Goal: Task Accomplishment & Management: Use online tool/utility

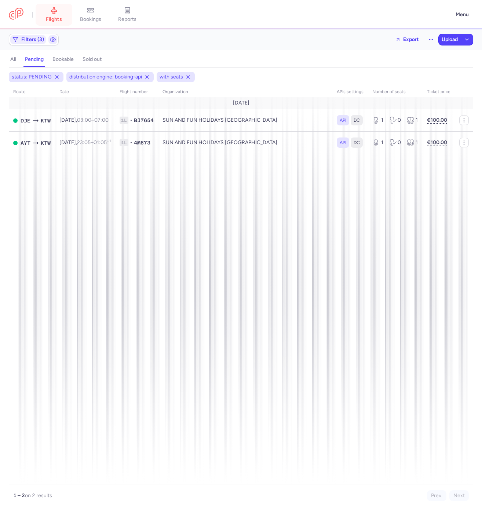
click at [54, 19] on span "flights" at bounding box center [54, 19] width 16 height 7
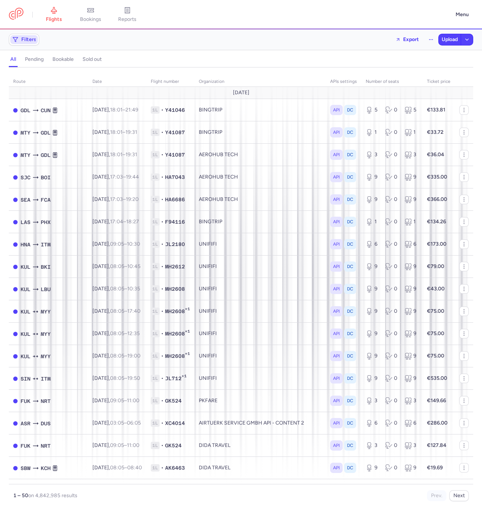
drag, startPoint x: 28, startPoint y: 33, endPoint x: 28, endPoint y: 37, distance: 4.0
click at [28, 33] on div "Filters Export Upload" at bounding box center [241, 40] width 470 height 18
click at [26, 41] on span "Filters" at bounding box center [28, 40] width 15 height 6
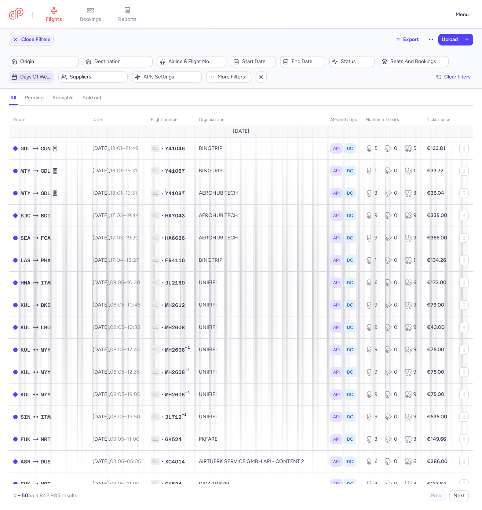
scroll to position [1, 0]
click at [70, 77] on span "Suppliers" at bounding box center [98, 77] width 56 height 6
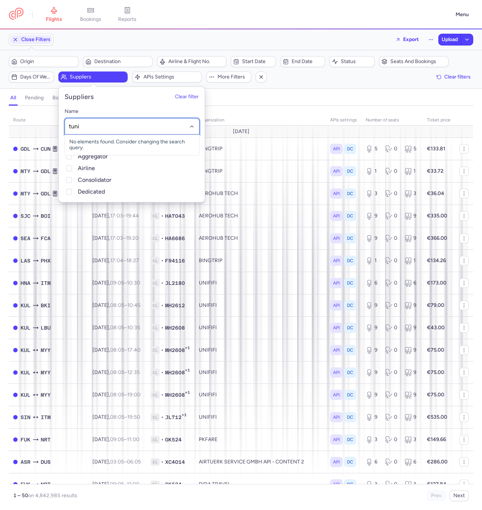
type input "tunis"
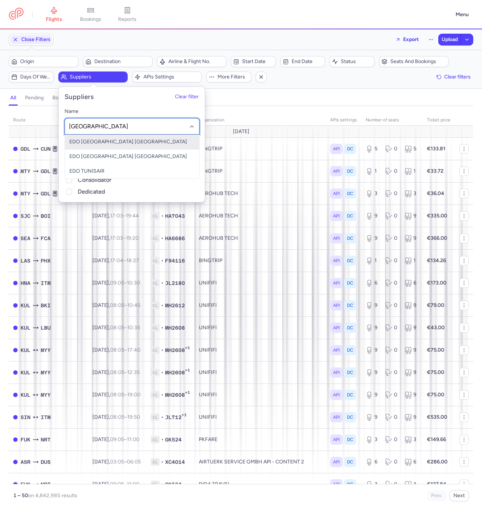
click at [109, 143] on span "EDO TUNISAIR ITALY" at bounding box center [128, 142] width 118 height 6
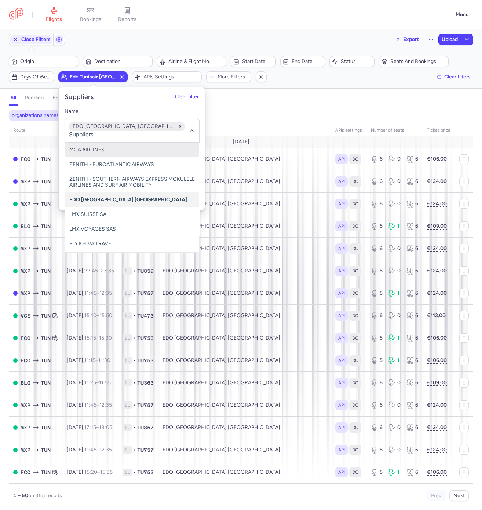
click at [128, 45] on div "Close Filters Export Upload" at bounding box center [241, 40] width 470 height 18
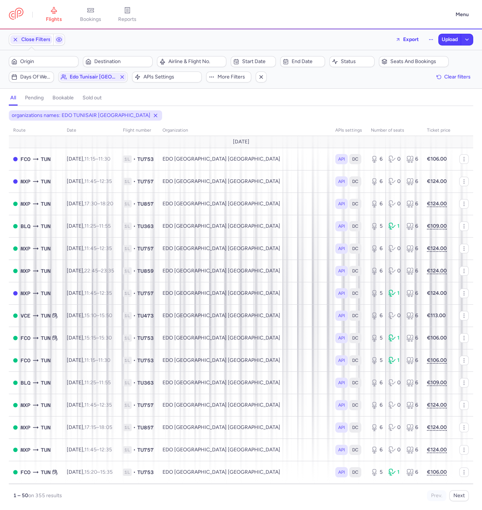
click at [47, 54] on div "Origin Destination" at bounding box center [81, 61] width 148 height 15
click at [41, 62] on span "Origin" at bounding box center [48, 62] width 56 height 6
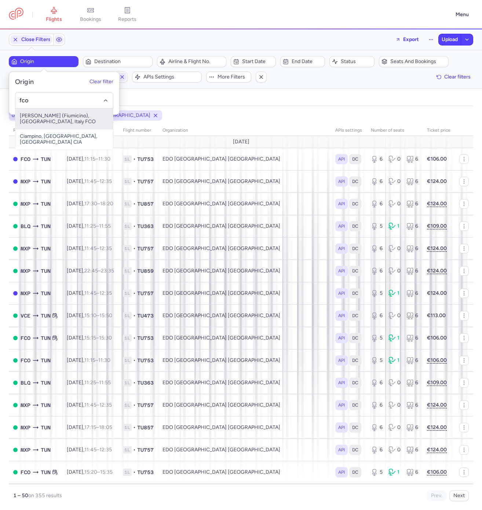
click at [26, 116] on span "Leonardo Da Vinci (Fiumicino), Roma, Italy FCO" at bounding box center [64, 119] width 98 height 21
type input "fco"
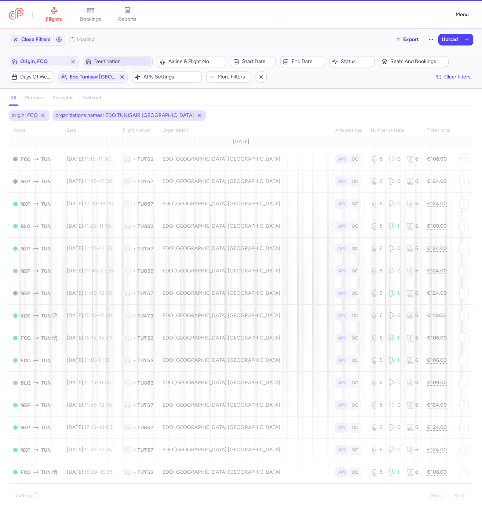
click at [125, 59] on span "Destination" at bounding box center [122, 62] width 56 height 6
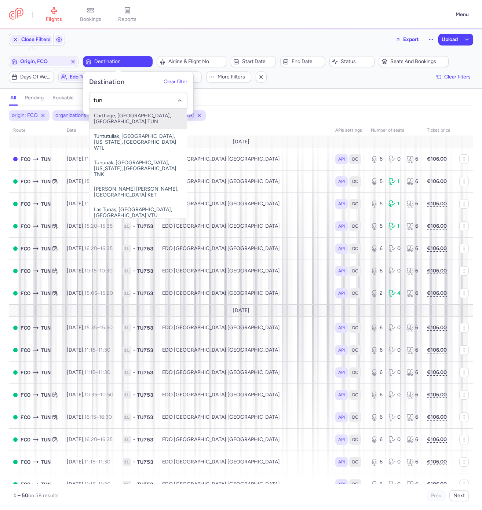
click at [117, 118] on span "Carthage, Tunis, Tunisia TUN" at bounding box center [139, 119] width 98 height 21
type input "tun"
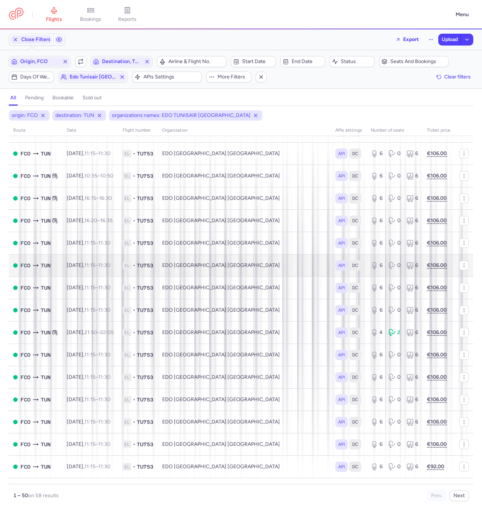
scroll to position [220, 0]
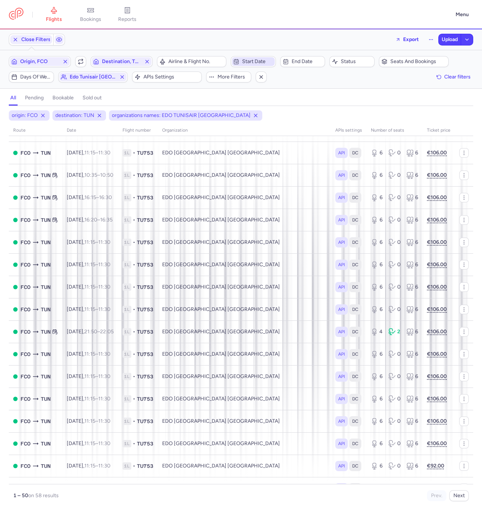
click at [243, 57] on span "Start date" at bounding box center [253, 61] width 43 height 9
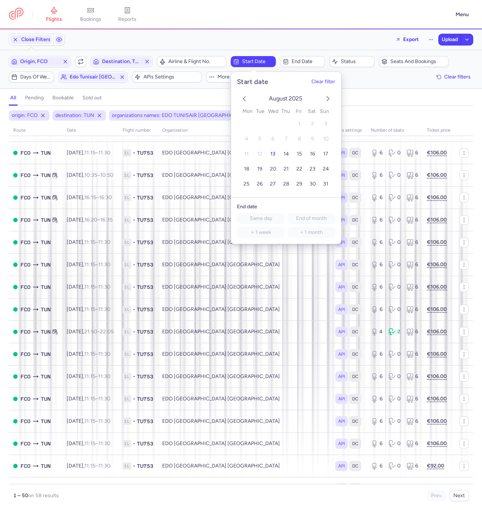
click at [231, 38] on div "Close Filters Export Upload" at bounding box center [241, 40] width 470 height 18
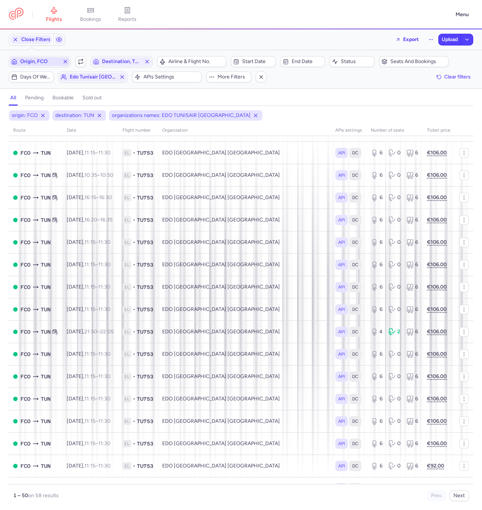
click at [48, 59] on span "Origin, FCO" at bounding box center [39, 62] width 39 height 6
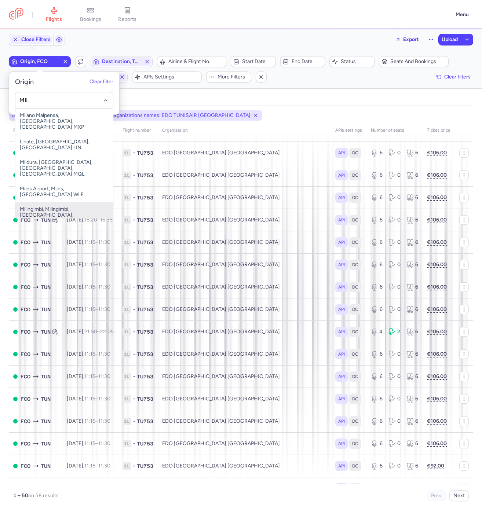
scroll to position [0, 0]
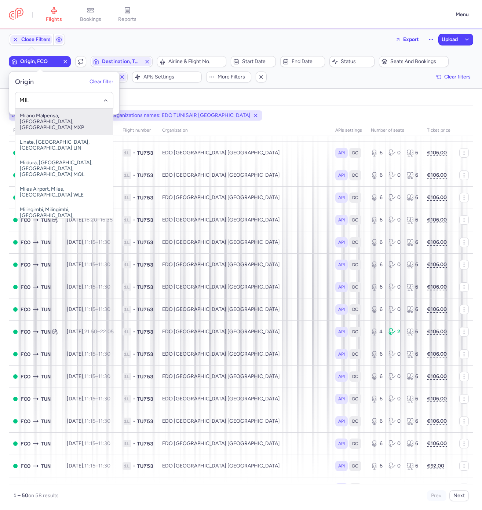
click at [66, 113] on span "Milano Malpensa, Milano, Italy MXP" at bounding box center [64, 122] width 98 height 26
type input "MIL"
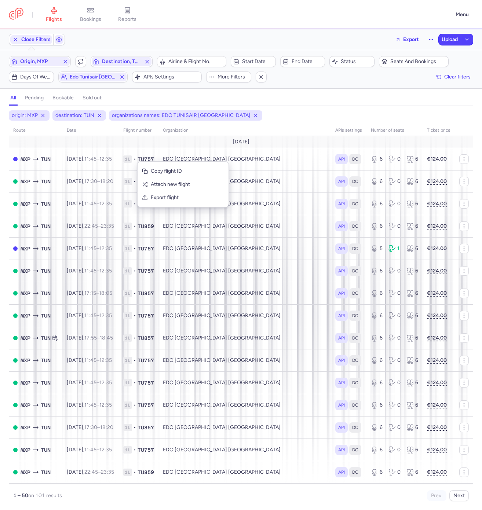
click at [295, 109] on div "origin: MXP destination: TUN organizations names: EDO TUNISAIR ITALY" at bounding box center [240, 115] width 467 height 13
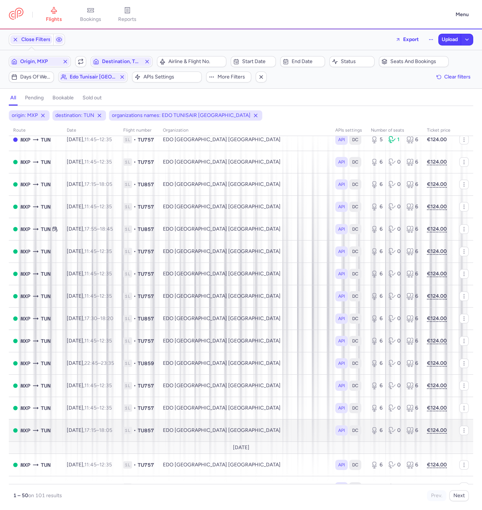
scroll to position [110, 0]
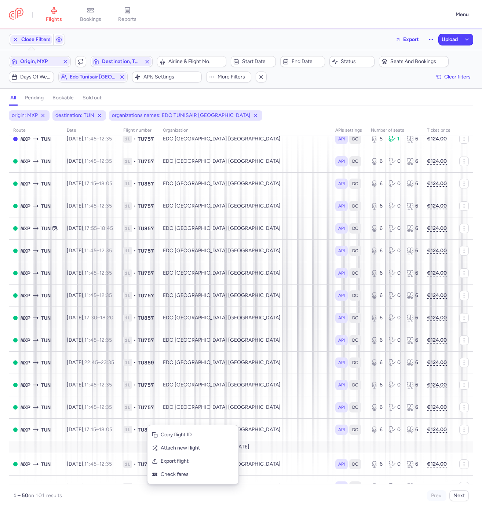
click at [0, 443] on div "origin: MXP destination: TUN organizations names: EDO TUNISAIR ITALY route date…" at bounding box center [241, 310] width 482 height 400
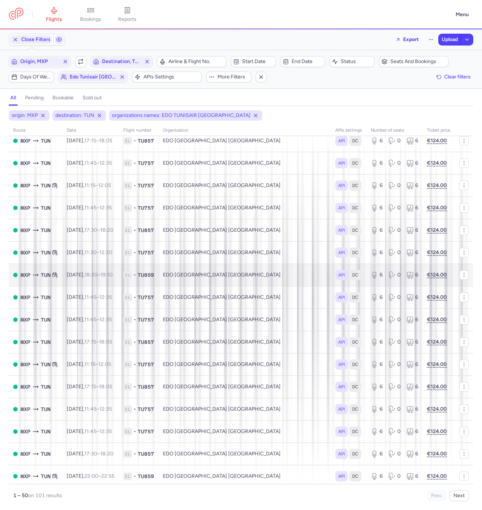
scroll to position [495, 0]
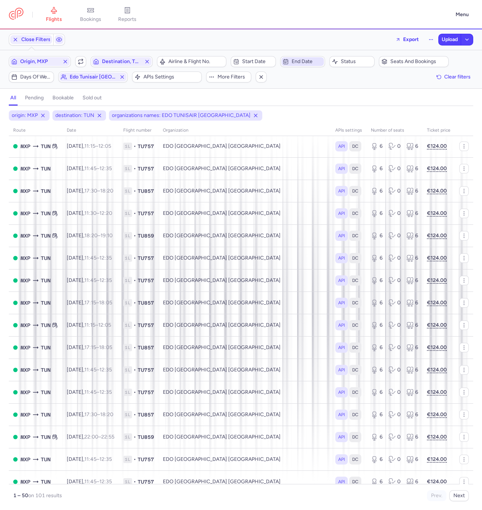
click at [303, 63] on span "End date" at bounding box center [307, 62] width 31 height 6
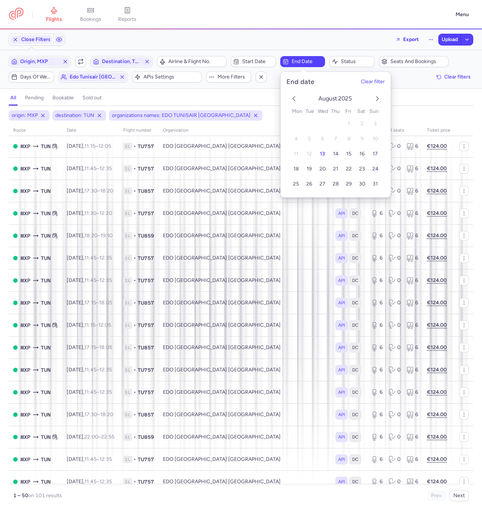
click at [380, 102] on icon "next month" at bounding box center [377, 98] width 9 height 9
click at [349, 156] on span "19" at bounding box center [348, 154] width 5 height 6
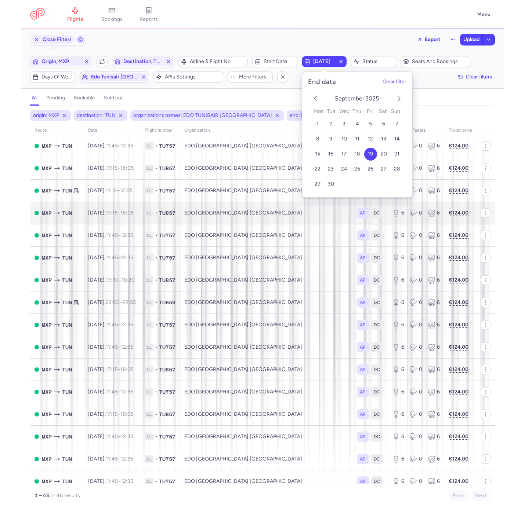
scroll to position [701, 0]
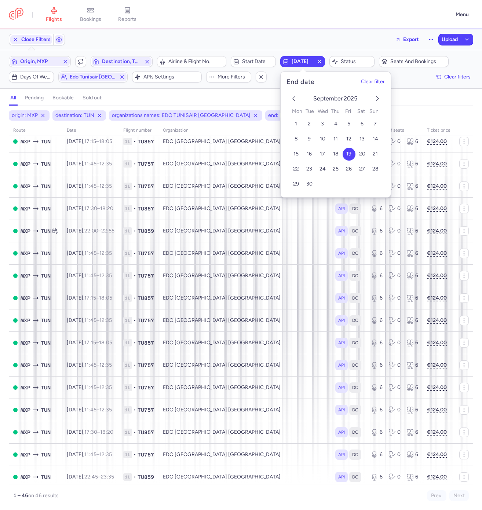
click at [297, 25] on header "flights bookings reports Menu" at bounding box center [241, 14] width 482 height 29
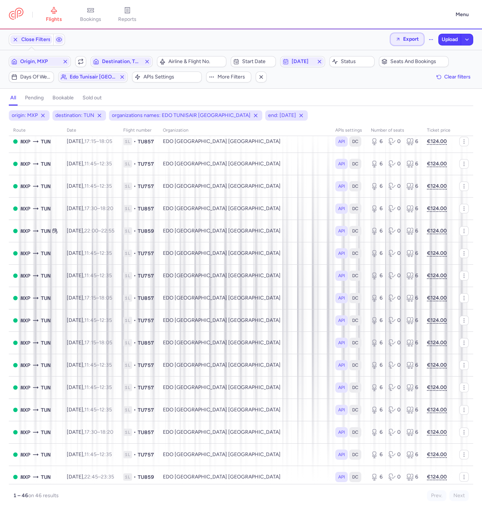
click at [405, 36] on span "Export" at bounding box center [411, 39] width 16 height 6
click at [378, 51] on ul "Export flights Export PNLs Export ancillaries" at bounding box center [386, 70] width 73 height 41
click at [370, 59] on p "Export flights" at bounding box center [370, 59] width 30 height 6
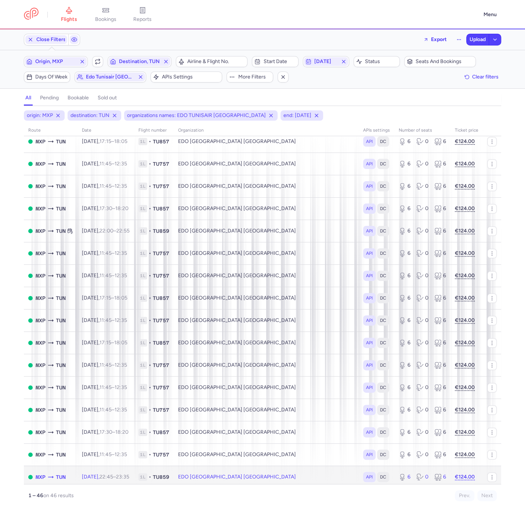
click at [209, 470] on td "EDO TUNISAIR ITALY" at bounding box center [266, 477] width 185 height 22
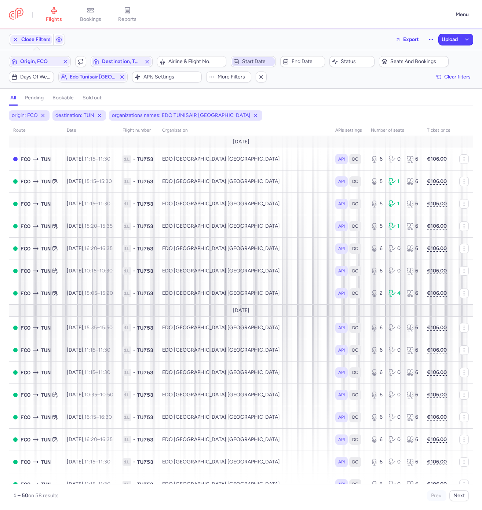
click at [249, 61] on span "Start date" at bounding box center [257, 62] width 31 height 6
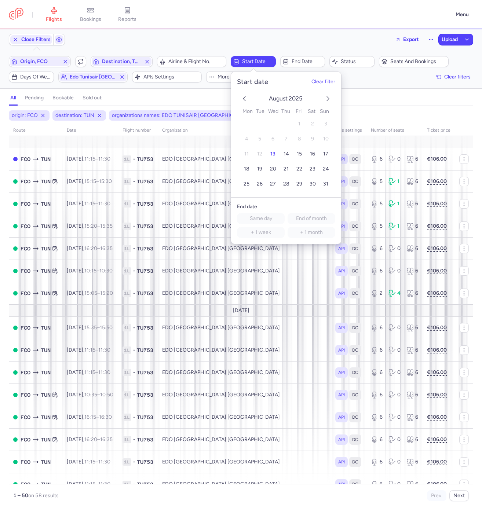
click at [328, 103] on button "next month" at bounding box center [328, 99] width 9 height 10
click at [310, 140] on span "13" at bounding box center [312, 139] width 5 height 6
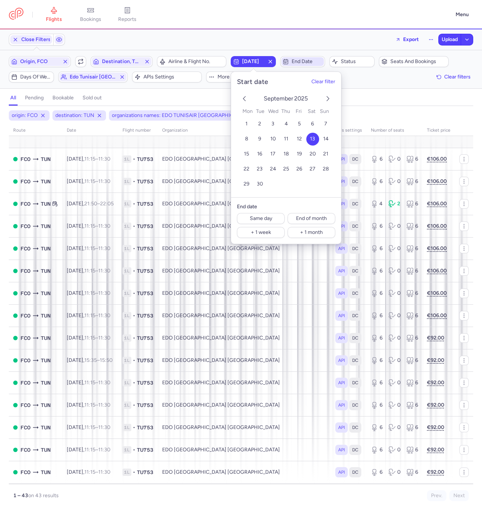
click at [301, 58] on span "End date" at bounding box center [302, 61] width 43 height 9
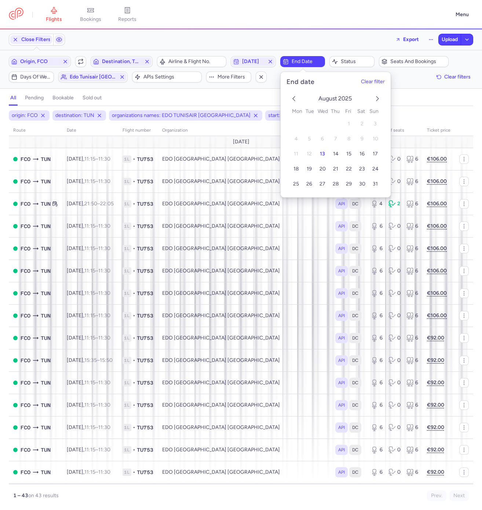
click at [380, 96] on icon "next month" at bounding box center [377, 98] width 9 height 9
click at [364, 154] on span "20" at bounding box center [362, 154] width 6 height 6
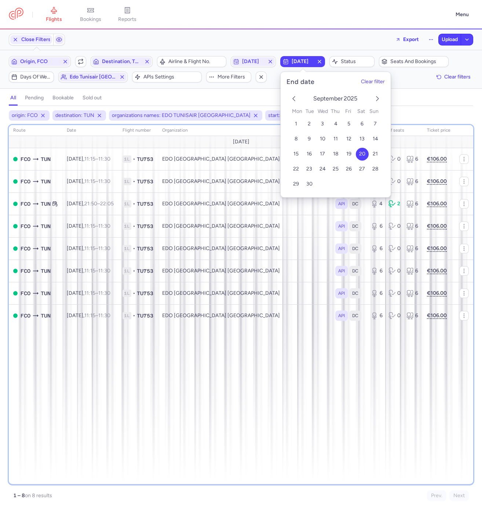
click at [118, 358] on div "route date Flight number organization APIs settings number of seats Ticket pric…" at bounding box center [241, 305] width 465 height 360
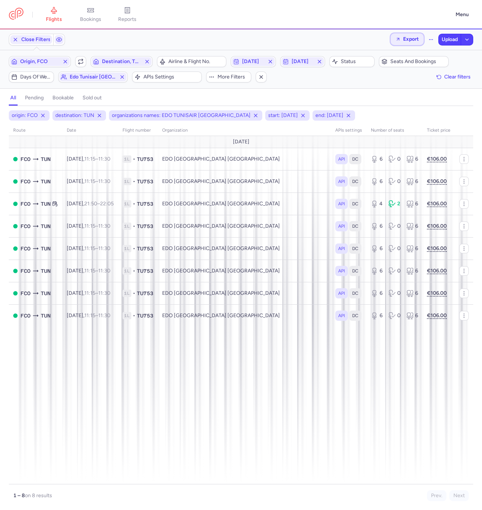
click at [409, 38] on span "Export" at bounding box center [411, 39] width 16 height 6
click at [378, 54] on button "Export flights" at bounding box center [386, 59] width 73 height 12
click at [449, 43] on button "Upload" at bounding box center [450, 39] width 22 height 11
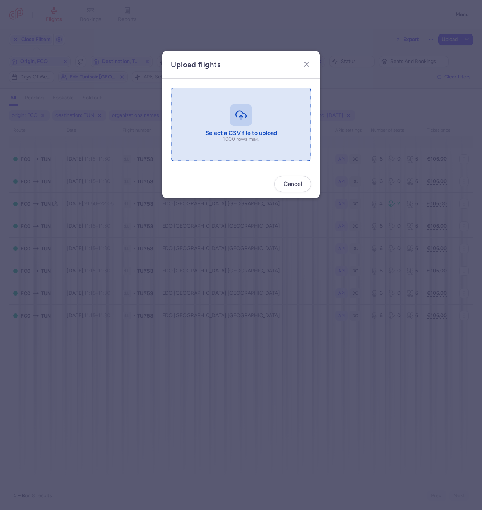
type input "C:\fakepath\export_flights_20250813,1323 (1).csv"
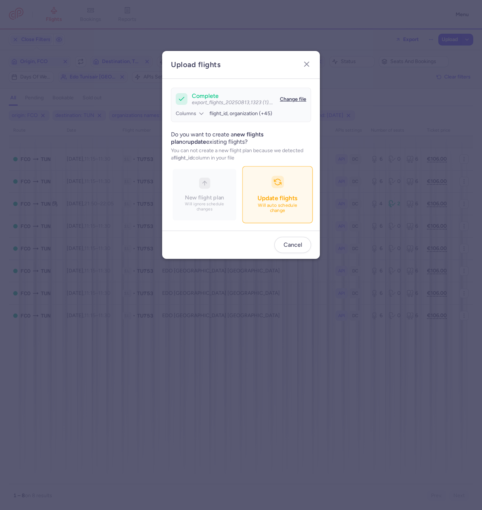
click at [288, 182] on button "Update flights Will auto schedule change" at bounding box center [277, 194] width 70 height 57
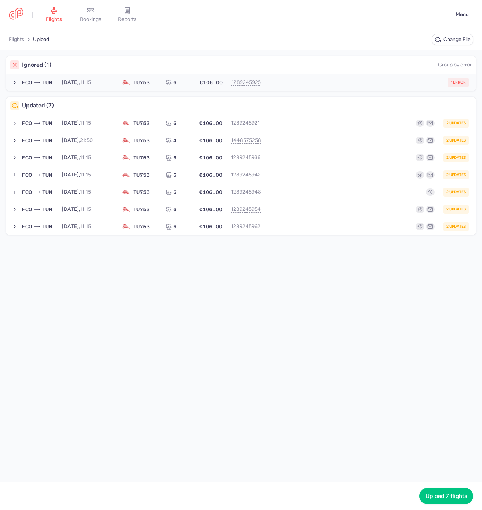
click at [310, 78] on div "1 error" at bounding box center [367, 82] width 203 height 9
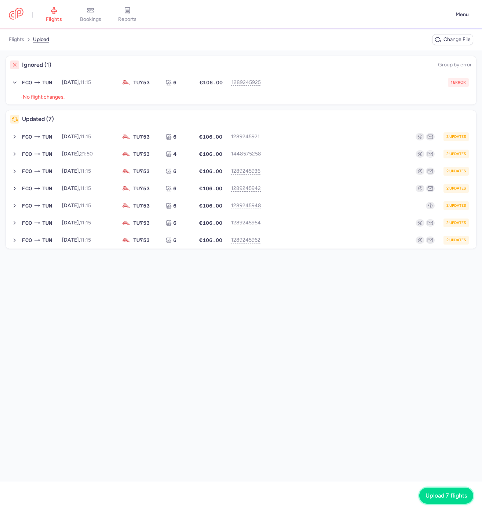
click at [440, 500] on button "Upload 7 flights" at bounding box center [446, 496] width 54 height 16
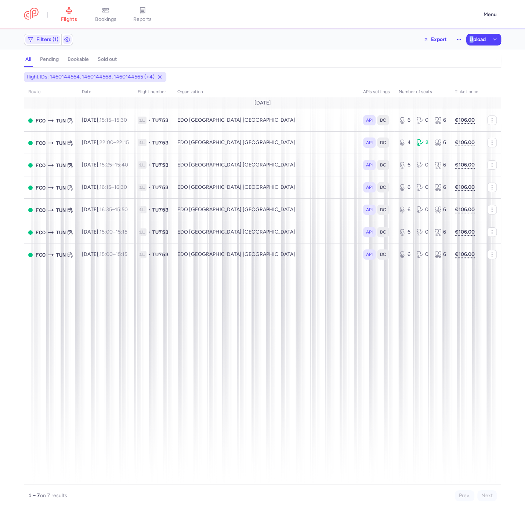
click at [471, 33] on div "Filters (1) Export Upload" at bounding box center [262, 40] width 483 height 18
click at [475, 37] on span "Upload" at bounding box center [477, 40] width 16 height 6
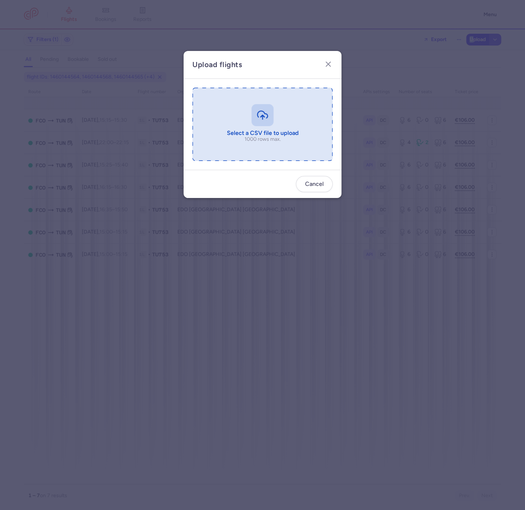
type input "C:\fakepath\export_flights_20250813,1331 (1).csv"
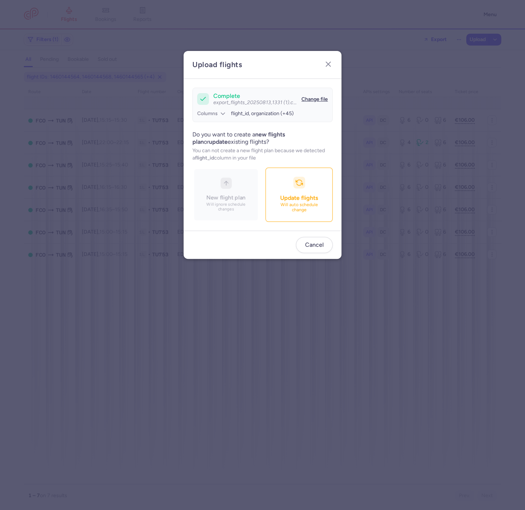
drag, startPoint x: 248, startPoint y: 70, endPoint x: 248, endPoint y: 85, distance: 15.0
click at [248, 70] on div "Upload flights" at bounding box center [216, 65] width 67 height 28
click at [308, 210] on p "Will auto schedule change" at bounding box center [298, 208] width 51 height 11
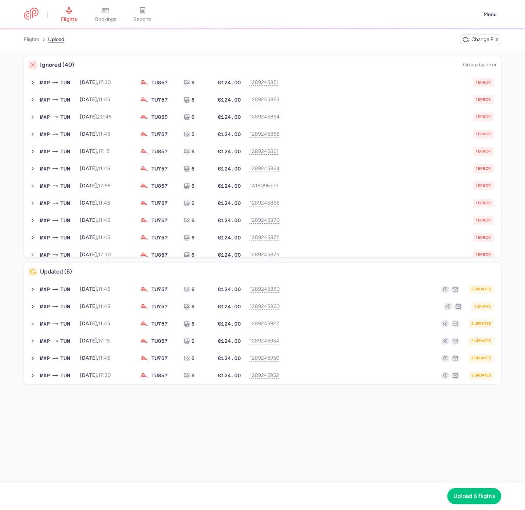
click at [257, 62] on h4 "Ignored (40)" at bounding box center [250, 64] width 420 height 7
click at [117, 266] on div "Updated (6)" at bounding box center [262, 272] width 477 height 18
click at [115, 276] on div "Updated (6)" at bounding box center [262, 272] width 477 height 18
click at [8, 92] on div "Ignored (40) Group by error MXP TUN 2025-08-21, 17:30 TU 857 6 €124.00 12892458…" at bounding box center [262, 266] width 525 height 432
click at [324, 279] on div "Updated (6)" at bounding box center [262, 272] width 477 height 18
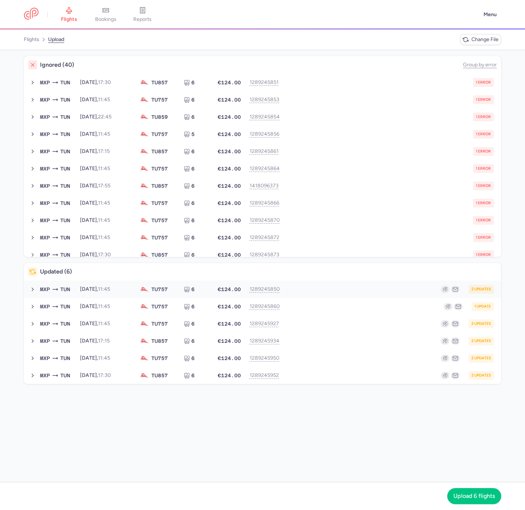
click at [318, 285] on div "2 updates" at bounding box center [389, 289] width 210 height 9
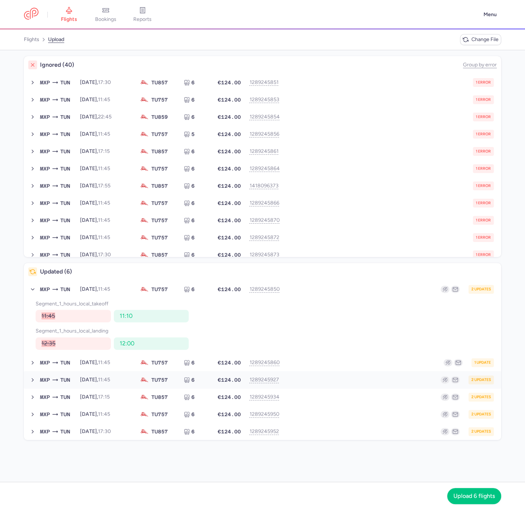
click at [316, 371] on button "MXP TUN 2025-09-14, 11:45 TU 757 6 €124.00 1289245927 2 updates 2025-09-14, 11:…" at bounding box center [262, 380] width 477 height 18
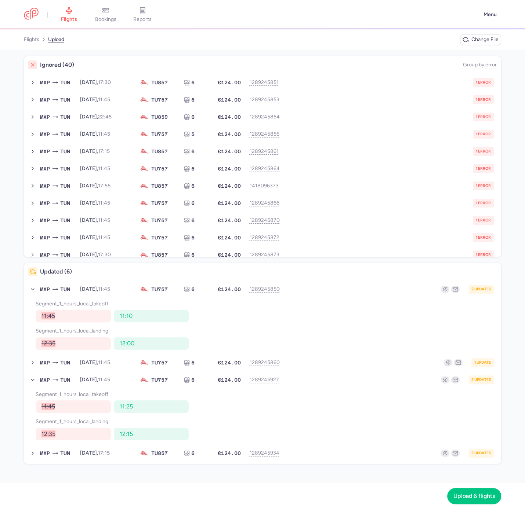
click at [316, 273] on h4 "Updated (6)" at bounding box center [268, 271] width 456 height 7
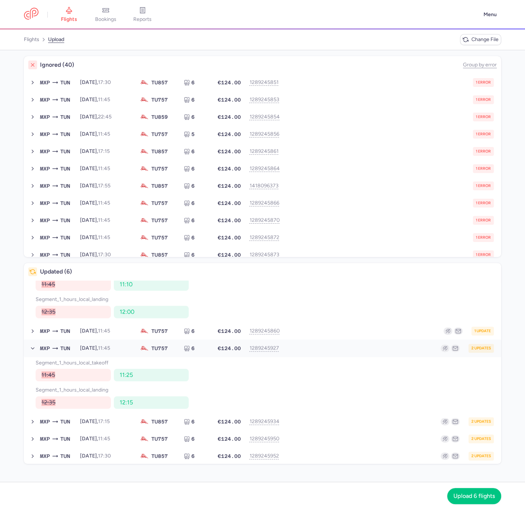
scroll to position [32, 0]
click at [308, 337] on button "MXP TUN 2025-08-24, 11:45 TU 757 6 €124.00 1289245860 1 update 2025-08-24, 11:4…" at bounding box center [262, 331] width 477 height 18
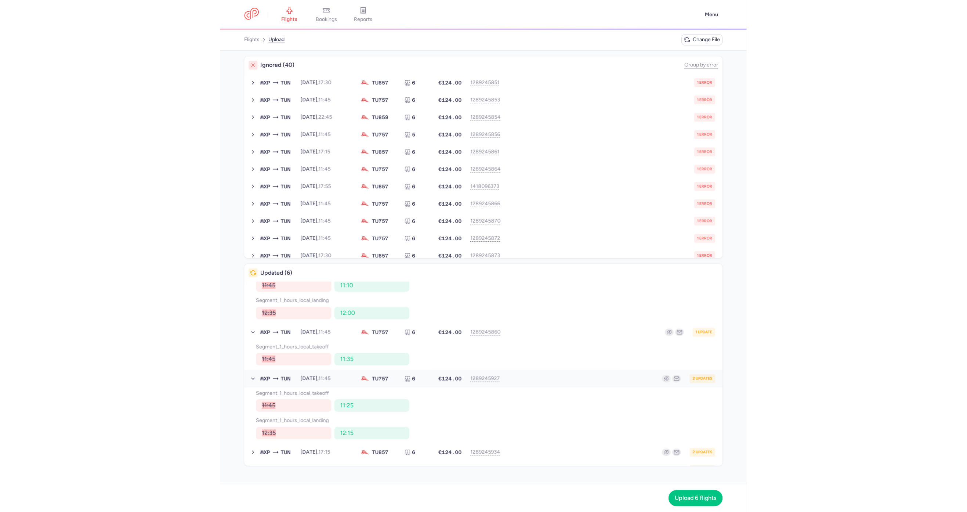
scroll to position [61, 0]
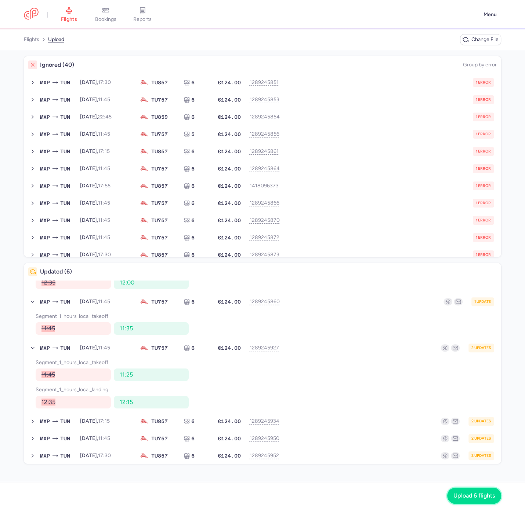
click at [472, 499] on span "Upload 6 flights" at bounding box center [473, 496] width 41 height 7
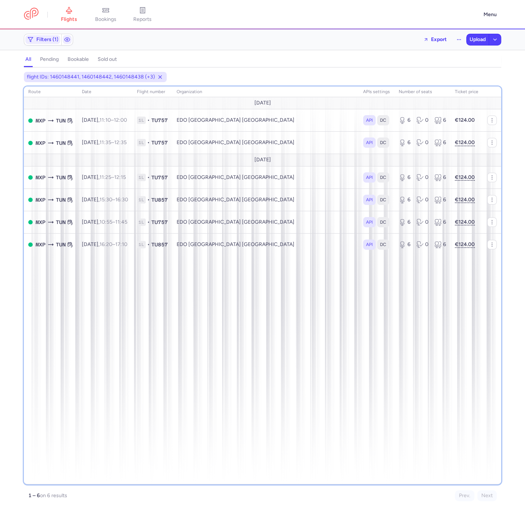
click at [69, 320] on div "route date Flight number organization APIs settings number of seats Ticket pric…" at bounding box center [262, 286] width 477 height 398
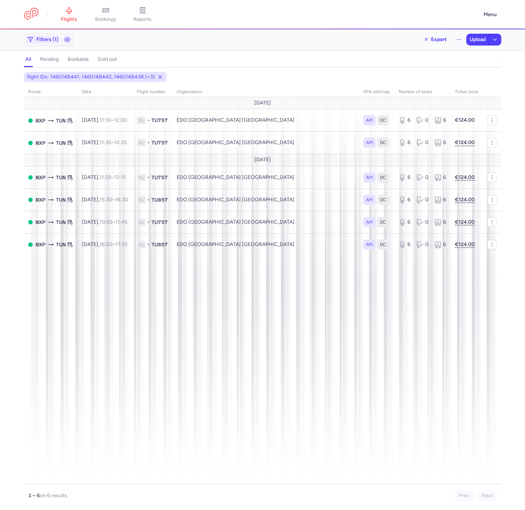
click at [476, 46] on div "Filters (1) Export Upload" at bounding box center [262, 40] width 483 height 18
click at [476, 38] on span "Upload" at bounding box center [477, 40] width 16 height 6
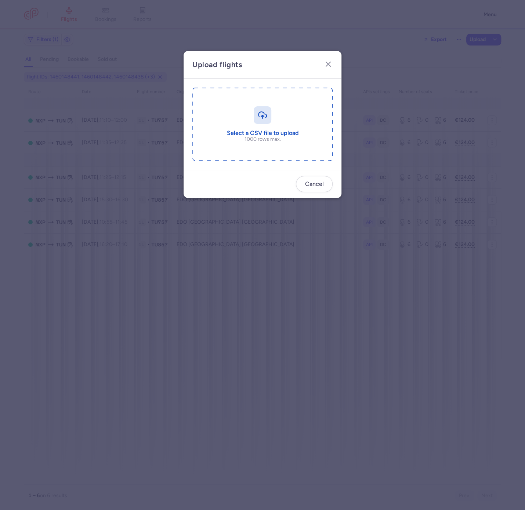
type input "C:\fakepath\export_flights_20250813,1343 (1).csv"
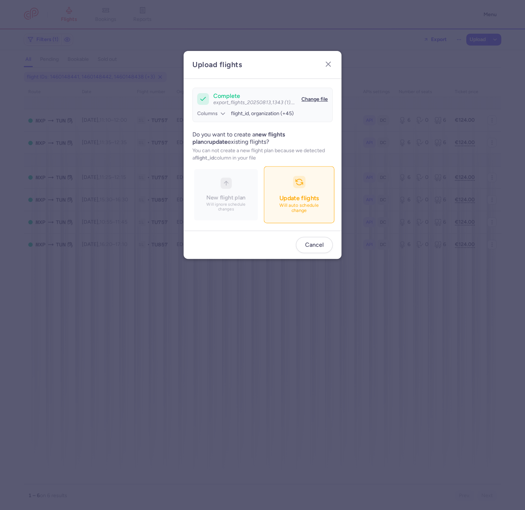
click at [270, 182] on button "Update flights Will auto schedule change" at bounding box center [298, 194] width 70 height 57
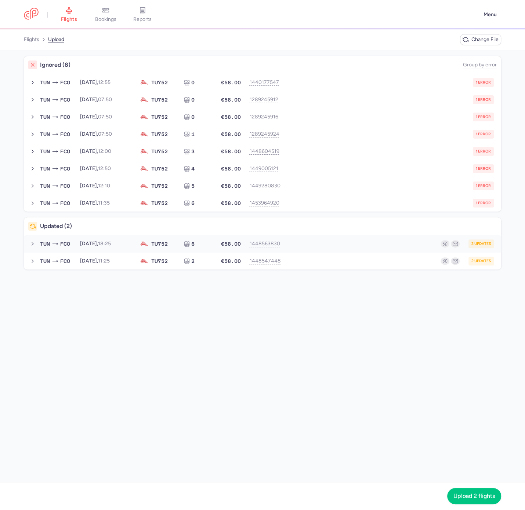
click at [303, 250] on button "TUN FCO 2025-09-15, 18:25 TU 752 6 €58.00 1448563830 2 updates 2025-09-15, 18:2…" at bounding box center [262, 244] width 477 height 18
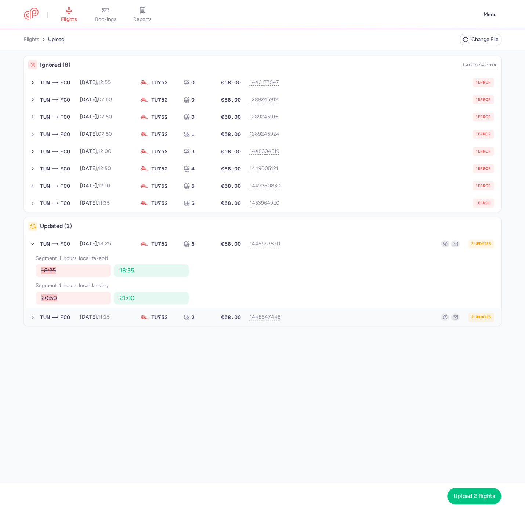
click at [310, 319] on div "2 updates" at bounding box center [389, 317] width 210 height 9
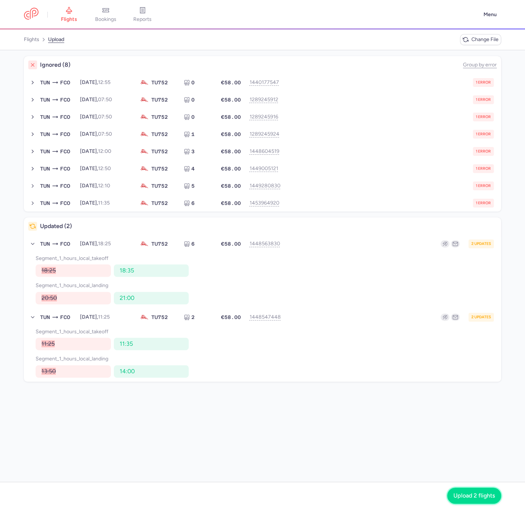
click at [469, 492] on button "Upload 2 flights" at bounding box center [474, 496] width 54 height 16
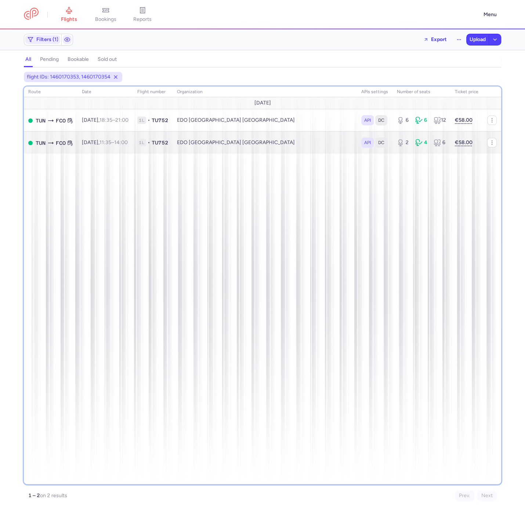
drag, startPoint x: 44, startPoint y: 236, endPoint x: 64, endPoint y: 150, distance: 88.4
click at [44, 236] on div "route date Flight number organization APIs settings number of seats Ticket pric…" at bounding box center [262, 286] width 477 height 398
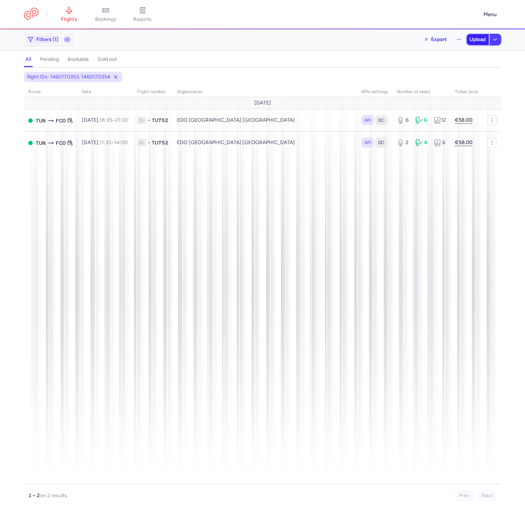
click at [474, 44] on button "Upload" at bounding box center [477, 39] width 22 height 11
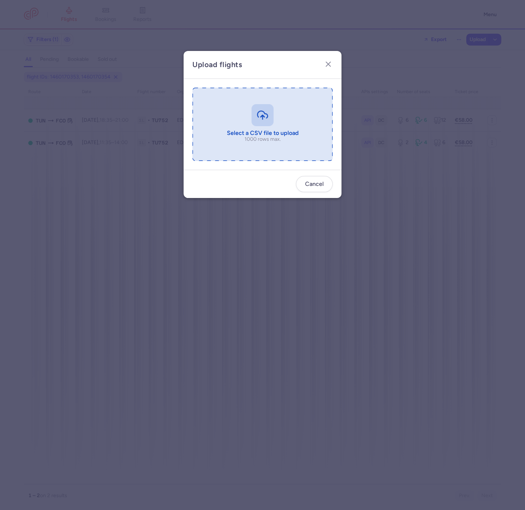
type input "C:\fakepath\export_flights_20250813,1347 (1).csv"
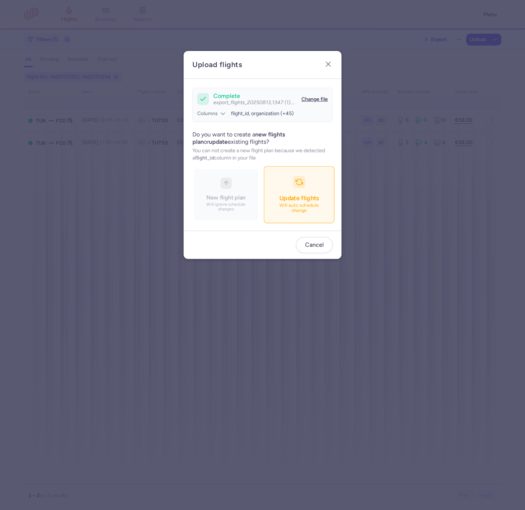
click at [276, 194] on button "Update flights Will auto schedule change" at bounding box center [298, 194] width 70 height 57
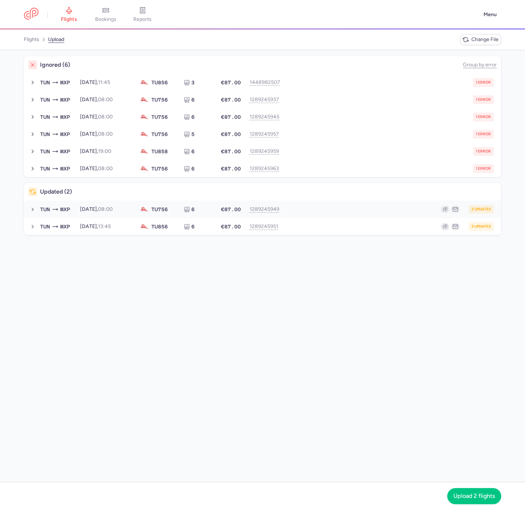
drag, startPoint x: 314, startPoint y: 201, endPoint x: 314, endPoint y: 205, distance: 4.0
click at [314, 204] on button "TUN MXP 2025-09-18, 08:00 TU 756 6 €87.00 1289245949 2 updates 2025-09-18, 08:0…" at bounding box center [262, 210] width 477 height 18
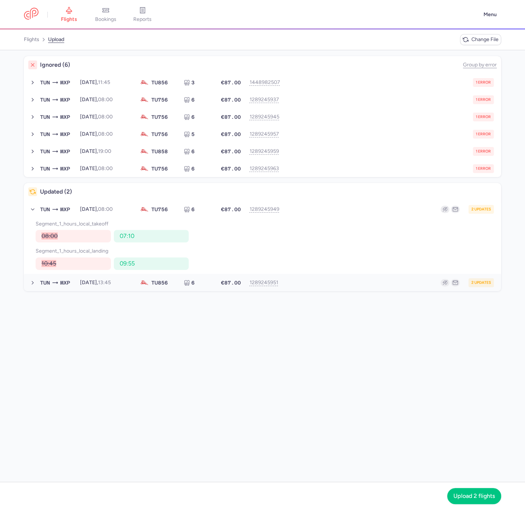
click at [299, 277] on button "TUN MXP 2025-09-18, 13:45 TU 856 6 €87.00 1289245951 2 updates 2025-09-18, 13:4…" at bounding box center [262, 283] width 477 height 18
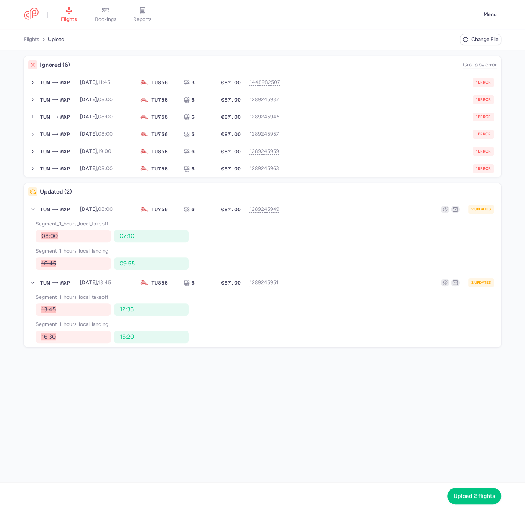
click at [37, 370] on div "Ignored (6) Group by error TUN MXP 2025-09-15, 11:45 TU 856 3 €87.00 1448982507…" at bounding box center [262, 266] width 525 height 432
click at [468, 502] on button "Upload 2 flights" at bounding box center [474, 496] width 54 height 16
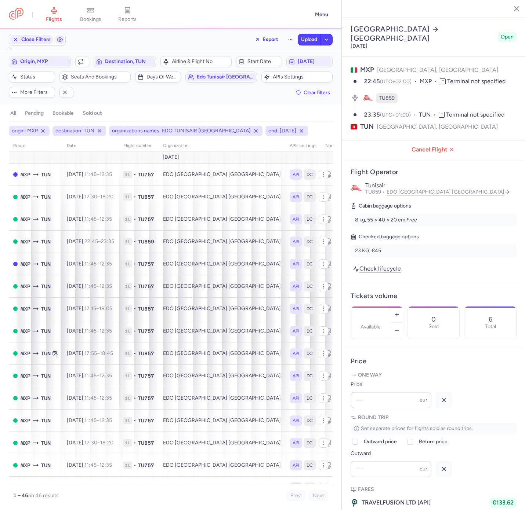
select select "days"
type input "6"
type input "124"
checkbox input "true"
type input "94"
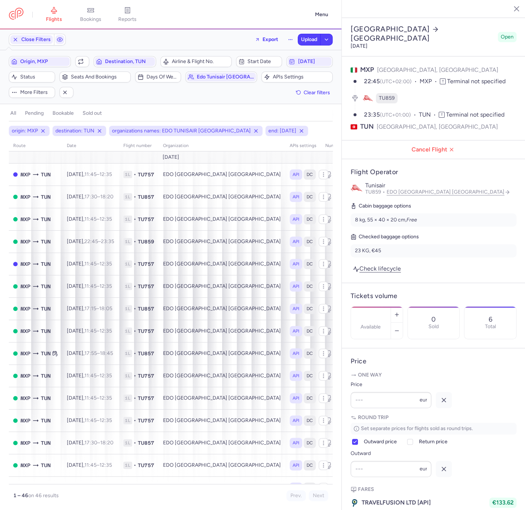
type input "8"
click at [400, 328] on icon "button" at bounding box center [397, 331] width 6 height 6
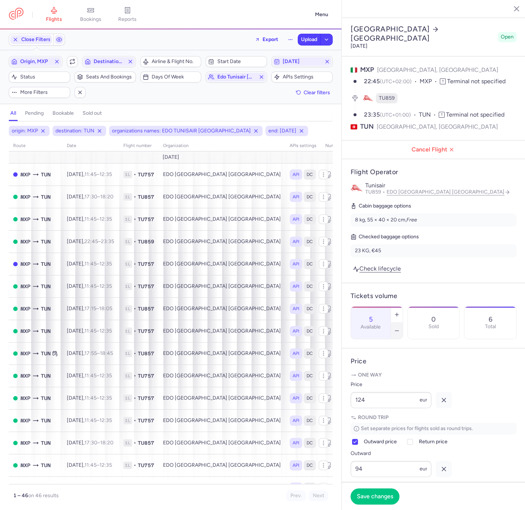
click at [400, 328] on icon "button" at bounding box center [397, 331] width 6 height 6
click at [390, 311] on div "1 Available" at bounding box center [371, 323] width 40 height 32
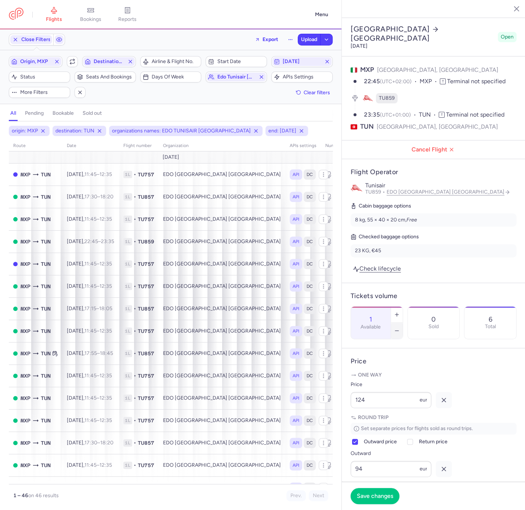
click at [403, 323] on button "button" at bounding box center [397, 331] width 12 height 16
type input "0"
click at [373, 495] on span "Save changes" at bounding box center [375, 496] width 36 height 7
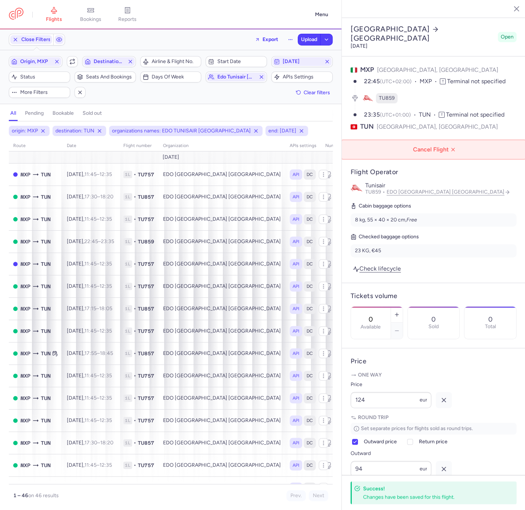
click at [433, 141] on button "Cancel Flight" at bounding box center [433, 150] width 183 height 18
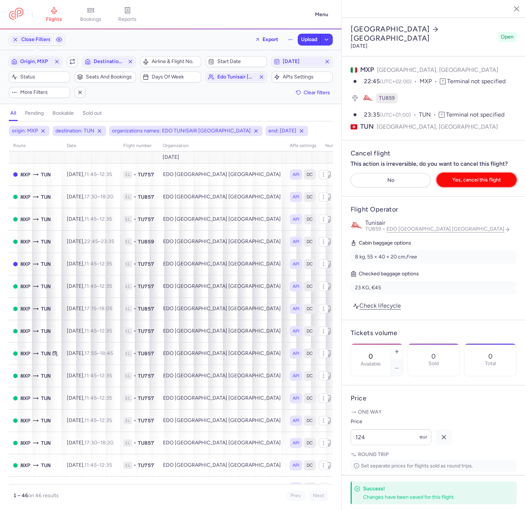
click at [467, 177] on span "Yes, cancel this flight" at bounding box center [476, 180] width 48 height 6
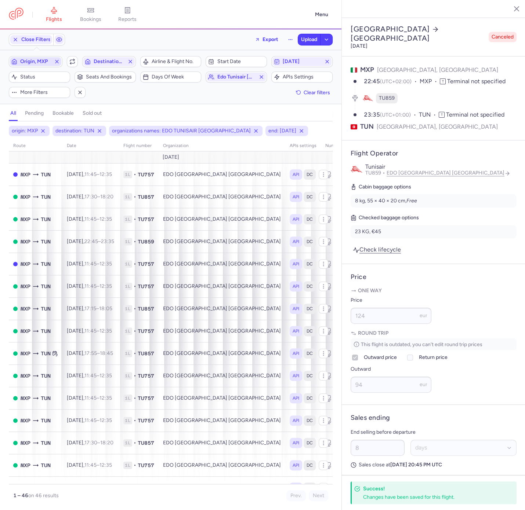
click at [41, 57] on button "Origin, MXP" at bounding box center [36, 61] width 54 height 11
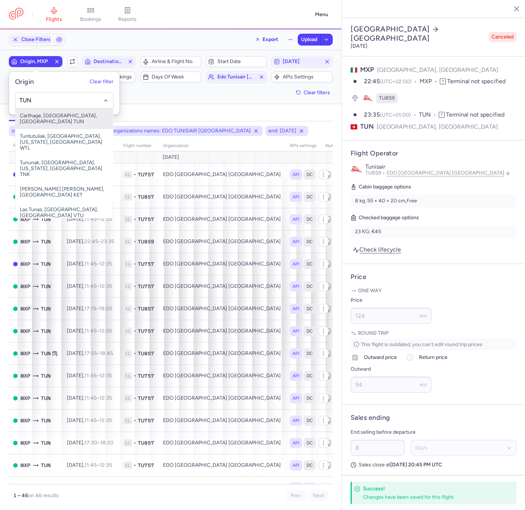
click at [79, 116] on span "Carthage, Tunis, Tunisia TUN" at bounding box center [64, 119] width 98 height 21
type input "TUN"
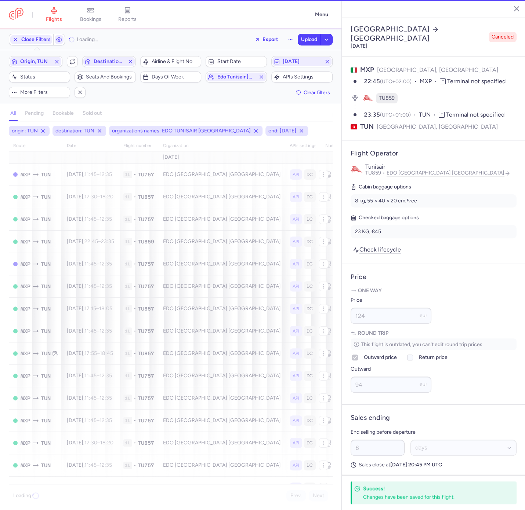
click at [116, 55] on div "Origin, TUN Include return Destination, TUN" at bounding box center [72, 61] width 131 height 15
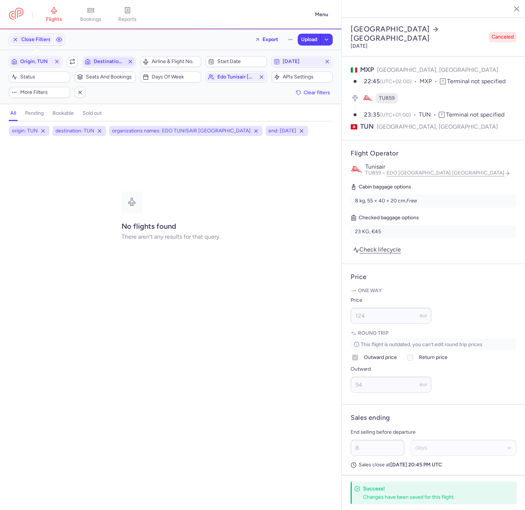
click at [108, 60] on span "Destination, TUN" at bounding box center [109, 62] width 31 height 6
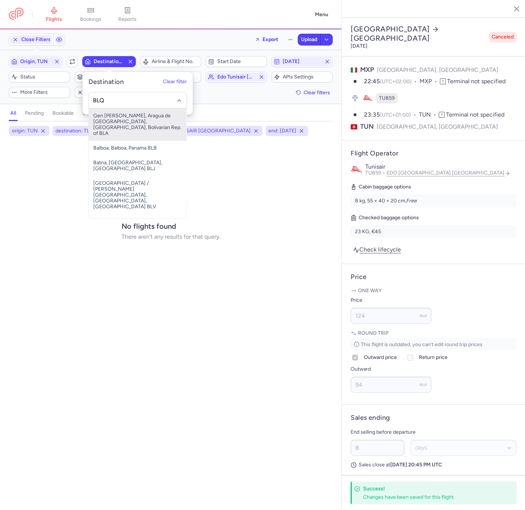
type input "BLQ"
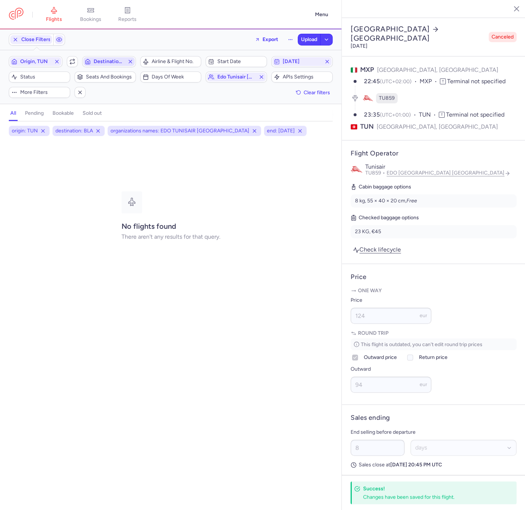
click at [108, 60] on span "Destination, BLA" at bounding box center [109, 62] width 31 height 6
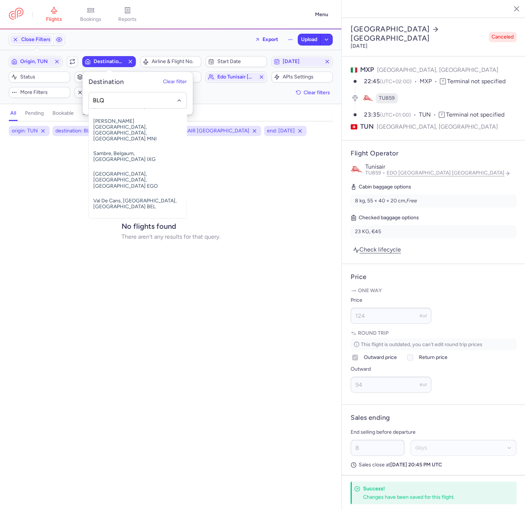
scroll to position [841, 0]
type input "B"
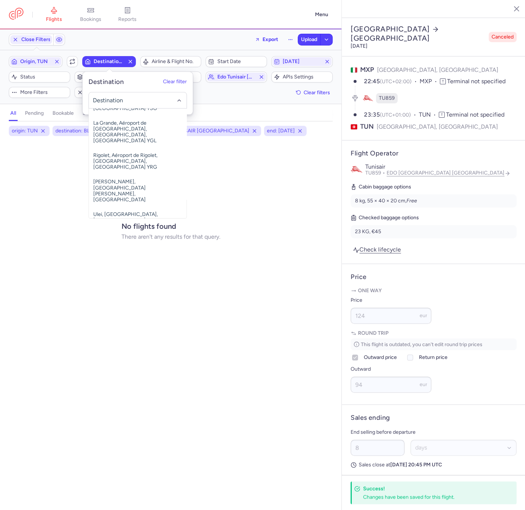
click at [191, 30] on section "Close Filters Export Upload" at bounding box center [170, 39] width 341 height 21
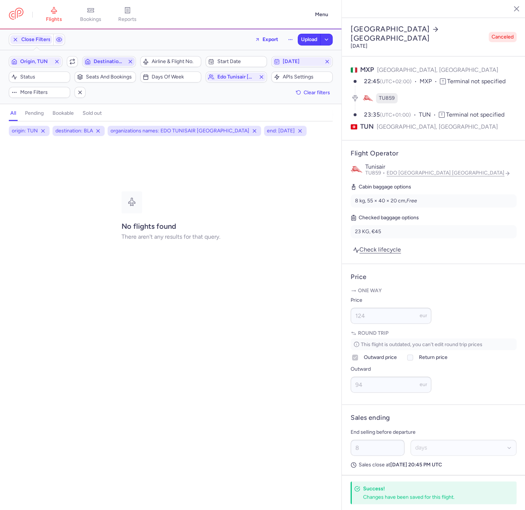
click at [129, 64] on span "Destination, BLA" at bounding box center [108, 61] width 51 height 9
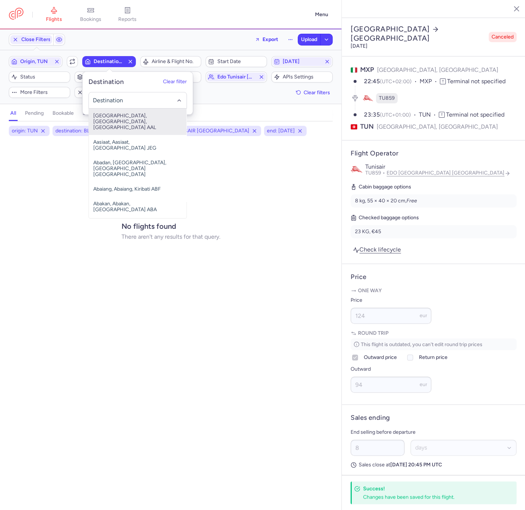
click at [129, 59] on icon "button" at bounding box center [130, 62] width 6 height 6
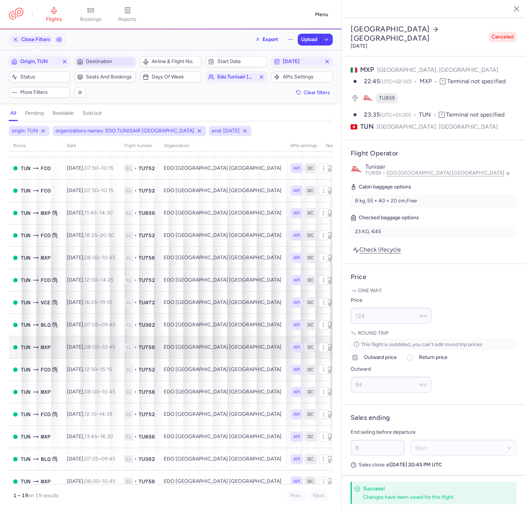
scroll to position [55, 0]
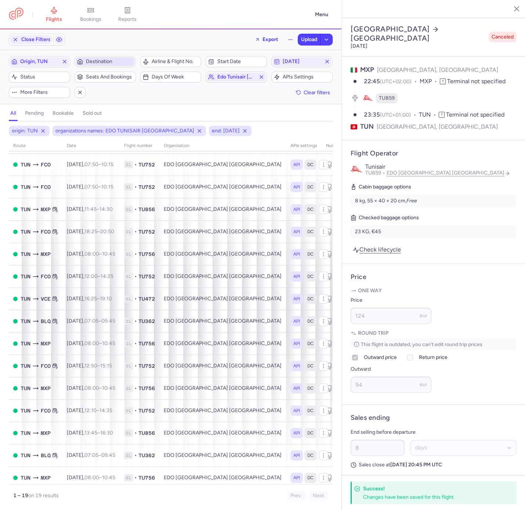
click at [102, 56] on button "Destination" at bounding box center [104, 61] width 61 height 11
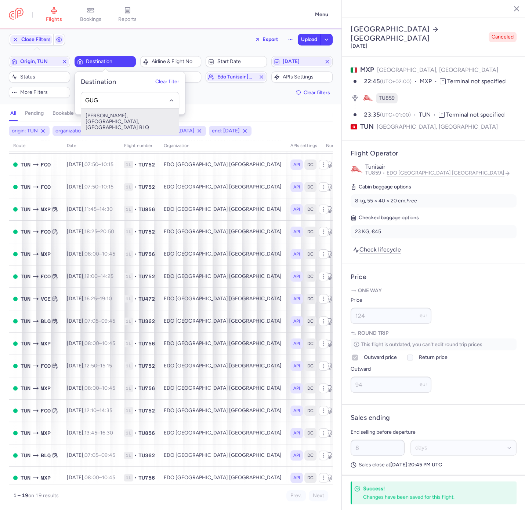
type input "GUG"
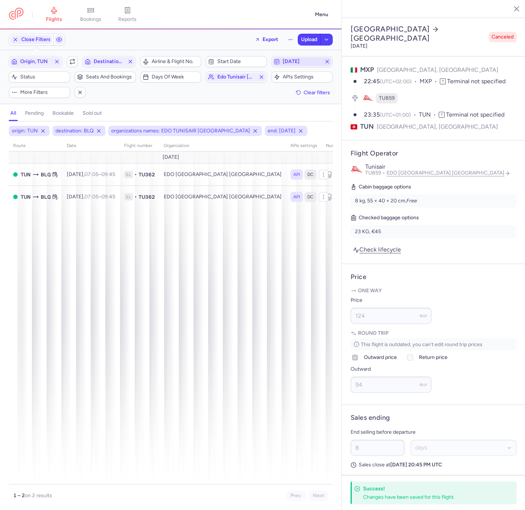
click at [330, 62] on icon "button" at bounding box center [327, 62] width 6 height 6
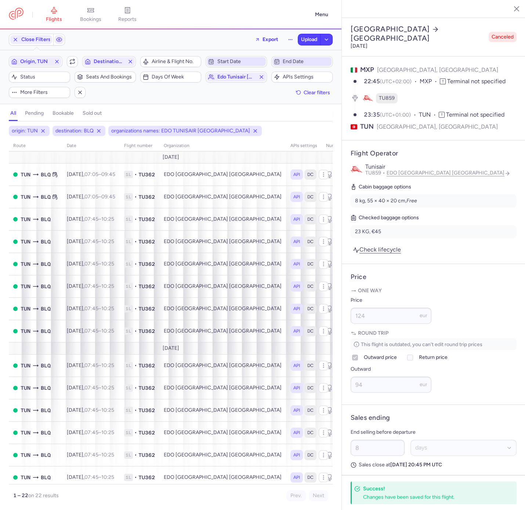
click at [252, 60] on span "Start date" at bounding box center [240, 62] width 47 height 6
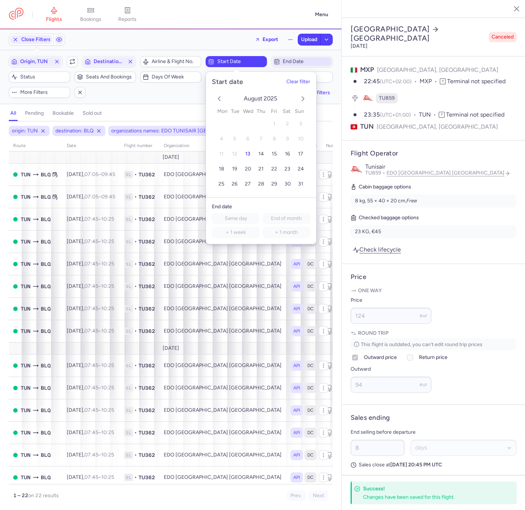
click at [310, 97] on div "August 2025 1 2 3 4 5 6 7 8 9 10 11 12 13 14 15 16 17 18 19 20 21 22 23 24 25 2…" at bounding box center [261, 141] width 110 height 111
click at [299, 101] on icon "next month" at bounding box center [302, 98] width 9 height 9
click at [302, 66] on button "End date" at bounding box center [301, 61] width 61 height 11
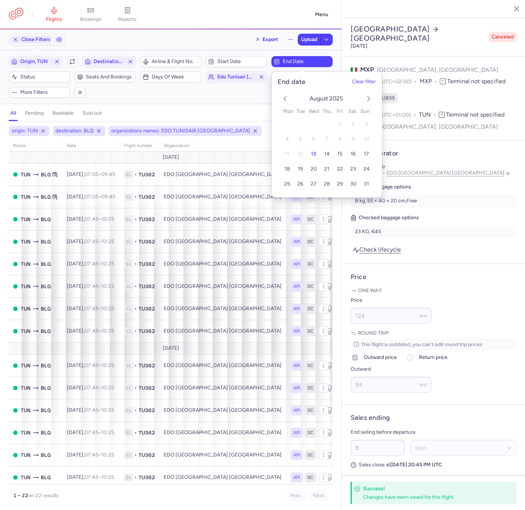
click at [362, 97] on div "August 2025" at bounding box center [326, 98] width 92 height 7
click at [362, 99] on div "August 2025" at bounding box center [326, 98] width 92 height 7
click at [364, 99] on icon "next month" at bounding box center [368, 98] width 9 height 9
click at [339, 151] on span "19" at bounding box center [339, 154] width 5 height 6
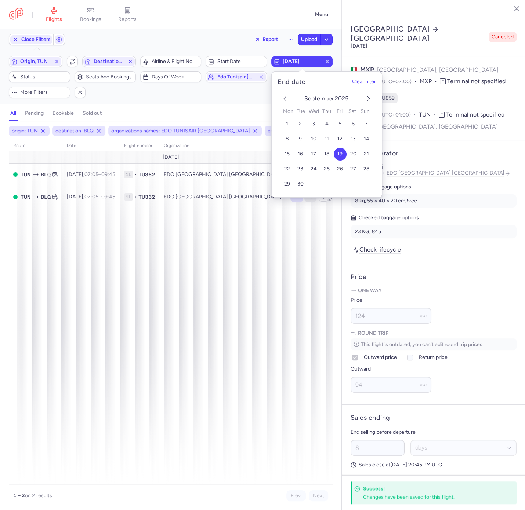
click at [197, 103] on div "Filters (4) – 2 results Origin, TUN Include return Destination, BLQ Airline & F…" at bounding box center [170, 77] width 341 height 54
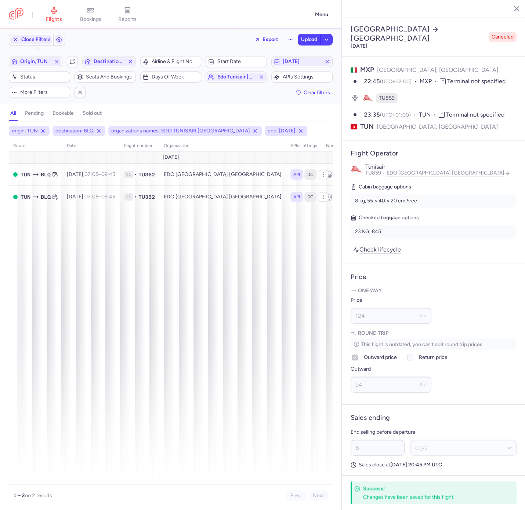
click at [4, 267] on div "origin: TUN destination: BLQ organizations names: EDO TUNISAIR ITALY end: 2025-…" at bounding box center [170, 318] width 341 height 385
click at [108, 53] on div "Filters (4) – 2 results Origin, TUN Include return Destination, BLQ Airline & F…" at bounding box center [170, 77] width 341 height 54
click at [97, 69] on div "Origin, TUN Include return Destination, BLQ" at bounding box center [72, 61] width 131 height 15
click at [100, 63] on span "Destination, BLQ" at bounding box center [109, 62] width 31 height 6
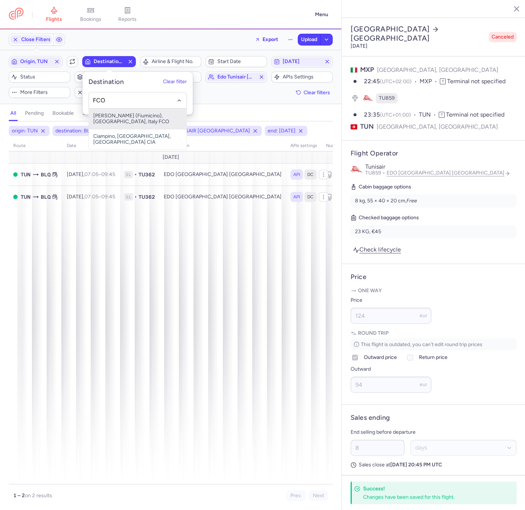
type input "FCO"
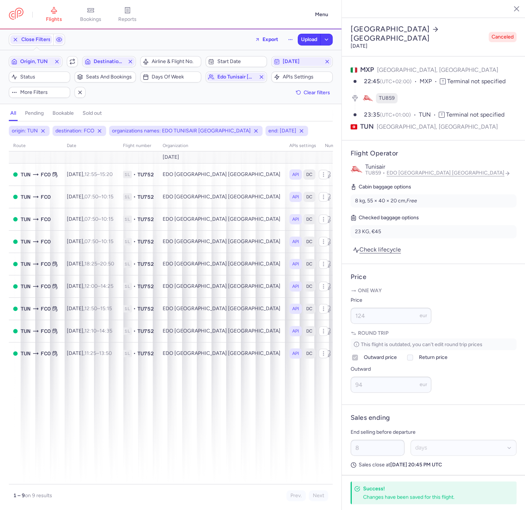
click at [308, 59] on span "2025-09-19" at bounding box center [302, 62] width 39 height 6
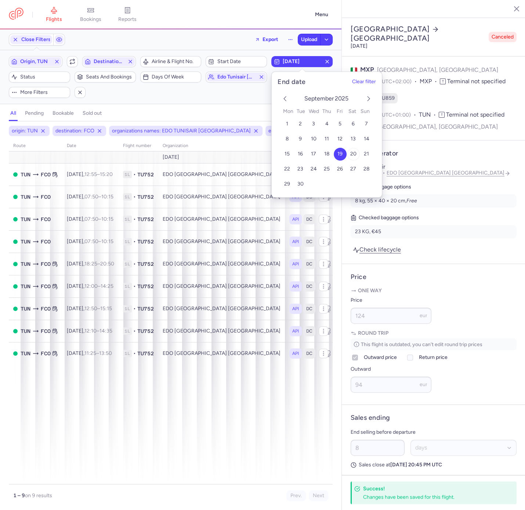
click at [356, 153] on button "20" at bounding box center [352, 154] width 13 height 13
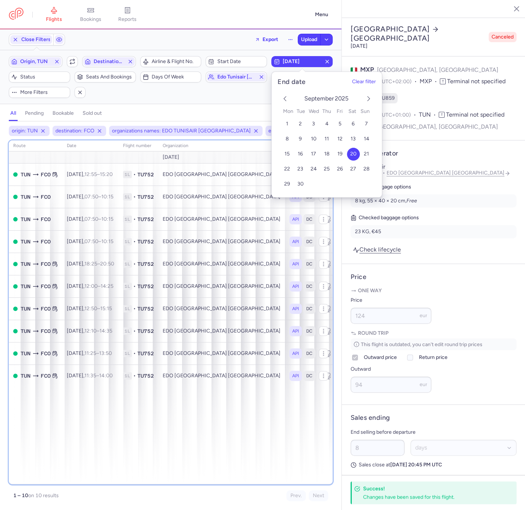
click at [125, 412] on div "route date Flight number organization APIs settings number of seats Ticket pric…" at bounding box center [171, 313] width 324 height 344
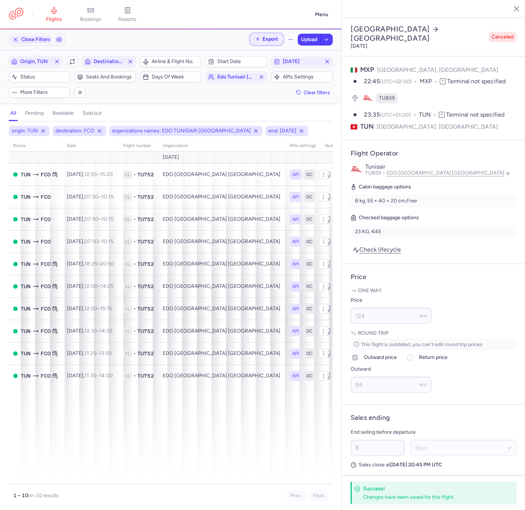
click at [274, 42] on span "Export" at bounding box center [270, 39] width 16 height 6
click at [260, 59] on button "Export flights" at bounding box center [246, 59] width 73 height 12
click at [121, 62] on span "Destination, FCO" at bounding box center [109, 62] width 31 height 6
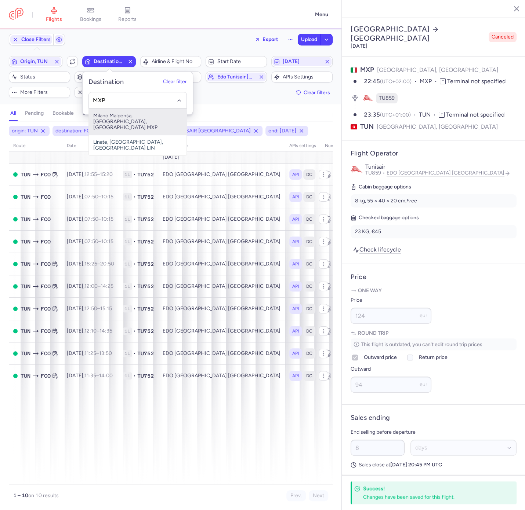
type input "MXP"
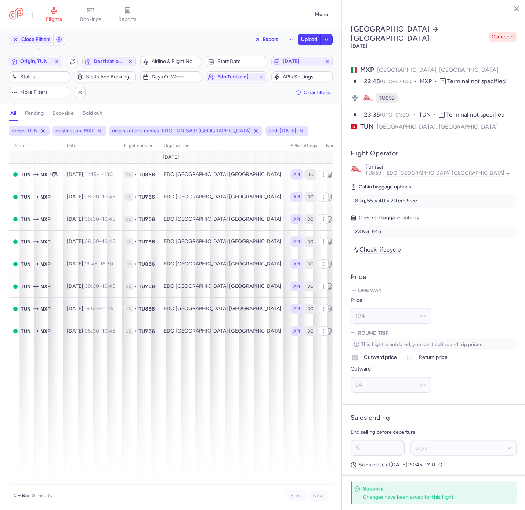
click at [515, 4] on button "button" at bounding box center [510, 8] width 11 height 11
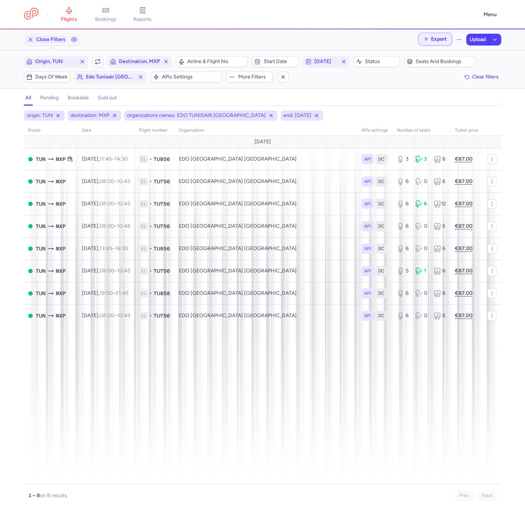
click at [426, 44] on button "Export" at bounding box center [434, 39] width 33 height 12
click at [401, 60] on p "Export flights" at bounding box center [397, 59] width 30 height 6
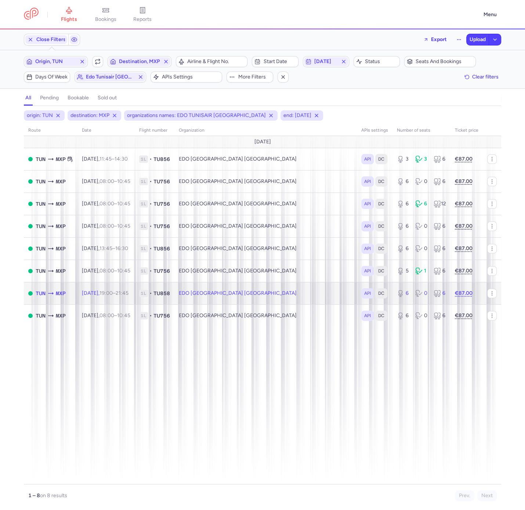
click at [245, 291] on td "EDO TUNISAIR ITALY" at bounding box center [265, 293] width 182 height 22
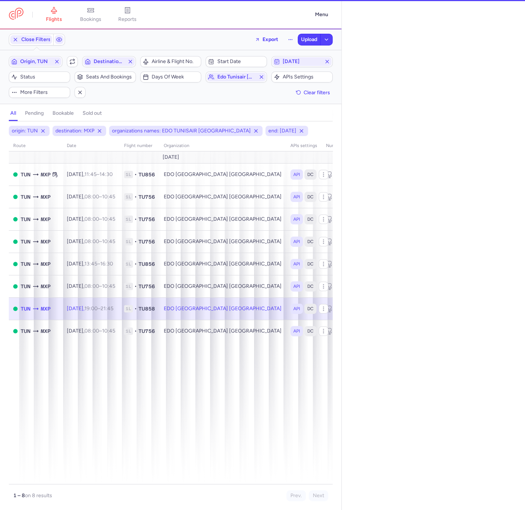
select select "days"
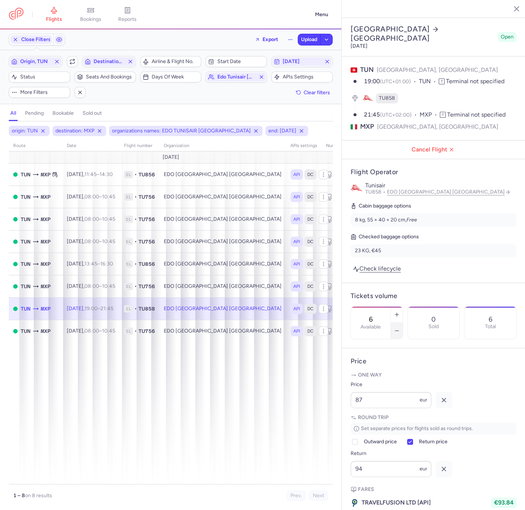
click at [400, 328] on icon "button" at bounding box center [397, 331] width 6 height 6
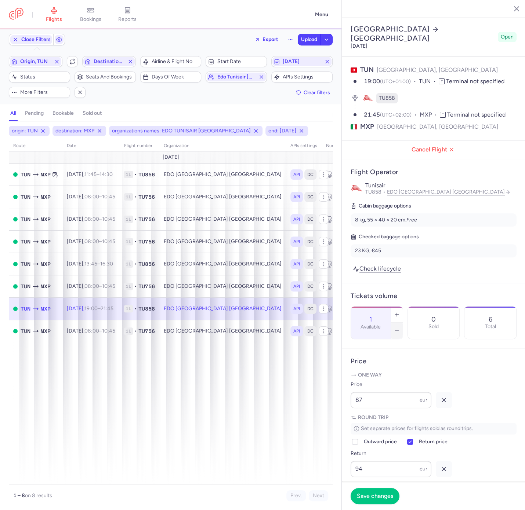
click at [400, 328] on icon "button" at bounding box center [397, 331] width 6 height 6
type input "0"
click at [363, 500] on button "Save changes" at bounding box center [374, 496] width 49 height 16
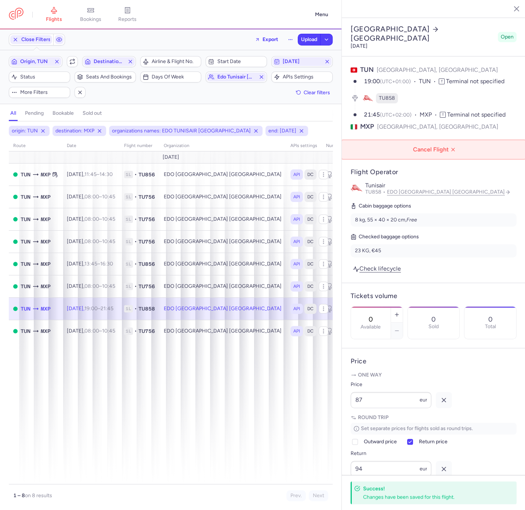
click at [413, 146] on span "Cancel Flight" at bounding box center [435, 149] width 172 height 7
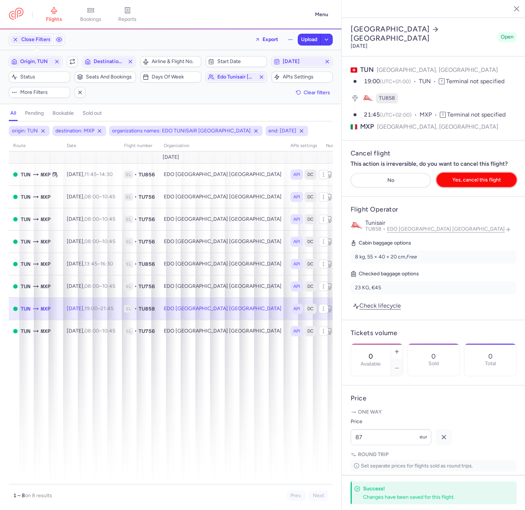
click at [480, 173] on button "Yes, cancel this flight" at bounding box center [476, 180] width 80 height 14
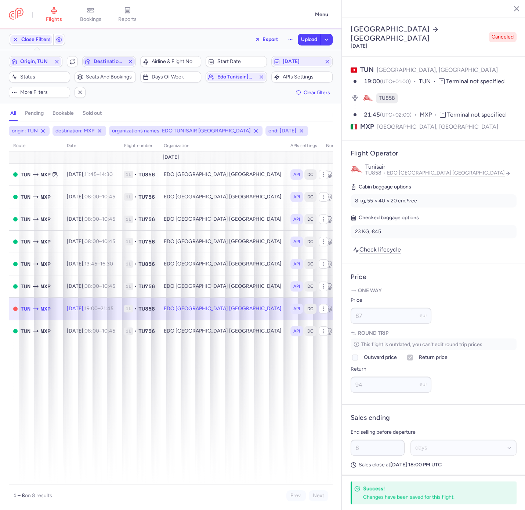
click at [87, 65] on span "Destination, MXP" at bounding box center [108, 61] width 51 height 9
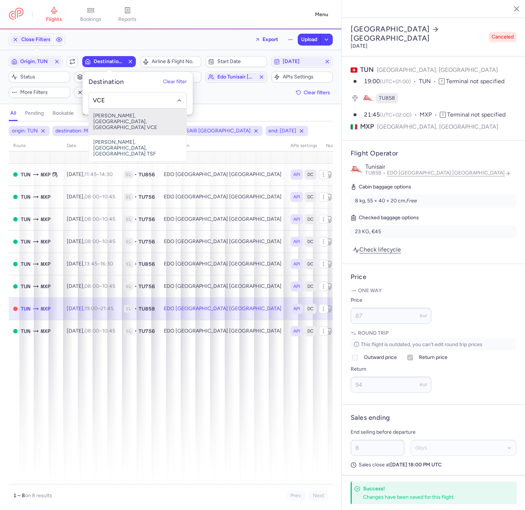
click at [133, 111] on span "Marco Polo, Venice, Italy VCE" at bounding box center [138, 122] width 98 height 26
type input "VCE"
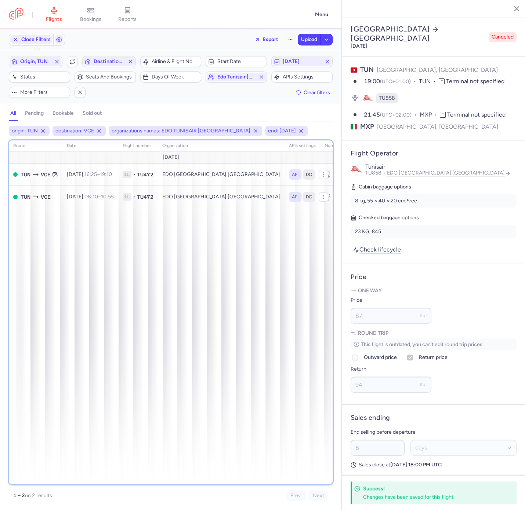
click at [23, 265] on div "route date Flight number organization APIs settings number of seats Ticket pric…" at bounding box center [171, 313] width 324 height 344
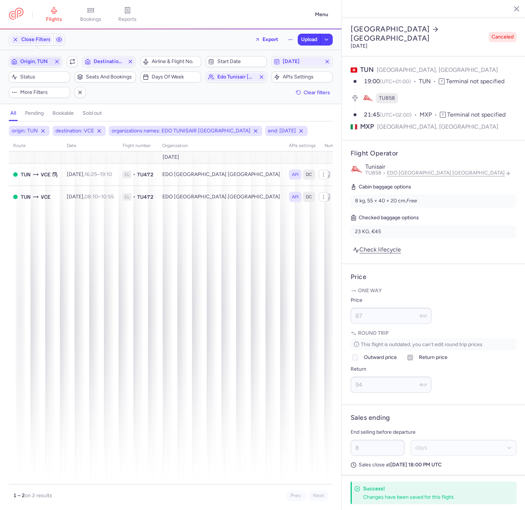
click at [39, 59] on span "Origin, TUN" at bounding box center [35, 62] width 31 height 6
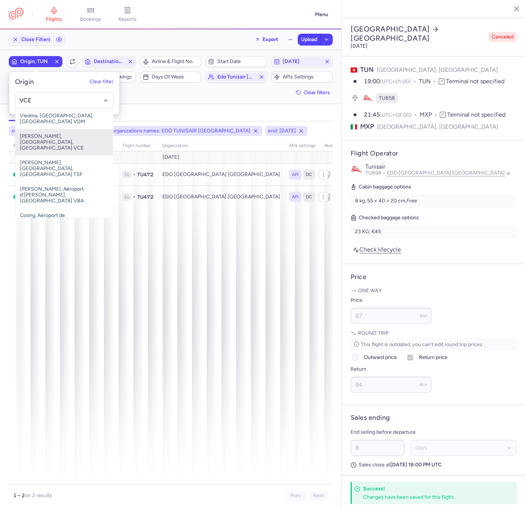
click at [62, 134] on span "Marco Polo, Venice, Italy VCE" at bounding box center [64, 142] width 98 height 26
type input "VCE"
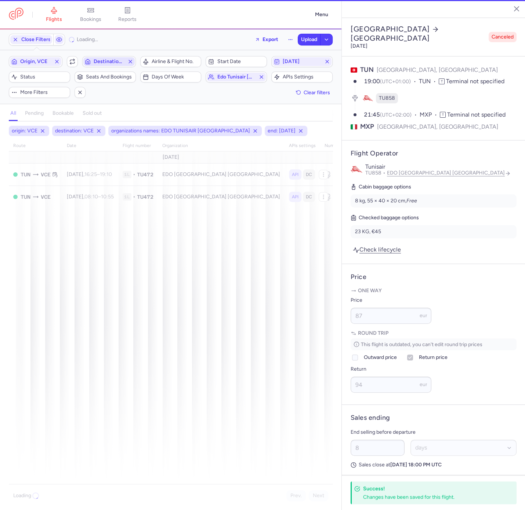
click at [114, 63] on span "Destination, VCE" at bounding box center [109, 62] width 31 height 6
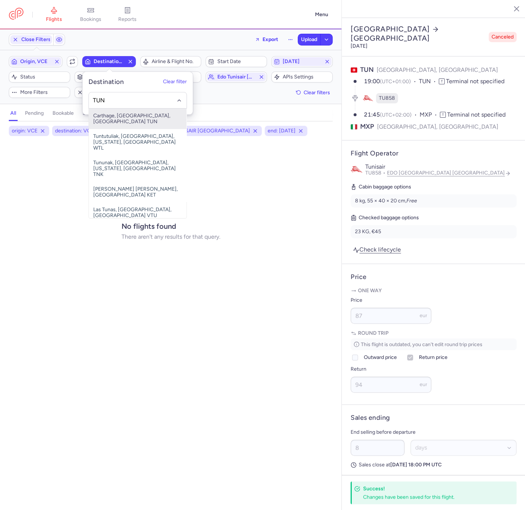
click at [124, 119] on span "Carthage, Tunis, Tunisia TUN" at bounding box center [138, 119] width 98 height 21
type input "TUN"
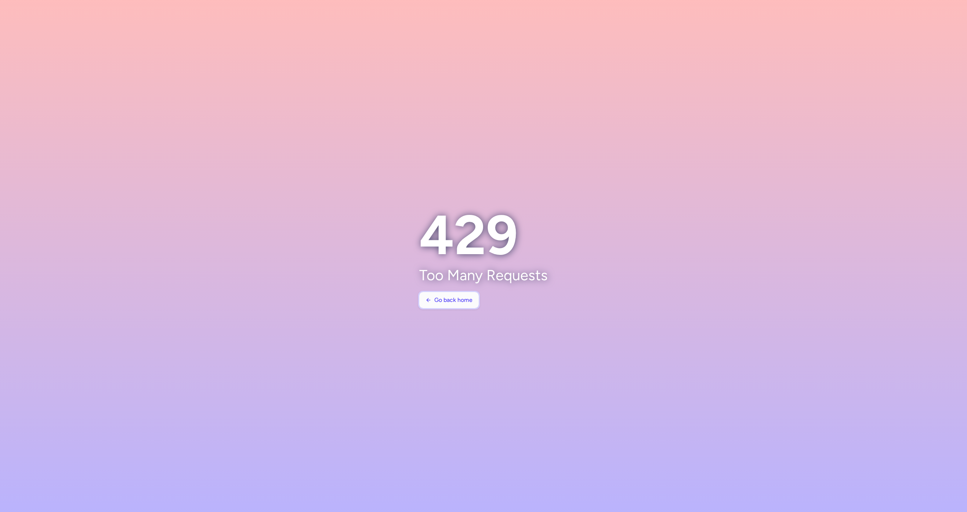
click at [454, 299] on span "Go back home" at bounding box center [453, 299] width 38 height 7
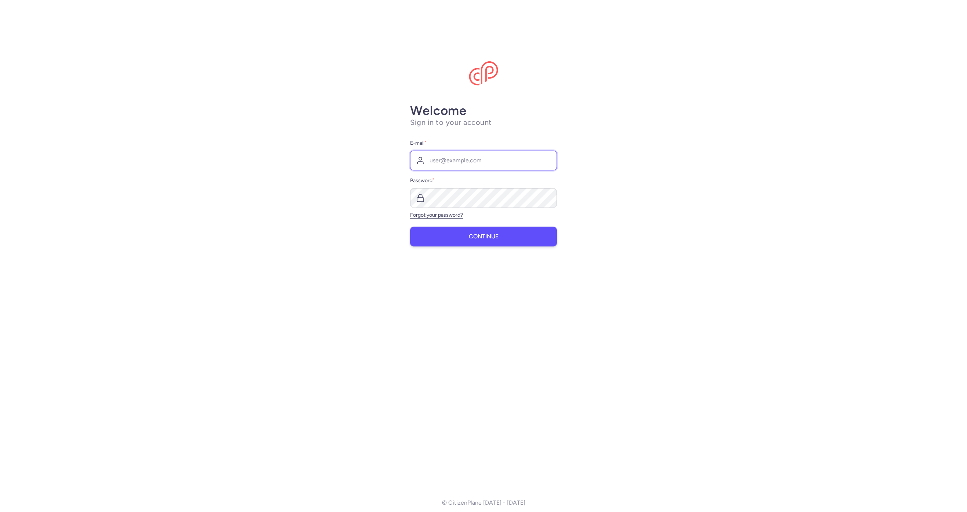
type input "[PERSON_NAME][EMAIL_ADDRESS][DOMAIN_NAME]"
click at [452, 234] on button "Continue" at bounding box center [483, 236] width 147 height 20
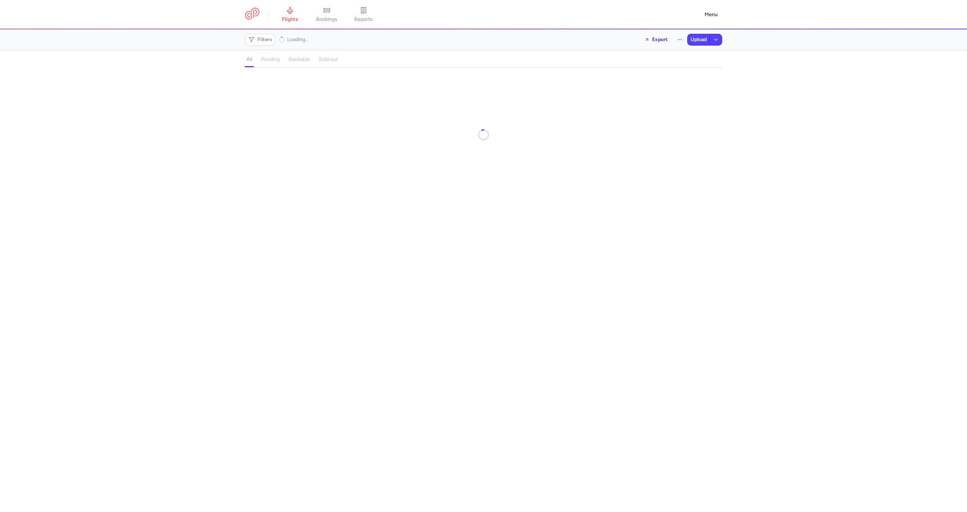
click at [329, 28] on header "flights bookings reports Menu" at bounding box center [483, 14] width 967 height 29
click at [327, 12] on icon at bounding box center [326, 10] width 7 height 7
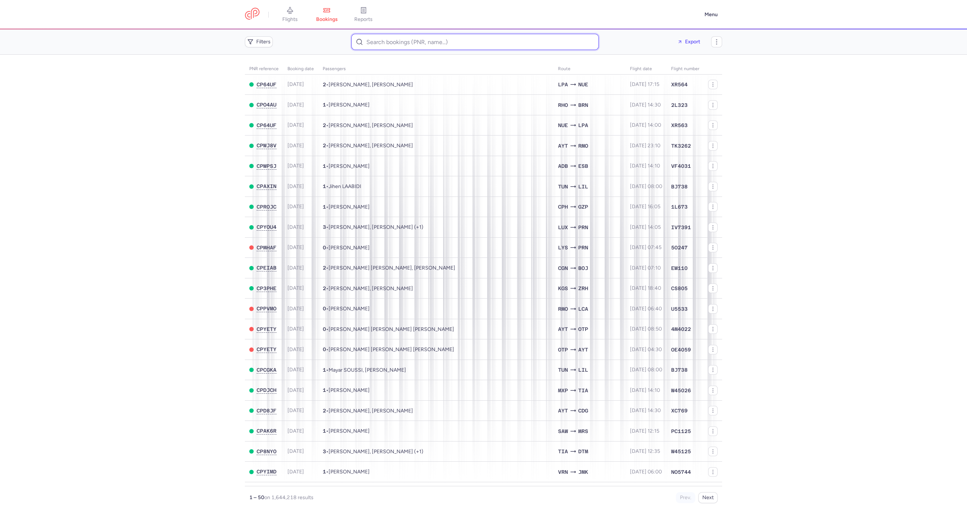
click at [392, 35] on input at bounding box center [474, 42] width 247 height 16
paste input "CPT3J9"
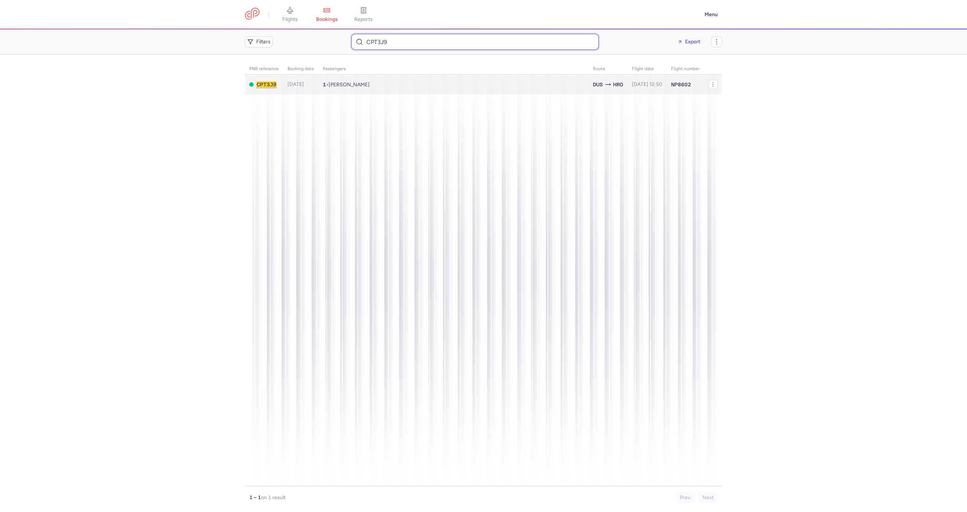
type input "CPT3J9"
click at [627, 78] on td "1 • [PERSON_NAME]" at bounding box center [646, 84] width 39 height 20
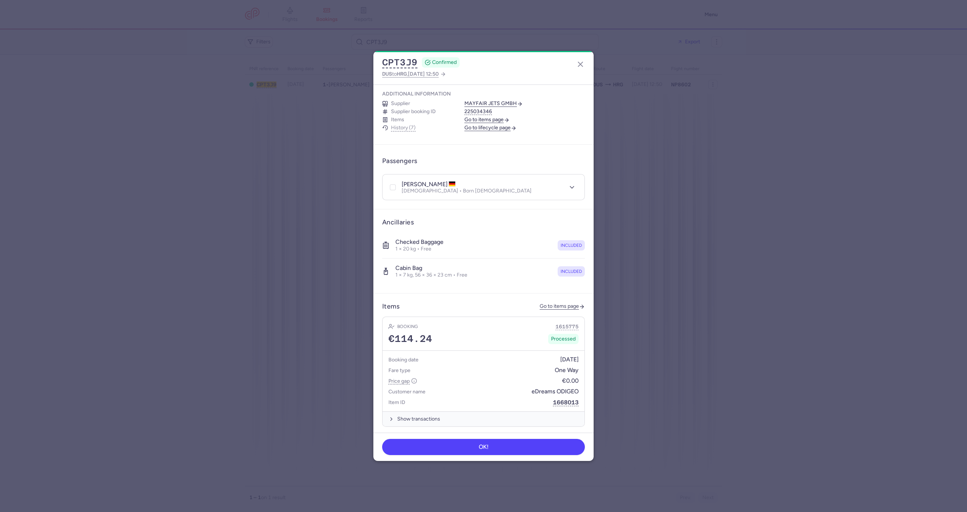
scroll to position [110, 0]
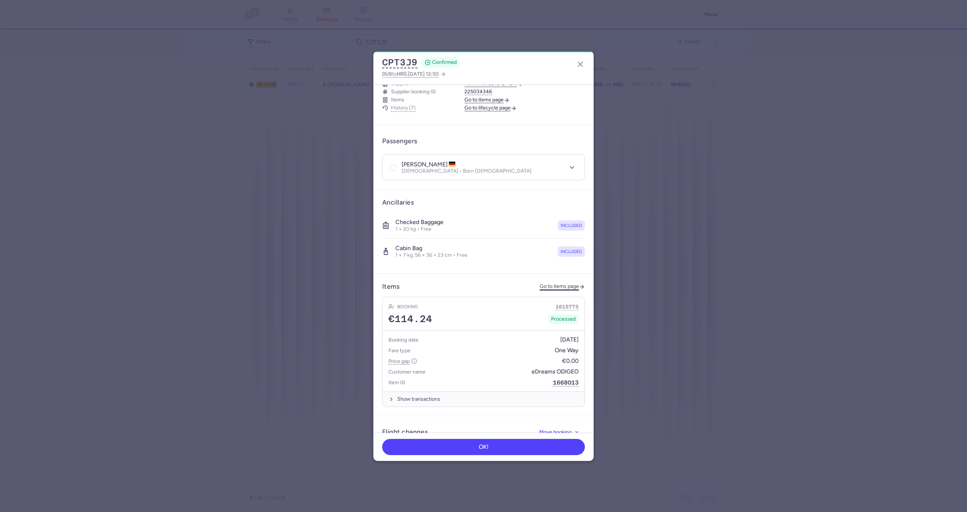
click at [539, 283] on link "Go to items page" at bounding box center [561, 286] width 45 height 6
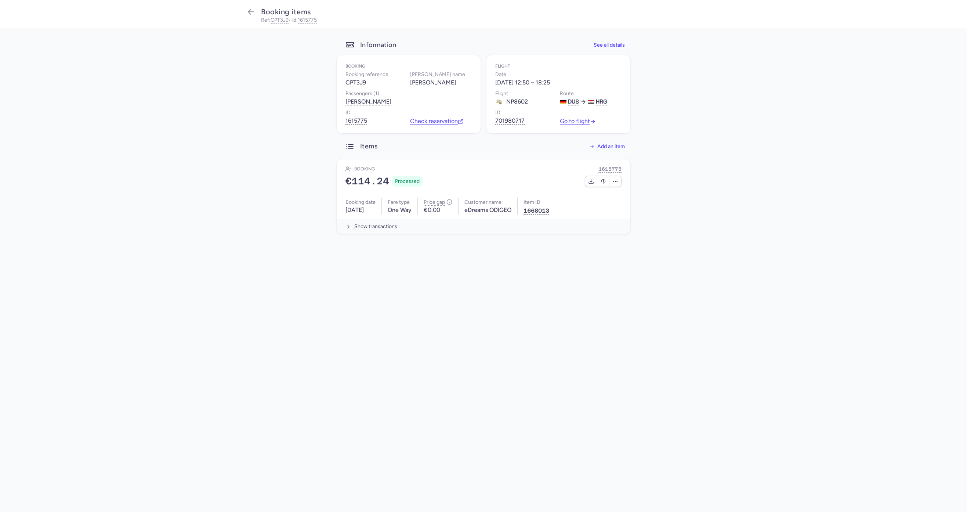
click at [598, 153] on header "Items Add an item" at bounding box center [483, 146] width 294 height 14
click at [581, 151] on header "Items Add an item" at bounding box center [483, 146] width 294 height 14
click at [593, 143] on icon "button" at bounding box center [591, 145] width 5 height 5
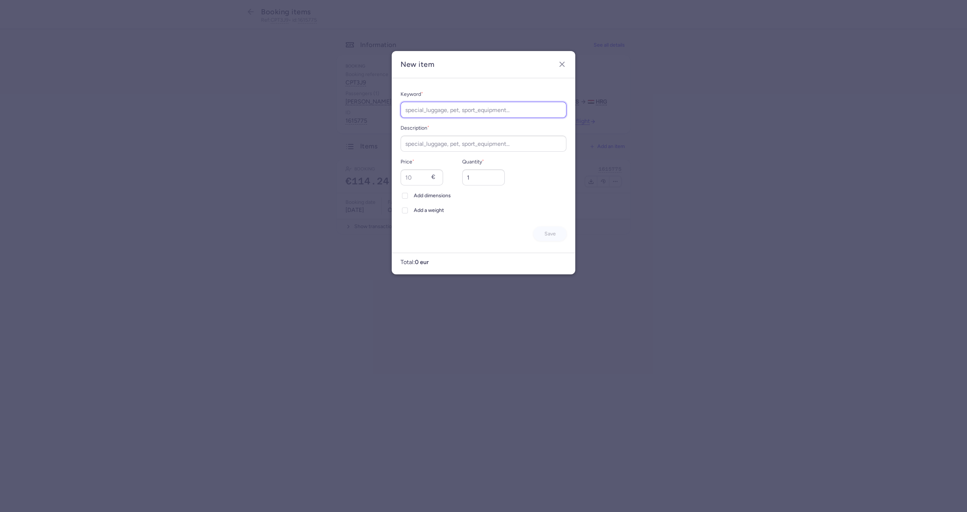
click at [450, 116] on input "Keyword *" at bounding box center [483, 110] width 166 height 16
type input "Passenger Change"
click at [441, 141] on input "Description *" at bounding box center [483, 143] width 166 height 16
paste input "Passenger Change"
type input "Passenger Change"
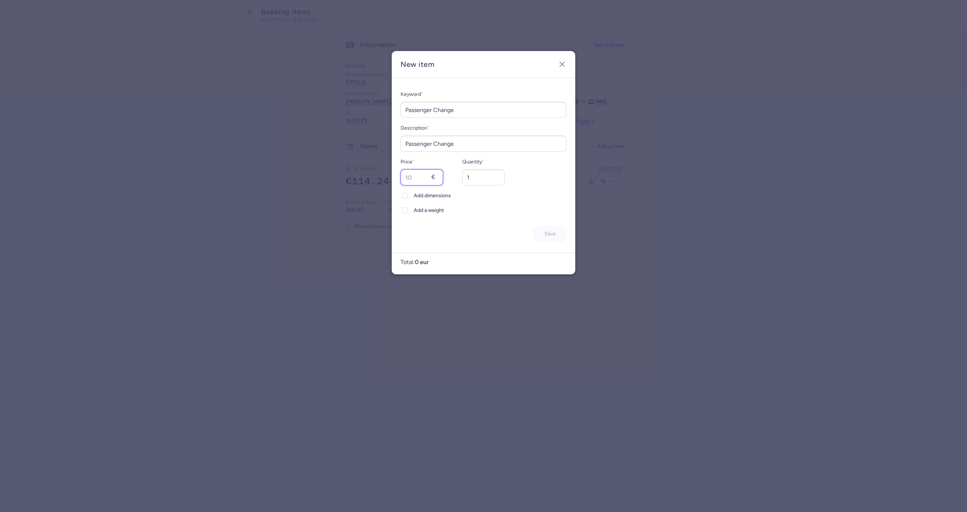
click at [421, 178] on input "Price *" at bounding box center [421, 177] width 43 height 16
type input "130"
click at [541, 240] on button "Save" at bounding box center [549, 233] width 33 height 14
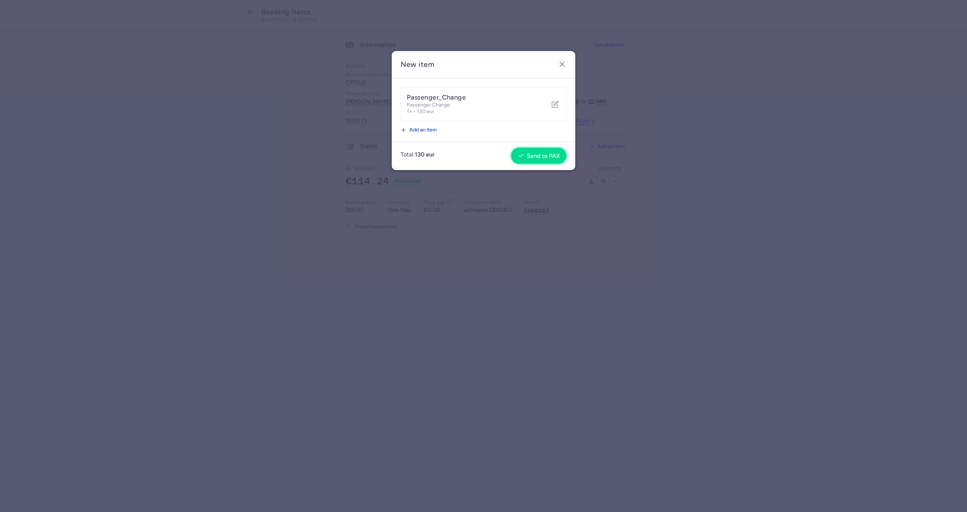
click at [524, 159] on span "Send to PAX" at bounding box center [539, 156] width 42 height 7
click at [527, 151] on button "Send to PAX" at bounding box center [538, 156] width 55 height 16
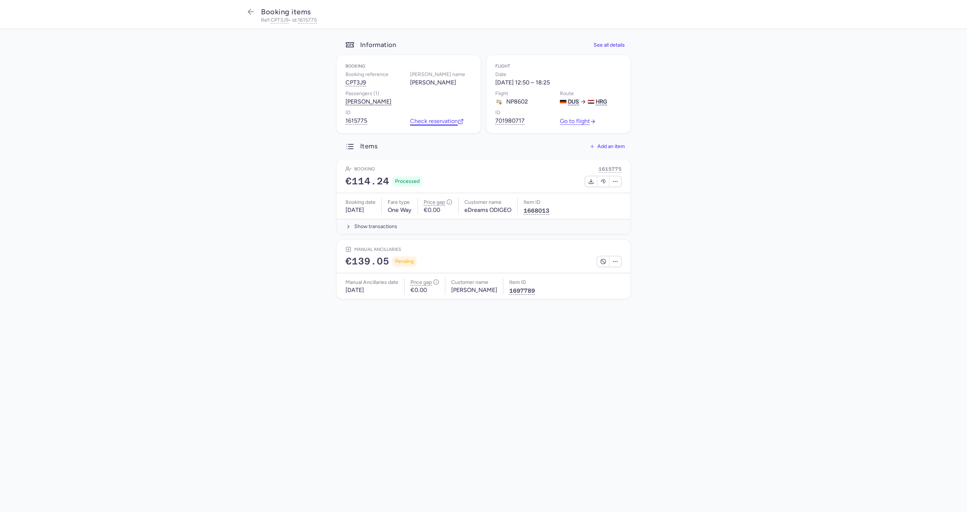
click at [443, 122] on link "Check reservation" at bounding box center [437, 121] width 54 height 7
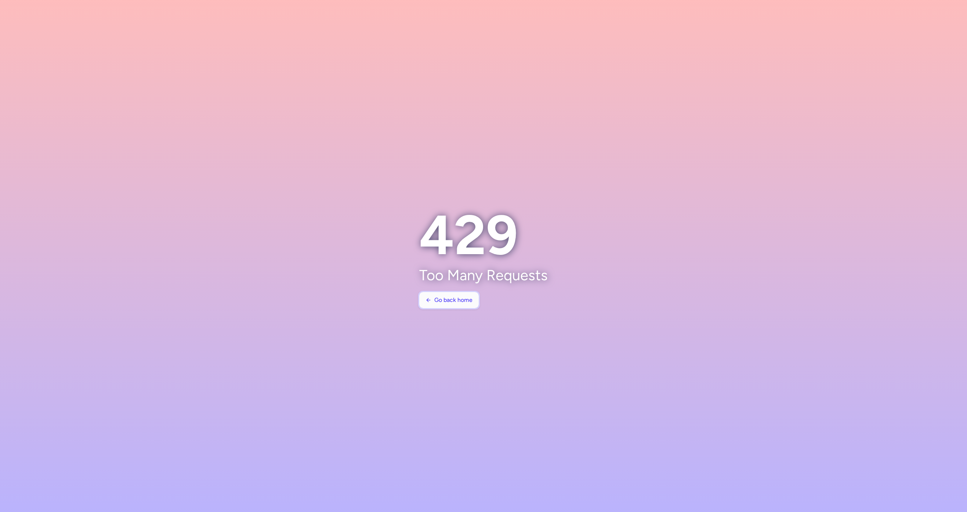
click at [446, 301] on span "Go back home" at bounding box center [453, 299] width 38 height 7
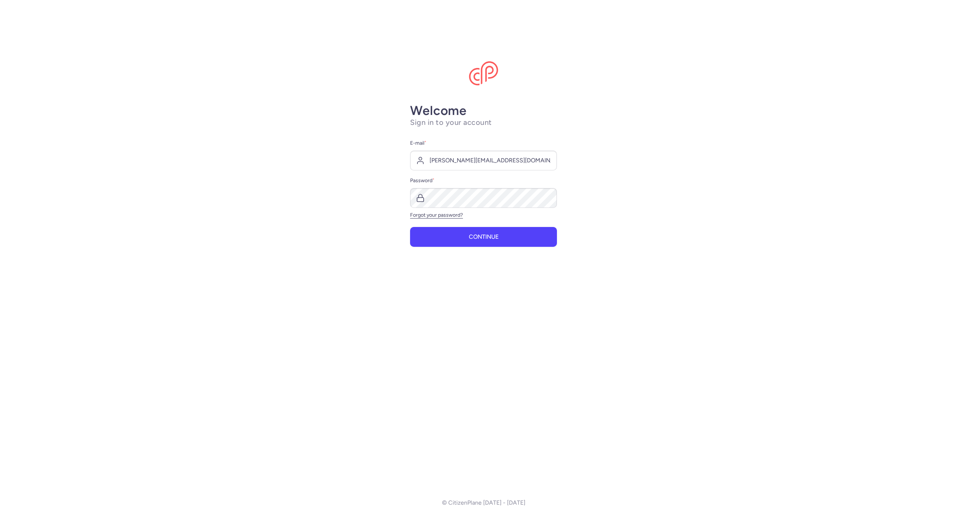
click at [454, 247] on div "Welcome Sign in to your account E-mail * killian@citizenplane.com Password * Fo…" at bounding box center [483, 292] width 147 height 378
click at [457, 241] on button "Continue" at bounding box center [483, 236] width 147 height 20
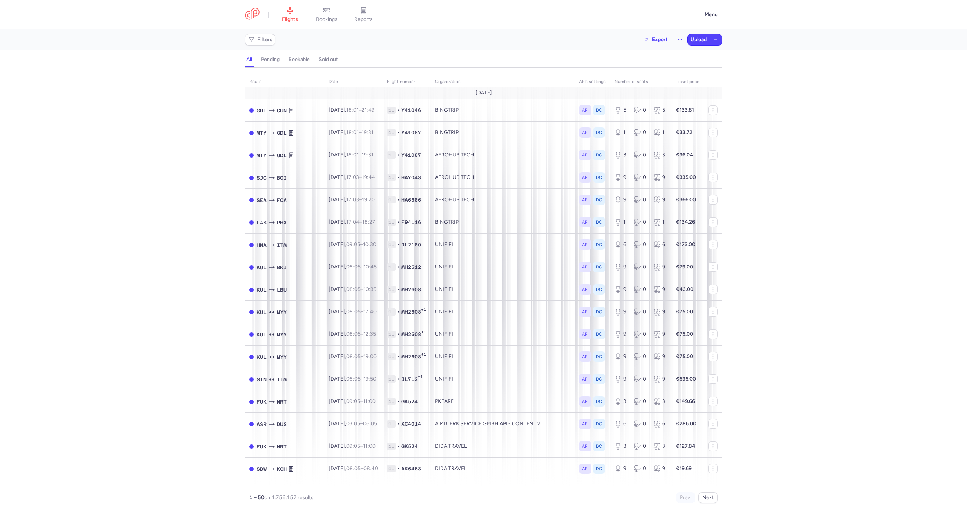
click at [365, 26] on header "flights bookings reports Menu" at bounding box center [483, 14] width 967 height 29
click at [340, 20] on link "bookings" at bounding box center [326, 15] width 37 height 16
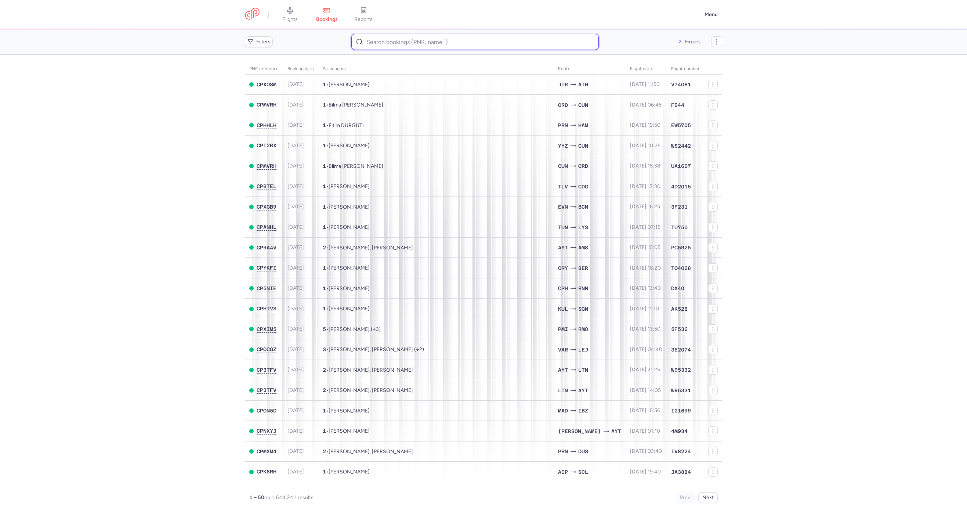
click at [396, 44] on input at bounding box center [474, 42] width 247 height 16
paste input "706262689"
type input "706262689"
paste input "CPLEXO"
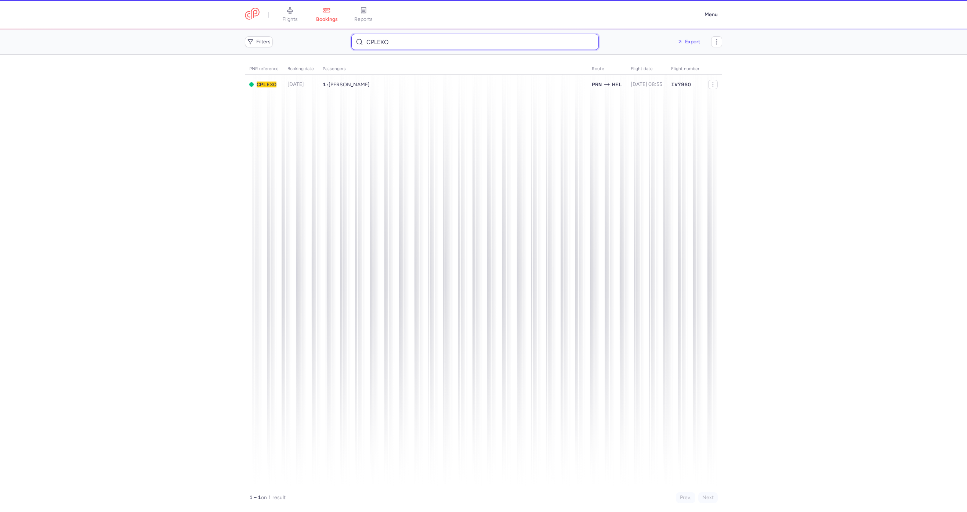
type input "CPLEXO"
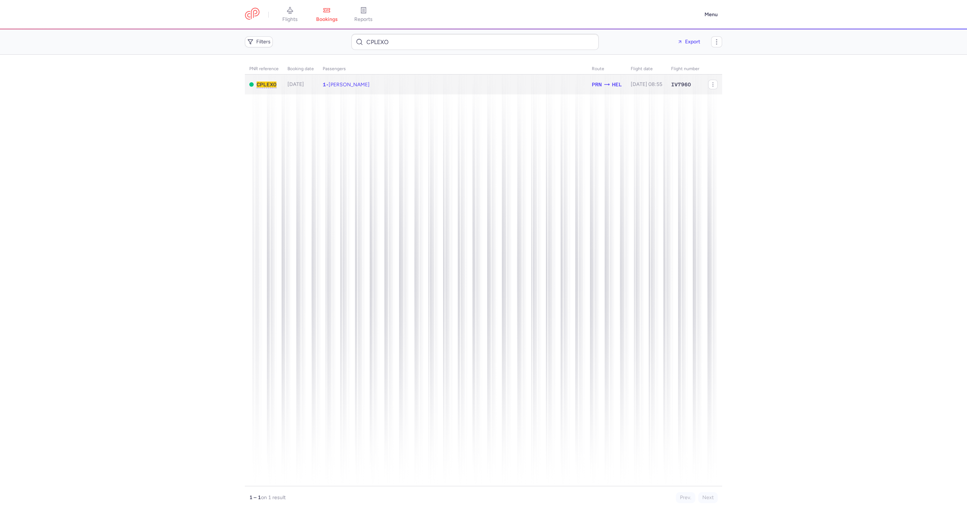
click at [626, 80] on td "1 • Xufe JAVORI" at bounding box center [646, 84] width 40 height 20
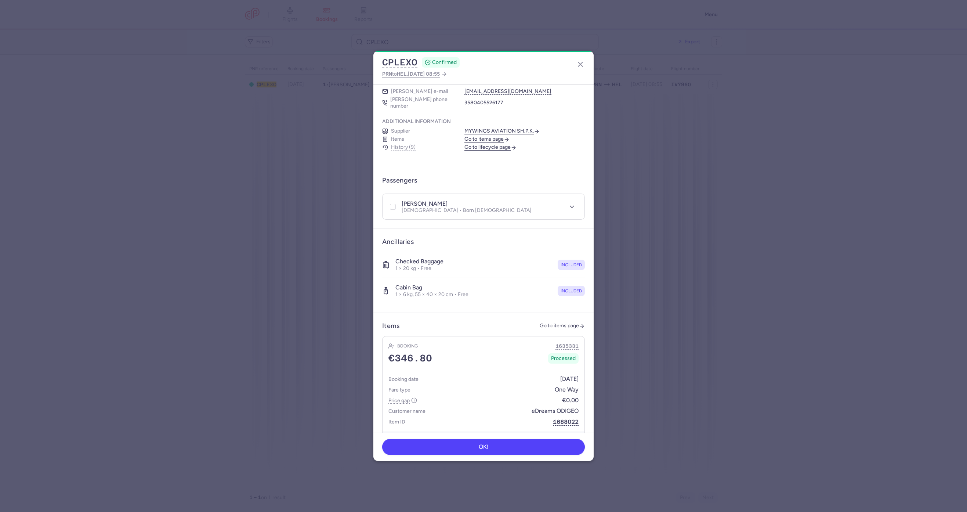
scroll to position [193, 0]
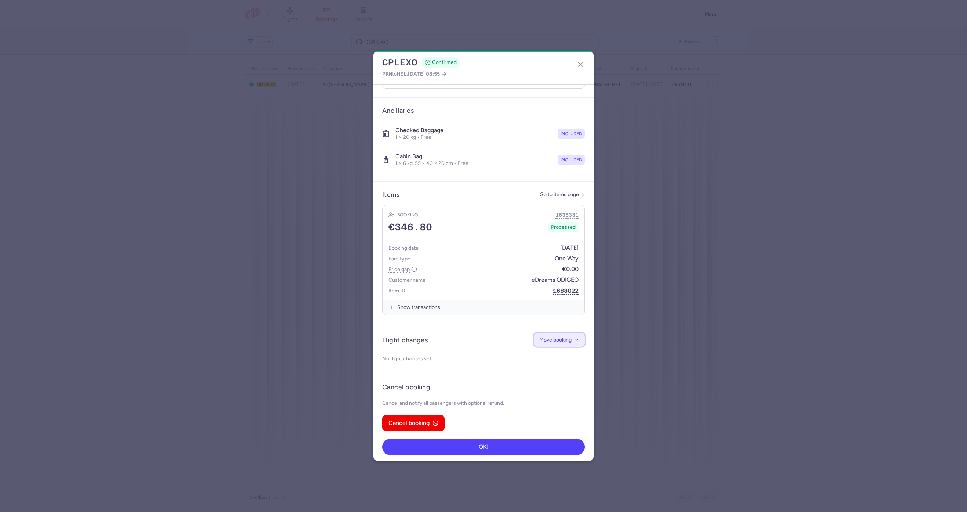
click at [552, 332] on button "Move booking" at bounding box center [559, 339] width 51 height 14
click at [527, 351] on span "Change flight" at bounding box center [532, 353] width 31 height 6
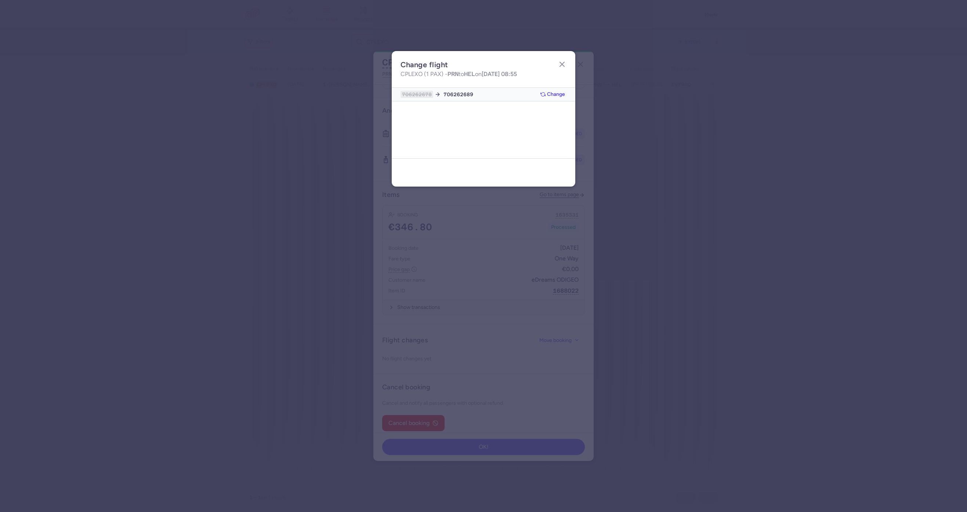
type input "706262689"
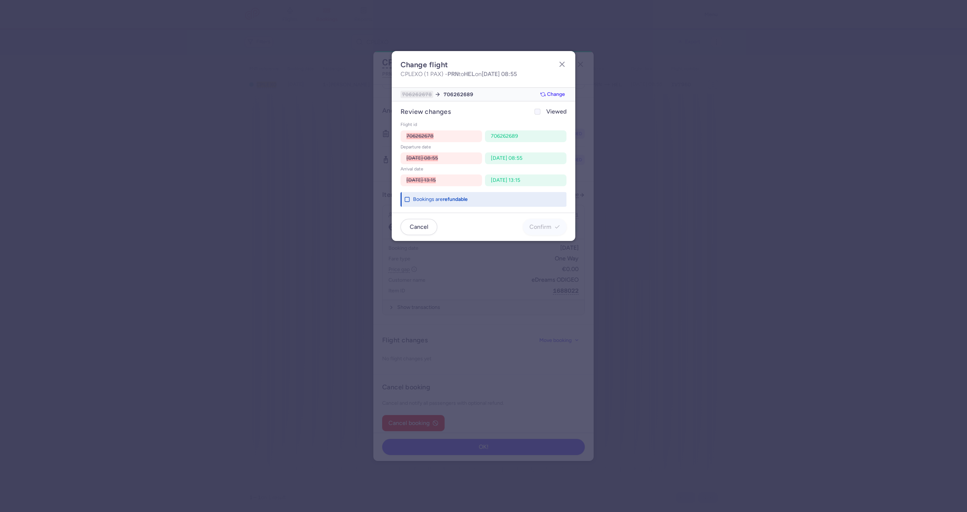
click at [548, 112] on span "Viewed" at bounding box center [556, 111] width 20 height 9
click at [540, 112] on input "Viewed" at bounding box center [537, 112] width 6 height 6
checkbox input "true"
click at [539, 232] on button "Confirm" at bounding box center [544, 226] width 43 height 16
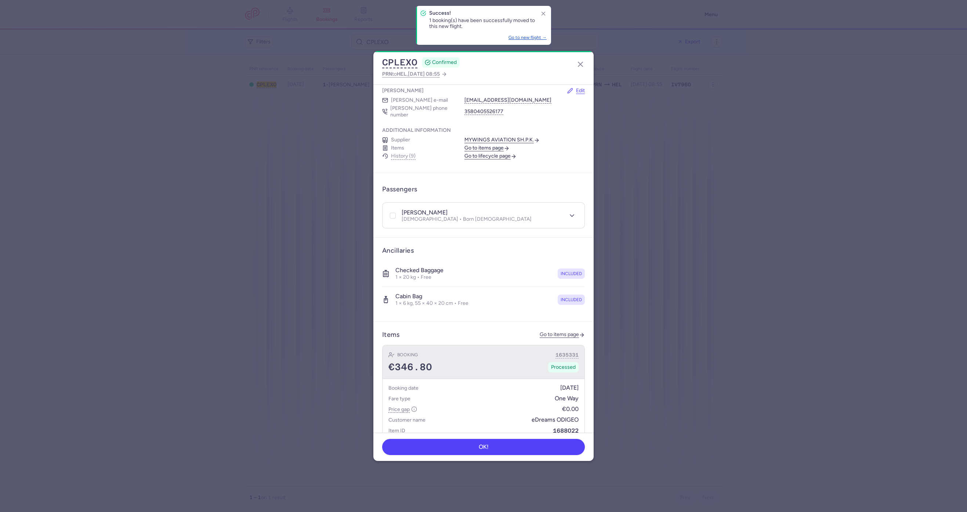
scroll to position [0, 0]
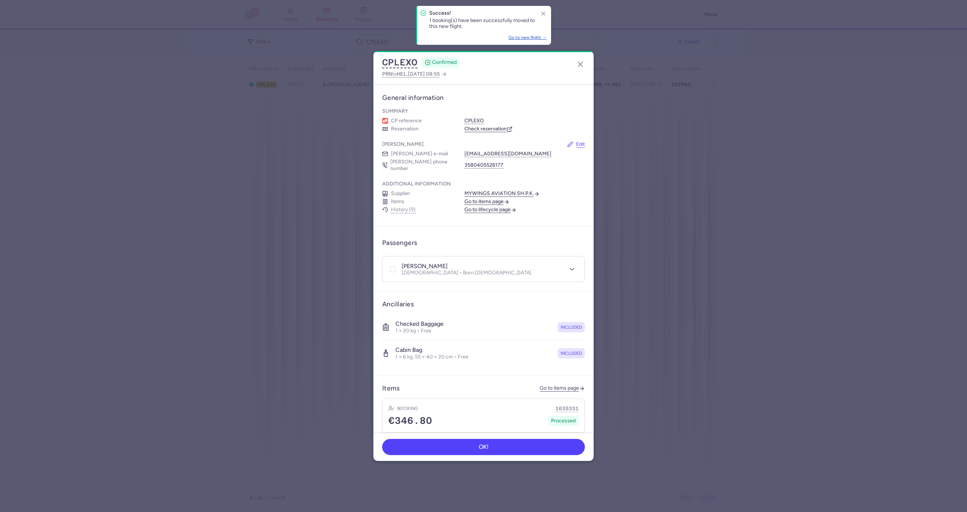
click at [498, 130] on link "Check reservation" at bounding box center [488, 128] width 48 height 7
click at [576, 66] on button "button" at bounding box center [580, 64] width 12 height 12
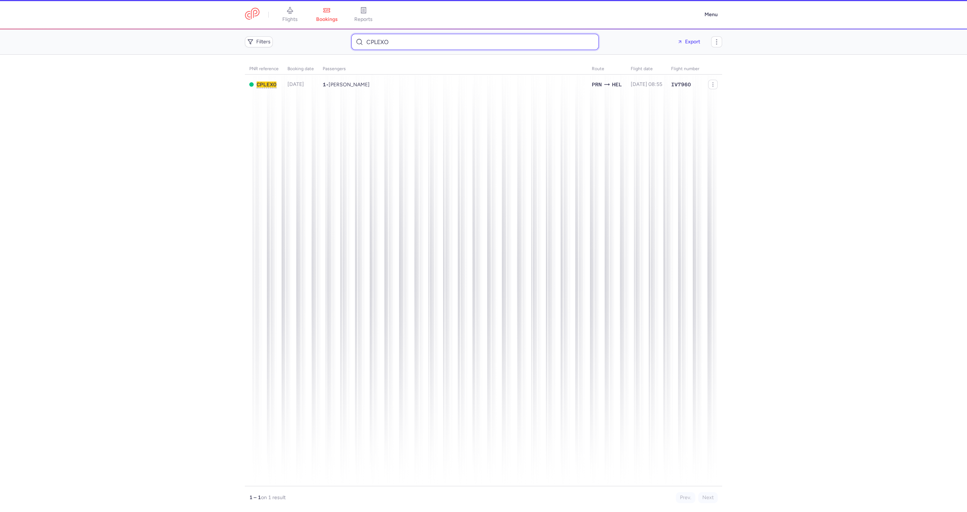
click at [393, 39] on input "CPLEXO" at bounding box center [474, 42] width 247 height 16
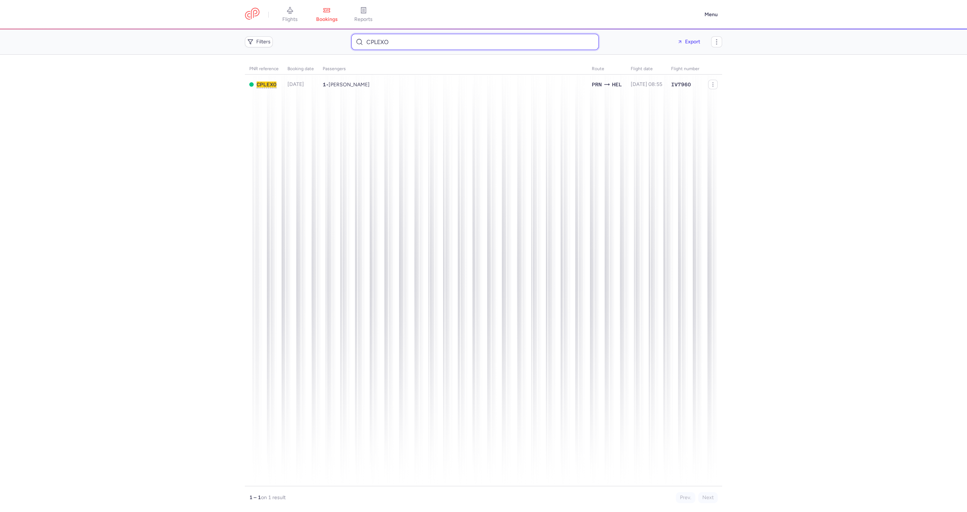
paste input "Dimitar Todorov"
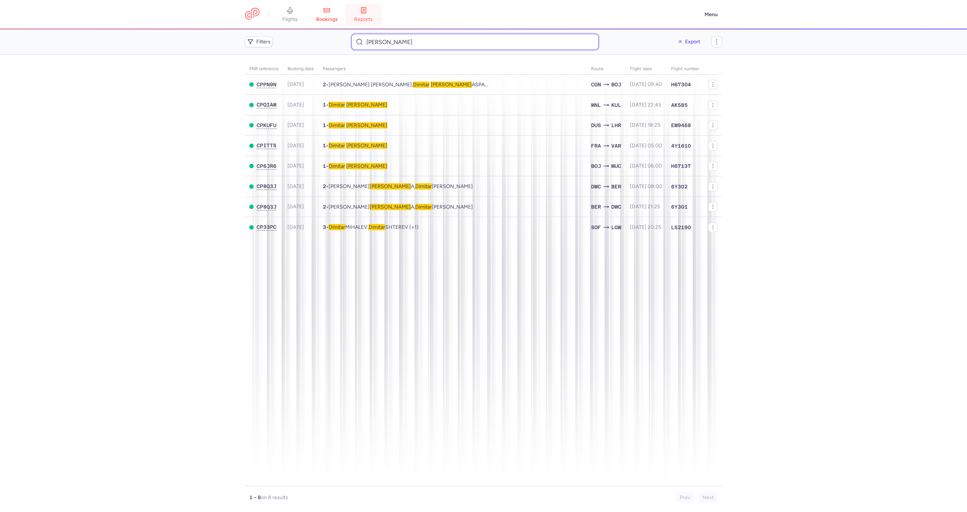
type input "Dimitar Todorov"
click at [495, 130] on td "1 • Dimitar TODOROV" at bounding box center [452, 125] width 268 height 21
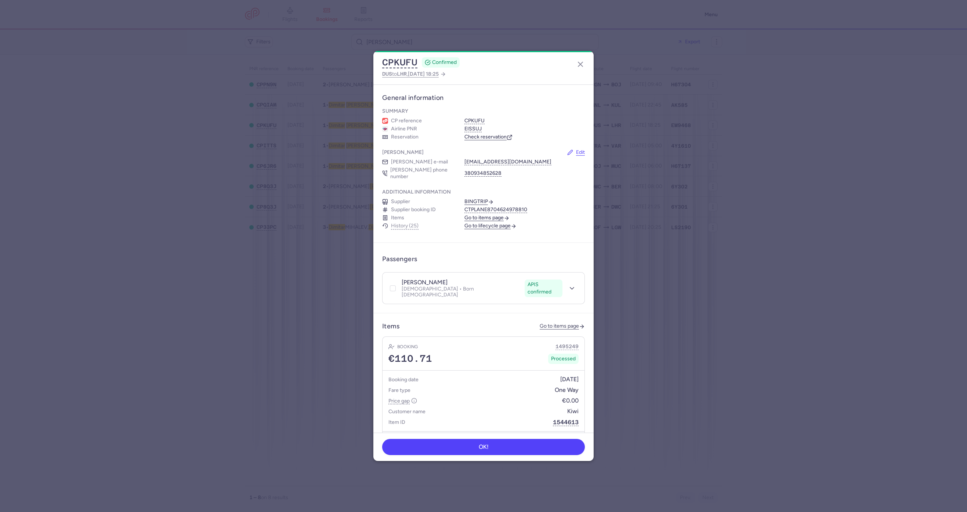
click at [385, 56] on div "CPKUFU CONFIRMED DUS to LHR , 2025 Aug 31, 18:25" at bounding box center [483, 67] width 220 height 33
click at [387, 60] on button "CPKUFU" at bounding box center [399, 62] width 35 height 11
click at [573, 68] on div "CPKUFU CONFIRMED DUS to LHR , 2025 Aug 31, 18:25" at bounding box center [483, 67] width 220 height 33
click at [307, 29] on div "CPKUFU CONFIRMED DUS to LHR , 2025 Aug 31, 18:25 General information Summary CP…" at bounding box center [483, 256] width 967 height 512
click at [575, 68] on button "button" at bounding box center [580, 64] width 12 height 12
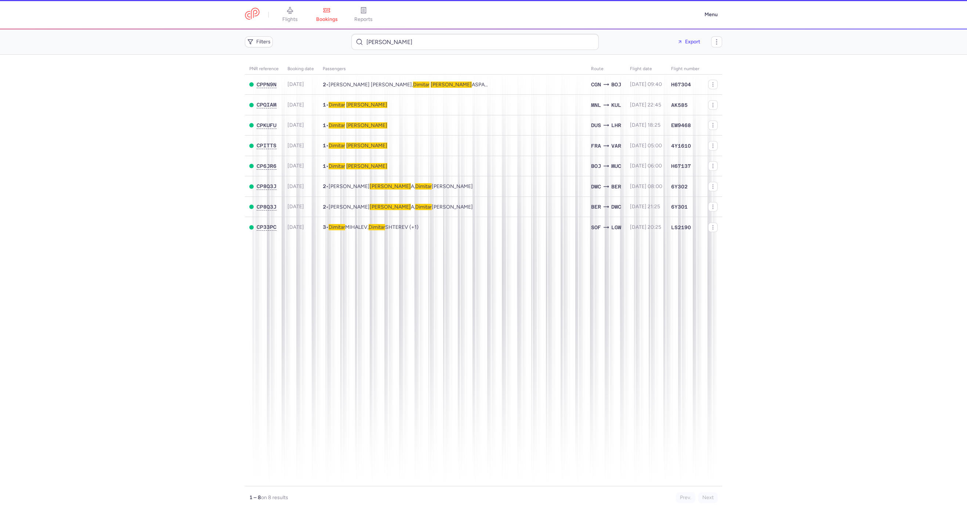
click at [582, 64] on dialog "CPKUFU CONFIRMED DUS to LHR , 2025 Aug 31, 18:25 General information Summary CP…" at bounding box center [483, 255] width 943 height 409
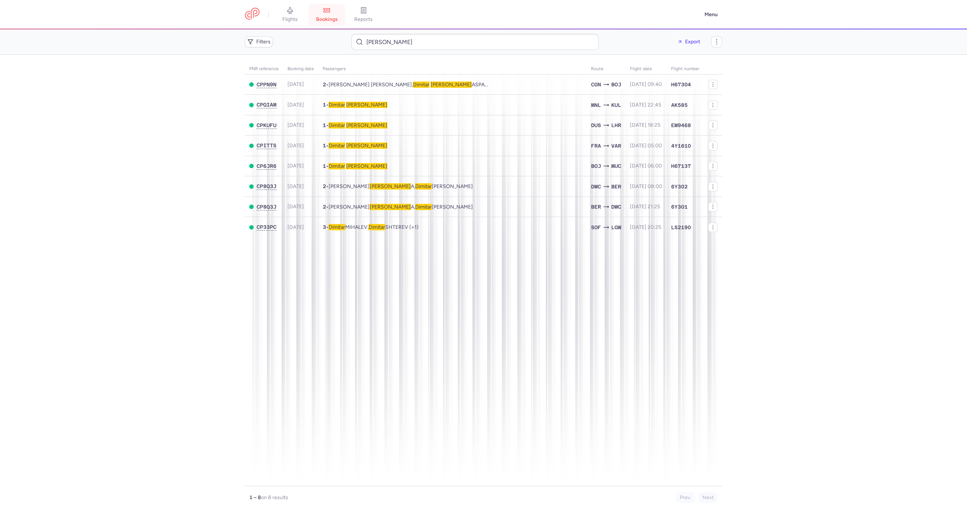
click at [339, 7] on link "bookings" at bounding box center [326, 15] width 37 height 16
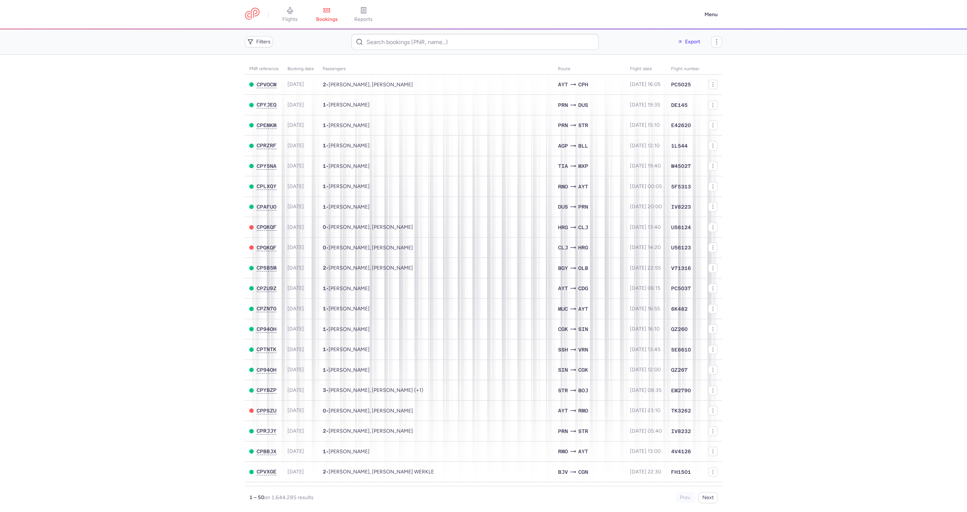
click at [405, 56] on main "PNR reference Booking date Passengers Route flight date Flight number CPVOCW 20…" at bounding box center [483, 283] width 967 height 457
click at [409, 51] on div "Filters Export" at bounding box center [483, 42] width 483 height 22
click at [413, 41] on input at bounding box center [474, 42] width 247 height 16
paste input "CPBM9G"
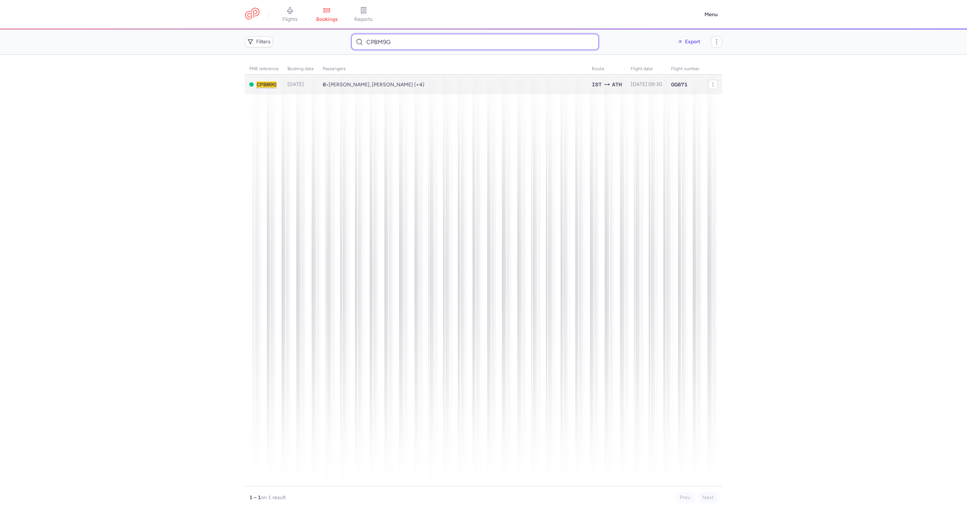
type input "CPBM9G"
click at [376, 83] on span "Victoriia MESHCHERYAKOVA, Denis SEREBRIAKOV (+4)" at bounding box center [376, 84] width 96 height 6
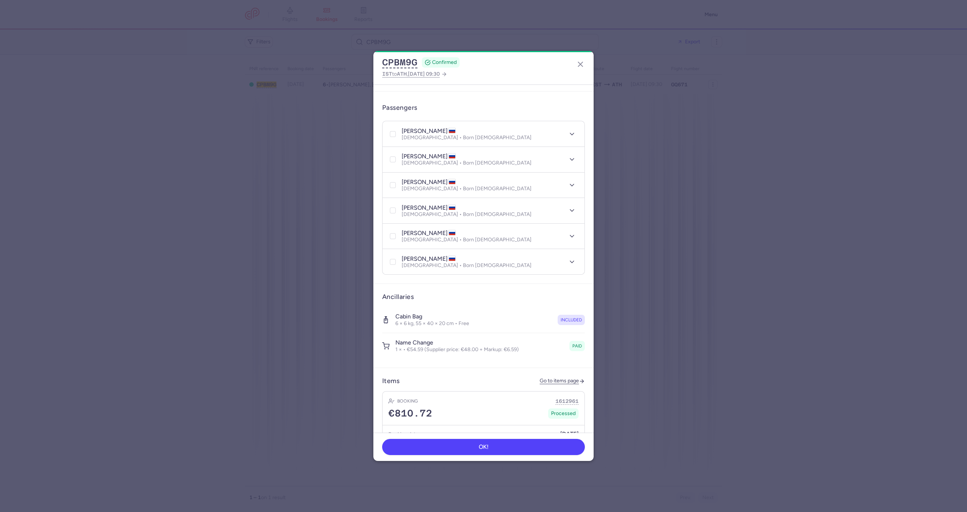
scroll to position [165, 0]
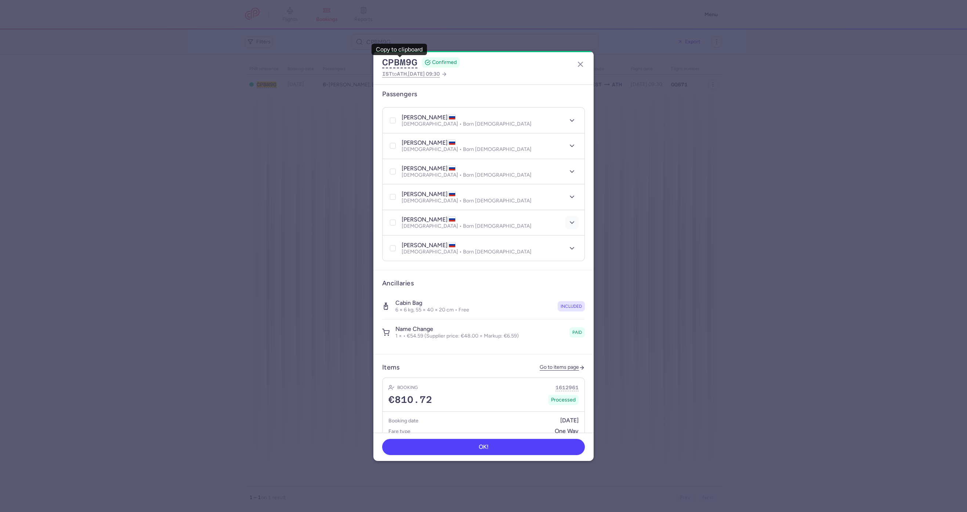
click at [565, 216] on button "button" at bounding box center [571, 222] width 13 height 13
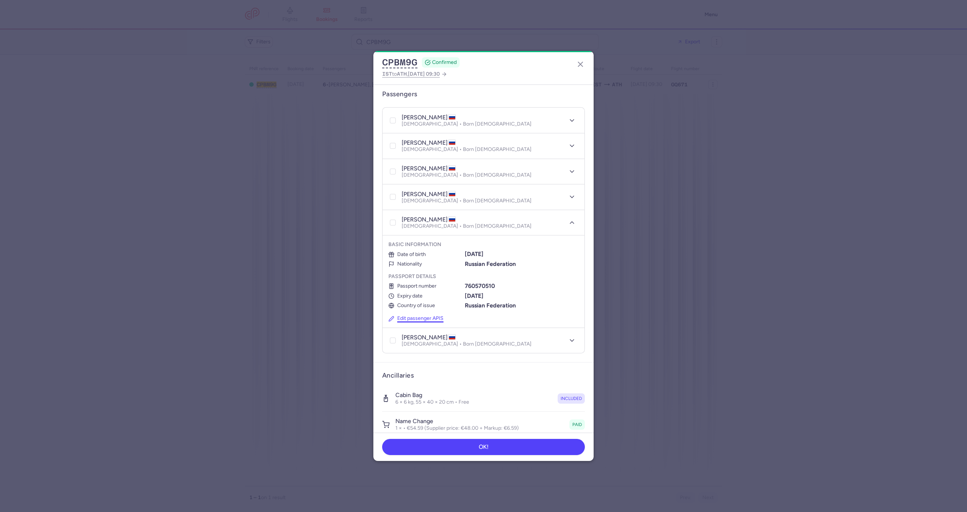
click at [427, 315] on button "Edit passenger APIS" at bounding box center [415, 318] width 55 height 6
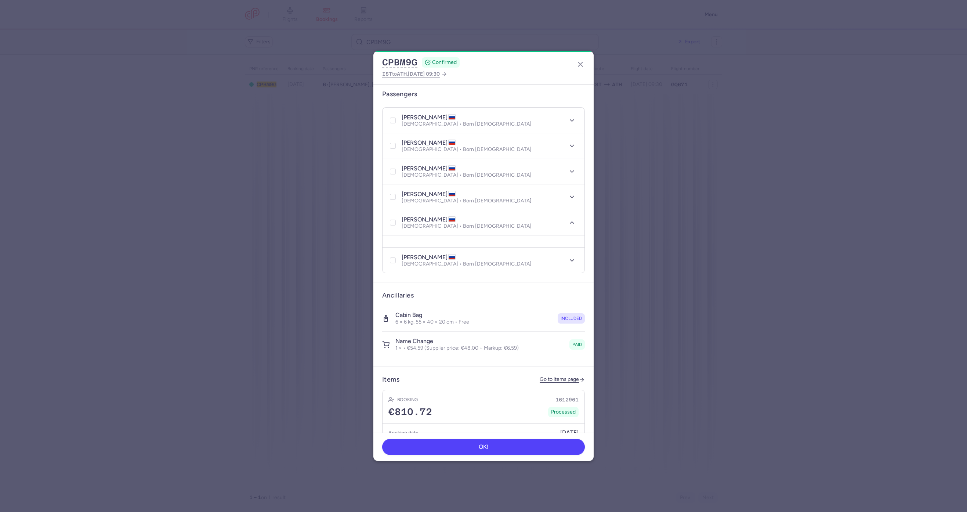
select select "ru"
select select "7"
select select "4"
select select "ru"
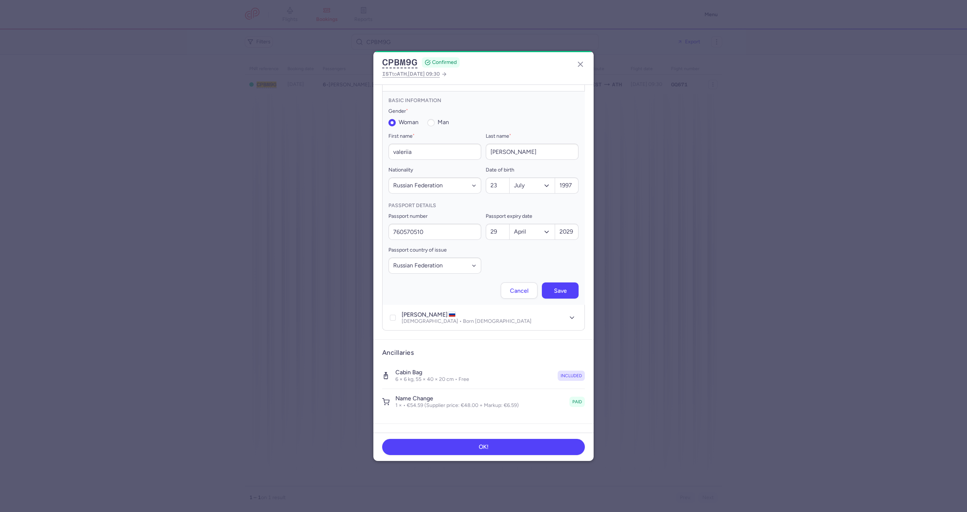
scroll to position [309, 0]
click at [515, 143] on input "meshcheryakova" at bounding box center [531, 151] width 93 height 16
type input "meshcheriakova"
click at [505, 143] on input "meshcheriakova" at bounding box center [531, 151] width 93 height 16
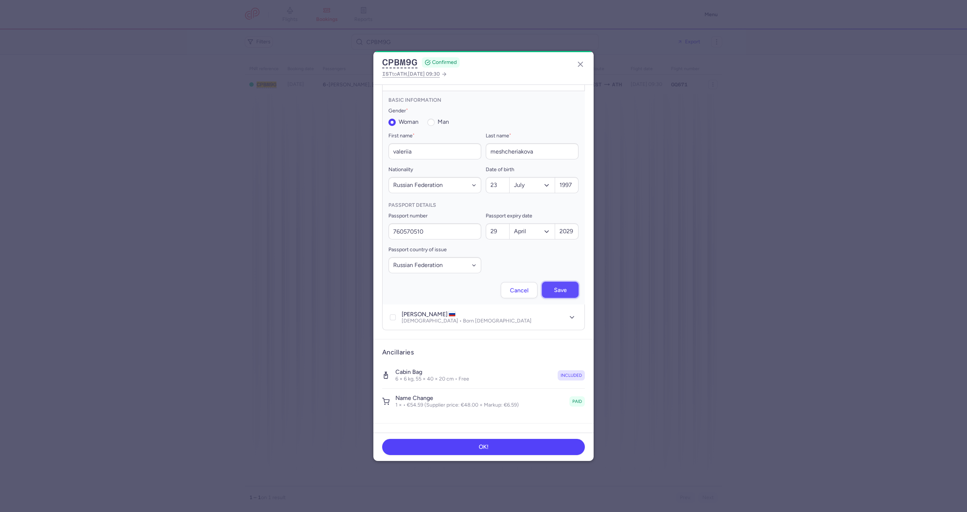
click at [565, 281] on button "Save" at bounding box center [560, 289] width 37 height 16
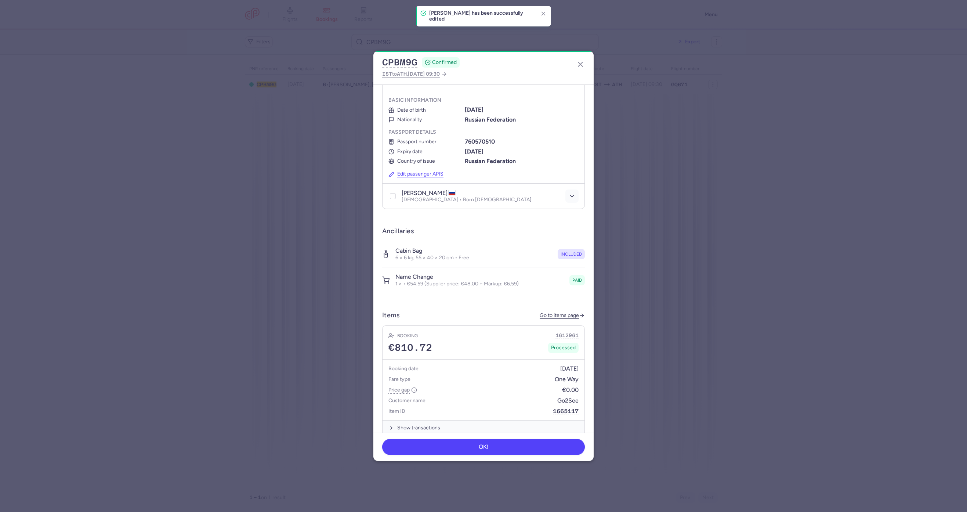
click at [568, 192] on icon "button" at bounding box center [571, 195] width 7 height 7
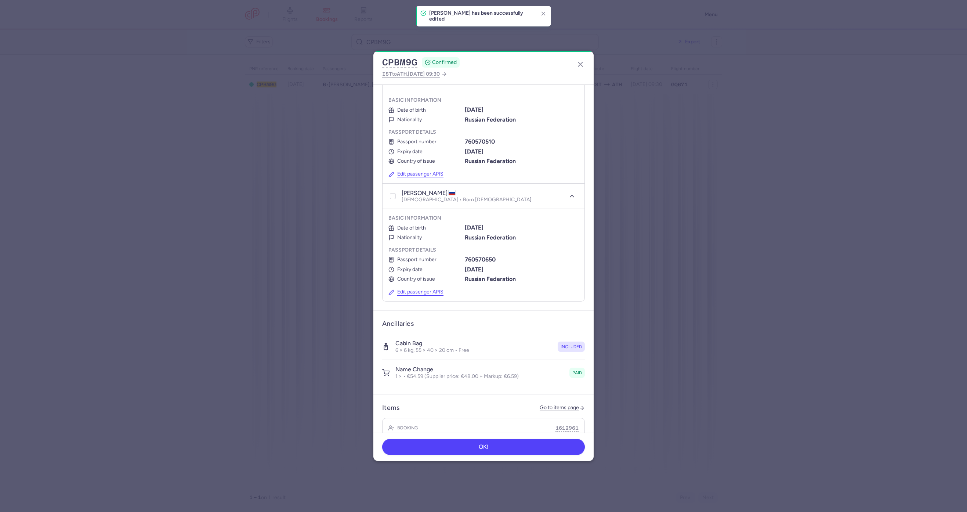
click at [407, 294] on section "Basic information Date of birth 23/07/1997 Nationality Russian Federation Passp…" at bounding box center [483, 255] width 202 height 92
click at [413, 289] on button "Edit passenger APIS" at bounding box center [415, 292] width 55 height 6
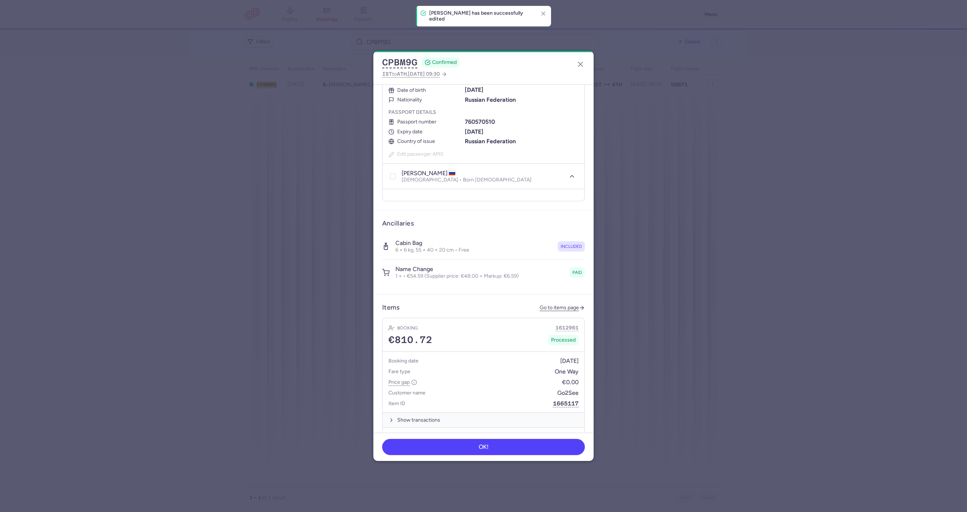
select select "ru"
select select "7"
select select "4"
select select "ru"
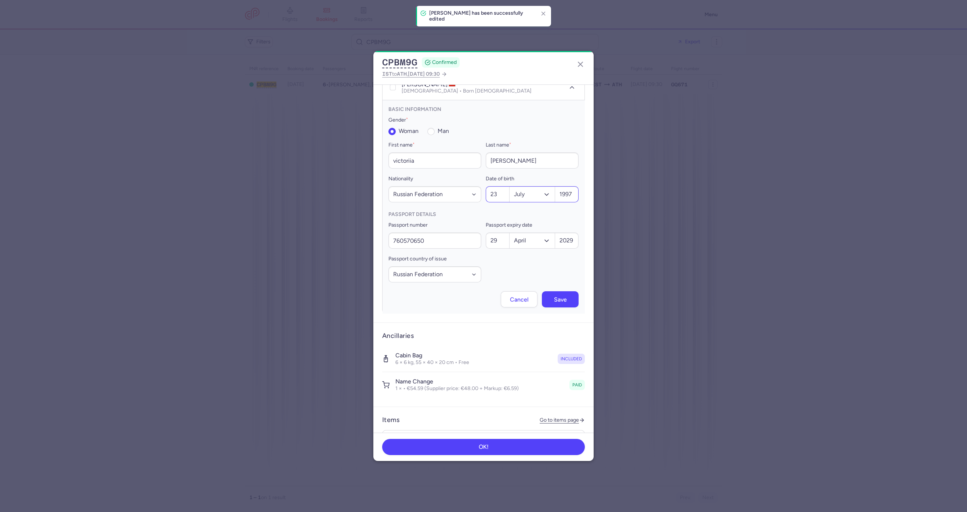
scroll to position [427, 0]
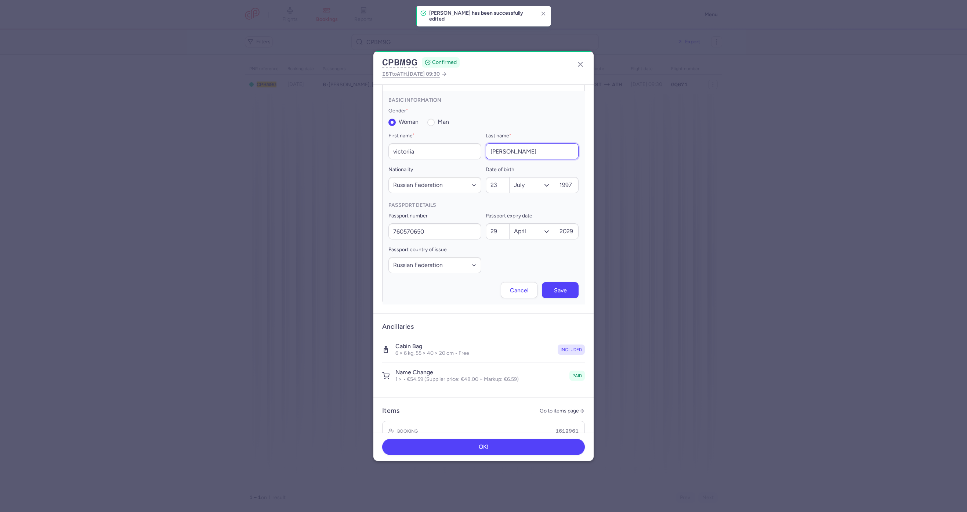
click at [532, 145] on input "meshcheryakova" at bounding box center [531, 151] width 93 height 16
paste input "i"
type input "meshcheriakova"
click at [555, 287] on span "Save" at bounding box center [560, 290] width 13 height 7
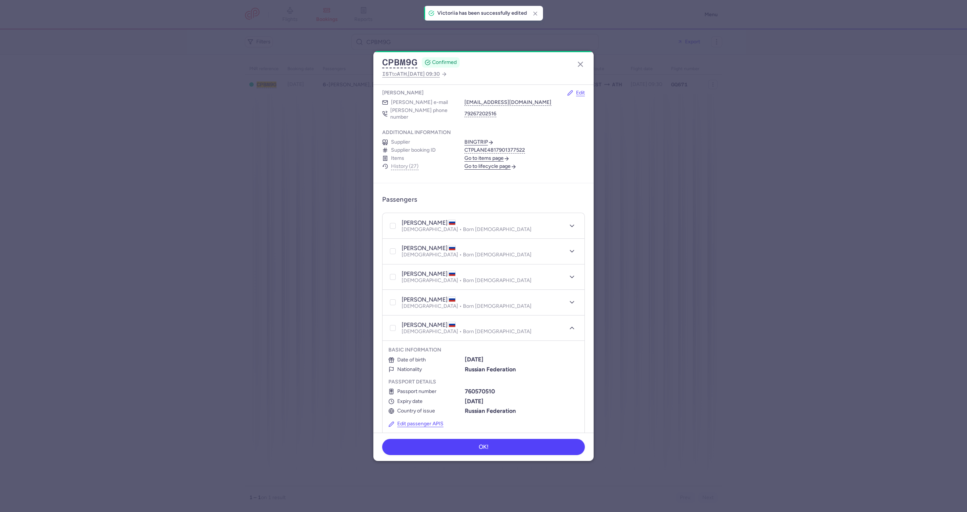
scroll to position [0, 0]
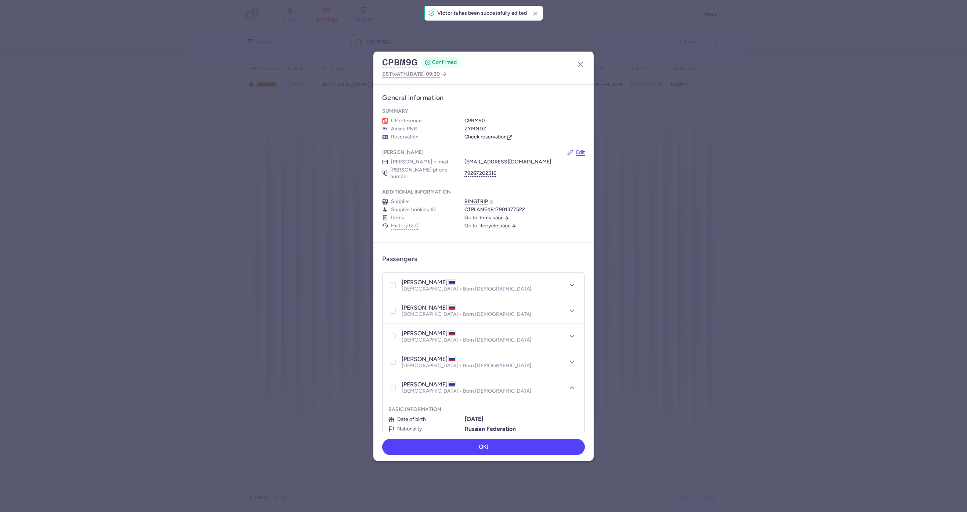
click at [488, 138] on link "Check reservation" at bounding box center [488, 137] width 48 height 7
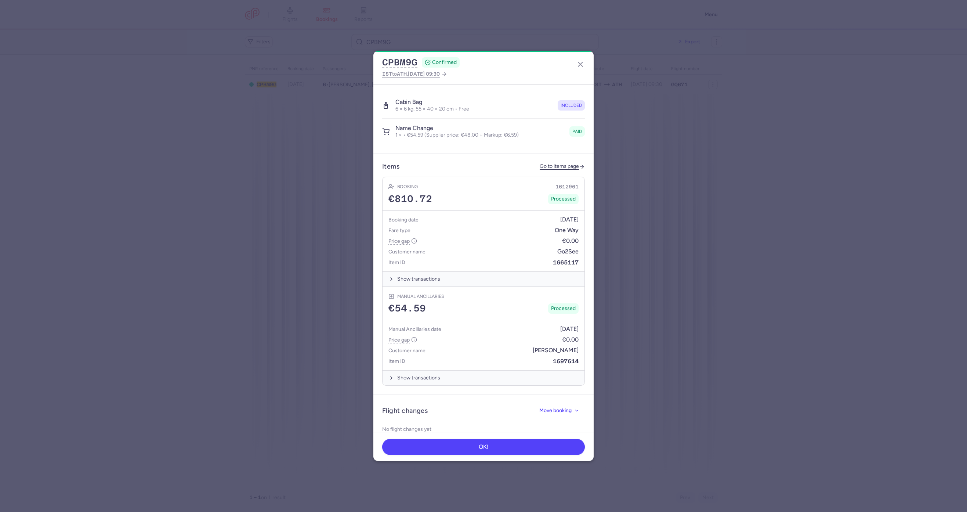
scroll to position [621, 0]
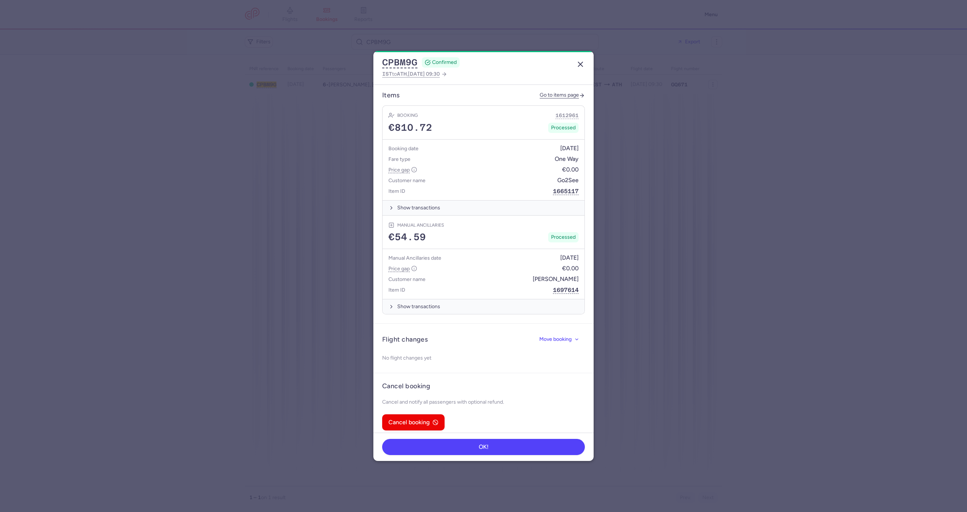
click at [580, 63] on icon "button" at bounding box center [580, 64] width 9 height 9
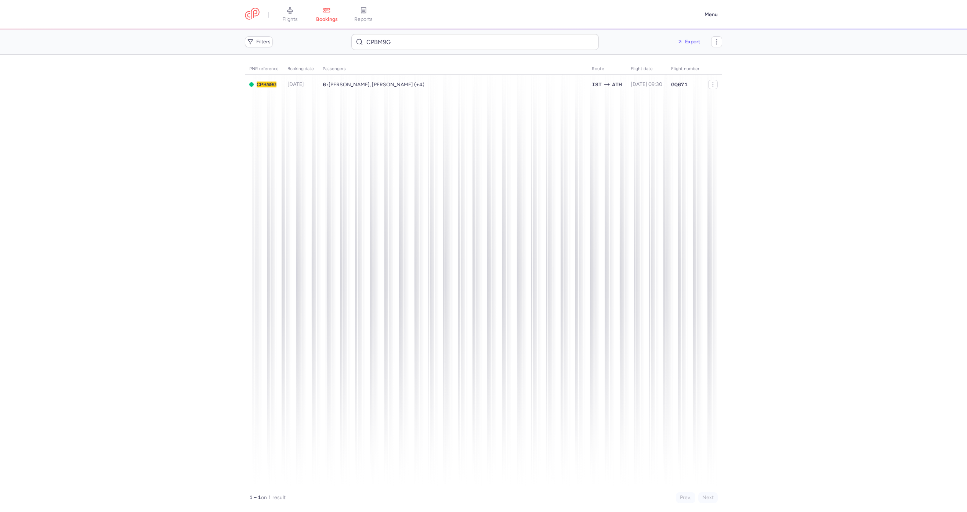
drag, startPoint x: 292, startPoint y: 17, endPoint x: 288, endPoint y: 9, distance: 8.9
click at [292, 17] on span "flights" at bounding box center [289, 19] width 15 height 7
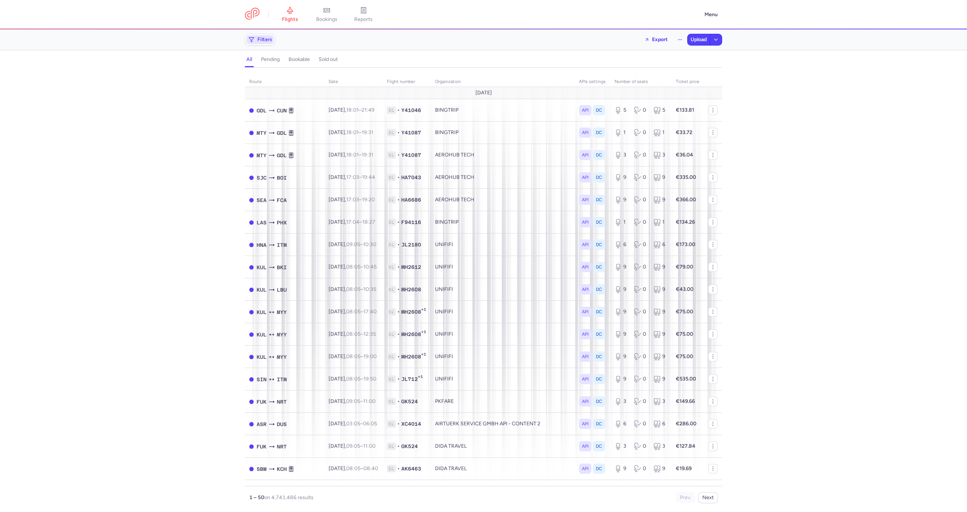
click at [263, 40] on span "Filters" at bounding box center [264, 40] width 15 height 6
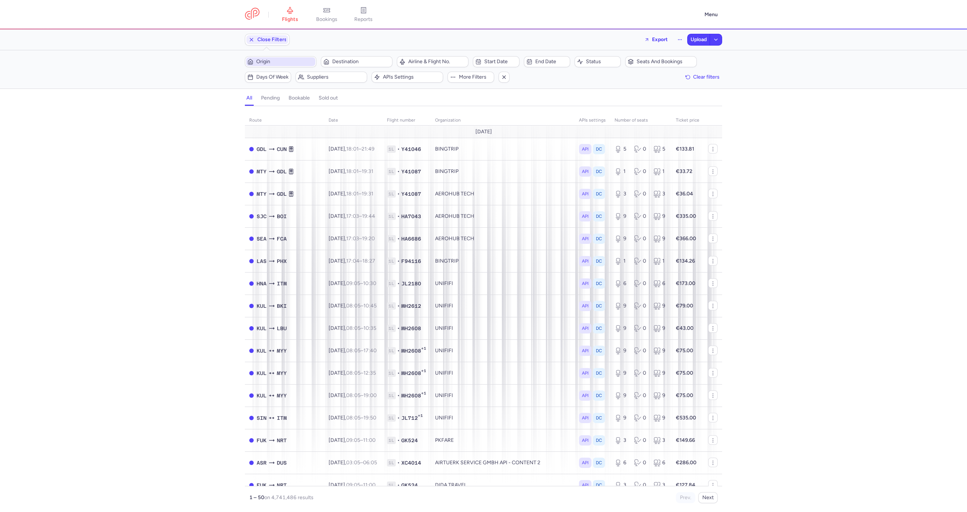
click at [264, 59] on span "Origin" at bounding box center [285, 62] width 58 height 6
click at [297, 114] on span "Landvetter, Göteborg, Sweden GOT" at bounding box center [300, 119] width 98 height 21
type input "got"
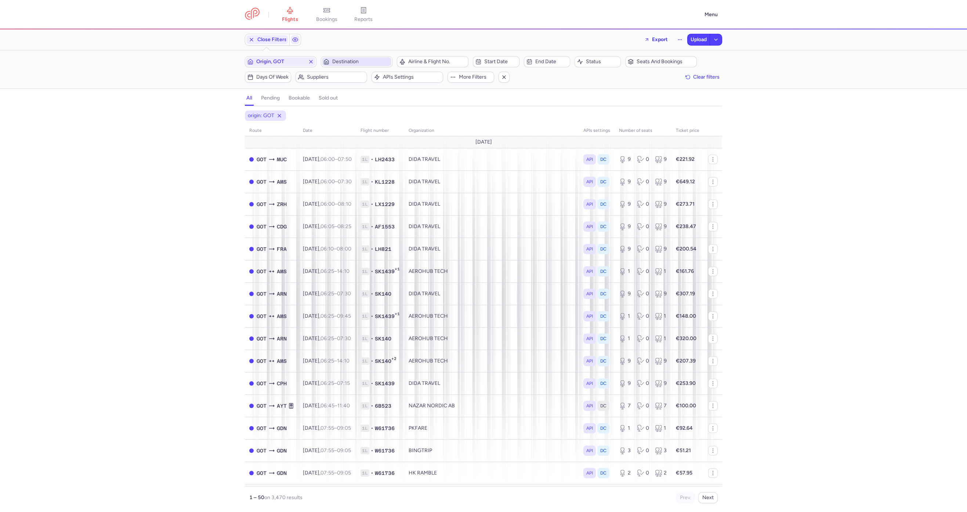
click at [360, 63] on span "Destination" at bounding box center [361, 62] width 58 height 6
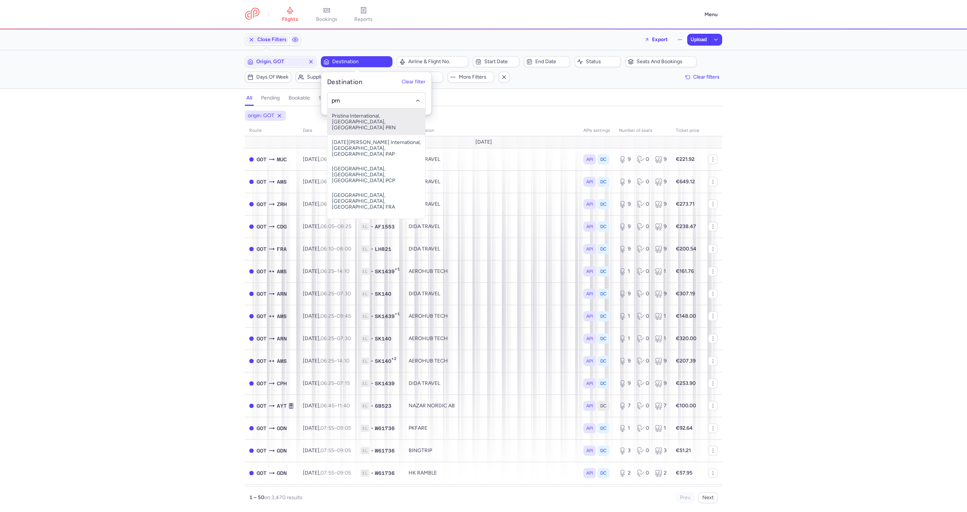
click at [352, 123] on span "Pristina International, Pristina, Kosovo PRN" at bounding box center [376, 122] width 98 height 26
type input "prn"
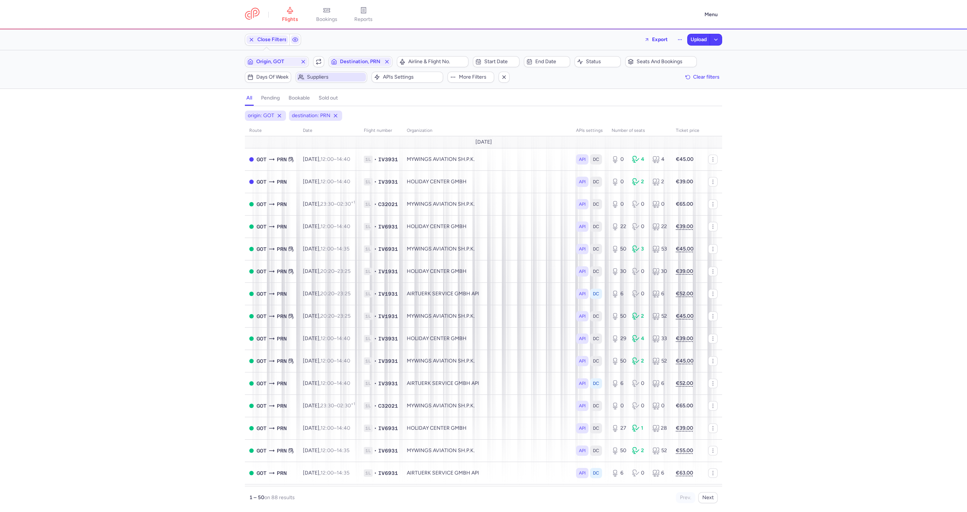
click at [321, 76] on span "Suppliers" at bounding box center [336, 77] width 58 height 6
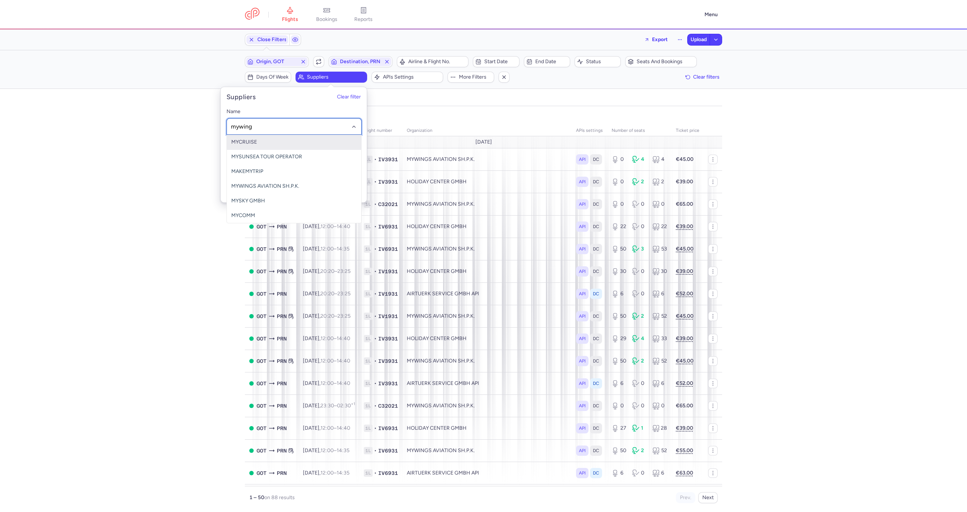
type input "mywings"
click at [269, 143] on span "MYWINGS AVIATION SH.P.K." at bounding box center [265, 142] width 68 height 6
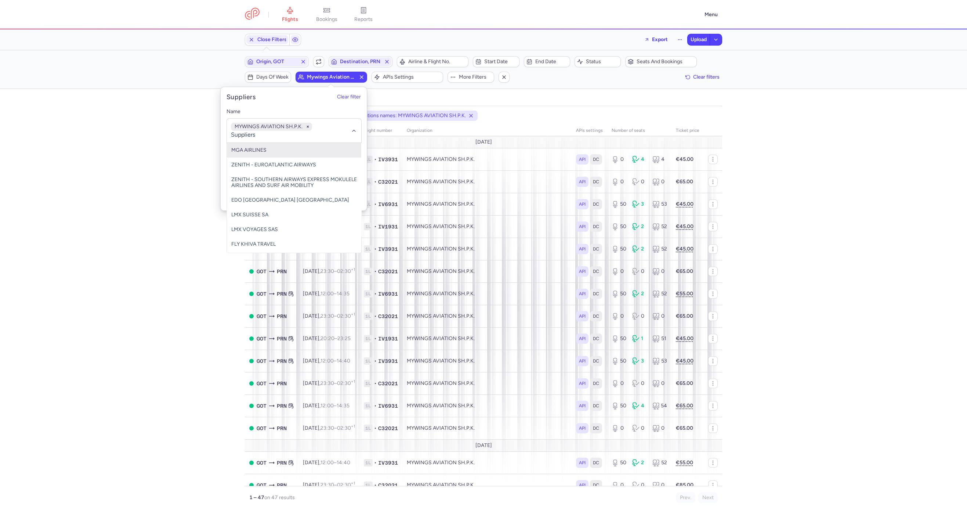
click at [149, 168] on div "origin: GOT destination: PRN organizations names: MYWINGS AVIATION SH.P.K. rout…" at bounding box center [483, 310] width 967 height 401
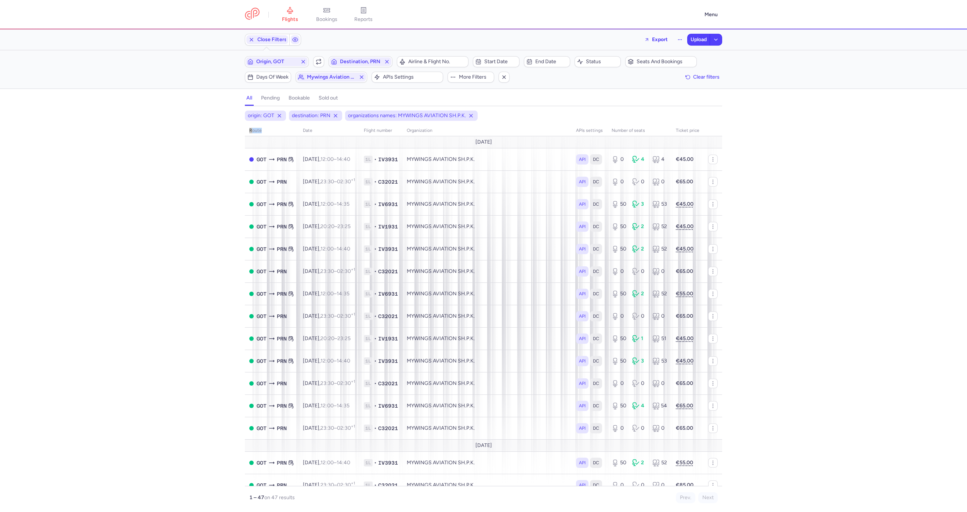
click at [149, 168] on div "origin: GOT destination: PRN organizations names: MYWINGS AVIATION SH.P.K. rout…" at bounding box center [483, 310] width 967 height 401
click at [280, 58] on span "Origin, GOT" at bounding box center [277, 61] width 62 height 9
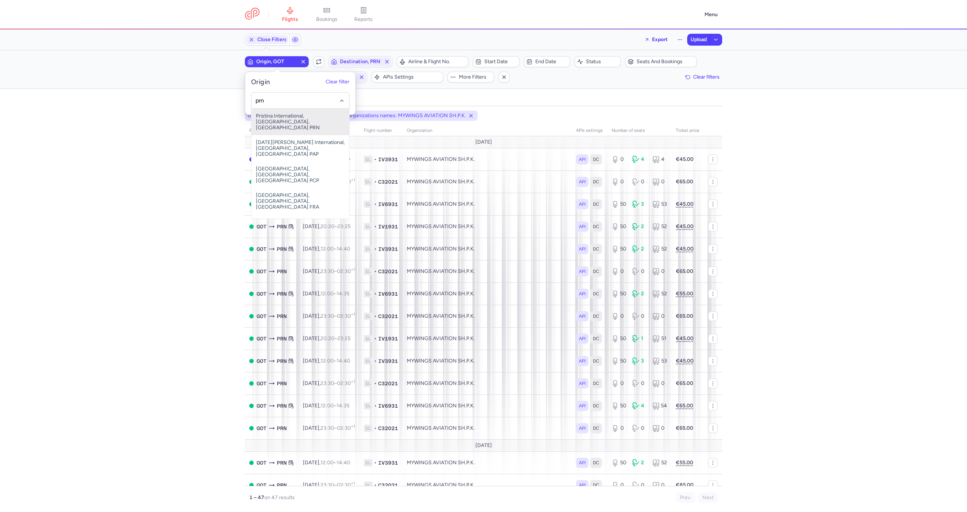
type input "prn"
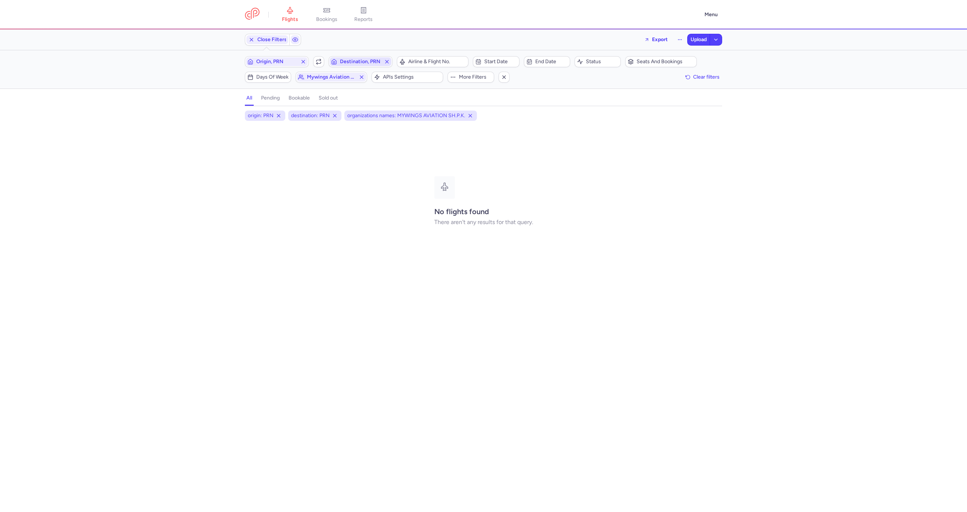
click at [369, 60] on span "Destination, PRN" at bounding box center [360, 62] width 41 height 6
click at [383, 114] on span "Landvetter, Göteborg, Sweden GOT" at bounding box center [384, 119] width 98 height 21
type input "got"
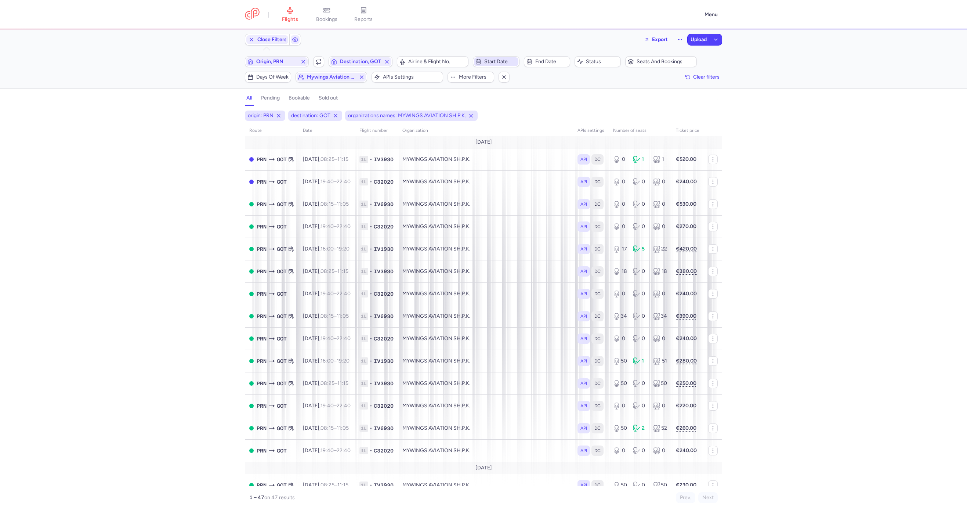
click at [512, 65] on span "Start date" at bounding box center [496, 61] width 44 height 9
click at [569, 97] on icon "next month" at bounding box center [569, 98] width 9 height 9
click at [514, 138] on span "10" at bounding box center [515, 139] width 6 height 6
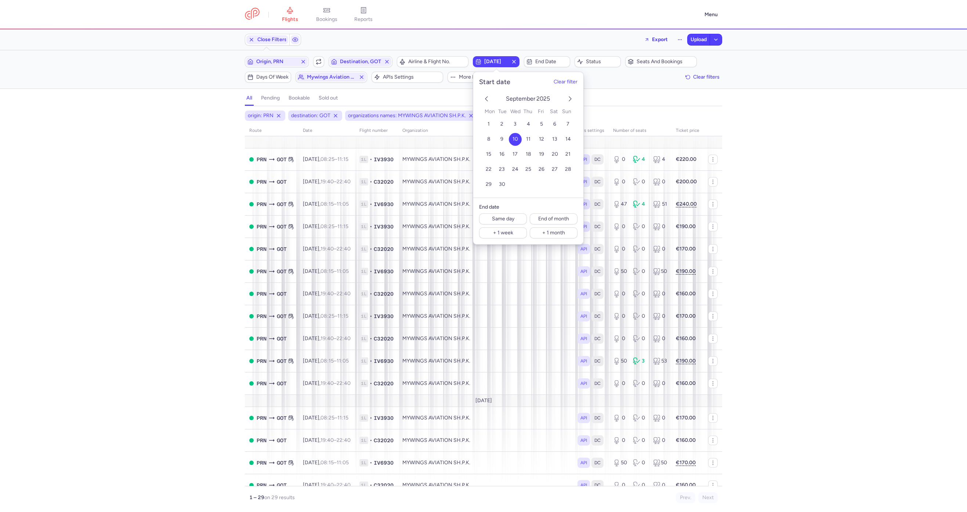
click at [214, 139] on div "origin: PRN destination: GOT organizations names: MYWINGS AVIATION SH.P.K. star…" at bounding box center [483, 310] width 967 height 401
click at [373, 199] on button "Copy flight ID" at bounding box center [409, 203] width 91 height 13
click at [407, 177] on span "Attach new flight" at bounding box center [442, 179] width 73 height 7
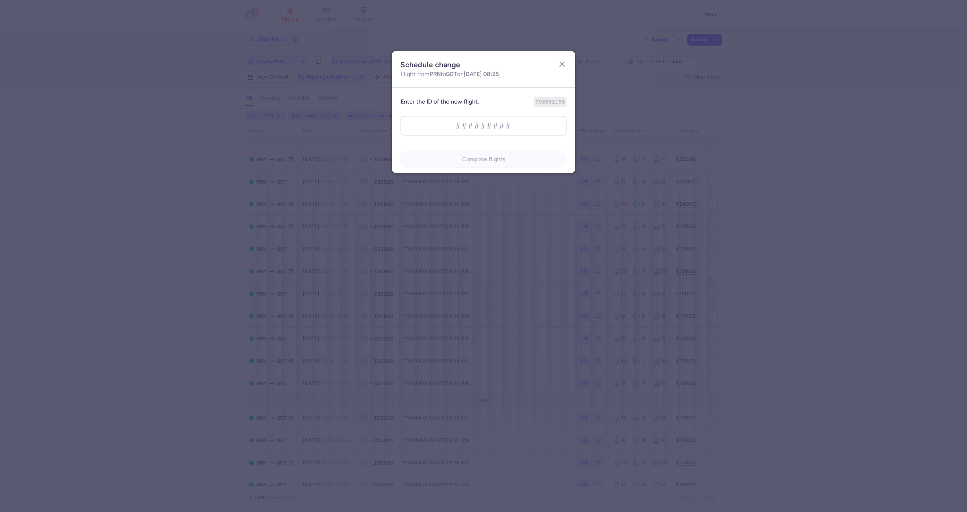
type input "708661096"
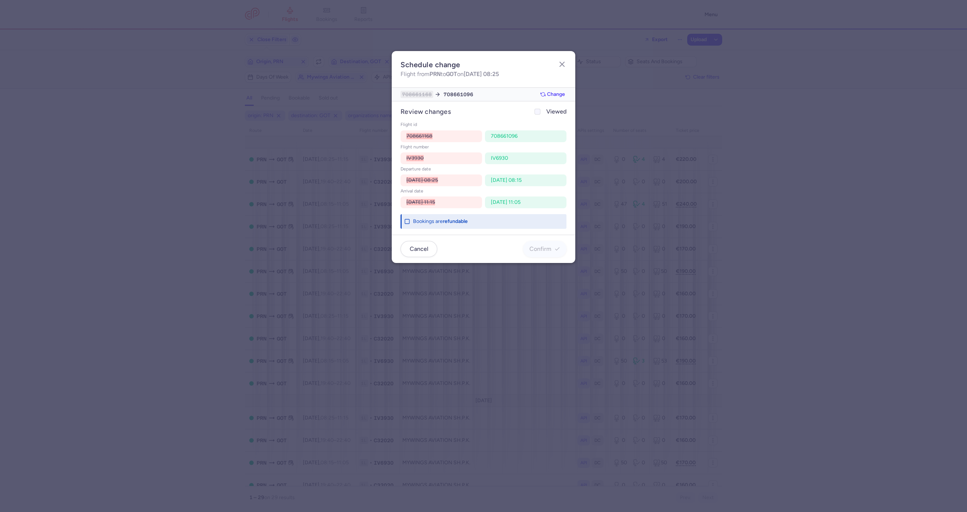
click at [540, 114] on div at bounding box center [537, 111] width 9 height 9
click at [540, 114] on input "Viewed" at bounding box center [537, 112] width 6 height 6
checkbox input "true"
click at [531, 246] on span "Confirm" at bounding box center [540, 248] width 22 height 7
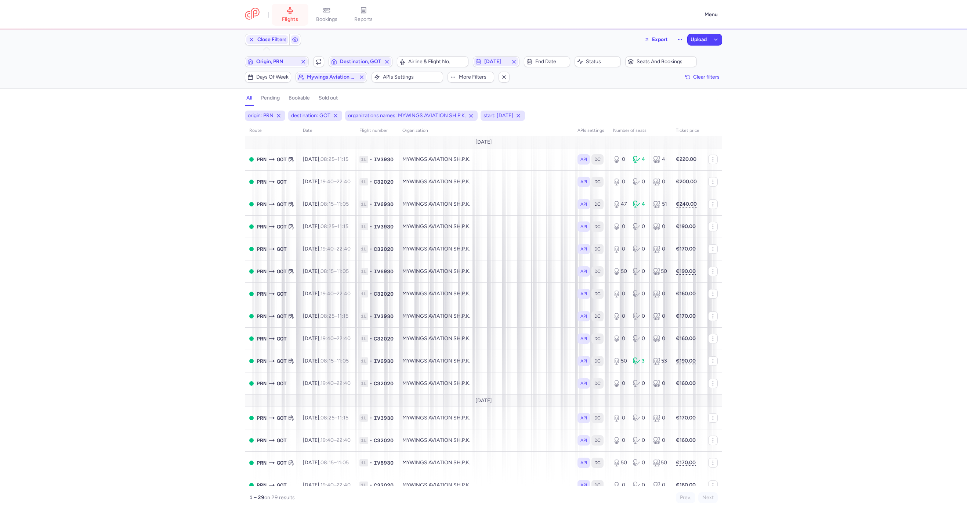
click at [304, 7] on link "flights" at bounding box center [290, 15] width 37 height 16
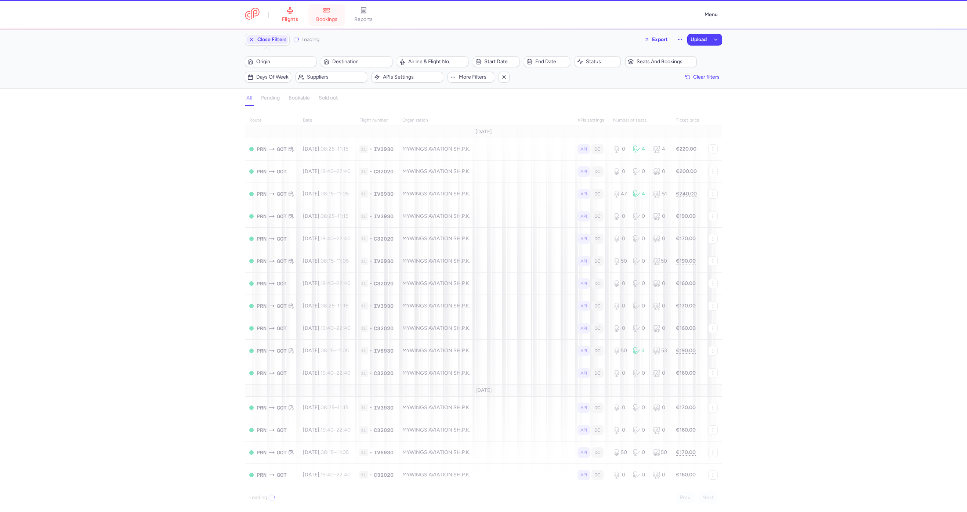
click at [320, 12] on link "bookings" at bounding box center [326, 15] width 37 height 16
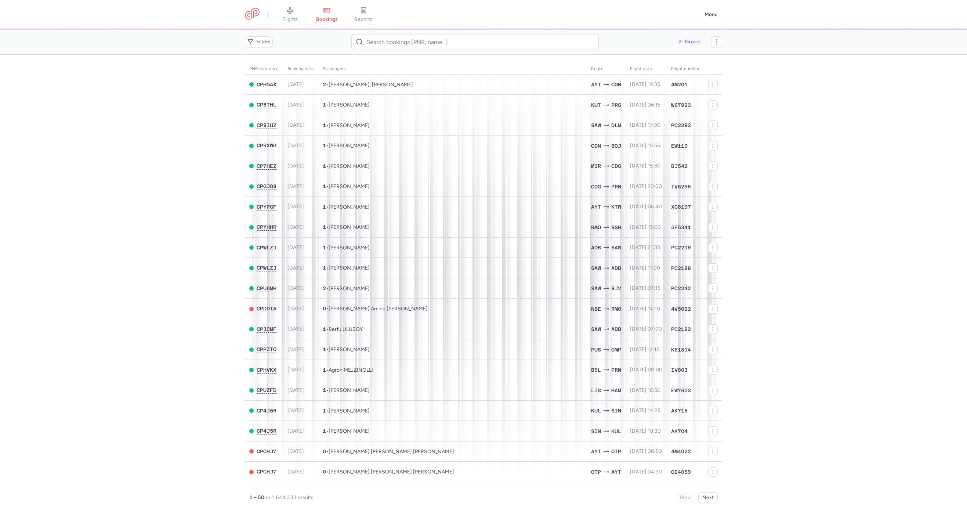
click at [390, 28] on header "flights bookings reports Menu" at bounding box center [483, 14] width 967 height 29
click at [389, 29] on header "flights bookings reports Menu" at bounding box center [483, 14] width 967 height 29
click at [381, 37] on input at bounding box center [474, 42] width 247 height 16
paste input "marcbenaphtali@yahoo.com"
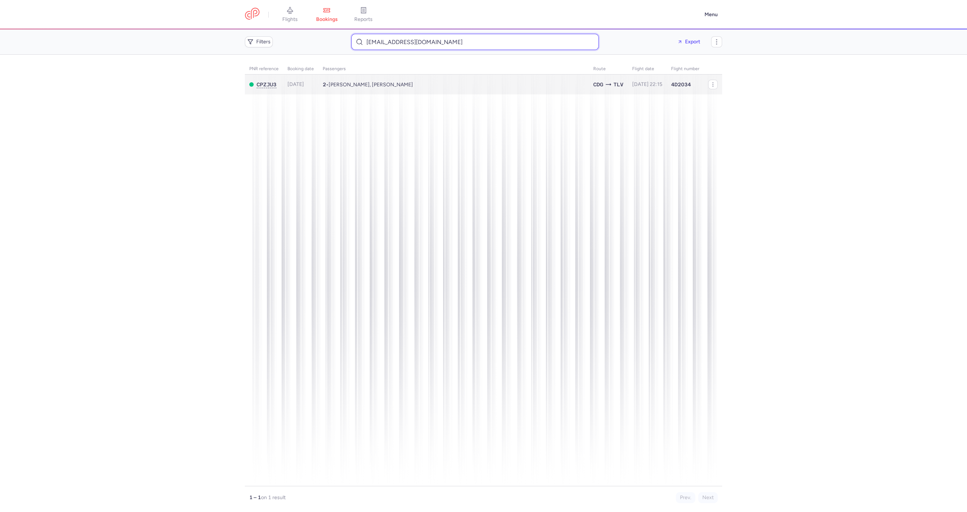
type input "marcbenaphtali@yahoo.com"
click at [627, 80] on td "2 • Marc BENAPHTALI, Annick BENAPHTALI" at bounding box center [646, 84] width 39 height 20
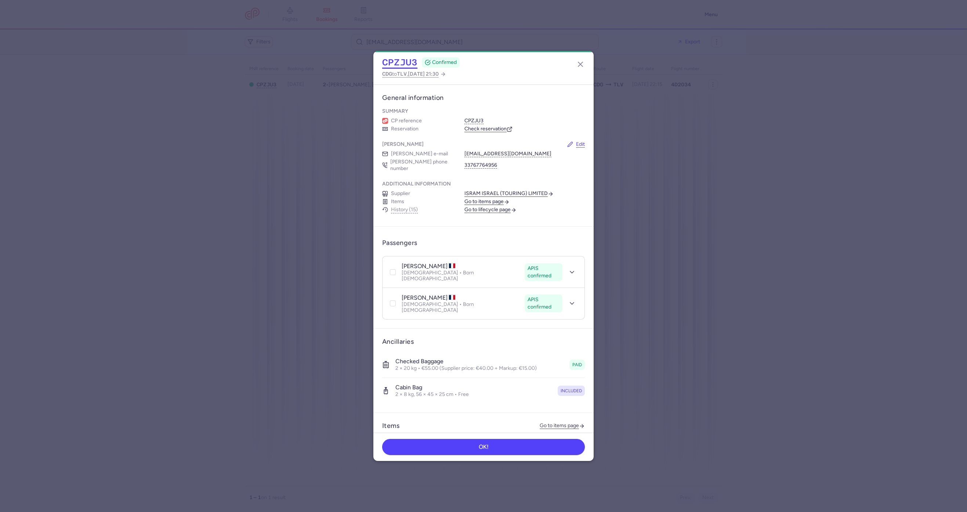
click at [386, 61] on button "CPZJU3" at bounding box center [399, 62] width 35 height 11
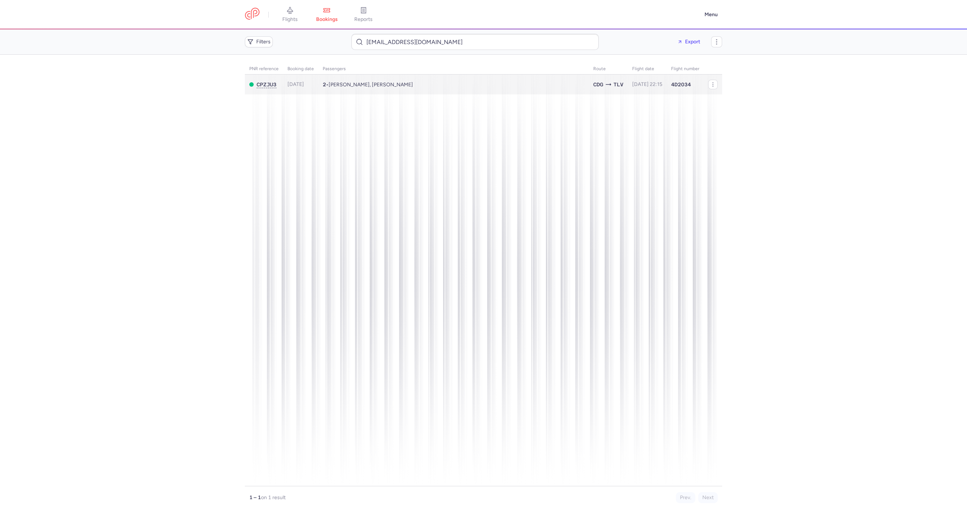
click at [292, 15] on link "flights" at bounding box center [290, 15] width 37 height 16
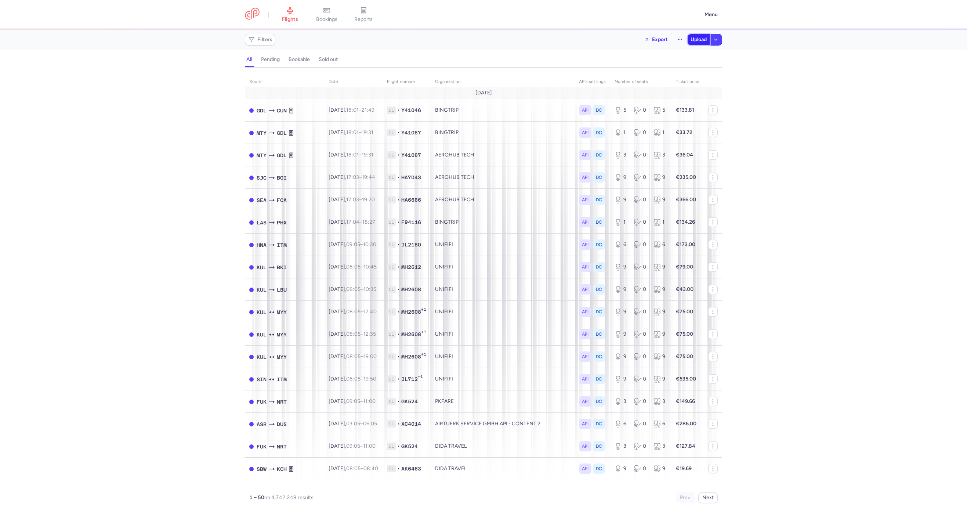
click at [699, 41] on span "Upload" at bounding box center [698, 40] width 16 height 6
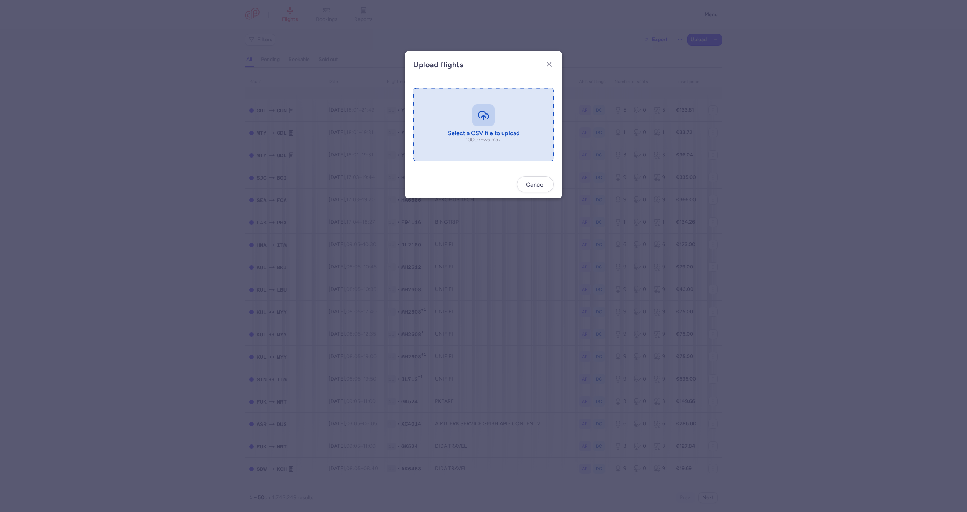
type input "C:\fakepath\export_flights_20250813,1550.csv"
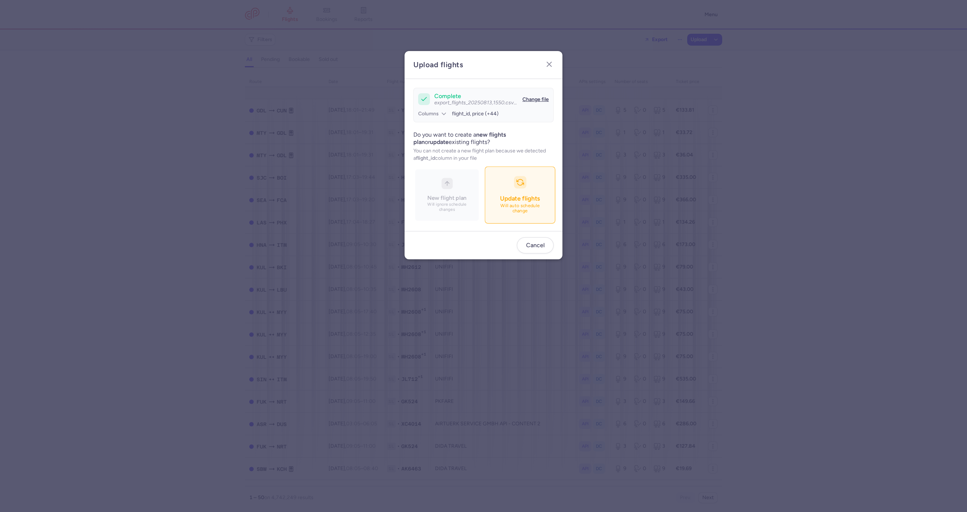
click at [516, 186] on icon "button" at bounding box center [520, 182] width 8 height 8
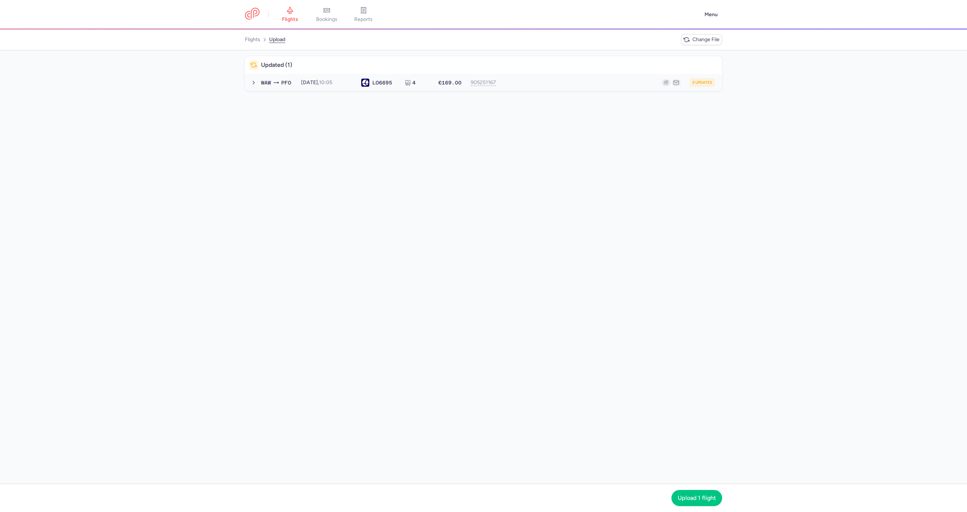
click at [540, 80] on div "2 updates" at bounding box center [610, 82] width 210 height 9
click at [694, 494] on span "Upload 1 flight" at bounding box center [696, 497] width 38 height 7
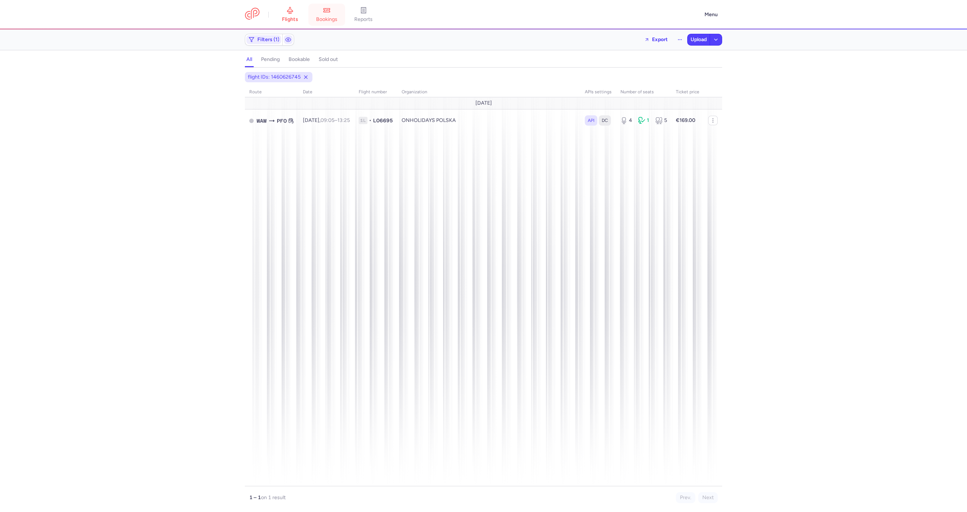
click at [328, 8] on icon at bounding box center [327, 10] width 6 height 4
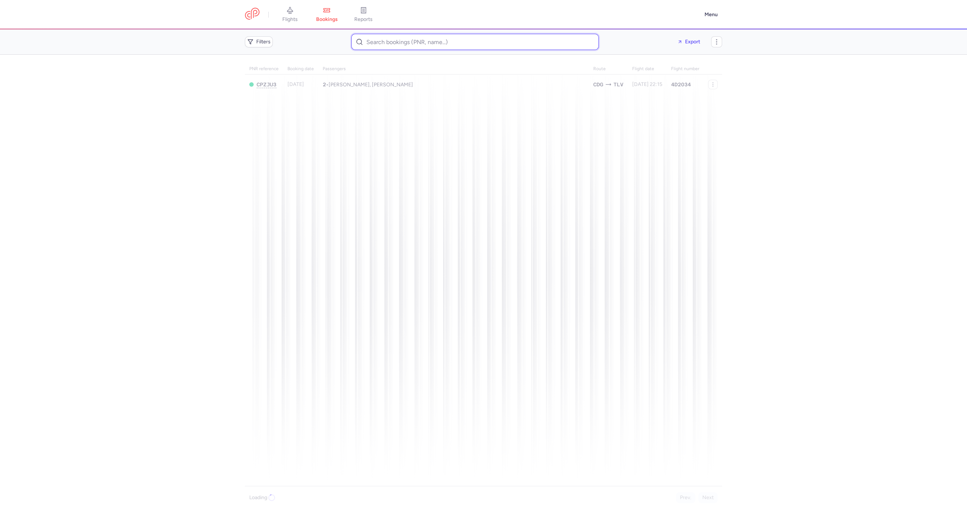
click at [411, 48] on input at bounding box center [474, 42] width 247 height 16
paste input "CPPTXU"
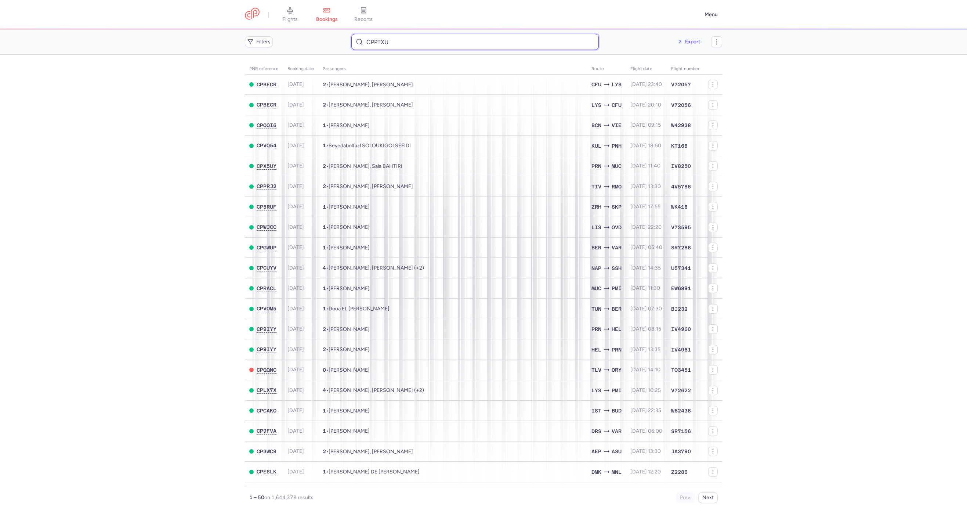
click at [417, 43] on input "CPPTXU" at bounding box center [474, 42] width 247 height 16
click at [394, 45] on input "CPPTXU" at bounding box center [474, 42] width 247 height 16
paste input "Hasime SUKA"
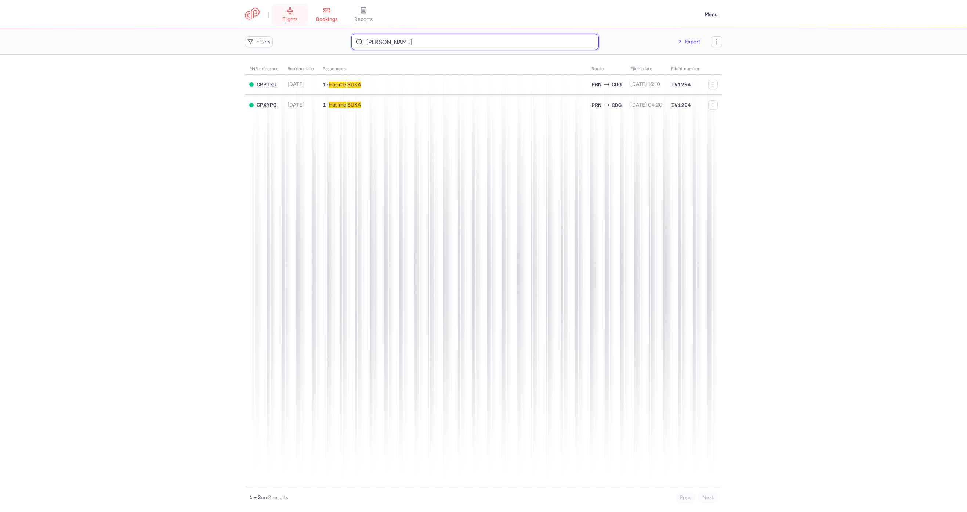
type input "Hasime SUKA"
click at [411, 81] on td "1 • Hasime SUKA" at bounding box center [452, 84] width 269 height 20
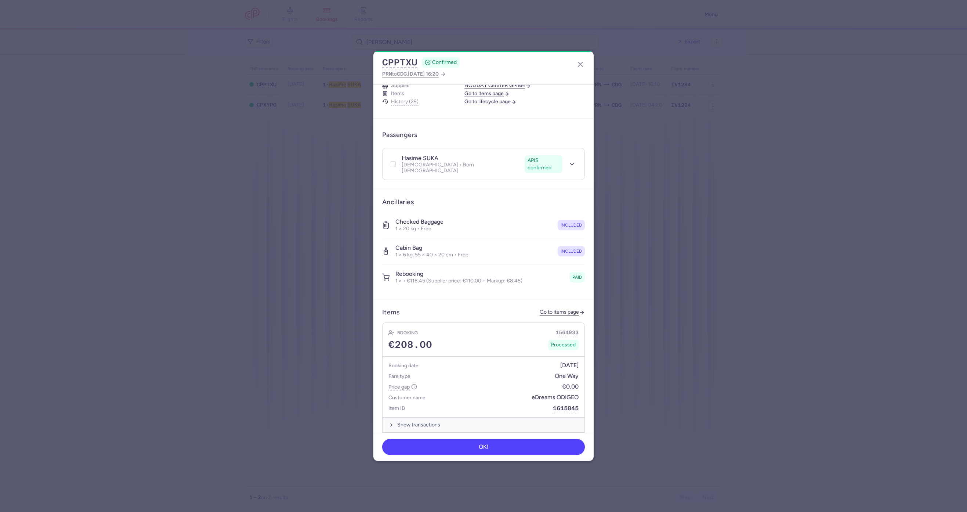
scroll to position [328, 0]
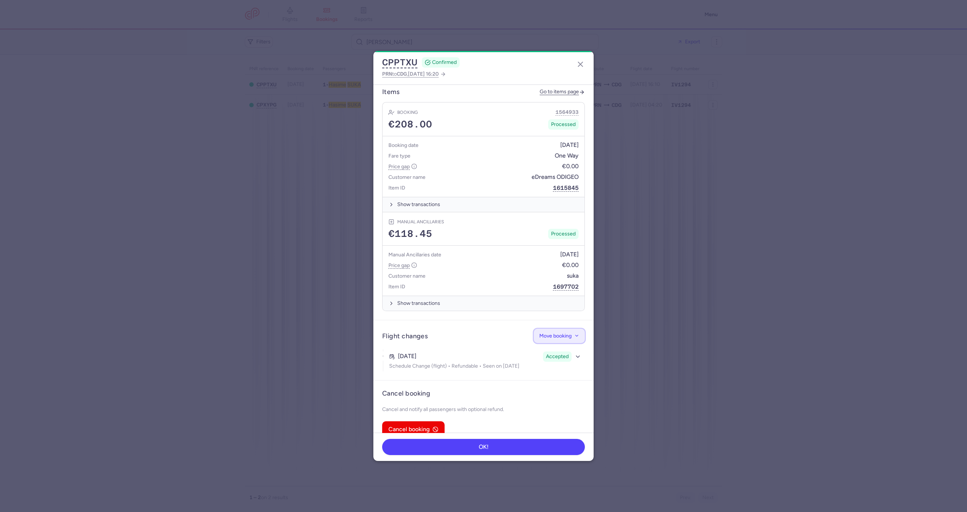
click at [552, 333] on span "Move booking" at bounding box center [555, 336] width 32 height 6
click at [542, 344] on span "Change flight" at bounding box center [532, 343] width 31 height 6
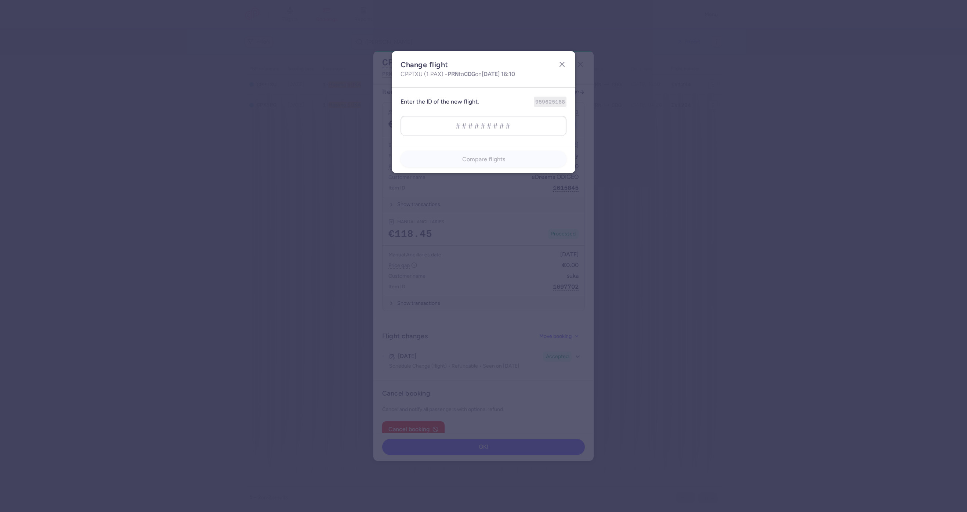
type input "959197205"
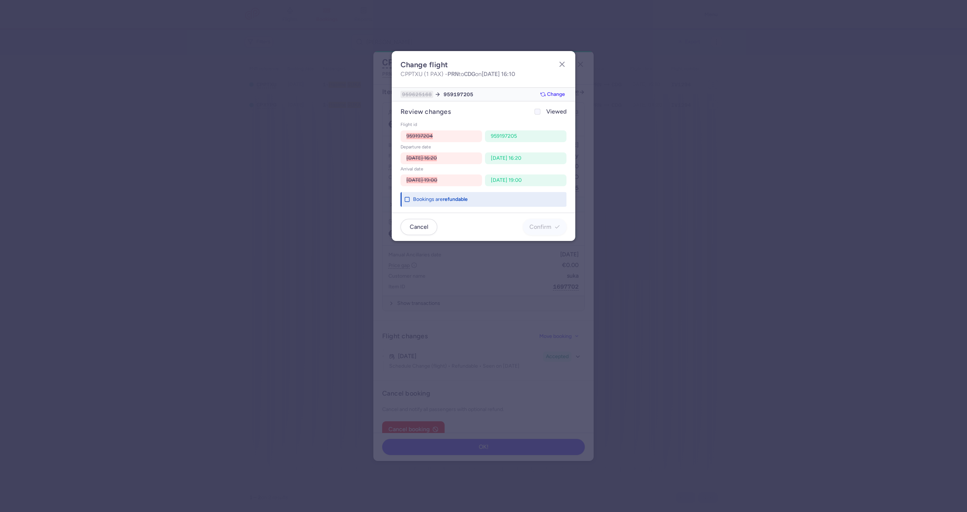
click at [544, 110] on label "Viewed" at bounding box center [549, 111] width 33 height 9
click at [540, 110] on input "Viewed" at bounding box center [537, 112] width 6 height 6
checkbox input "true"
click at [552, 224] on span "Confirm" at bounding box center [544, 226] width 31 height 7
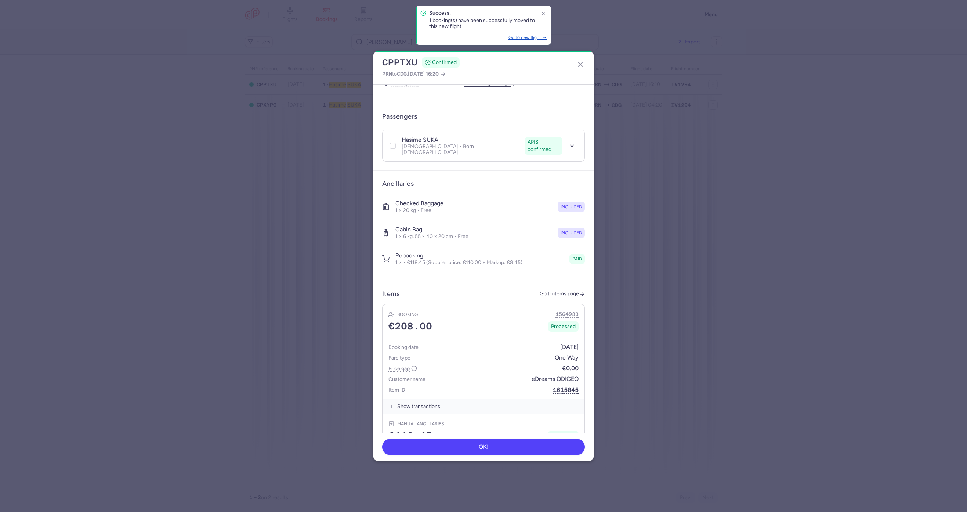
scroll to position [0, 0]
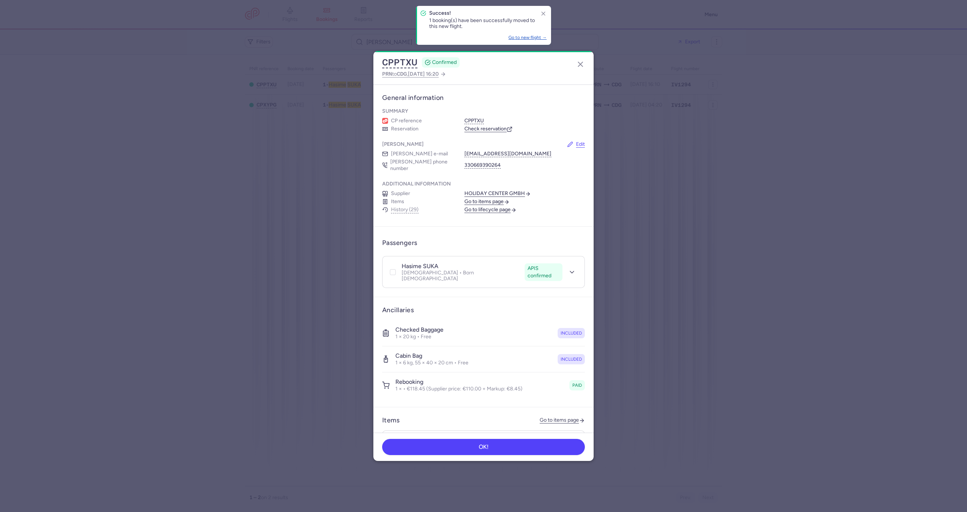
click at [484, 135] on section "Summary CP reference CPPTXU Reservation Check reservation" at bounding box center [483, 119] width 220 height 33
click at [486, 132] on link "Check reservation" at bounding box center [488, 128] width 48 height 7
drag, startPoint x: 583, startPoint y: 59, endPoint x: 519, endPoint y: 9, distance: 81.0
click at [583, 59] on button "button" at bounding box center [580, 64] width 12 height 12
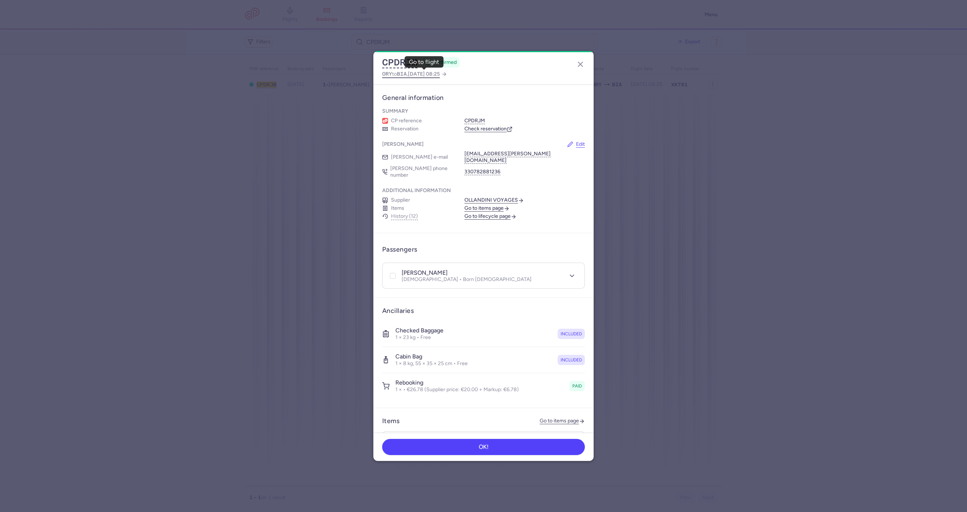
click at [440, 75] on span "[DATE] 08:25" at bounding box center [424, 74] width 32 height 6
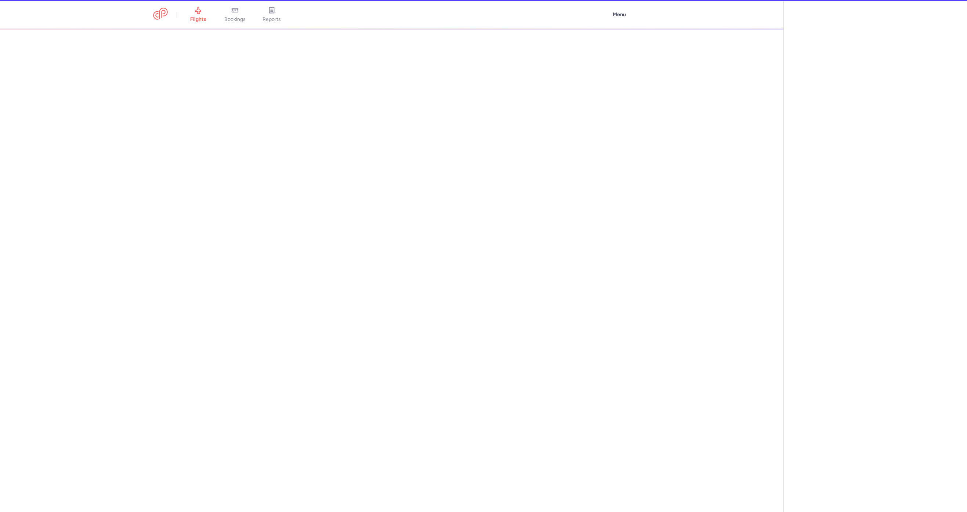
select select "hours"
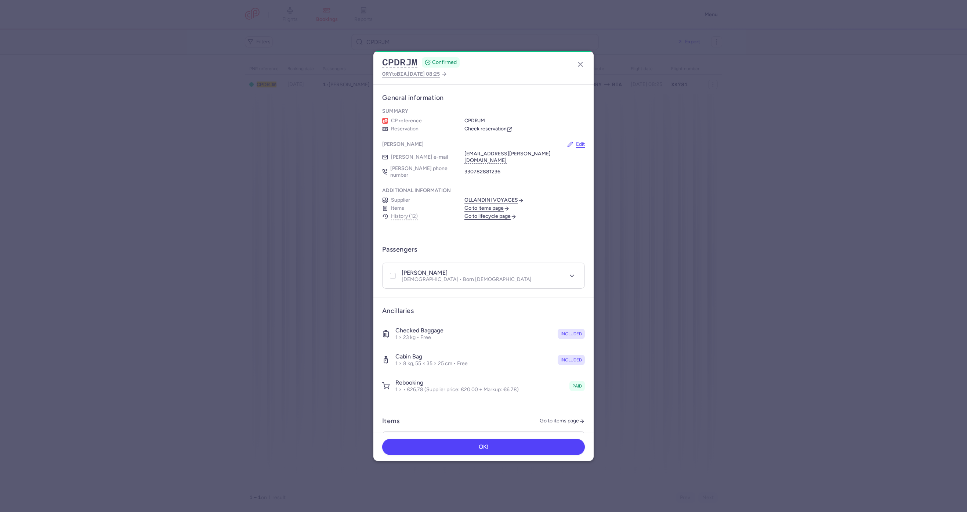
scroll to position [318, 0]
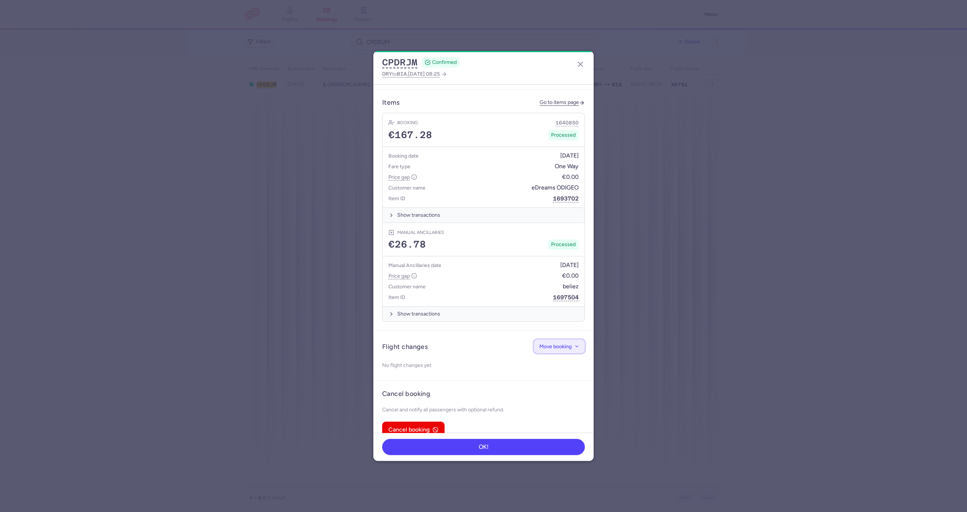
click at [540, 339] on button "Move booking" at bounding box center [559, 346] width 51 height 14
click at [529, 355] on span "Change flight" at bounding box center [532, 353] width 31 height 6
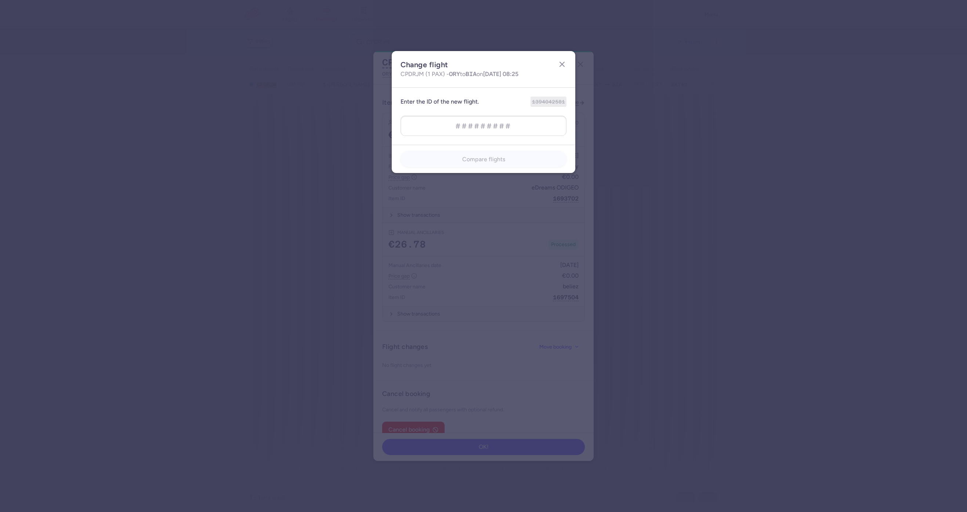
type input "1394042580"
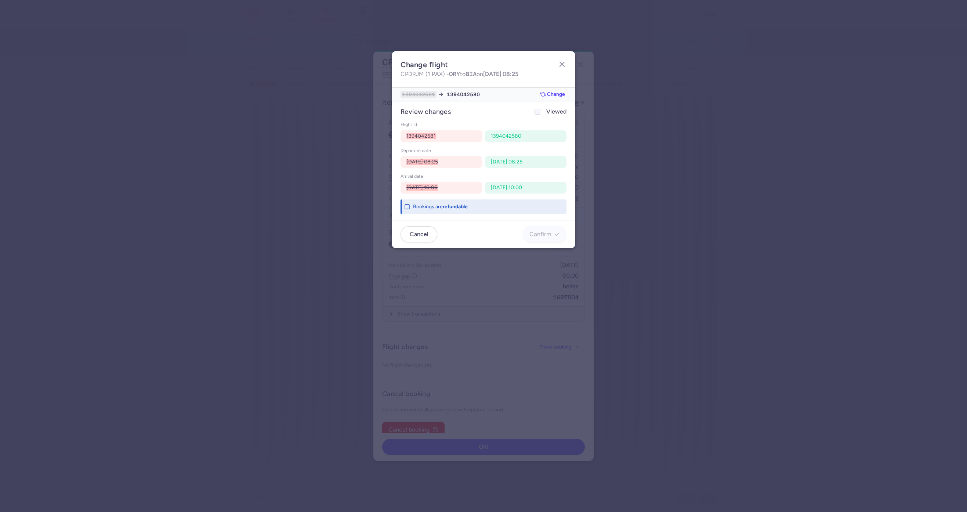
click at [547, 112] on span "Viewed" at bounding box center [556, 111] width 20 height 9
click at [540, 112] on input "Viewed" at bounding box center [537, 112] width 6 height 6
checkbox input "true"
click at [543, 232] on span "Confirm" at bounding box center [540, 233] width 22 height 7
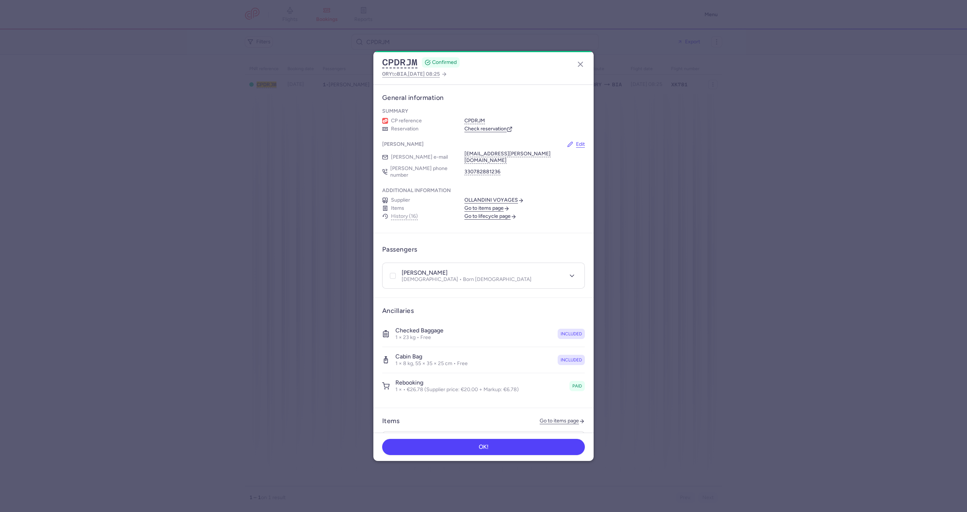
click at [489, 125] on link "Check reservation" at bounding box center [488, 128] width 48 height 7
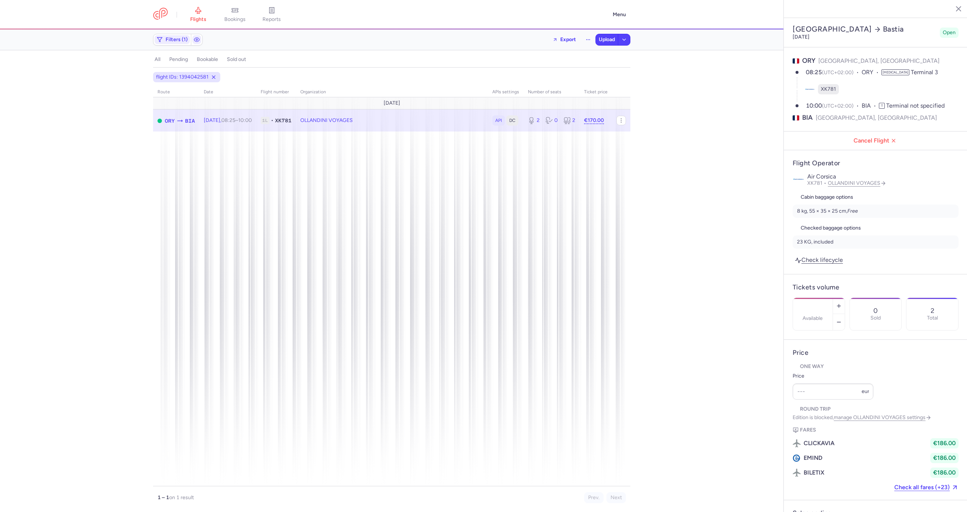
select select "days"
type input "2"
type input "170"
type input "15"
select select "hours"
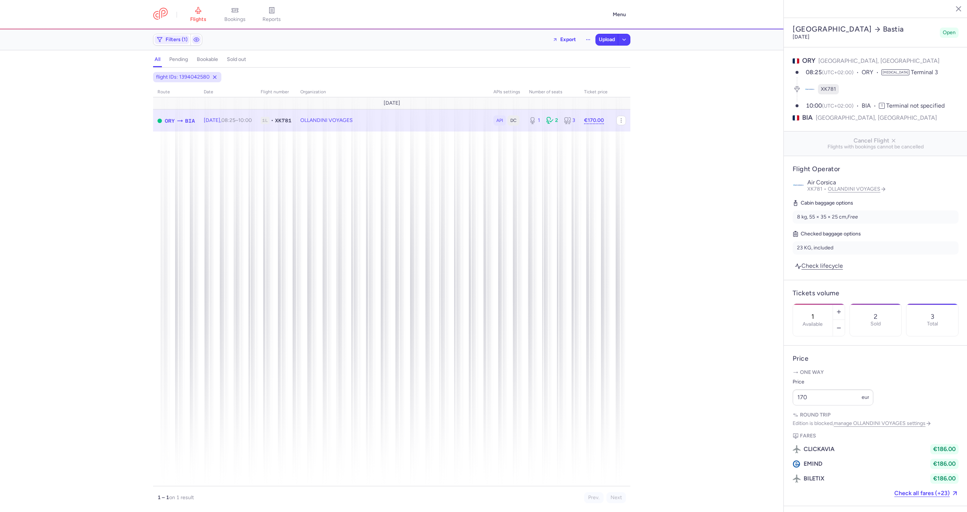
select select "hours"
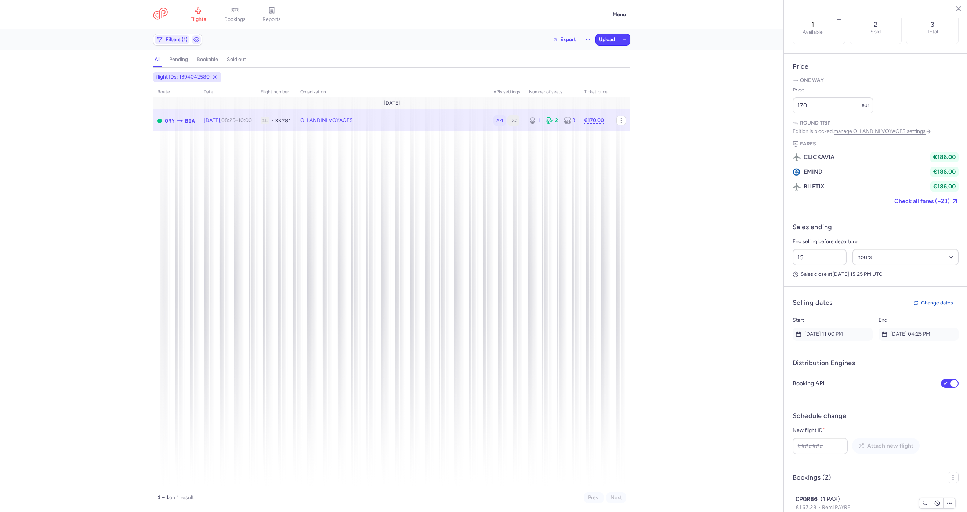
scroll to position [354, 0]
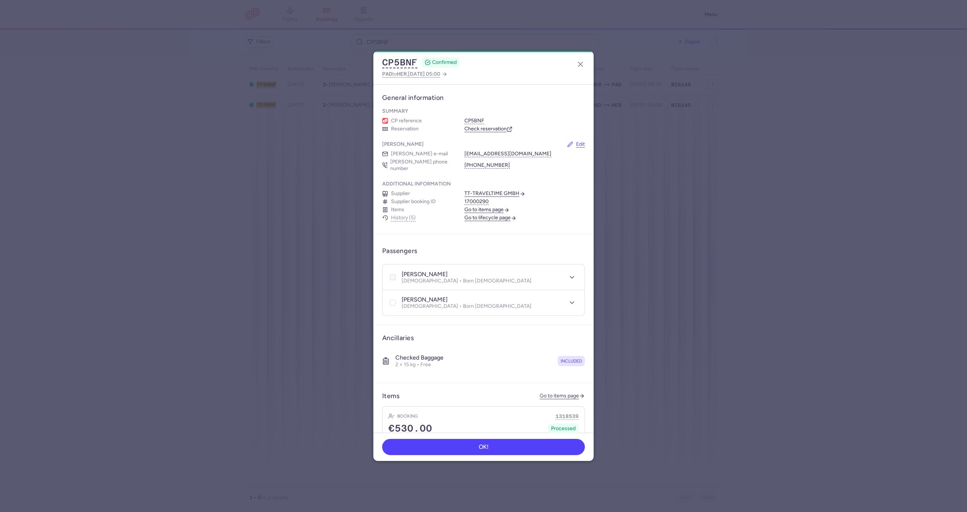
click at [393, 274] on input "checkbox" at bounding box center [393, 277] width 6 height 6
checkbox input "true"
click at [393, 300] on icon at bounding box center [392, 302] width 4 height 4
click at [393, 299] on input "checkbox" at bounding box center [393, 302] width 6 height 6
checkbox input "true"
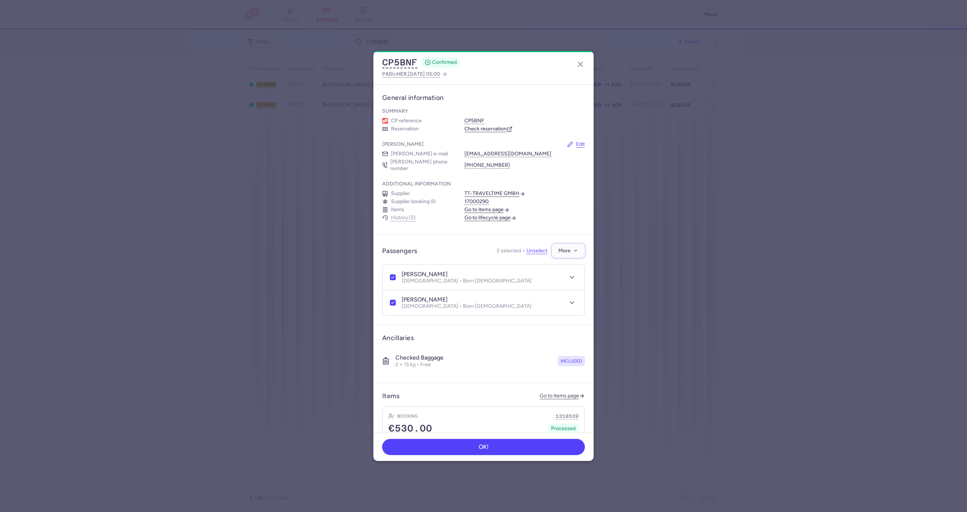
click at [552, 247] on button "More" at bounding box center [568, 250] width 33 height 14
click at [522, 279] on span "Cancel passengers" at bounding box center [535, 277] width 55 height 7
click at [563, 248] on span "Confirm" at bounding box center [568, 251] width 19 height 6
checkbox input "false"
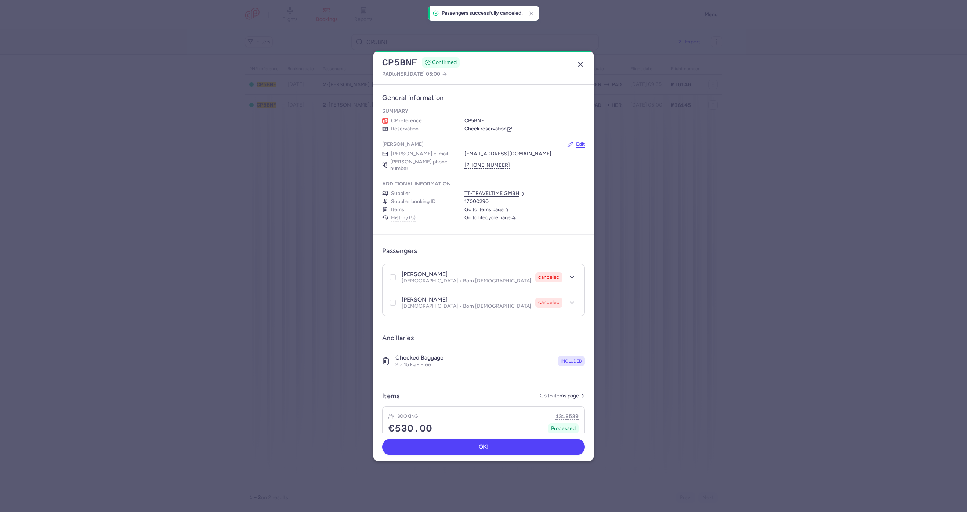
click at [583, 66] on icon "button" at bounding box center [580, 64] width 9 height 9
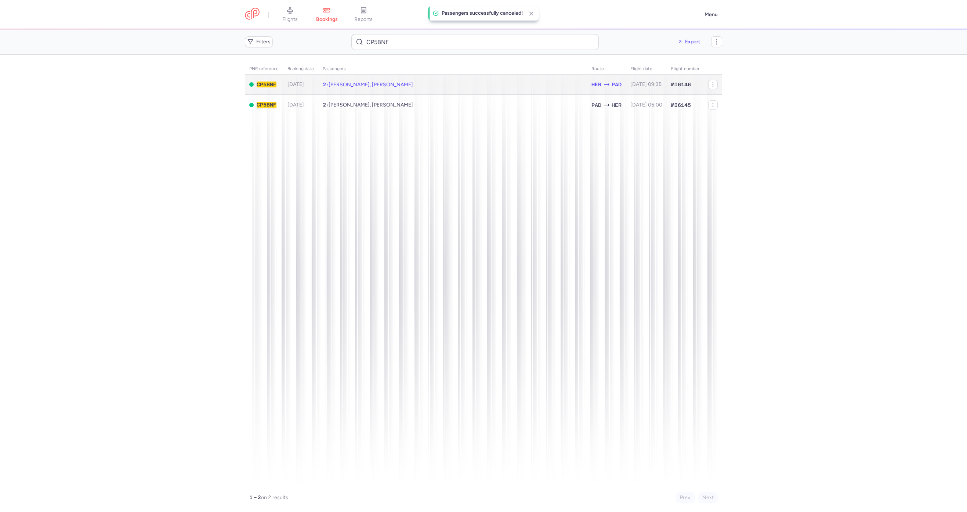
click at [480, 87] on td "2 • Hansjuergen TICHI, Maria BREUER" at bounding box center [452, 84] width 269 height 20
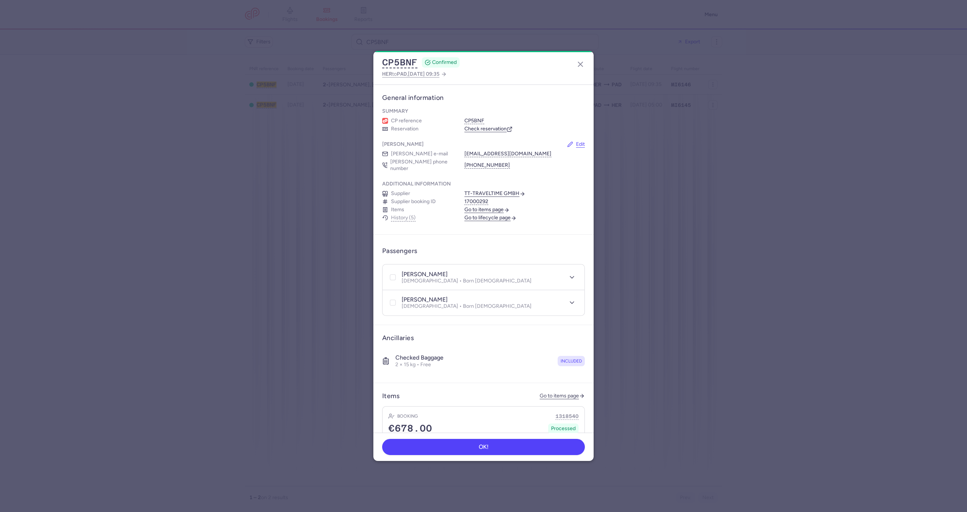
click at [397, 275] on div "hansjuergen TICHI Male • Born 16/09/1954" at bounding box center [475, 277] width 174 height 14
click at [396, 273] on div at bounding box center [392, 277] width 9 height 9
click at [396, 274] on input "checkbox" at bounding box center [393, 277] width 6 height 6
checkbox input "true"
click at [392, 300] on icon at bounding box center [392, 302] width 4 height 4
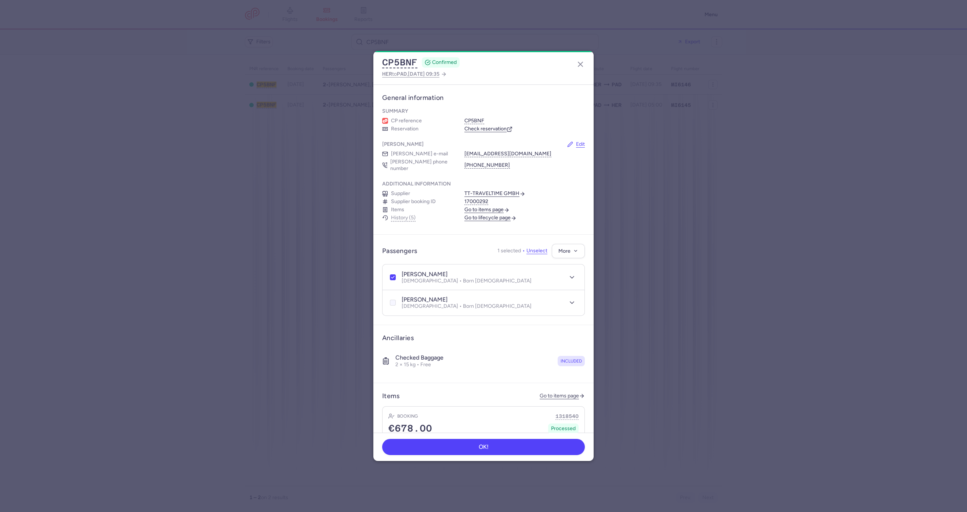
click at [392, 299] on input "checkbox" at bounding box center [393, 302] width 6 height 6
checkbox input "true"
click at [558, 248] on span "More" at bounding box center [564, 251] width 12 height 6
click at [530, 276] on span "Cancel passengers" at bounding box center [535, 277] width 55 height 7
click at [570, 243] on button "Confirm" at bounding box center [568, 250] width 33 height 14
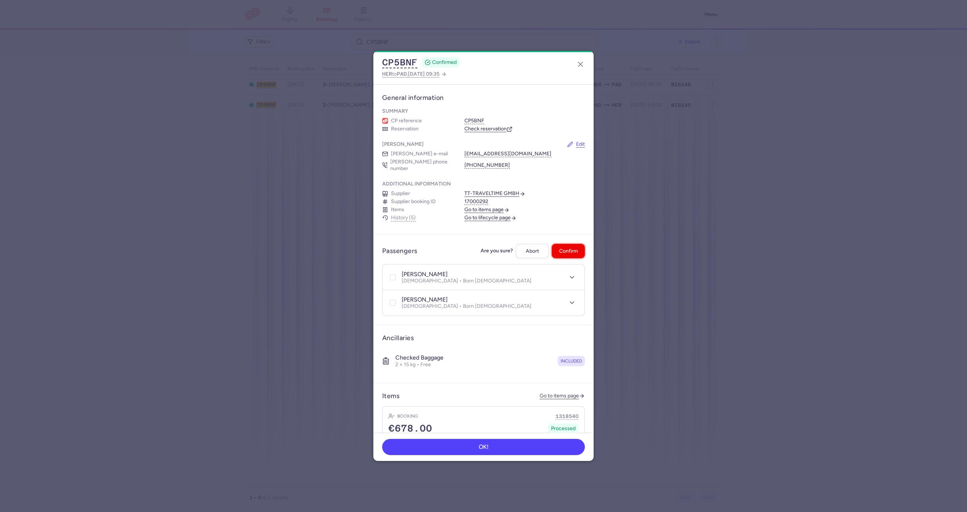
checkbox input "false"
click at [577, 61] on icon "button" at bounding box center [580, 64] width 9 height 9
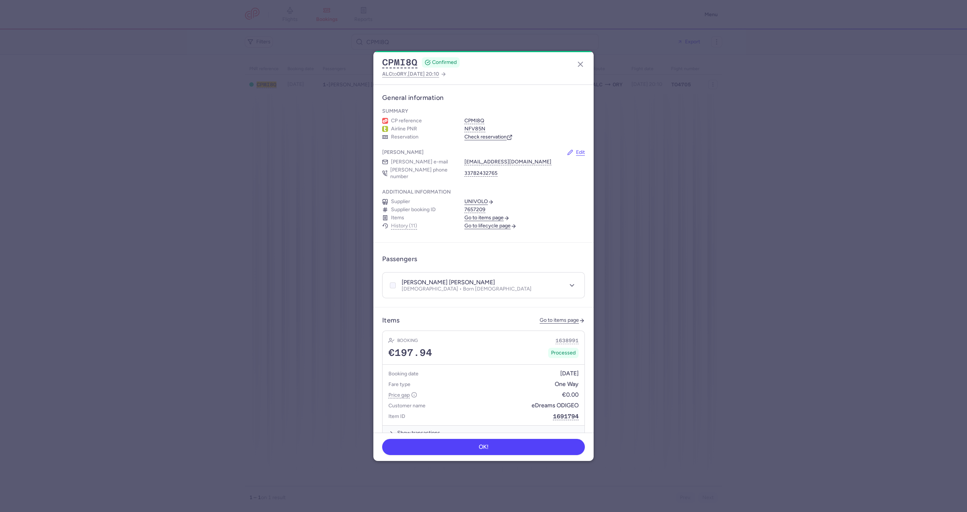
click at [392, 283] on icon at bounding box center [392, 285] width 4 height 4
click at [392, 282] on input "checkbox" at bounding box center [393, 285] width 6 height 6
drag, startPoint x: 557, startPoint y: 253, endPoint x: 559, endPoint y: 258, distance: 5.6
click at [558, 256] on span "More" at bounding box center [564, 259] width 12 height 6
click at [536, 287] on span "Cancel passengers" at bounding box center [535, 285] width 55 height 7
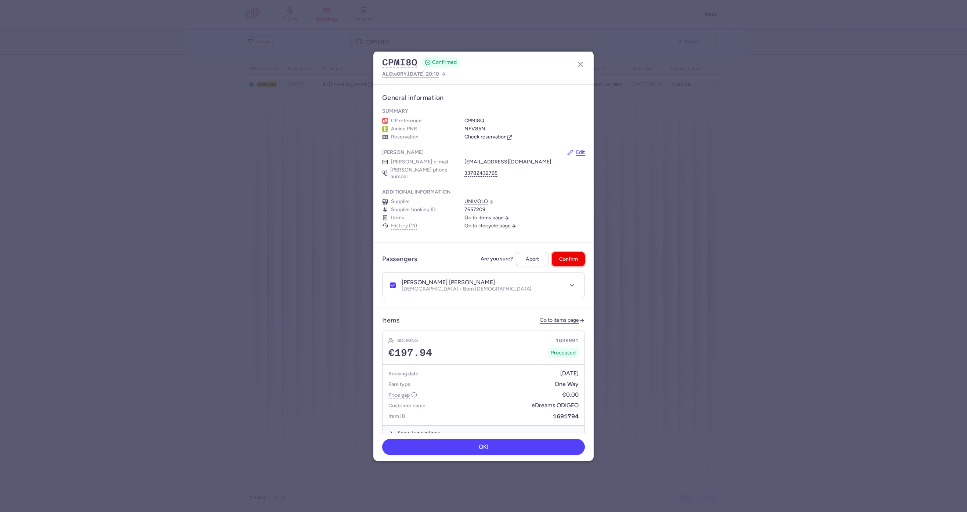
click at [563, 256] on span "Confirm" at bounding box center [568, 259] width 19 height 6
checkbox input "false"
click at [582, 68] on icon "button" at bounding box center [580, 64] width 9 height 9
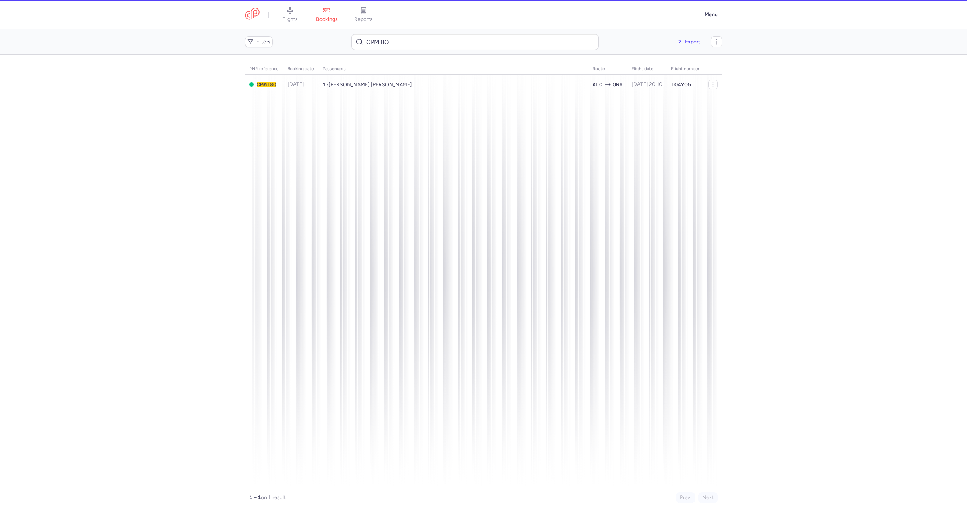
click at [494, 51] on div "CPMI8Q CONFIRMED ALC to ORY , [DATE] 20:10 General information Summary CP refer…" at bounding box center [483, 256] width 967 height 512
click at [483, 41] on input "CPMI8Q" at bounding box center [474, 42] width 247 height 16
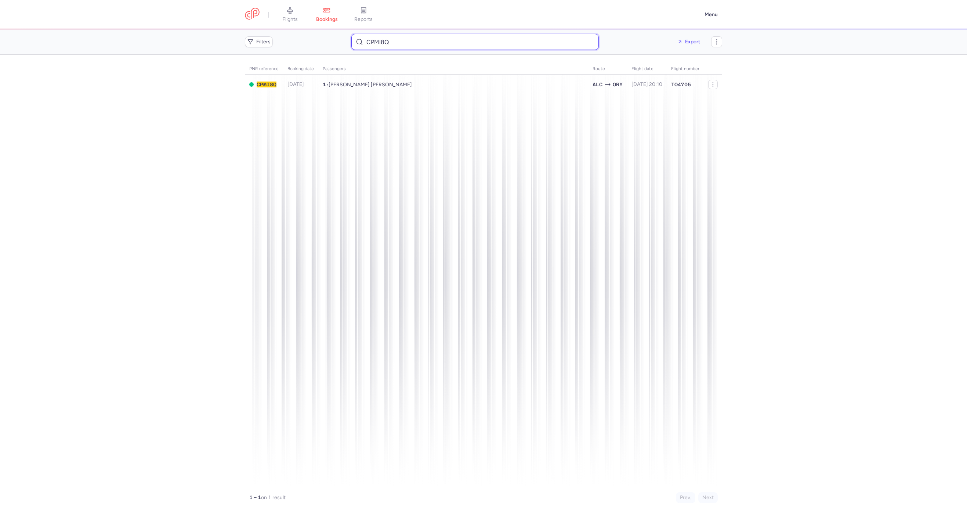
click at [483, 41] on input "CPMI8Q" at bounding box center [474, 42] width 247 height 16
paste input "[EMAIL_ADDRESS][DOMAIN_NAME]"
click at [419, 77] on td "2 • [PERSON_NAME], [PERSON_NAME]" at bounding box center [453, 84] width 270 height 20
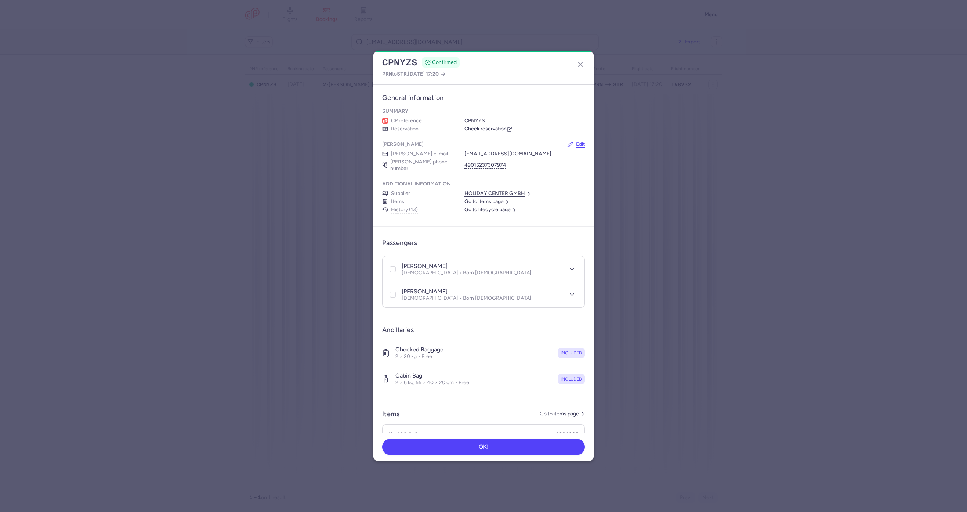
click at [459, 288] on div "[PERSON_NAME] [DEMOGRAPHIC_DATA] • Born [DEMOGRAPHIC_DATA]" at bounding box center [475, 295] width 174 height 14
drag, startPoint x: 465, startPoint y: 284, endPoint x: 411, endPoint y: 269, distance: 56.1
click at [398, 282] on header "[PERSON_NAME] [DEMOGRAPHIC_DATA] • Born [DEMOGRAPHIC_DATA]" at bounding box center [483, 294] width 202 height 25
copy h4 "[PERSON_NAME]"
click at [579, 61] on icon "button" at bounding box center [580, 64] width 9 height 9
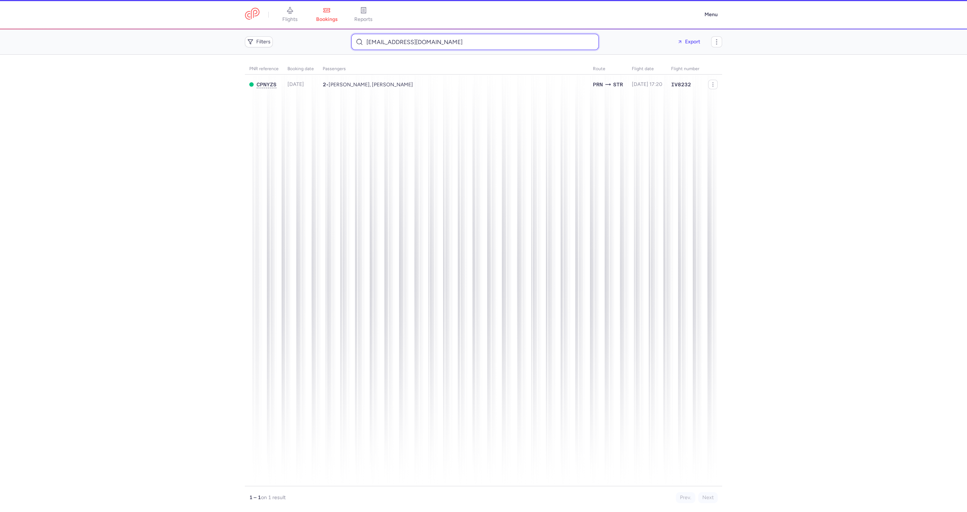
click at [404, 41] on input "[EMAIL_ADDRESS][DOMAIN_NAME]" at bounding box center [474, 42] width 247 height 16
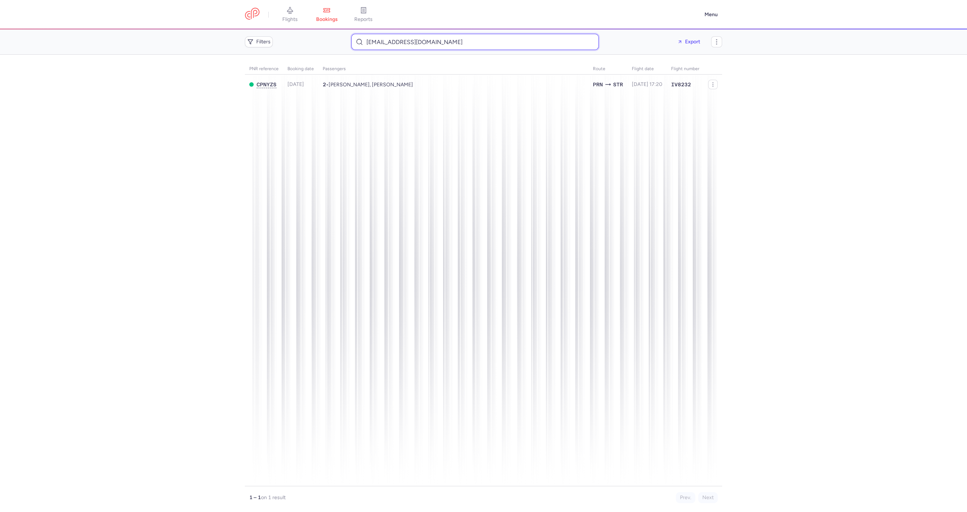
click at [404, 41] on input "[EMAIL_ADDRESS][DOMAIN_NAME]" at bounding box center [474, 42] width 247 height 16
paste input "[PERSON_NAME]"
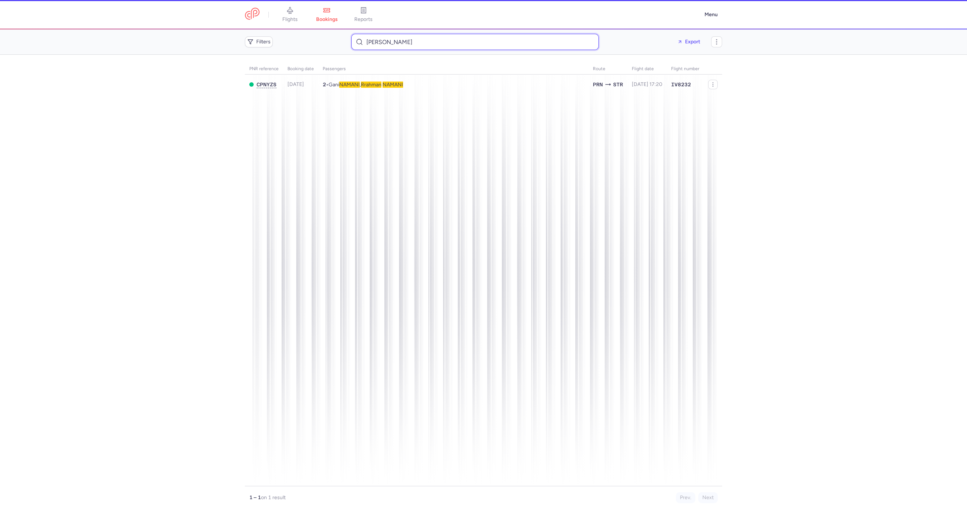
type input "[PERSON_NAME]"
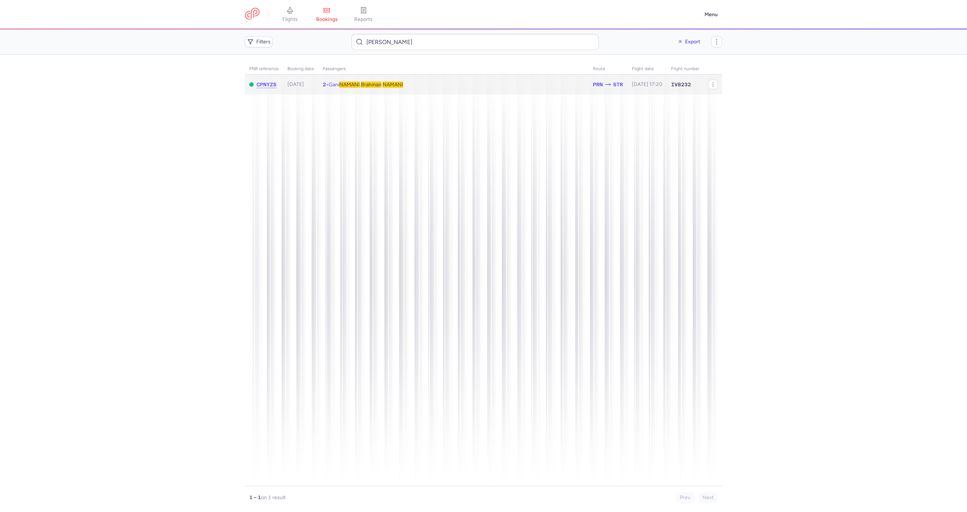
click at [376, 91] on td "2 • [PERSON_NAME] , [PERSON_NAME]" at bounding box center [453, 84] width 270 height 20
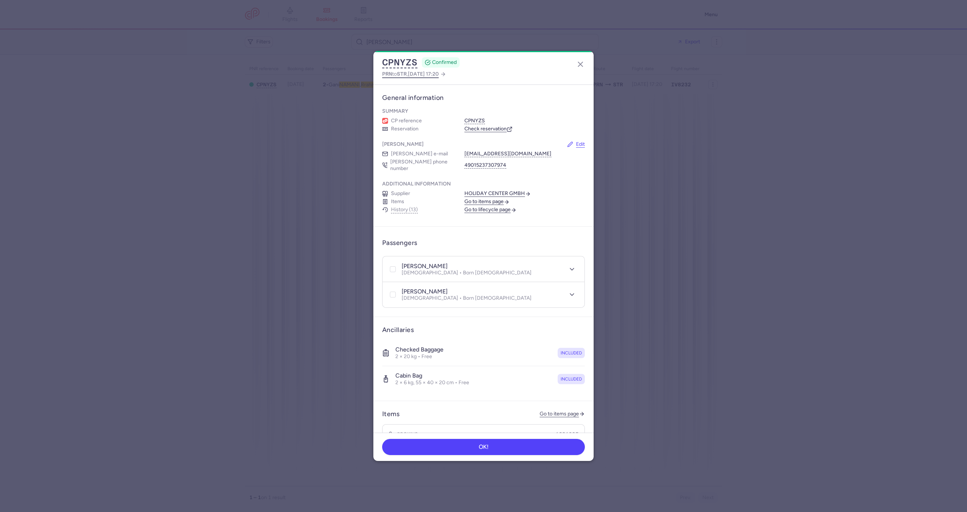
click at [393, 70] on span "PRN to STR , 2025 Sep 17, 17:20" at bounding box center [410, 73] width 57 height 9
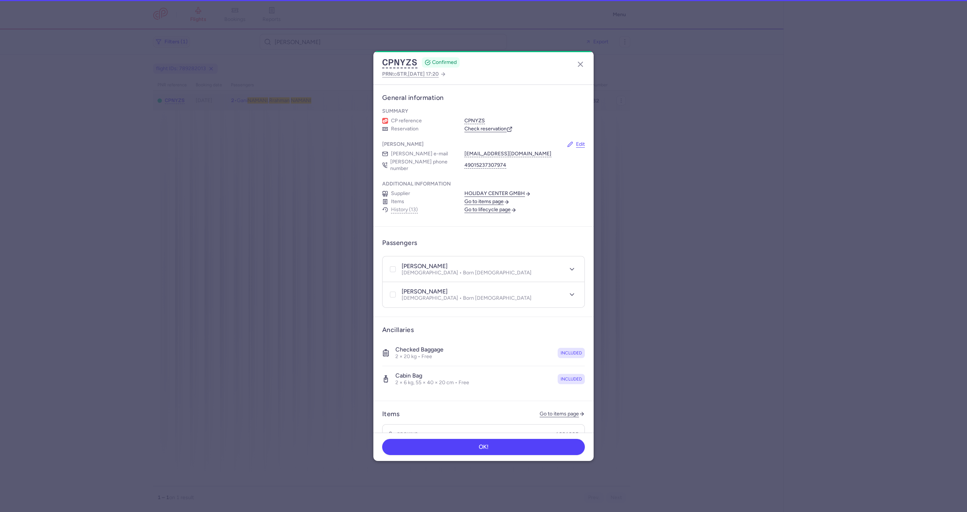
select select "hours"
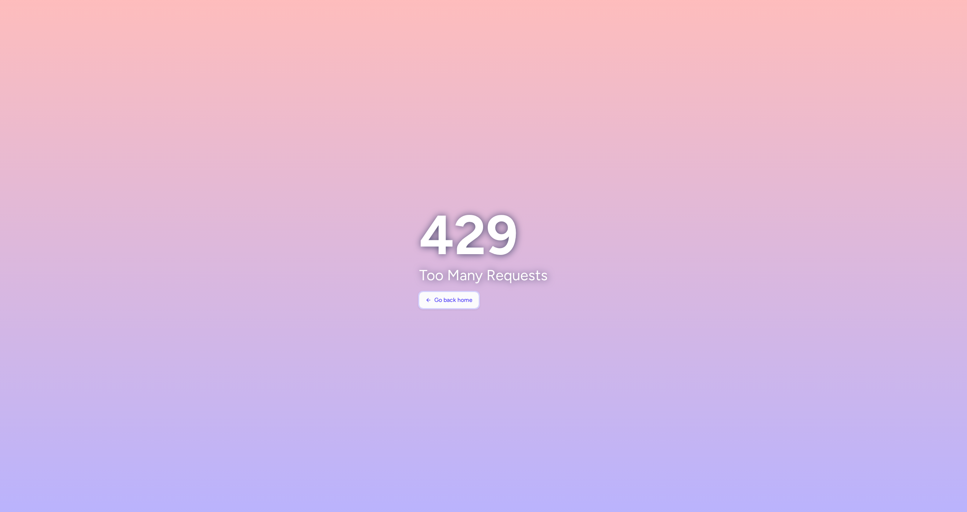
click at [457, 306] on button "Go back home" at bounding box center [448, 300] width 59 height 16
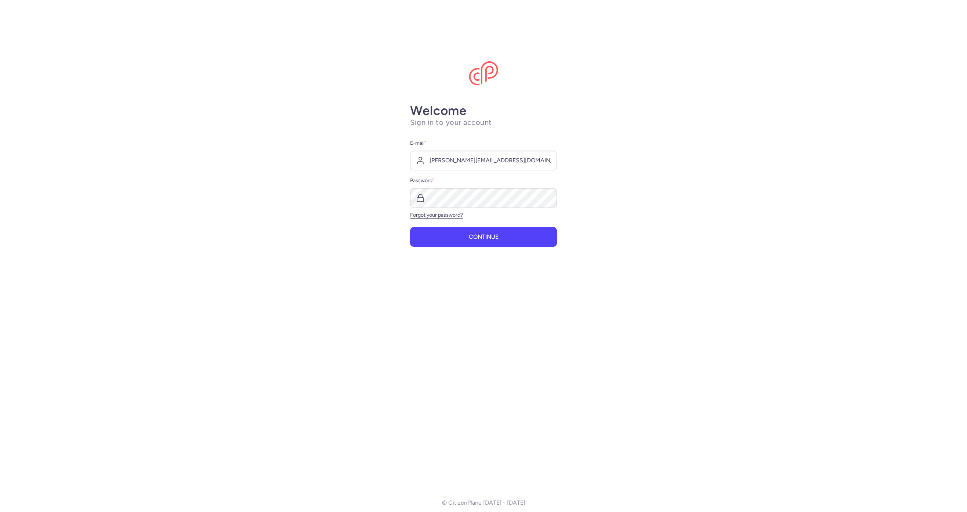
click at [451, 249] on div "Welcome Sign in to your account E-mail * [PERSON_NAME][EMAIL_ADDRESS][DOMAIN_NA…" at bounding box center [483, 292] width 147 height 378
click at [456, 241] on button "Continue" at bounding box center [483, 236] width 147 height 20
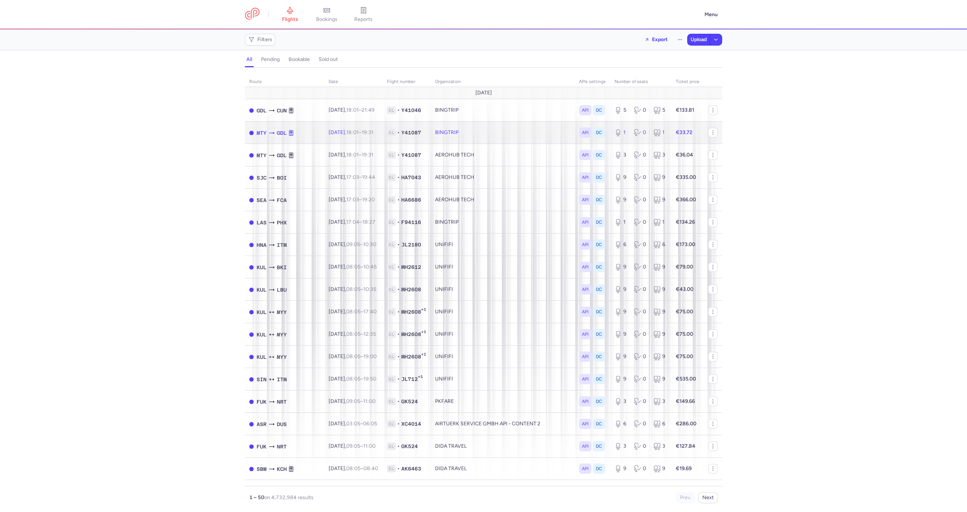
click at [422, 135] on span "1L • Y41087" at bounding box center [406, 132] width 39 height 7
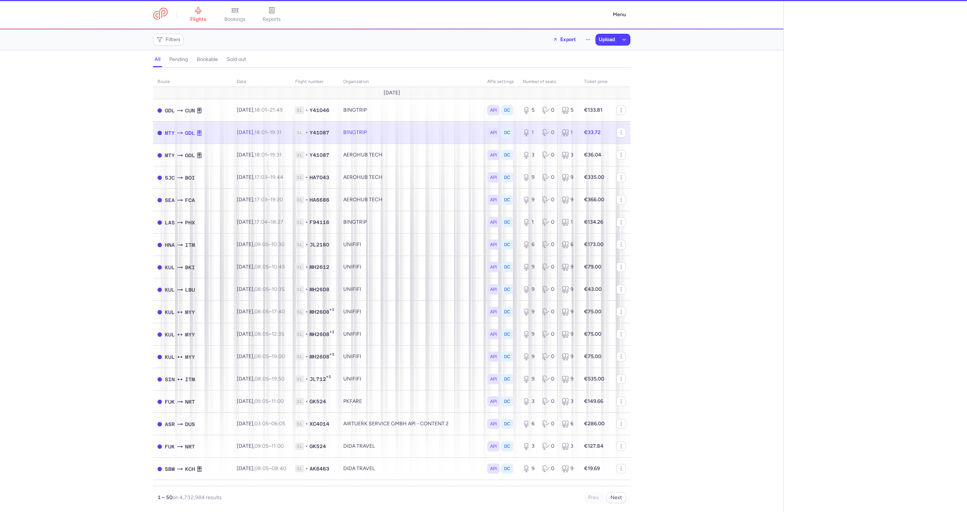
select select "days"
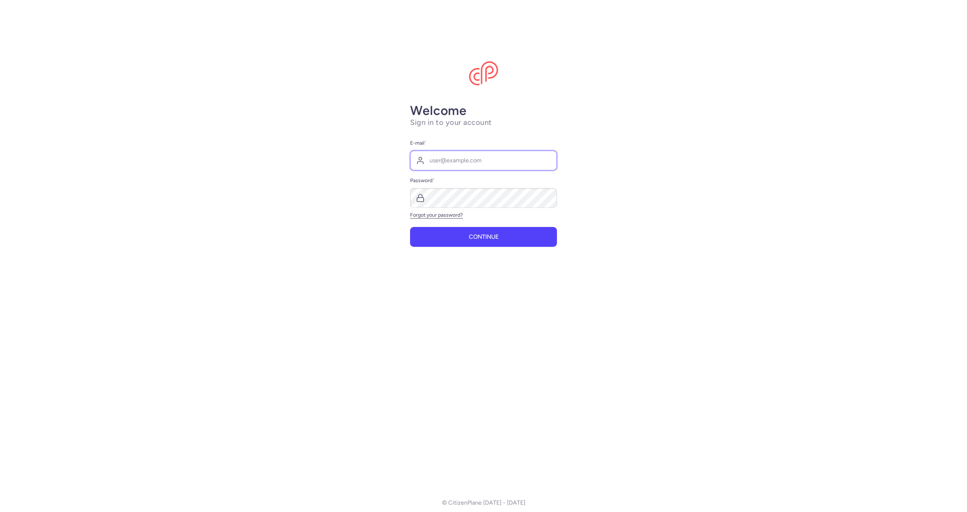
type input "[PERSON_NAME][EMAIL_ADDRESS][DOMAIN_NAME]"
click at [482, 237] on span "Continue" at bounding box center [484, 236] width 30 height 7
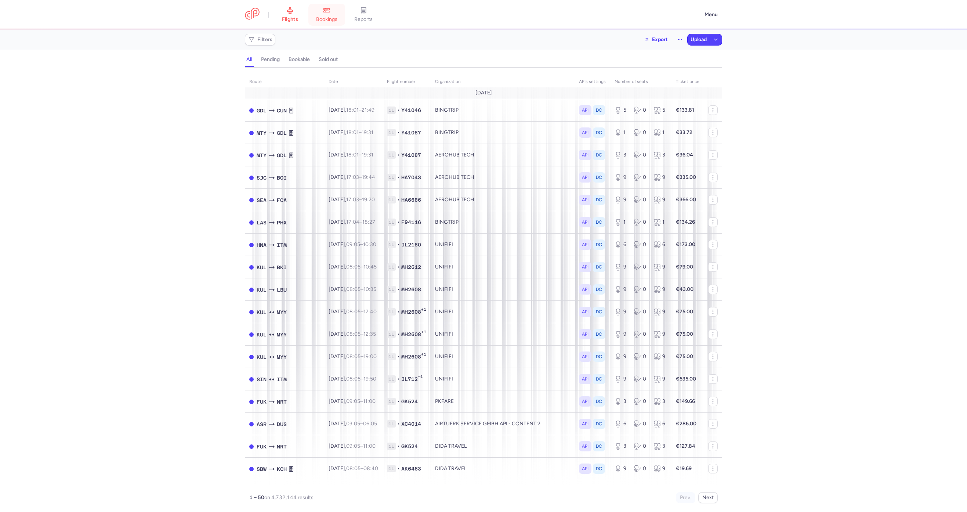
click at [320, 12] on link "bookings" at bounding box center [326, 15] width 37 height 16
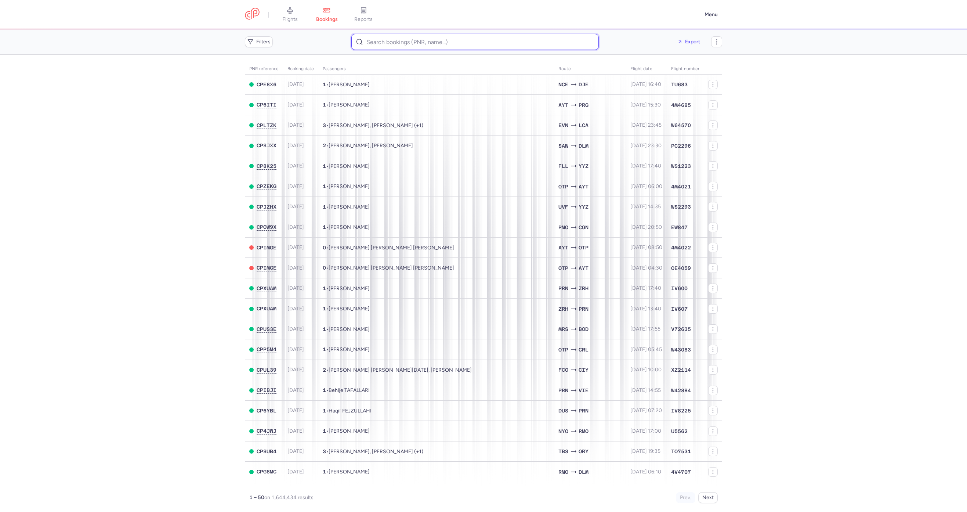
click at [401, 45] on input at bounding box center [474, 42] width 247 height 16
paste input "CPVCKY"
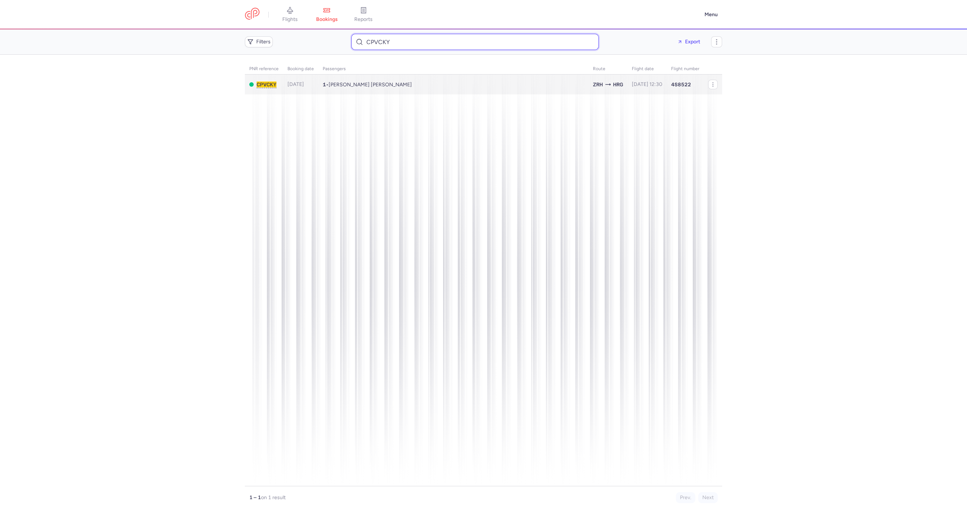
type input "CPVCKY"
click at [627, 87] on td "1 • [PERSON_NAME] [PERSON_NAME]" at bounding box center [646, 84] width 39 height 20
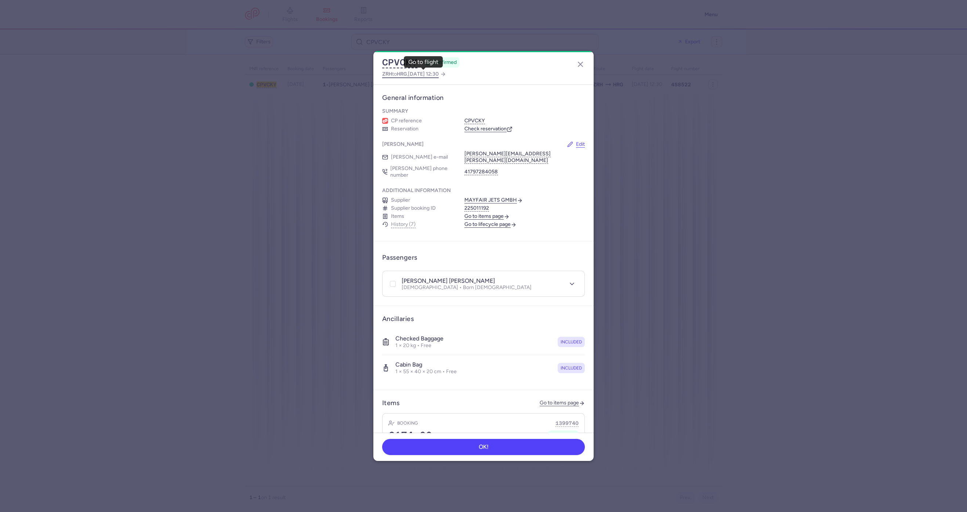
click at [405, 76] on span "HRG" at bounding box center [402, 74] width 10 height 6
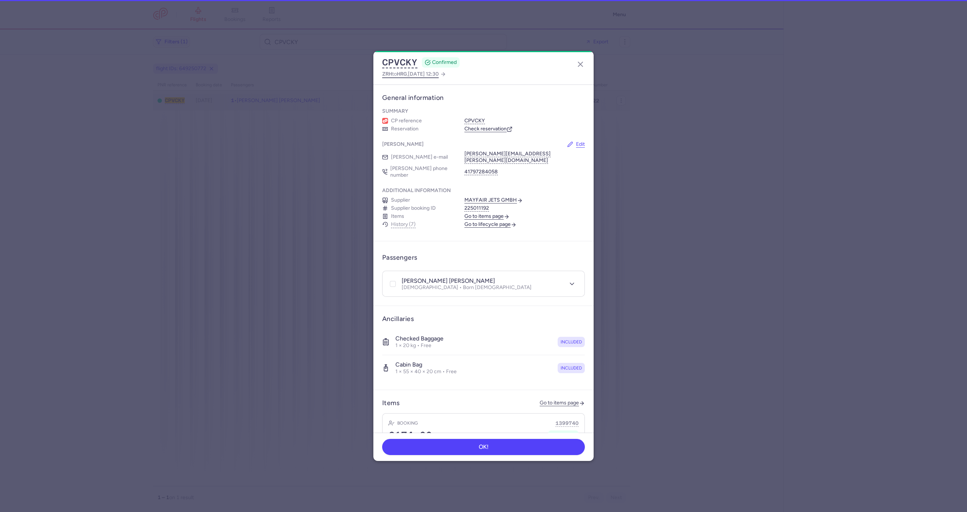
select select "hours"
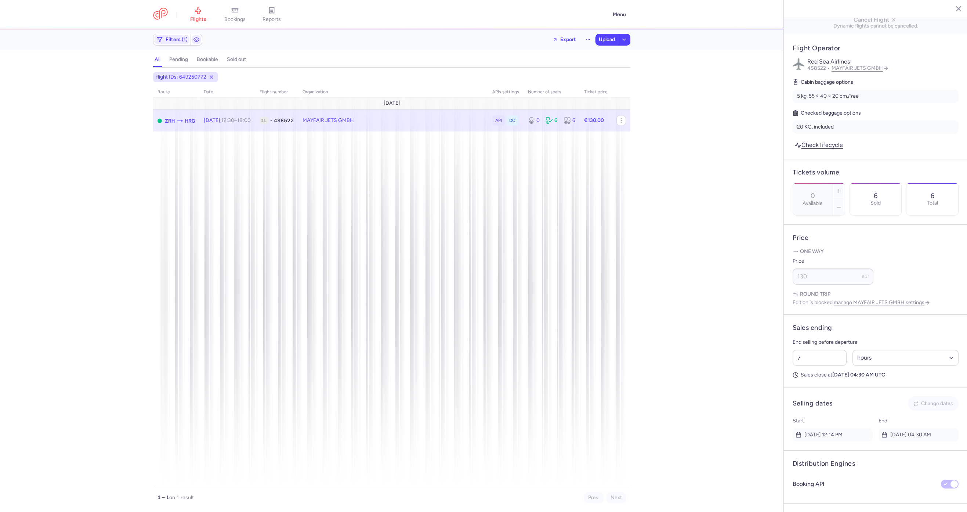
scroll to position [284, 0]
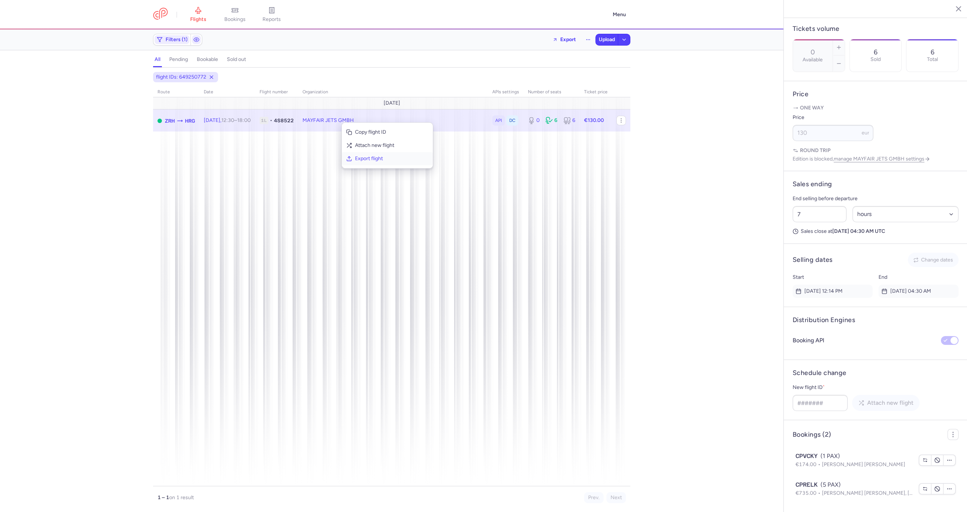
click at [380, 159] on span "Export flight" at bounding box center [391, 158] width 73 height 7
click at [598, 45] on button "Upload" at bounding box center [607, 39] width 22 height 11
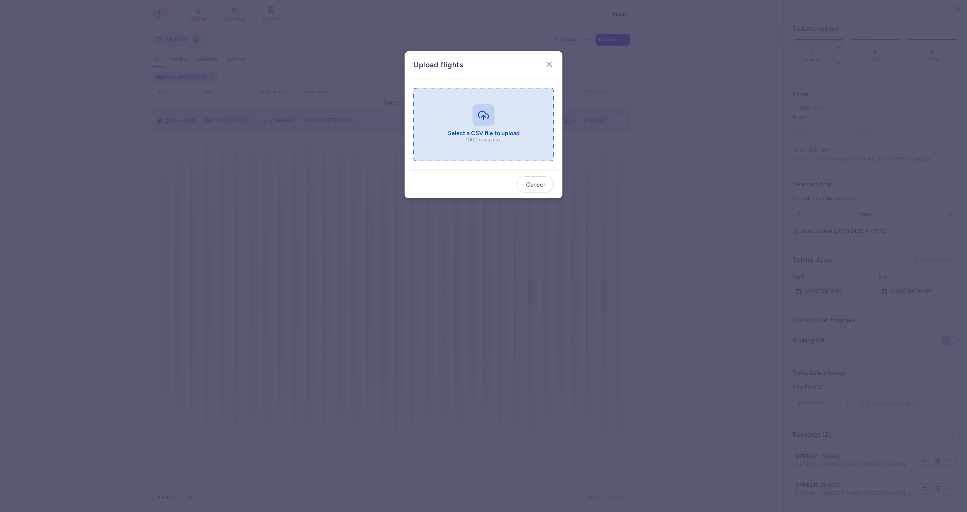
type input "C:\fakepath\export_flight_4S8522_20250813,1606 (1).csv"
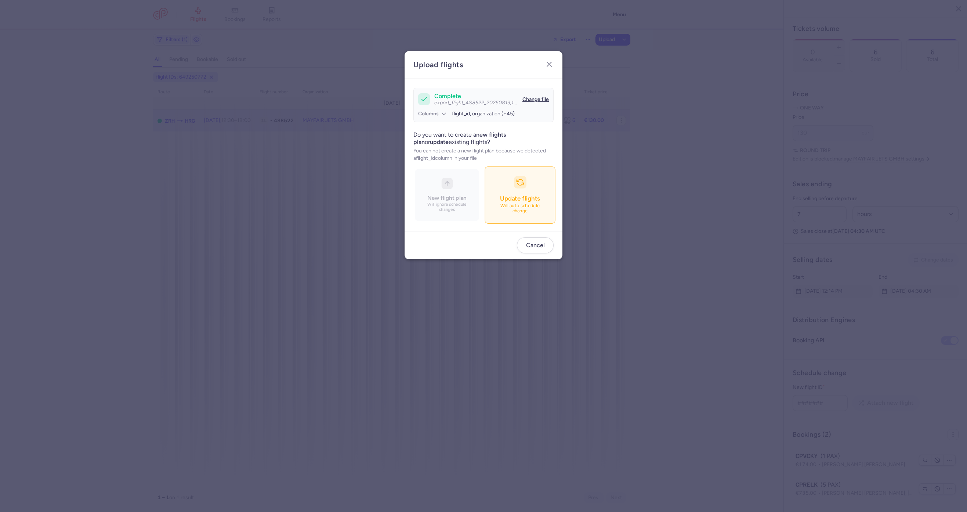
click at [515, 214] on p "Will auto schedule change" at bounding box center [519, 208] width 51 height 11
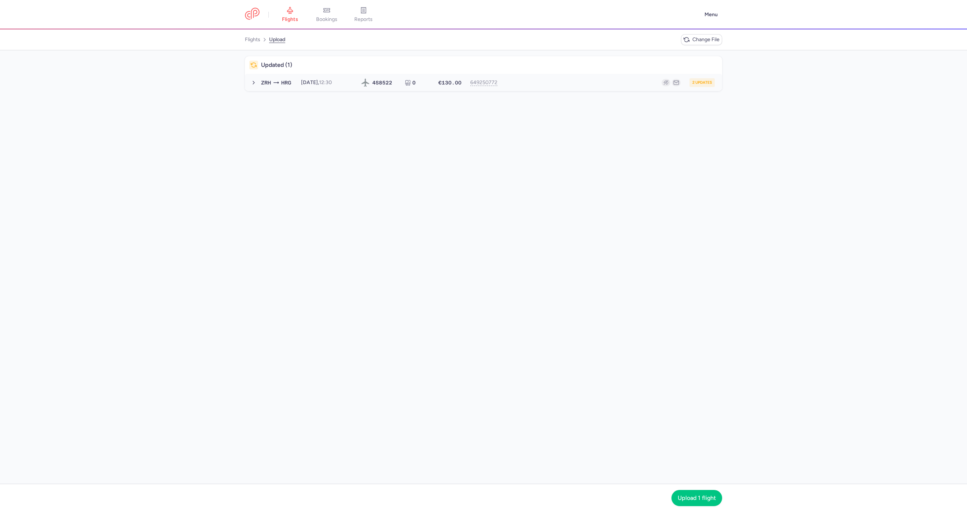
click at [576, 87] on button "ZRH HRG [DATE] 12:30 4S 8522 0 €130.00 649250772 2 updates [DATE] 12:30 4S8522 …" at bounding box center [483, 83] width 477 height 18
click at [690, 501] on button "Upload 1 flight" at bounding box center [696, 497] width 51 height 16
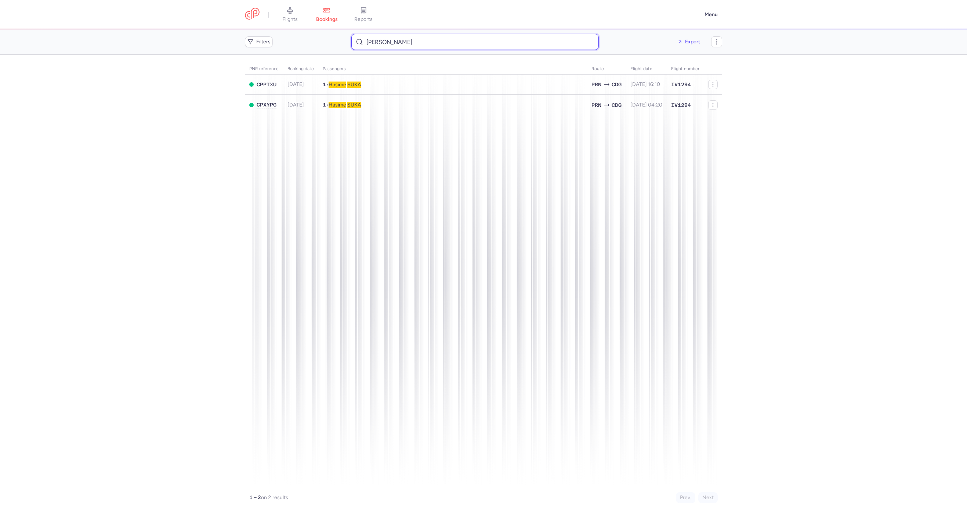
click at [397, 43] on input "[PERSON_NAME]" at bounding box center [474, 42] width 247 height 16
paste input "[PERSON_NAME]"
type input "[PERSON_NAME]"
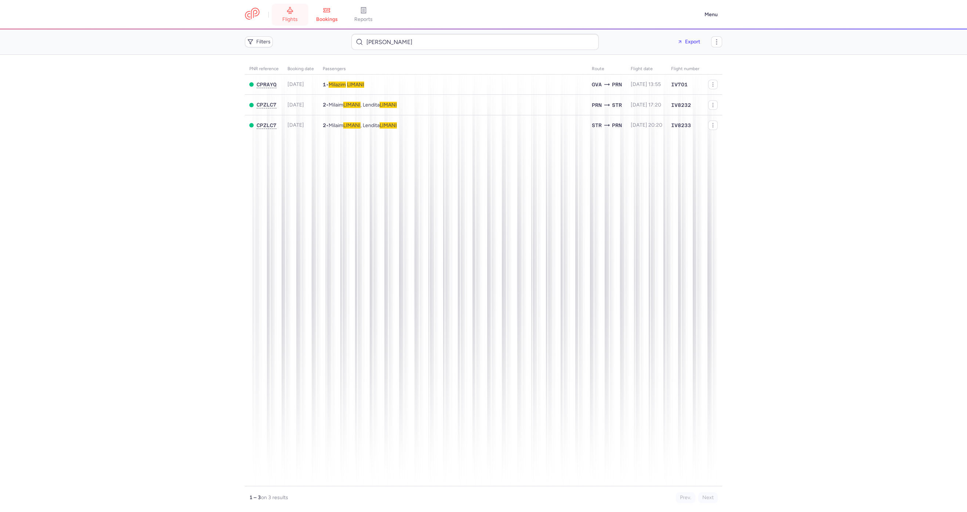
click at [295, 18] on span "flights" at bounding box center [289, 19] width 15 height 7
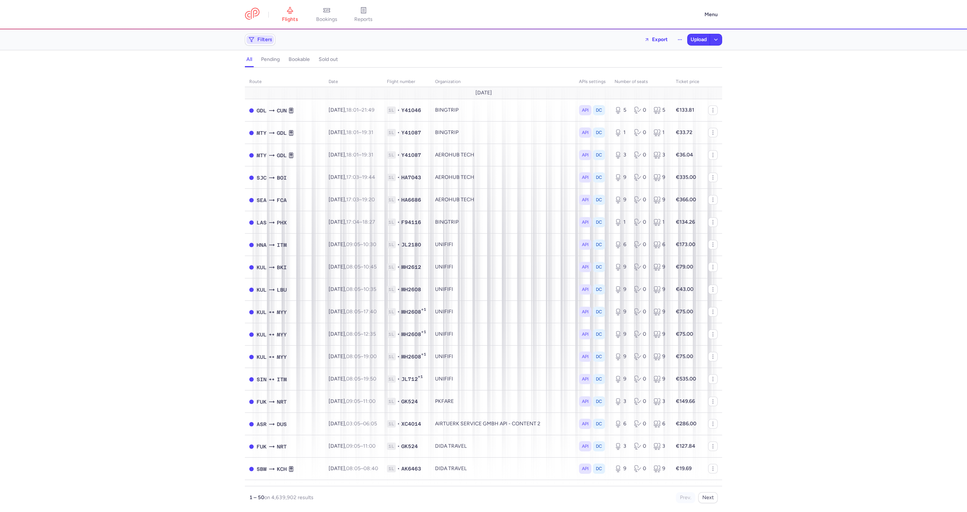
click at [257, 41] on span "Filters" at bounding box center [264, 40] width 15 height 6
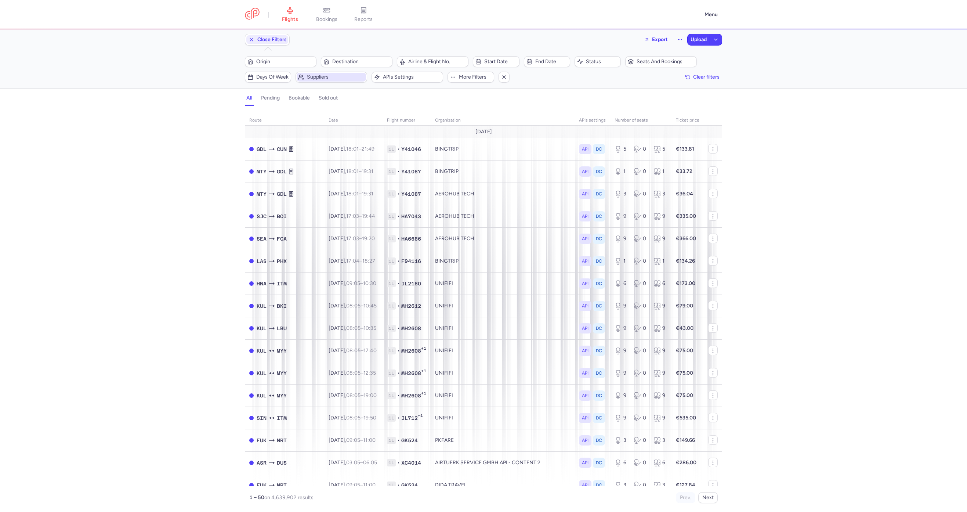
click at [319, 80] on span "Suppliers" at bounding box center [330, 77] width 69 height 9
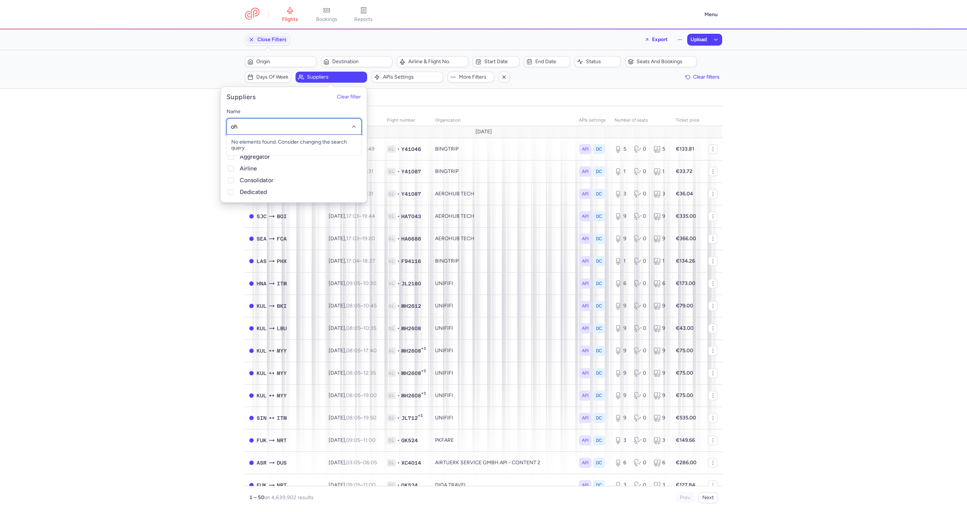
type input "o"
type input "holiday cen"
click at [278, 137] on span "HOLIDAY CENTER GMBH" at bounding box center [294, 142] width 134 height 15
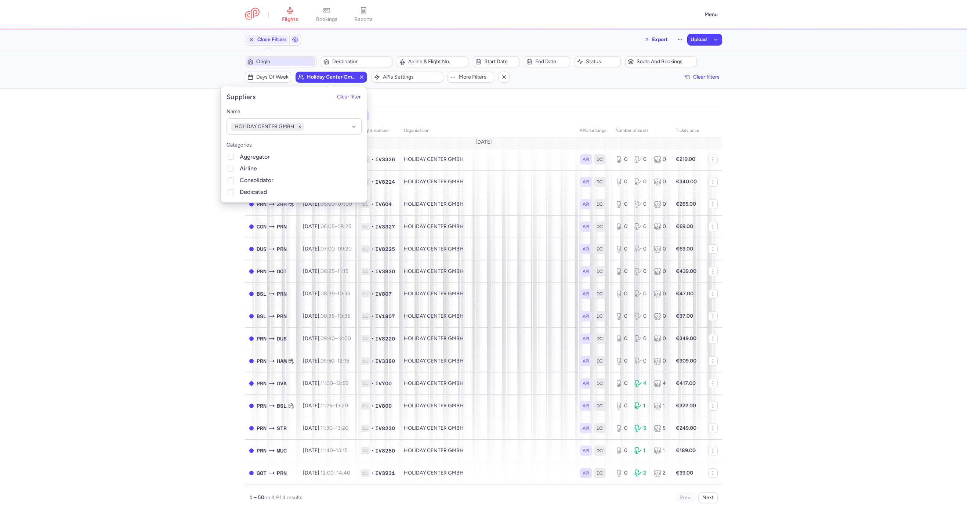
click at [278, 64] on span "Origin" at bounding box center [285, 62] width 58 height 6
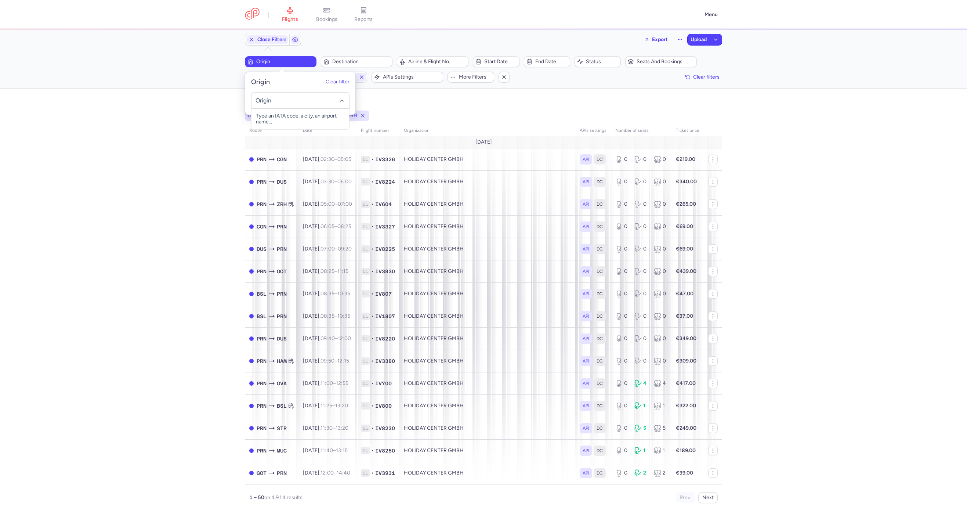
click at [263, 97] on input "-searchbox" at bounding box center [300, 100] width 90 height 8
click at [266, 118] on span "Pristina International, Pristina, Kosovo PRN" at bounding box center [300, 122] width 98 height 26
type input "prn"
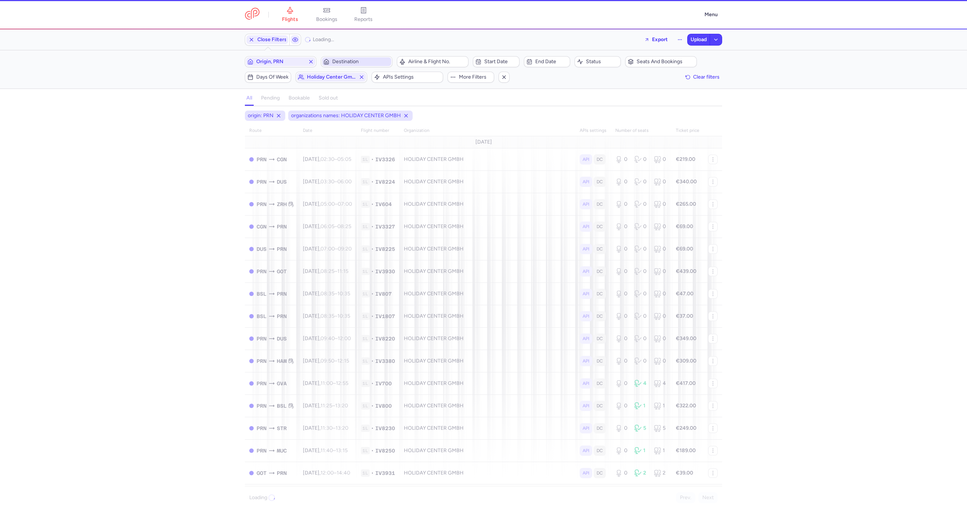
click at [348, 64] on span "Destination" at bounding box center [356, 61] width 69 height 9
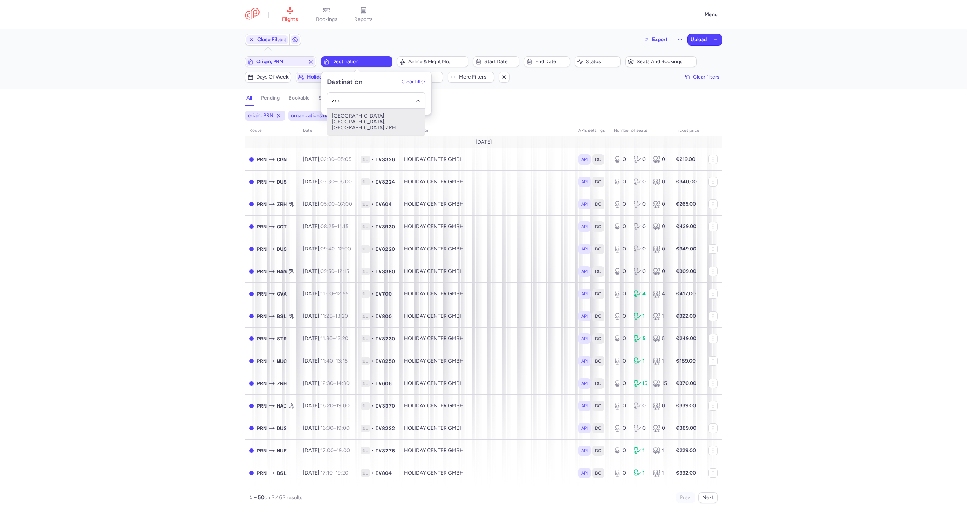
click at [372, 114] on span "Zurich, Zürich, Switzerland ZRH" at bounding box center [376, 122] width 98 height 26
type input "zrh"
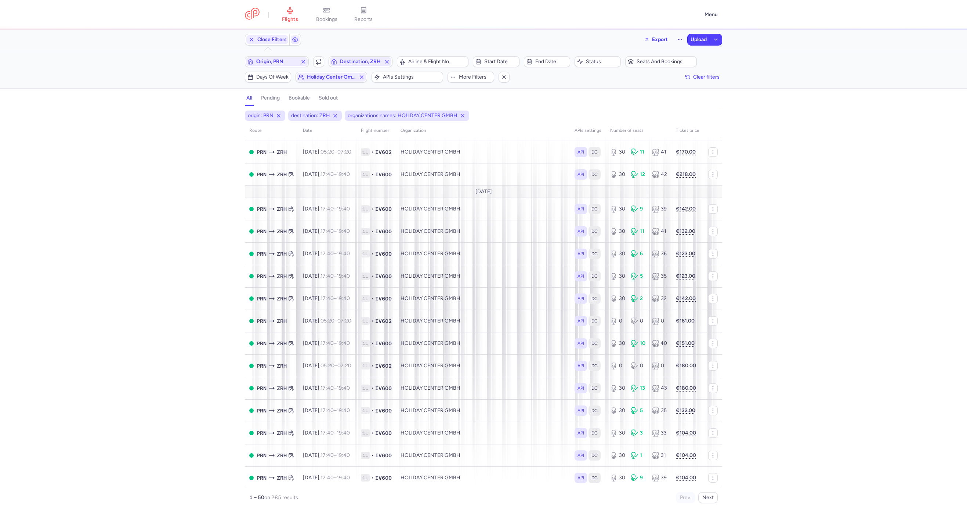
scroll to position [770, 0]
copy tr "PRN ZRH Sat, 6 Sep, 17:40 – 19:40 +0 1L • IV600"
drag, startPoint x: 409, startPoint y: 338, endPoint x: 249, endPoint y: 334, distance: 160.0
click at [249, 352] on tr "PRN ZRH Sat, 6 Sep, 17:40 – 19:40 +0 1L • IV600 HOLIDAY CENTER GMBH API DC 30 1…" at bounding box center [483, 363] width 477 height 22
select select "hours"
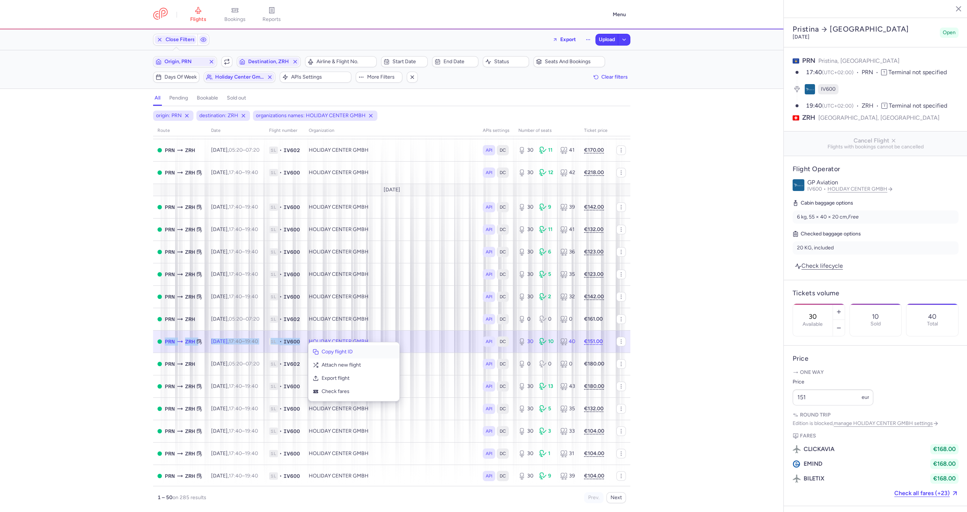
click at [327, 347] on button "Copy flight ID" at bounding box center [353, 351] width 91 height 13
click at [306, 347] on span "Copy flight ID" at bounding box center [334, 349] width 73 height 7
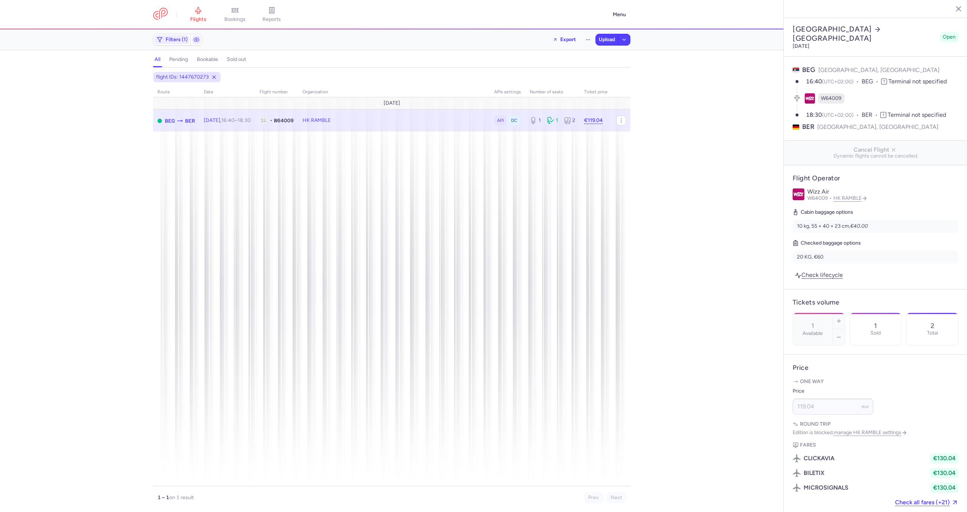
select select "days"
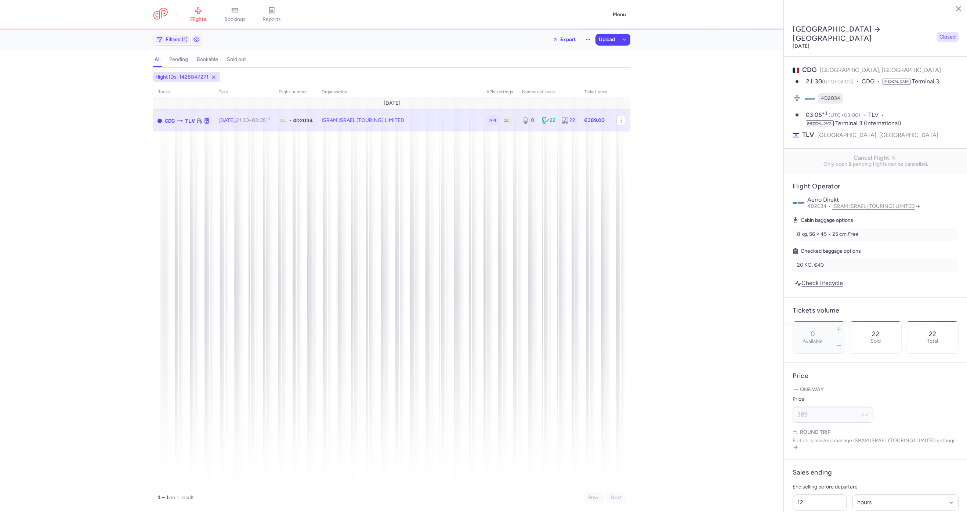
select select "hours"
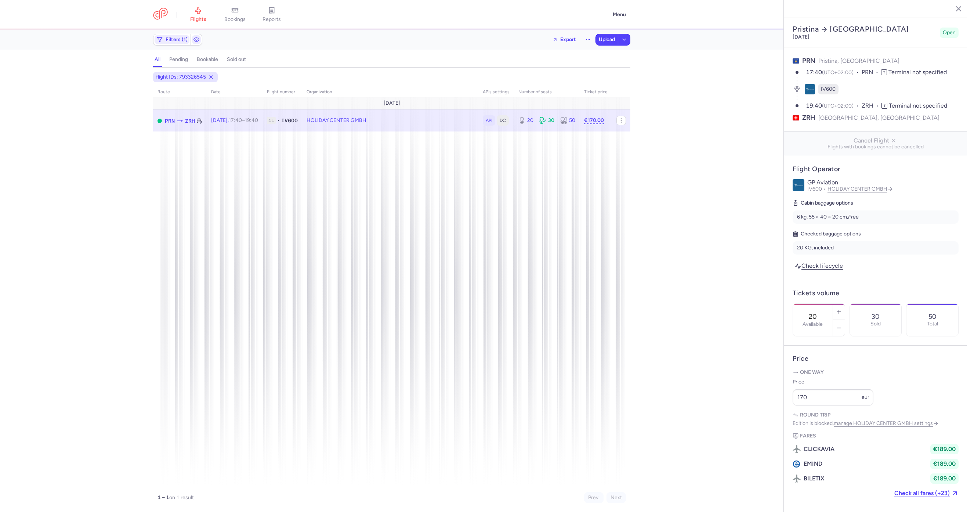
select select "hours"
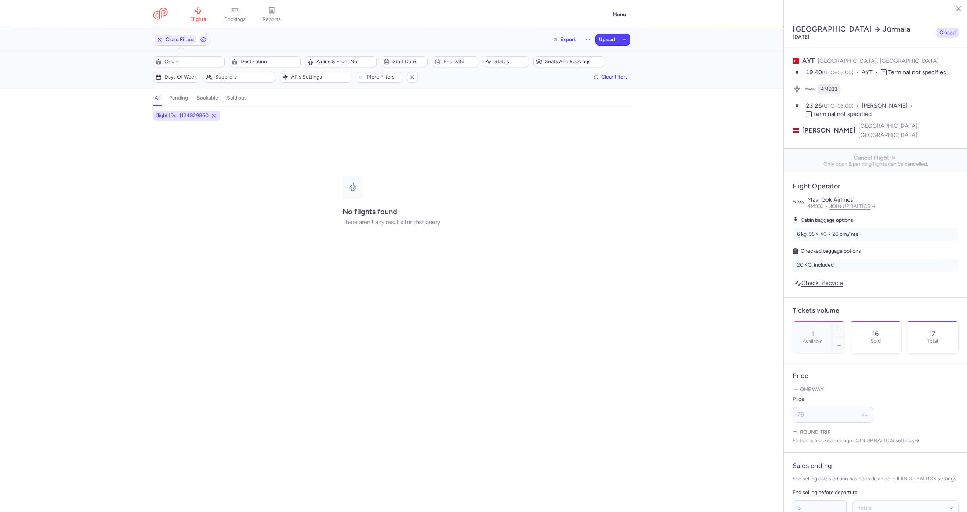
select select "hours"
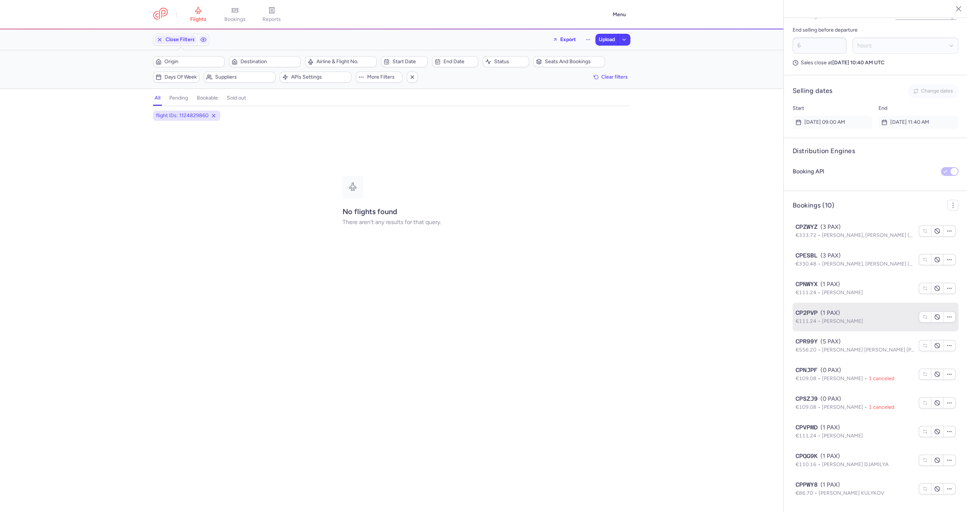
scroll to position [305, 0]
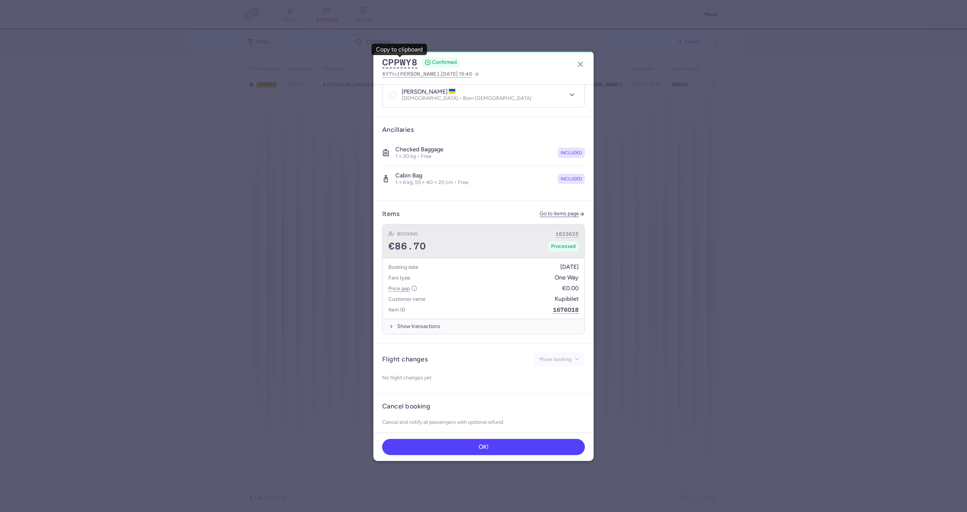
scroll to position [202, 0]
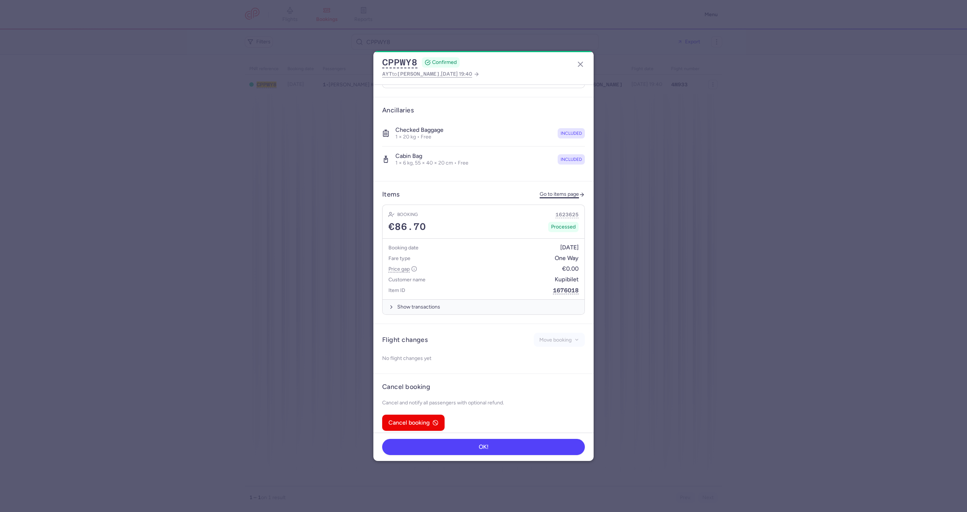
click at [554, 191] on link "Go to items page" at bounding box center [561, 194] width 45 height 6
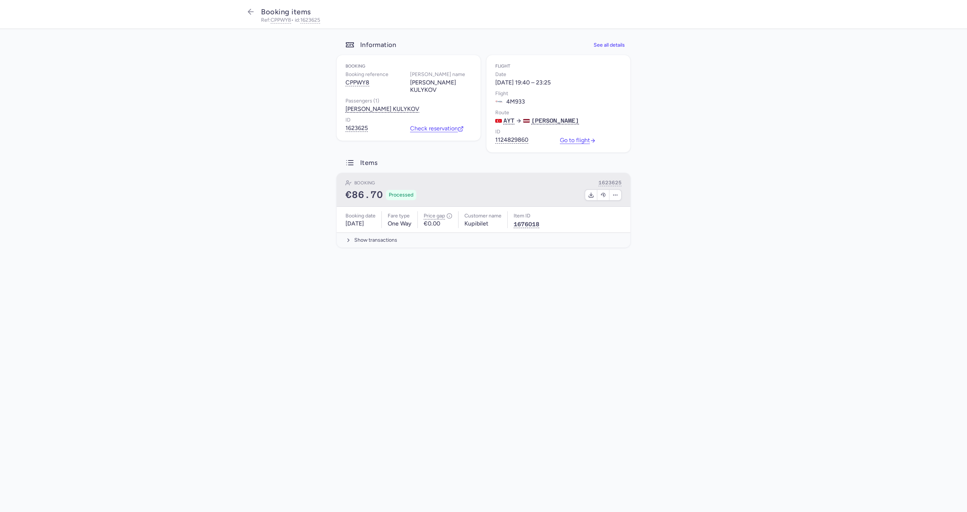
click at [603, 182] on div "Booking 1623625 €86.70 Processed" at bounding box center [483, 190] width 294 height 34
click at [598, 190] on button "button" at bounding box center [603, 195] width 12 height 10
select select "262"
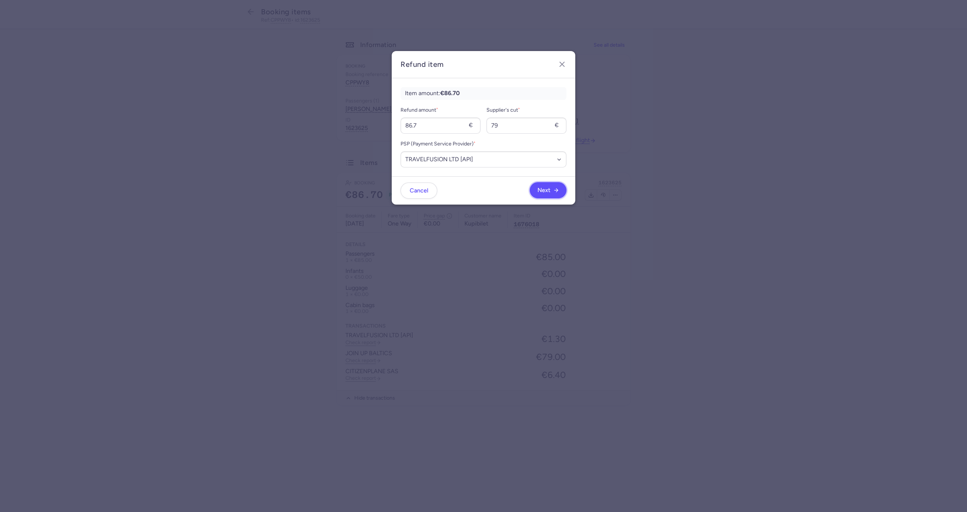
click at [548, 189] on span "Next" at bounding box center [543, 190] width 13 height 7
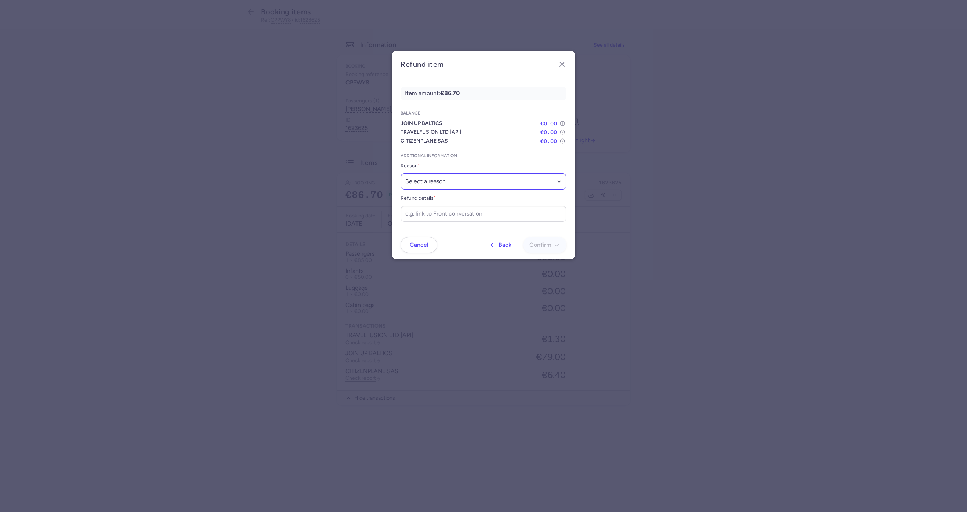
click at [455, 174] on div "Reason * Select a reason ✈️ Airline ceasing ops 💼 Ancillary issue 📄 APIS missin…" at bounding box center [483, 175] width 166 height 28
click at [455, 179] on select "Select a reason ✈️ Airline ceasing ops 💼 Ancillary issue 📄 APIS missing ⚙️ Citi…" at bounding box center [483, 181] width 166 height 16
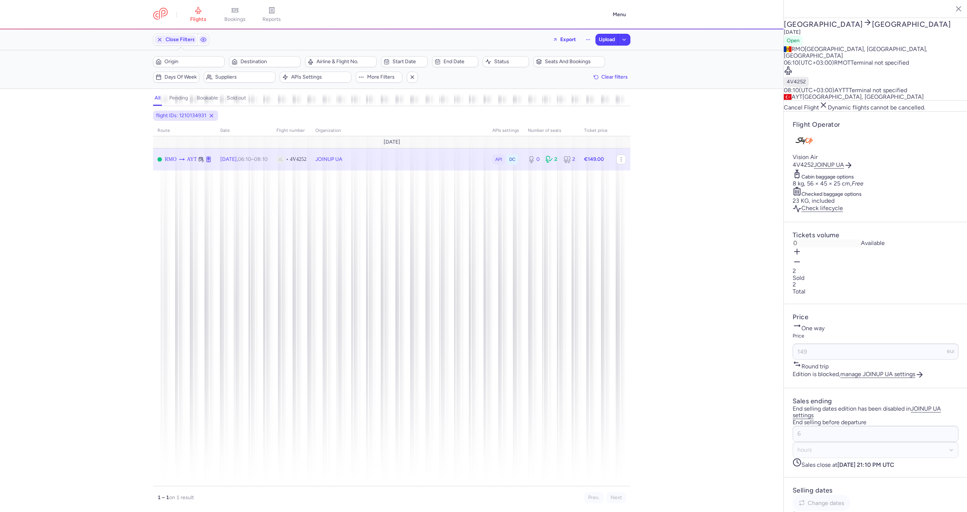
select select "hours"
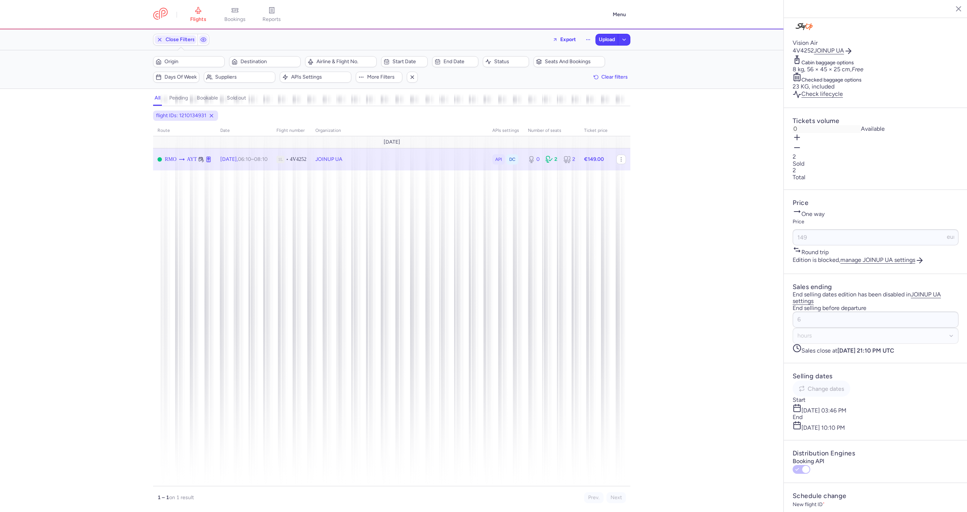
scroll to position [267, 0]
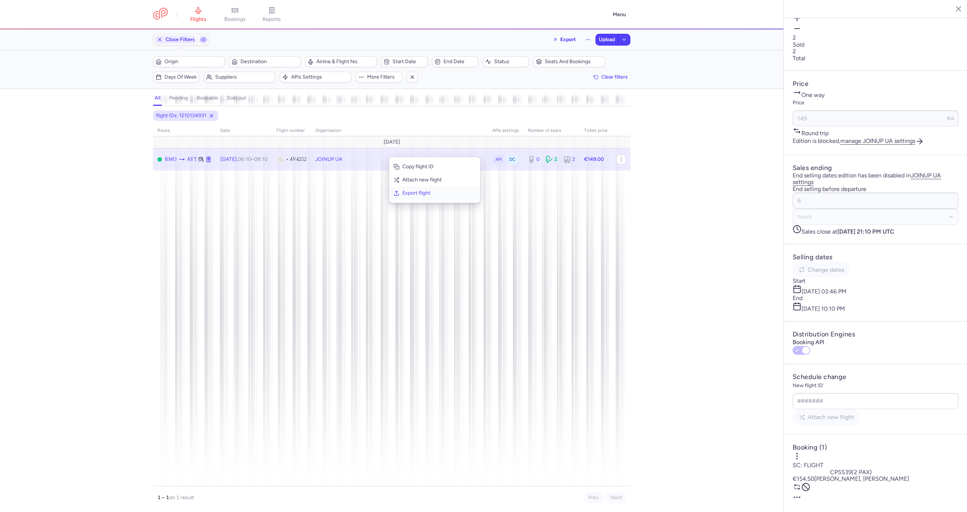
click at [410, 193] on span "Export flight" at bounding box center [438, 192] width 73 height 7
click at [604, 43] on button "Upload" at bounding box center [607, 39] width 22 height 11
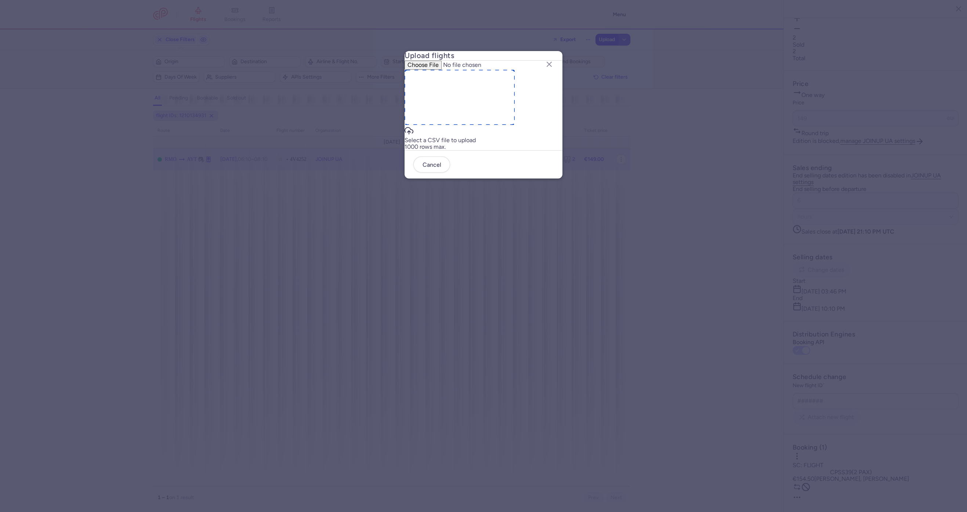
type input "C:\fakepath\export_flight_4V4252_20250813,1720 (1).csv"
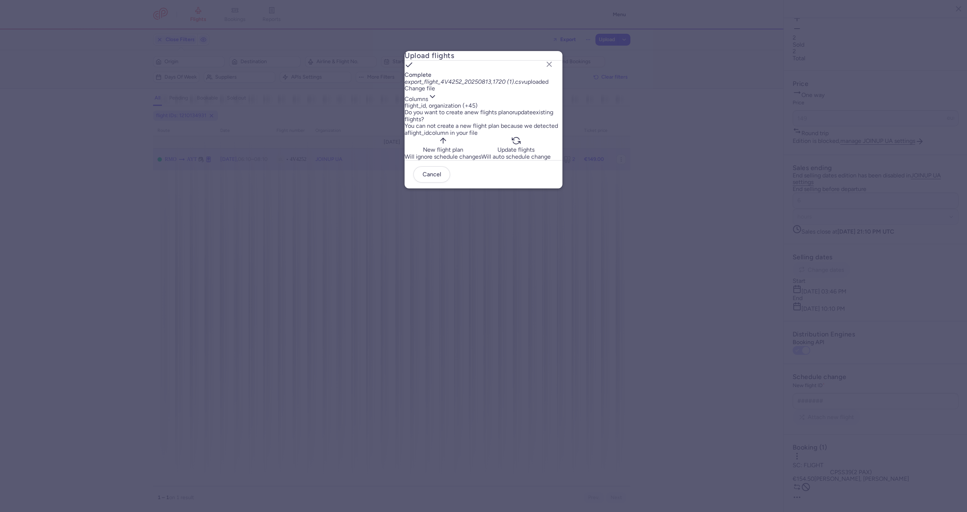
click at [506, 160] on p "Will auto schedule change" at bounding box center [515, 156] width 69 height 7
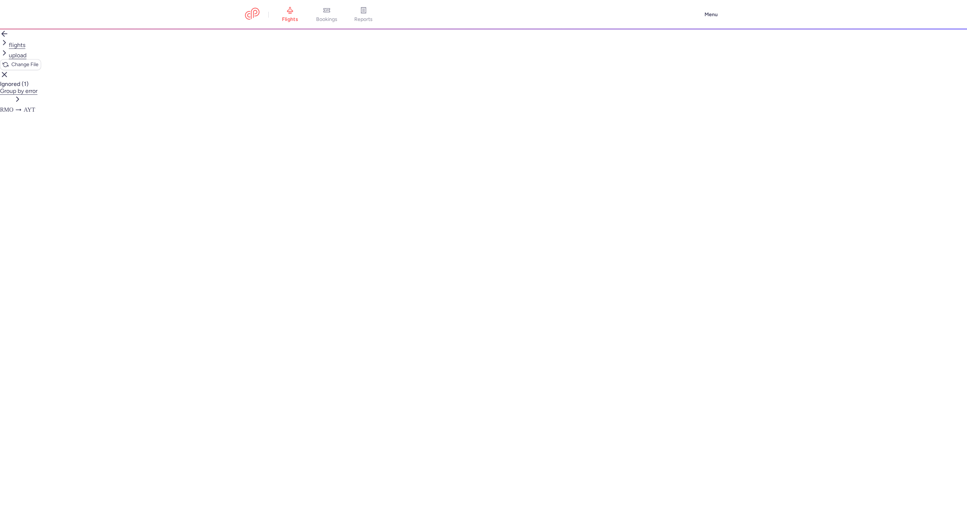
click at [35, 159] on div "1 error" at bounding box center [17, 162] width 35 height 7
click at [391, 193] on div "→ new forked flight will result in a duplicate with flight: 1019638128" at bounding box center [483, 196] width 967 height 7
copy span "1019638128"
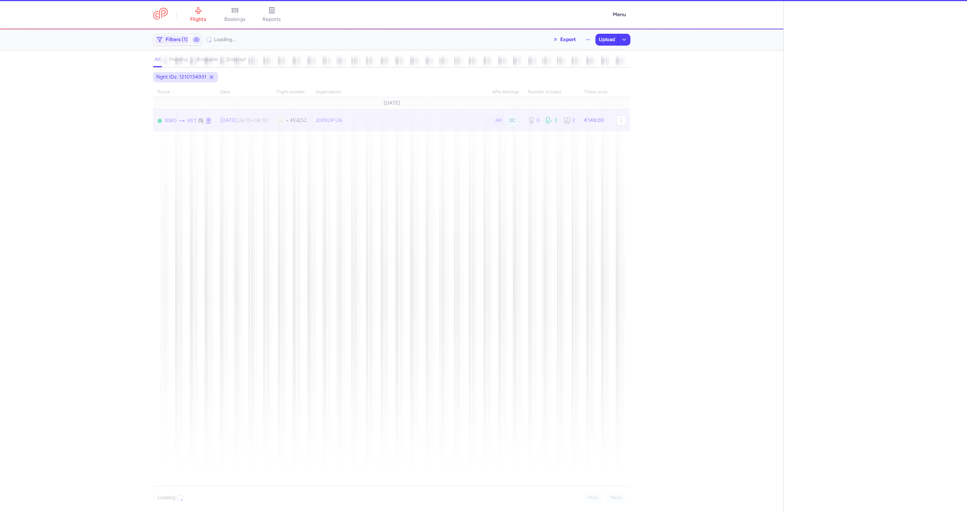
select select "hours"
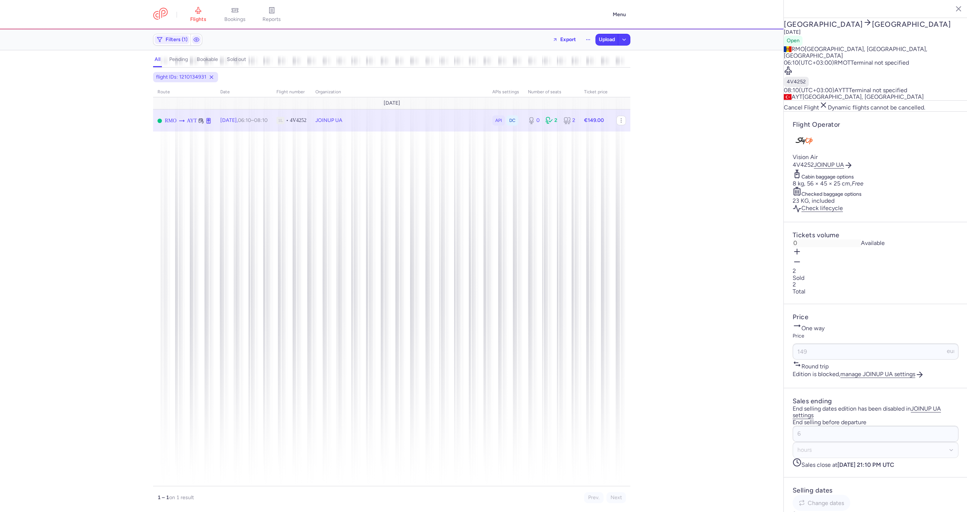
drag, startPoint x: 385, startPoint y: 118, endPoint x: 381, endPoint y: 118, distance: 4.4
click at [408, 139] on span "Attach new flight" at bounding box center [430, 140] width 73 height 7
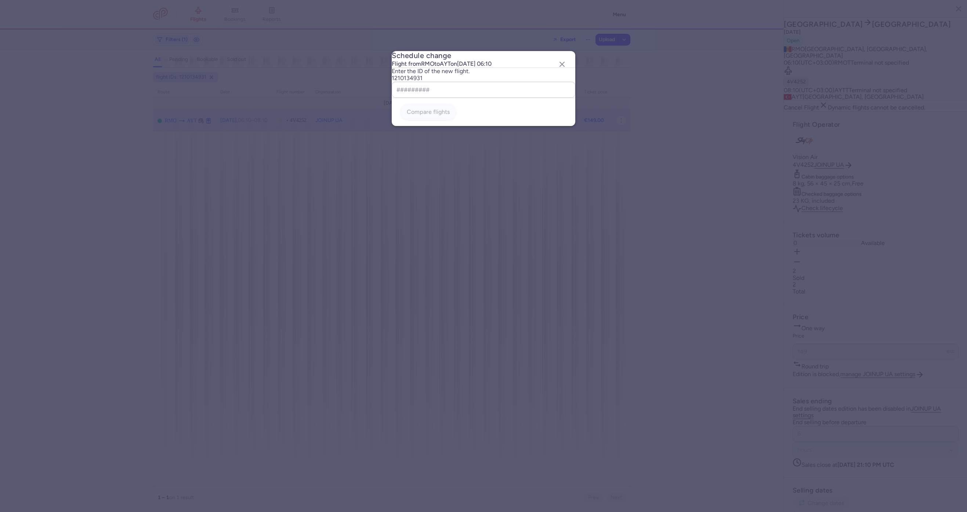
type input "1019638128"
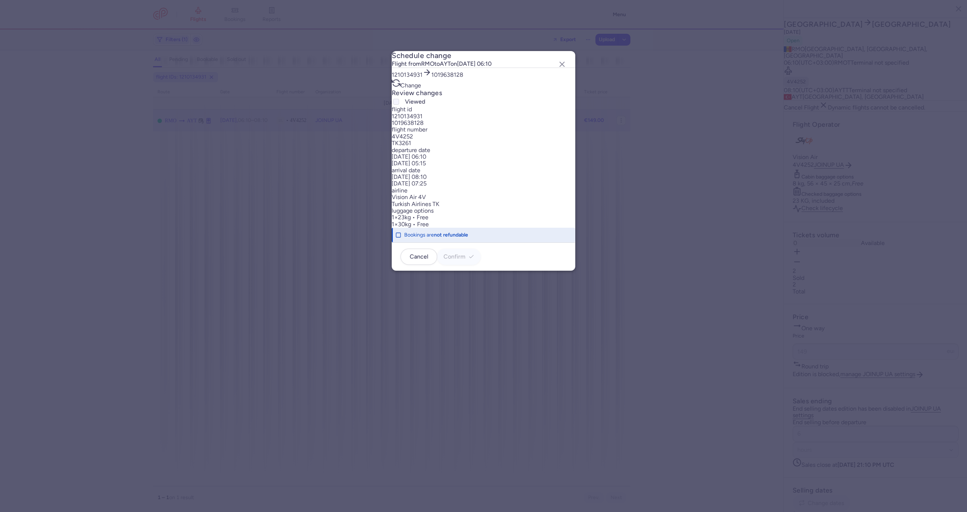
click at [541, 106] on div "review changes Viewed" at bounding box center [483, 97] width 183 height 17
click at [400, 106] on div at bounding box center [396, 101] width 9 height 9
click at [399, 105] on input "Viewed" at bounding box center [396, 102] width 6 height 6
checkbox input "true"
click at [480, 264] on button "Confirm" at bounding box center [458, 256] width 43 height 16
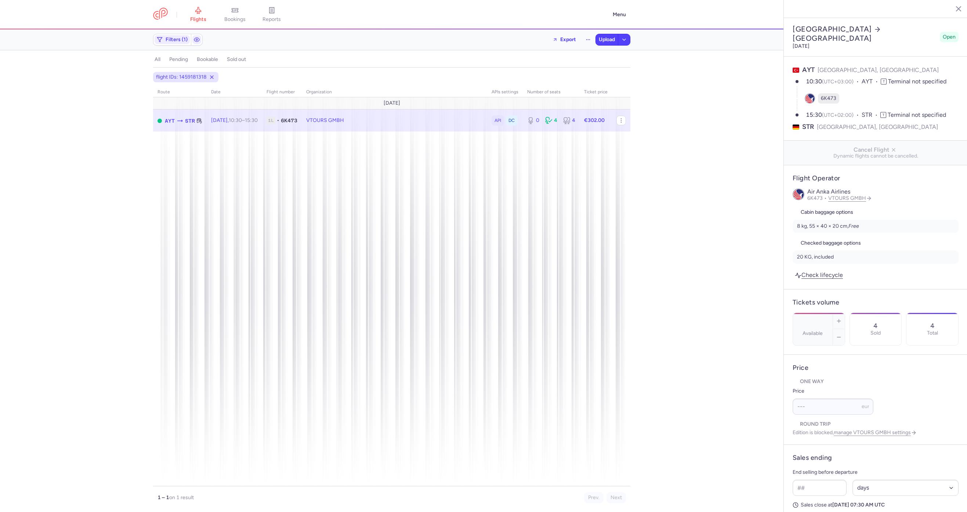
select select "days"
type input "0"
type input "302"
type input "2"
click at [396, 152] on span "Export flight" at bounding box center [418, 152] width 73 height 7
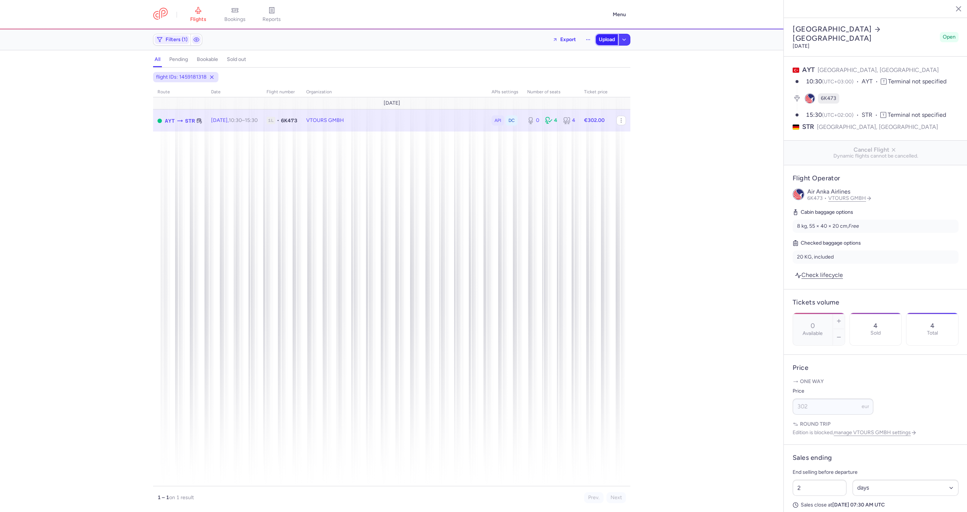
click at [606, 37] on span "Upload" at bounding box center [606, 40] width 16 height 6
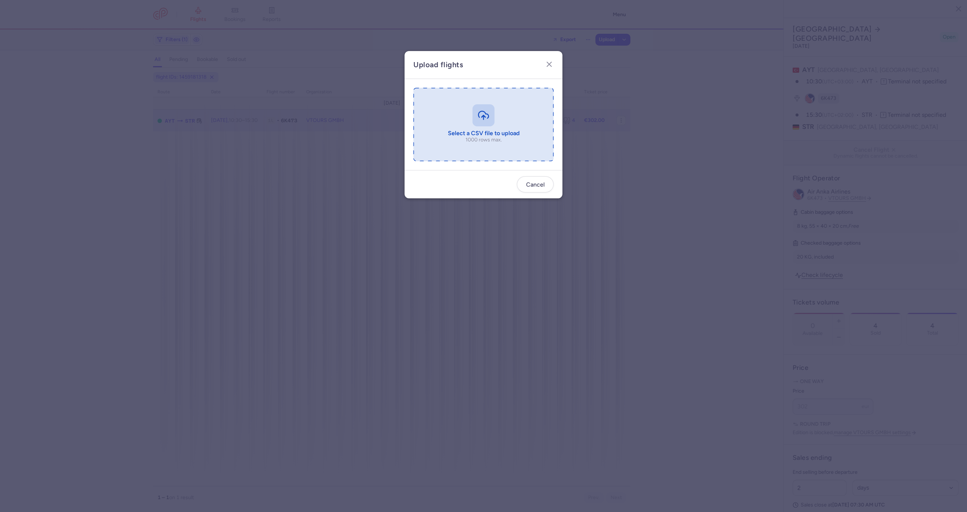
type input "C:\fakepath\export_flight_6K473_20250813,1723 (1).csv"
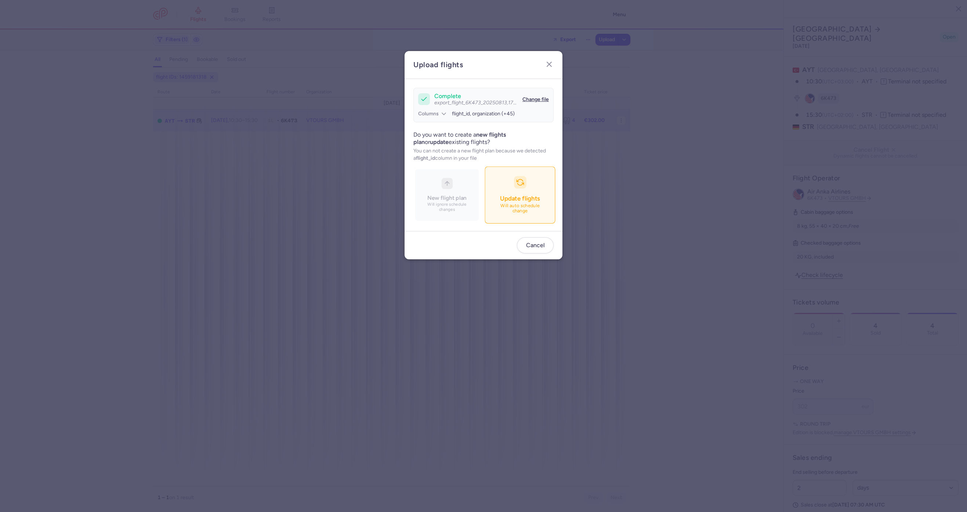
click at [502, 189] on button "Update flights Will auto schedule change" at bounding box center [519, 195] width 70 height 57
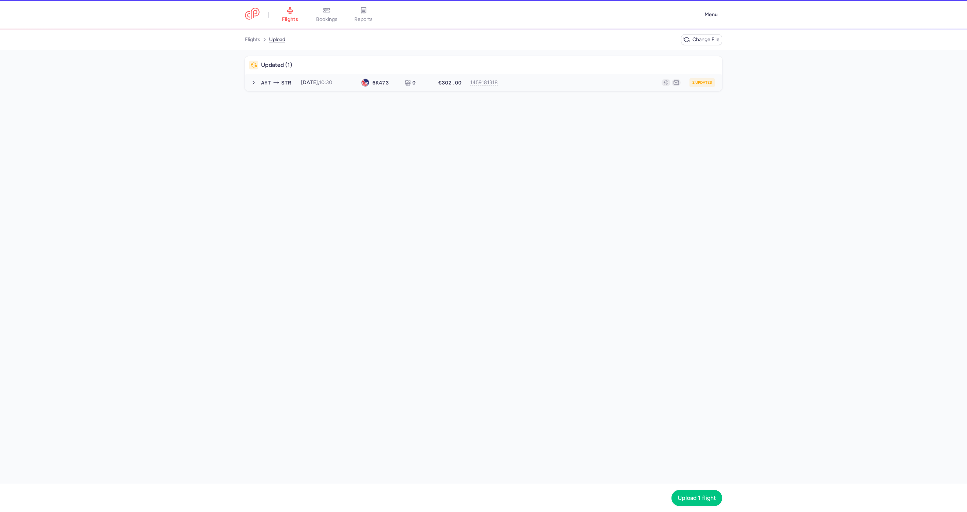
drag, startPoint x: 536, startPoint y: 84, endPoint x: 531, endPoint y: 89, distance: 7.5
click at [536, 82] on div "2 updates" at bounding box center [610, 82] width 210 height 9
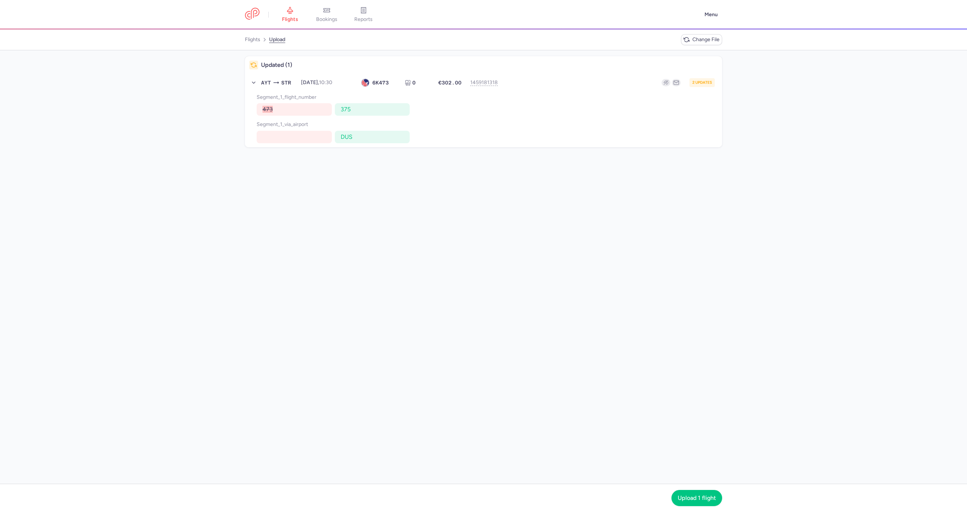
click at [702, 507] on nav "Upload 1 flight" at bounding box center [483, 497] width 967 height 28
click at [704, 496] on span "Upload 1 flight" at bounding box center [696, 497] width 38 height 7
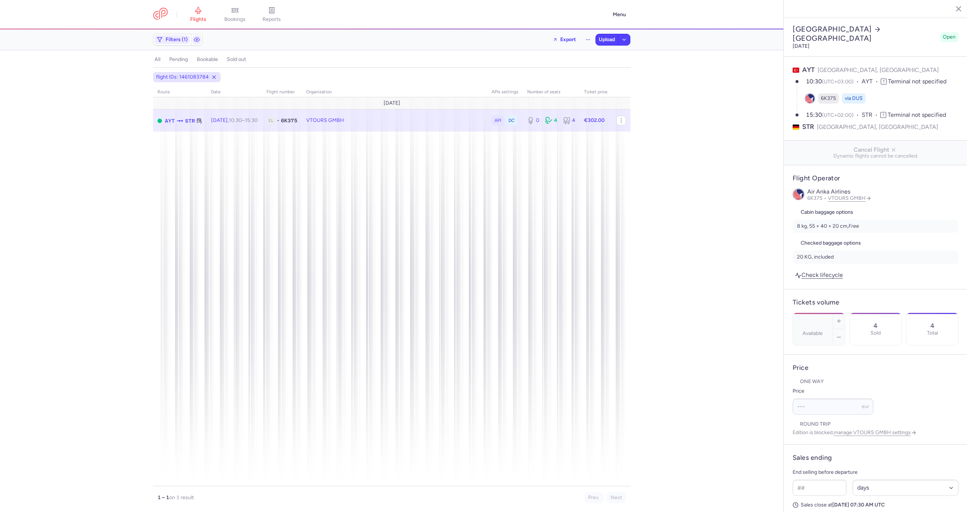
select select "days"
type input "0"
type input "302"
type input "2"
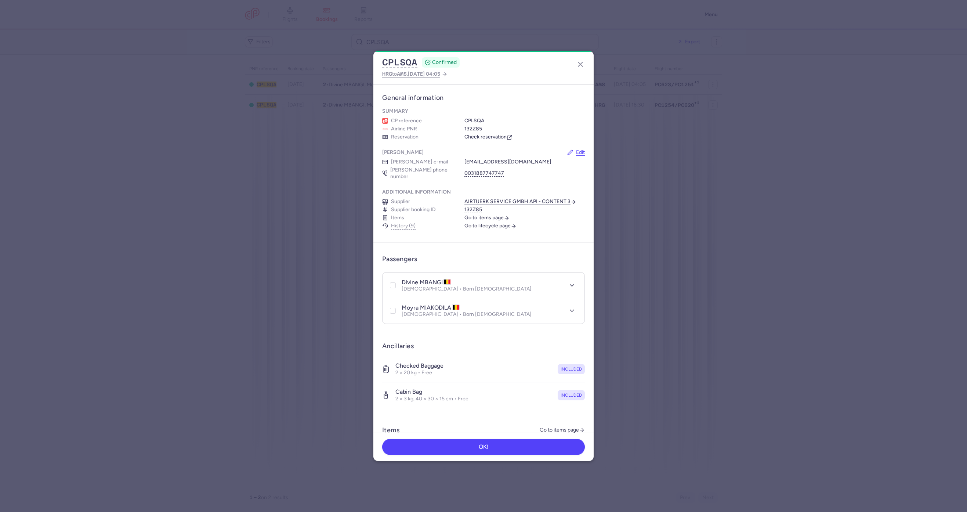
click at [570, 311] on polyline "button" at bounding box center [572, 311] width 4 height 2
click at [420, 409] on button "Edit passenger APIS" at bounding box center [415, 407] width 55 height 6
select select "be"
select select "2"
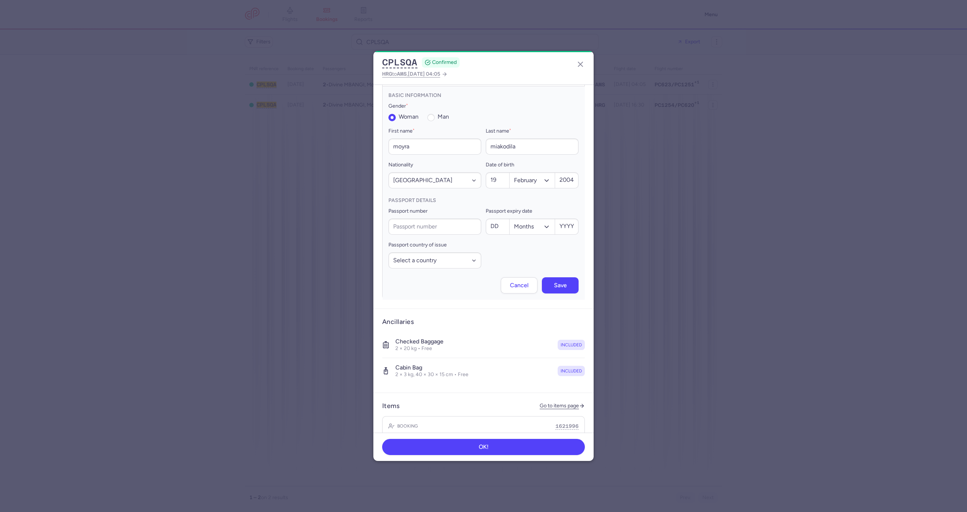
scroll to position [239, 0]
click at [437, 143] on input "moyra" at bounding box center [434, 145] width 93 height 16
type input "[PERSON_NAME]"
click at [539, 135] on div "Last name * miakodila" at bounding box center [531, 139] width 93 height 28
type input "miakodila ngombe"
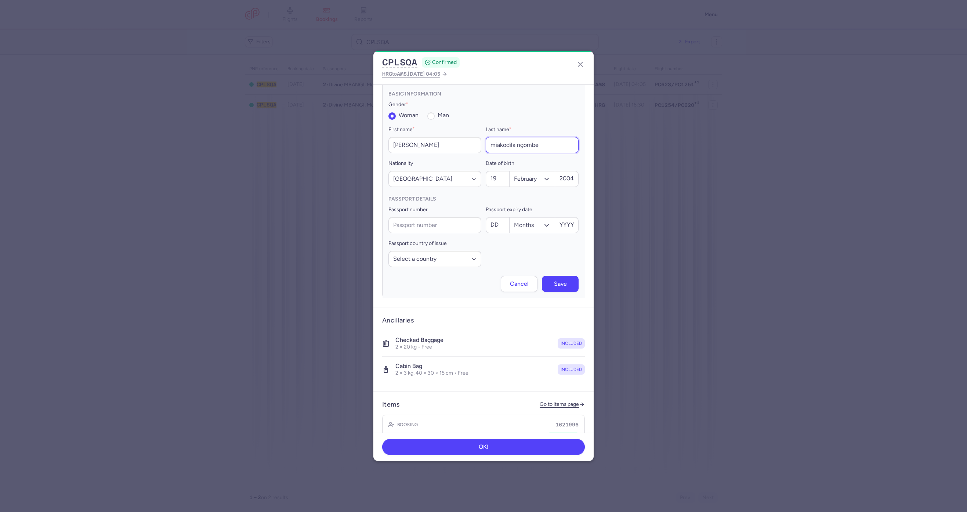
click at [524, 145] on input "miakodila ngombe" at bounding box center [531, 145] width 93 height 16
click at [554, 285] on span "Save" at bounding box center [560, 283] width 13 height 7
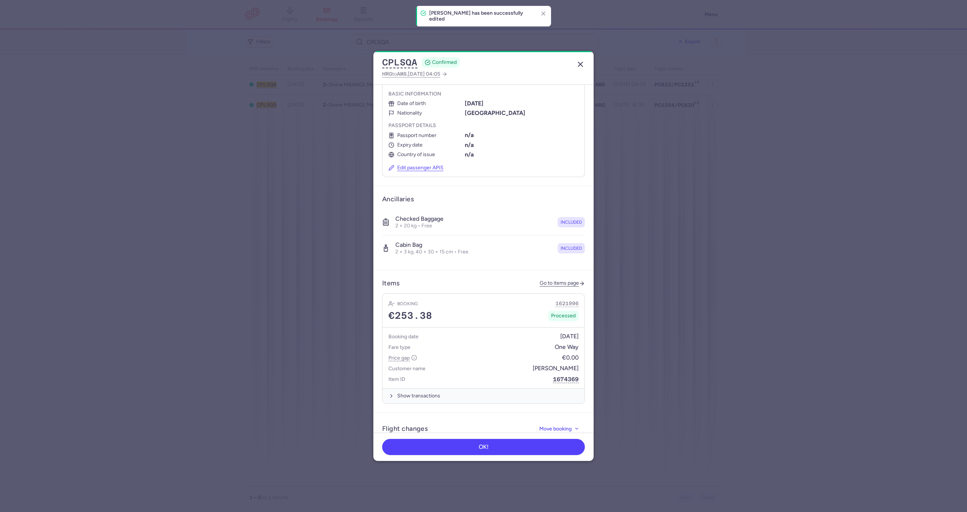
click at [578, 66] on line "button" at bounding box center [580, 64] width 4 height 4
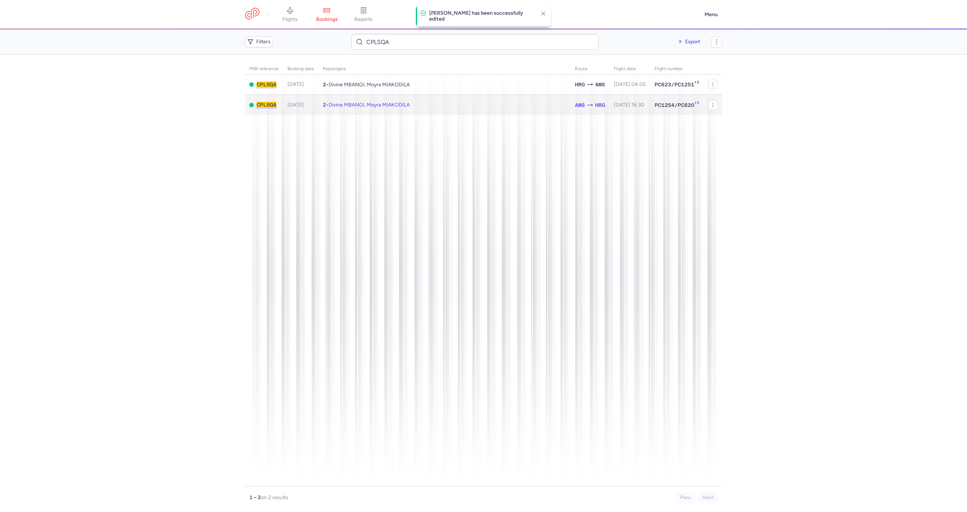
click at [505, 95] on td "2 • Divine MBANGI, Moyra MIAKODILA" at bounding box center [444, 105] width 252 height 20
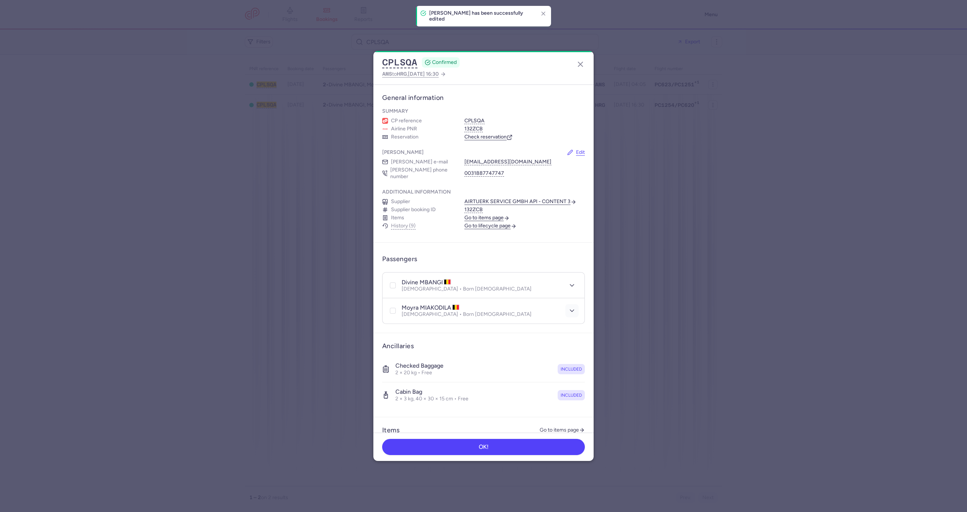
click at [568, 313] on icon "button" at bounding box center [571, 310] width 7 height 7
click at [441, 404] on button "Edit passenger APIS" at bounding box center [415, 407] width 55 height 6
select select "be"
select select "2"
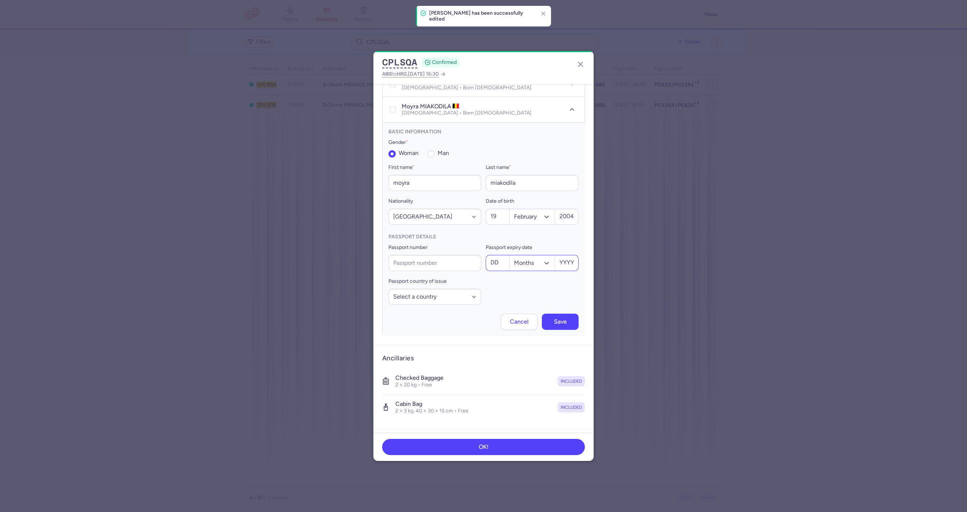
scroll to position [239, 0]
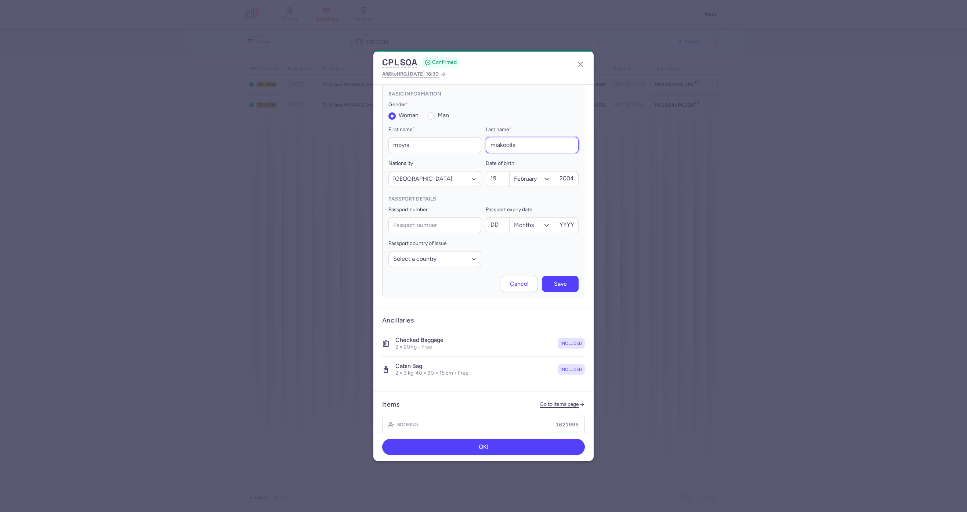
click at [537, 145] on input "miakodila" at bounding box center [531, 145] width 93 height 16
paste input "ngombe"
type input "miakodila ngombe"
click at [420, 149] on input "moyra" at bounding box center [434, 145] width 93 height 16
type input "[PERSON_NAME]"
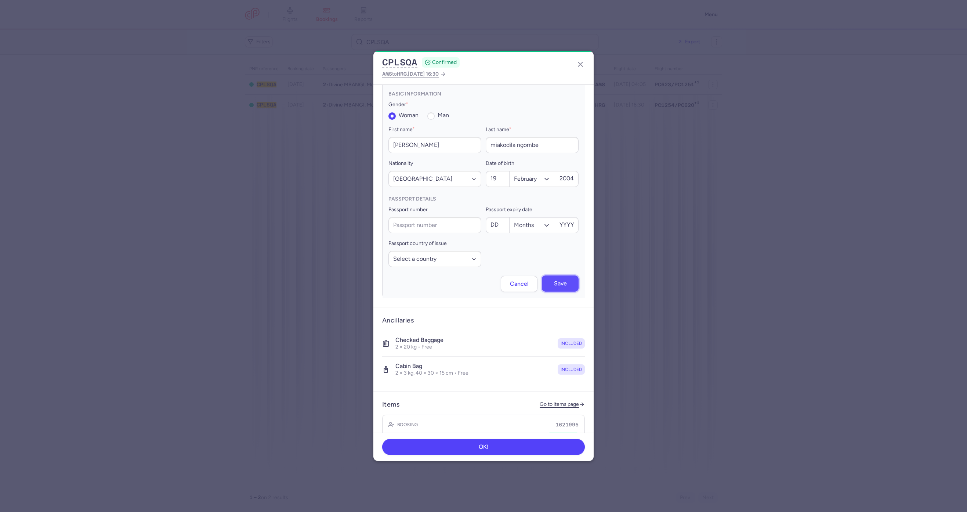
click at [560, 285] on button "Save" at bounding box center [560, 283] width 37 height 16
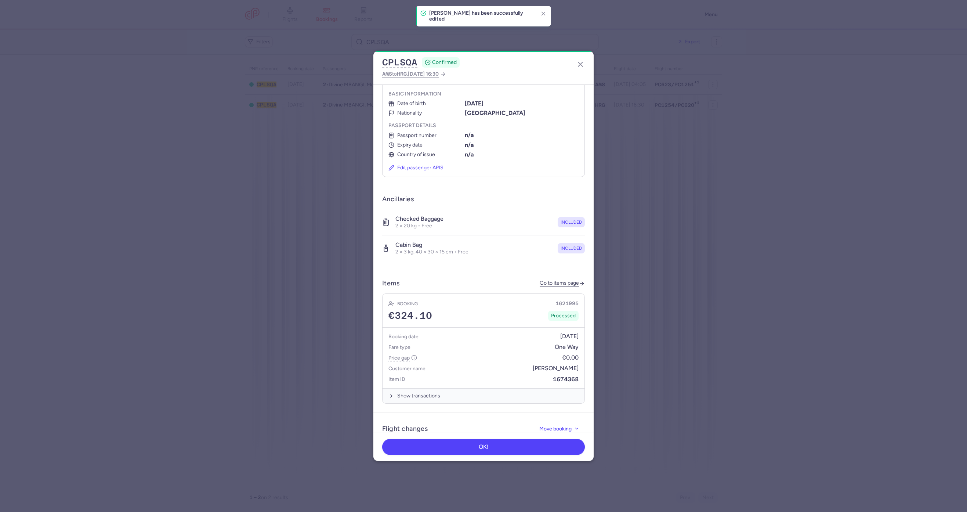
scroll to position [0, 0]
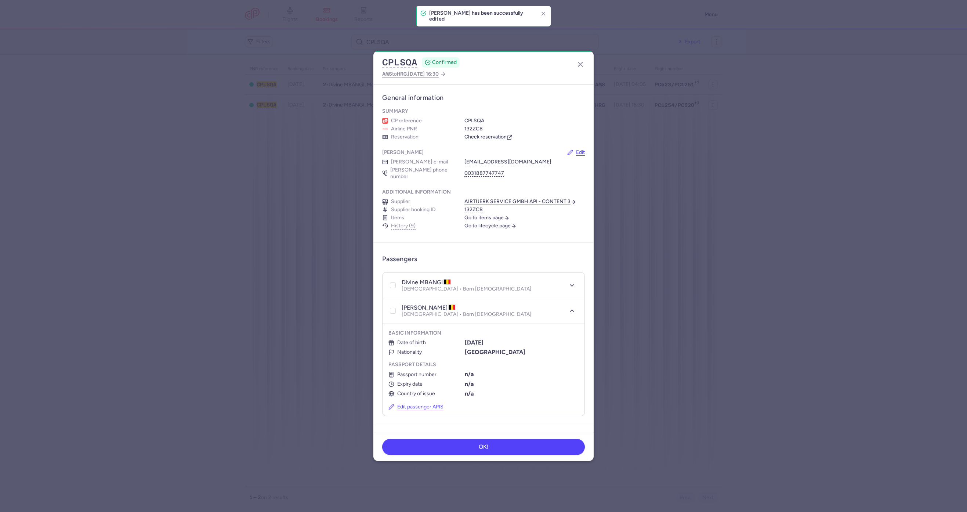
click at [495, 134] on link "Check reservation" at bounding box center [488, 137] width 48 height 7
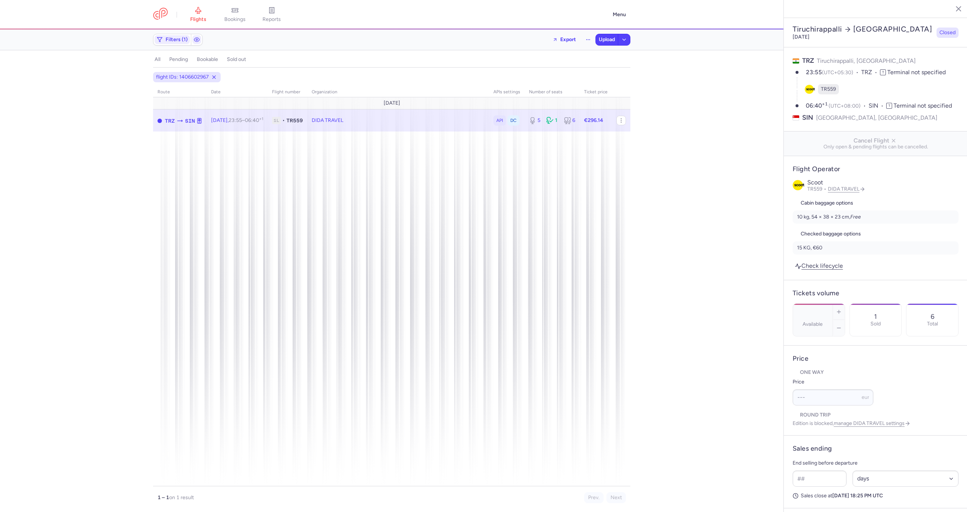
select select "days"
type input "5"
type input "296.14"
type input "3"
drag, startPoint x: 0, startPoint y: 0, endPoint x: 281, endPoint y: 121, distance: 305.9
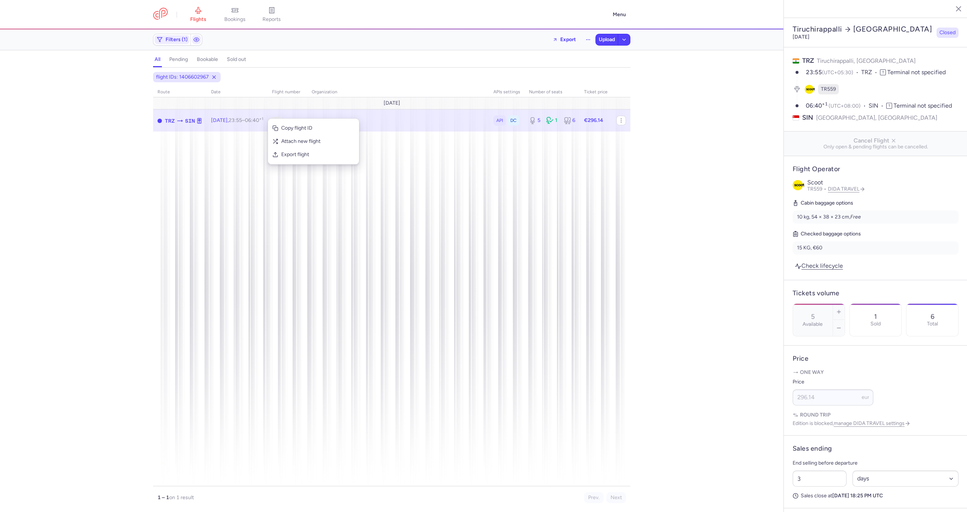
click at [327, 164] on div "Copy flight ID Attach new flight Export flight" at bounding box center [314, 141] width 92 height 46
click at [325, 159] on button "Export flight" at bounding box center [313, 154] width 91 height 13
click at [607, 37] on span "Upload" at bounding box center [606, 40] width 16 height 6
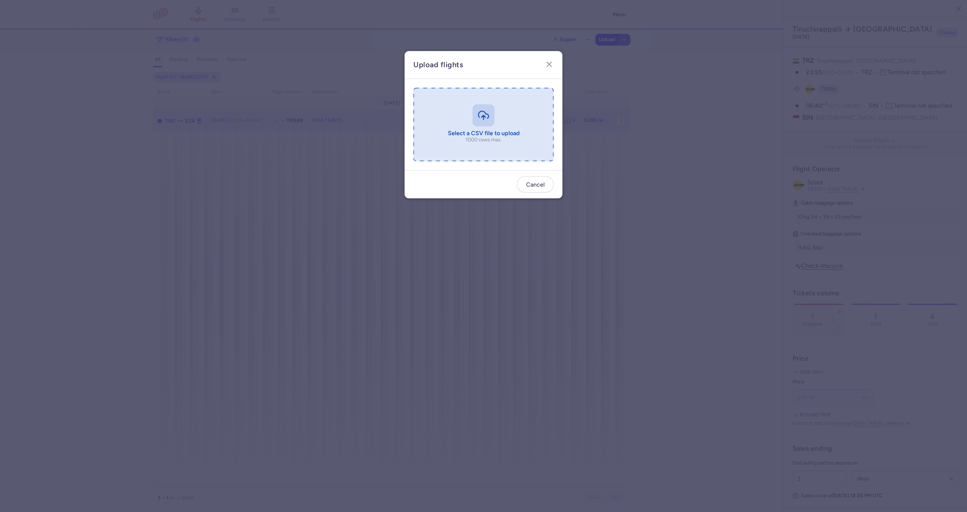
type input "C:\fakepath\export_flight_TR559_20250813,1750 (1).csv"
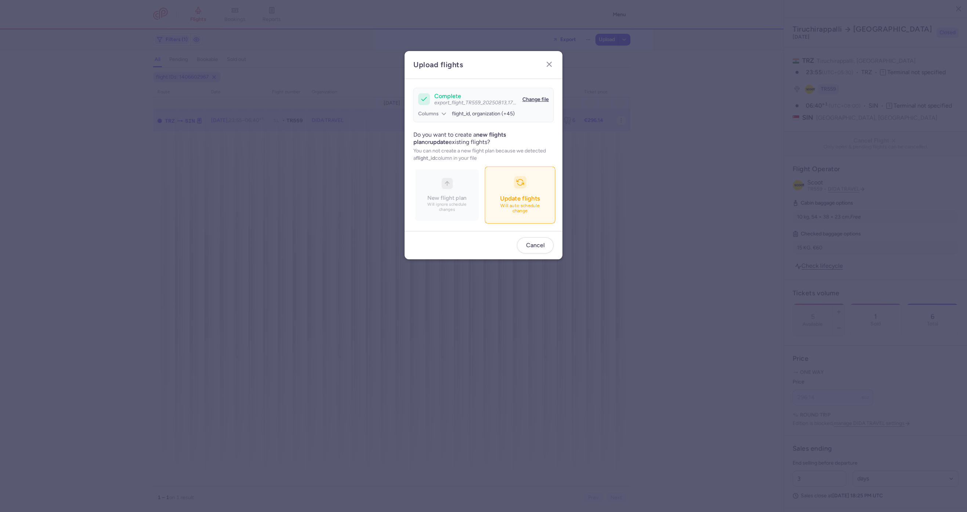
click at [531, 197] on span "Update flights" at bounding box center [520, 197] width 40 height 7
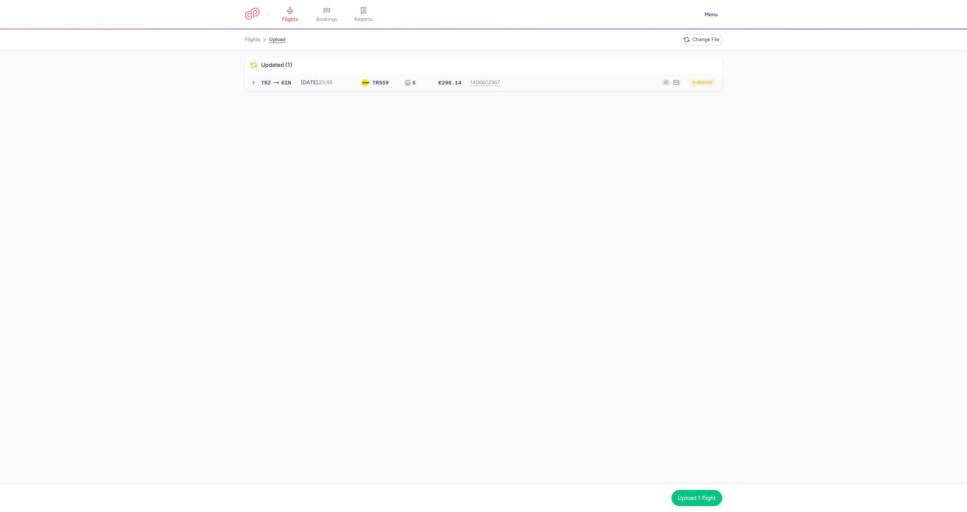
click at [559, 85] on div "3 updates" at bounding box center [610, 82] width 210 height 9
drag, startPoint x: 702, startPoint y: 490, endPoint x: 702, endPoint y: 496, distance: 6.2
click at [702, 494] on button "Upload 1 flight" at bounding box center [696, 497] width 51 height 16
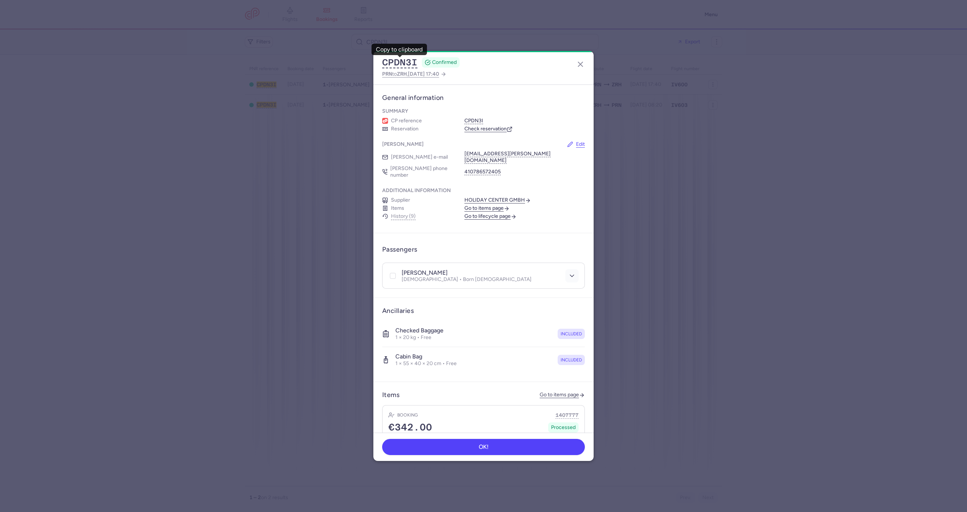
click at [568, 272] on icon "button" at bounding box center [571, 275] width 7 height 7
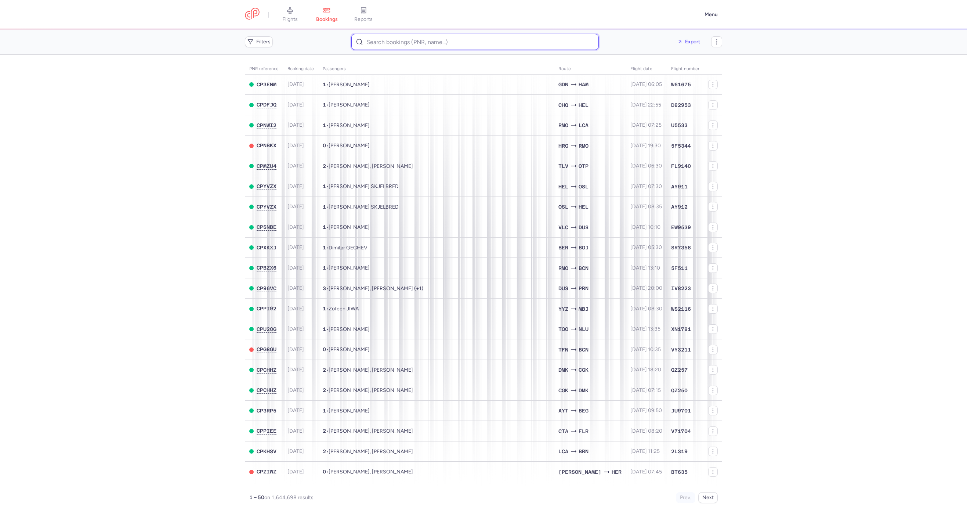
click at [412, 43] on input at bounding box center [474, 42] width 247 height 16
paste input "ale.franqo@gmail.com"
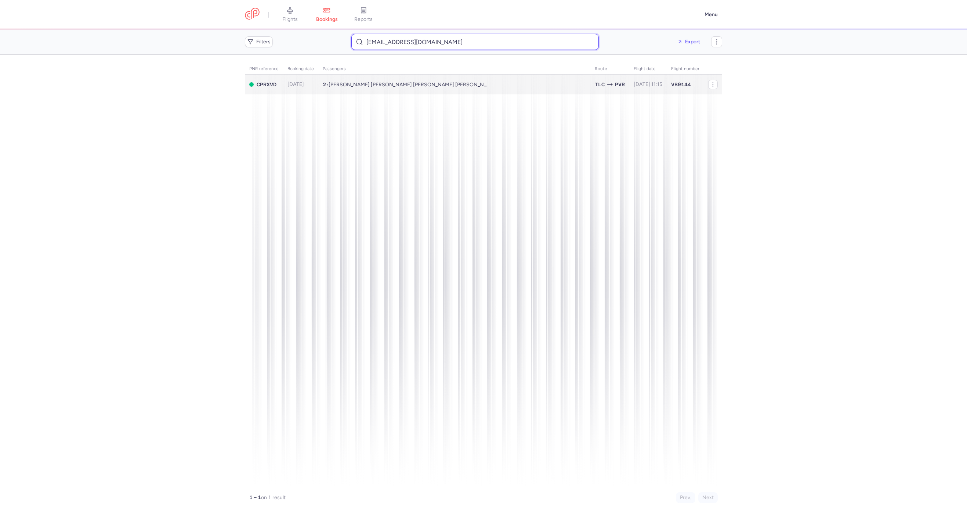
type input "ale.franqo@gmail.com"
click at [629, 76] on td "2 • Alejandra MORALES FRACO, Hector Ricardo TORRES DUENAS" at bounding box center [647, 84] width 37 height 20
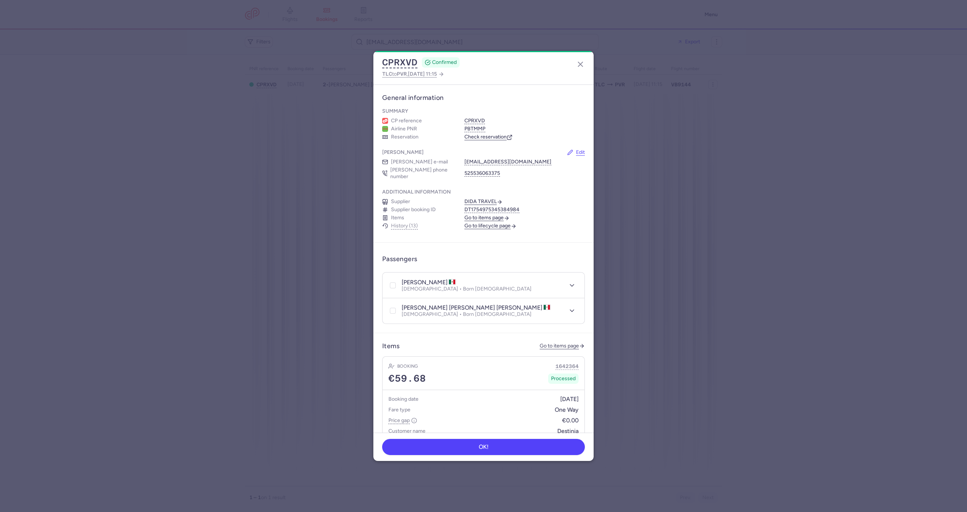
click at [397, 56] on div "CPRXVD CONFIRMED TLC to PVR , 2025 Aug 28, 11:15" at bounding box center [483, 67] width 220 height 33
click at [395, 76] on span "TLC to PVR , 2025 Aug 28, 11:15" at bounding box center [409, 73] width 55 height 9
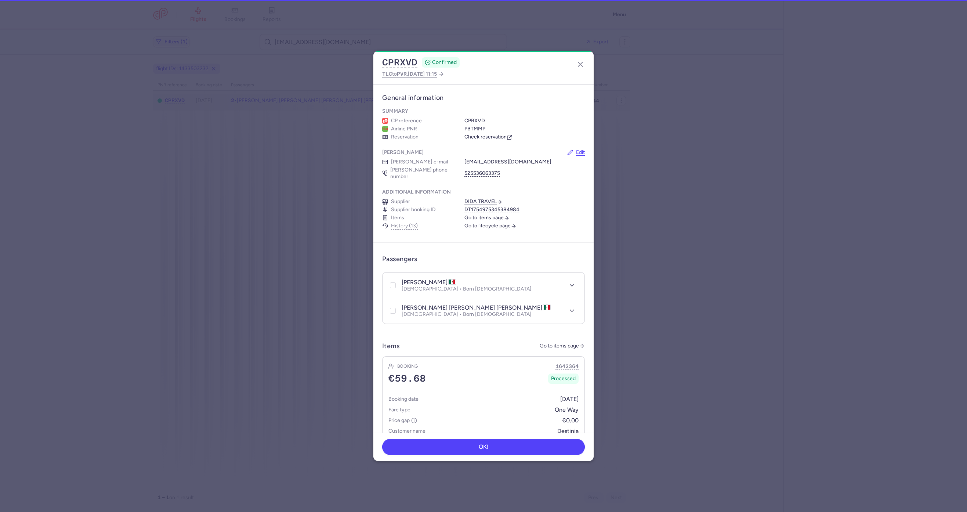
select select "days"
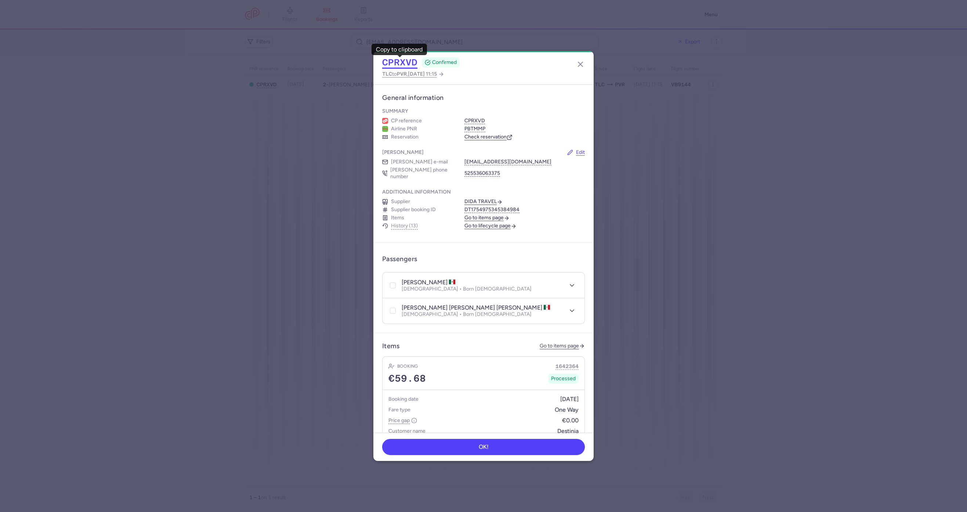
click at [416, 64] on button "CPRXVD" at bounding box center [399, 62] width 35 height 11
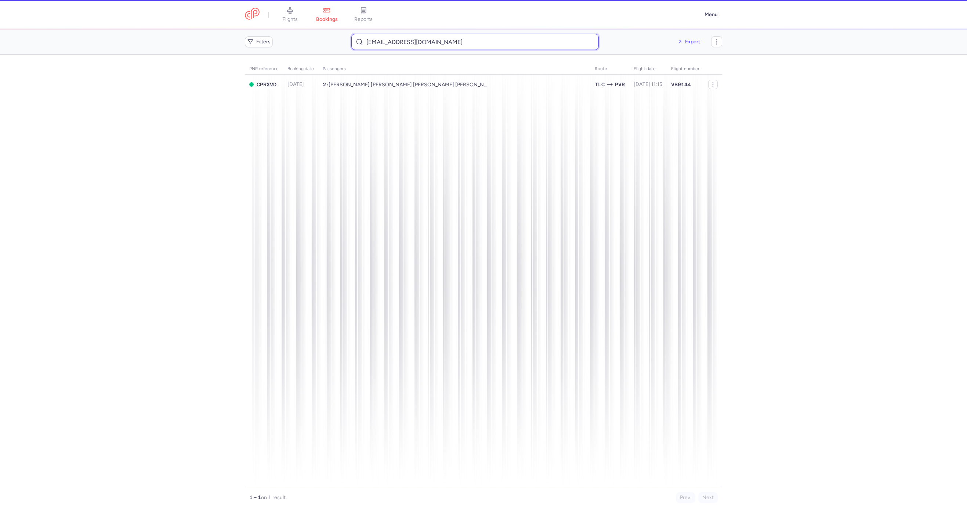
click at [412, 41] on input "ale.franqo@gmail.com" at bounding box center [474, 42] width 247 height 16
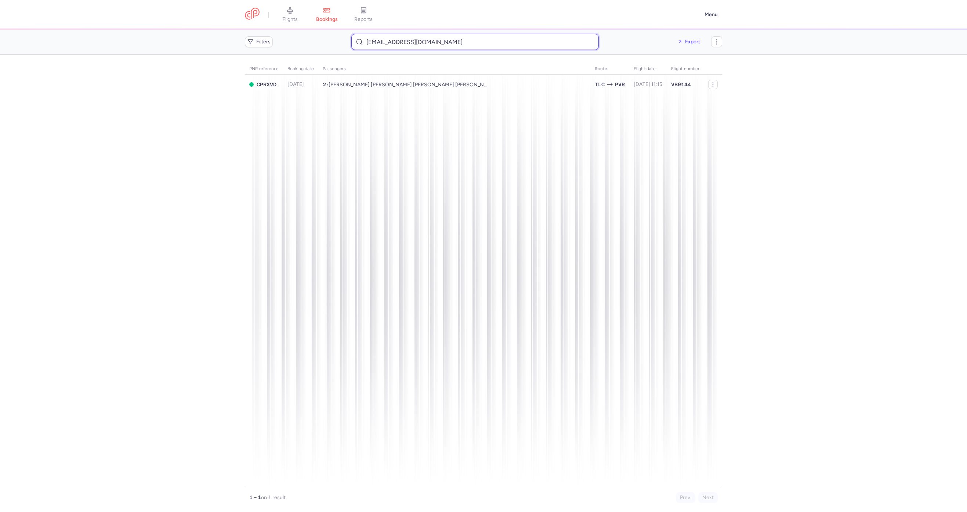
click at [412, 41] on input "ale.franqo@gmail.com" at bounding box center [474, 42] width 247 height 16
paste input "Alejandra MORALES FRACO"
click at [432, 36] on input "Alejandra MORALES FRACO" at bounding box center [474, 42] width 247 height 16
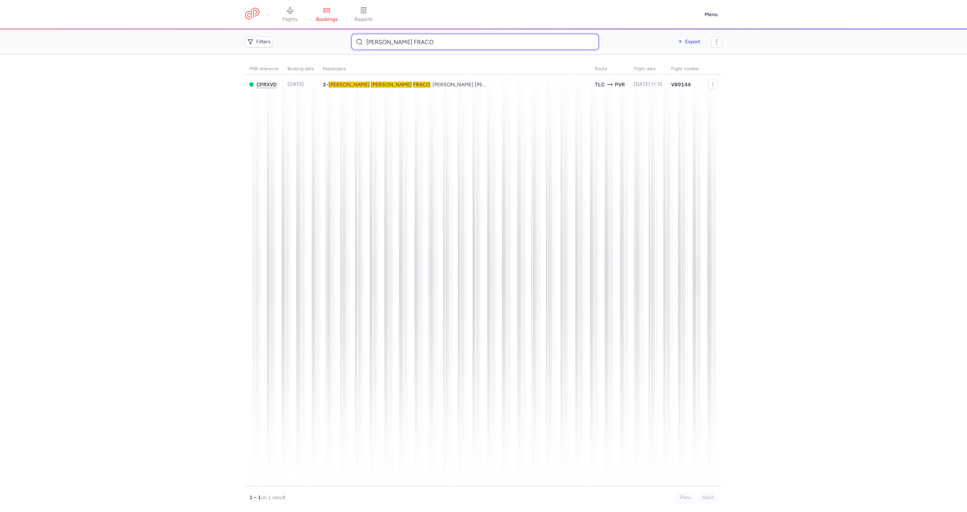
click at [432, 36] on input "Alejandra MORALES FRACO" at bounding box center [474, 42] width 247 height 16
paste input "franciscovillacorta.md@gmail.com"
type input "franciscovillacorta.md@gmail.com"
click at [629, 91] on td "1 • Martha Isabel CORDOVA VALLES" at bounding box center [648, 84] width 38 height 20
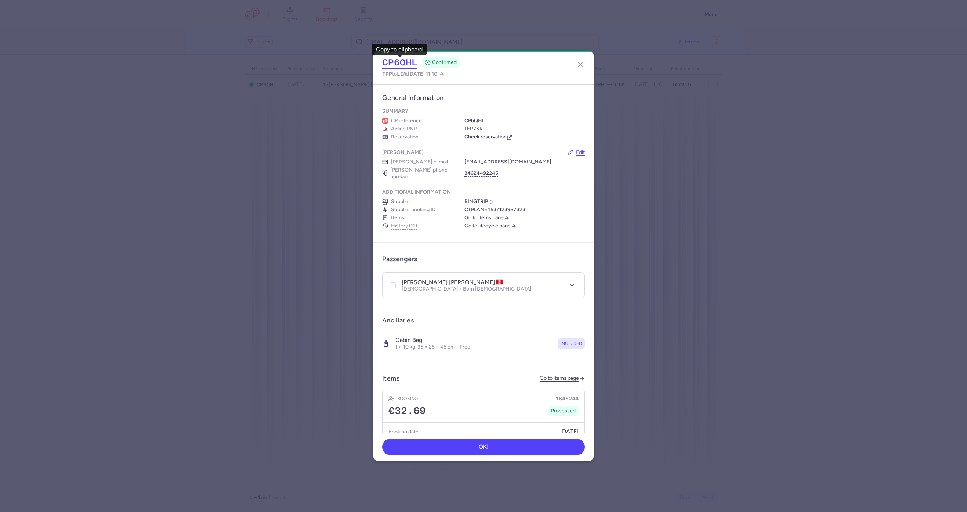
click at [395, 64] on button "CP6QHL" at bounding box center [399, 62] width 35 height 11
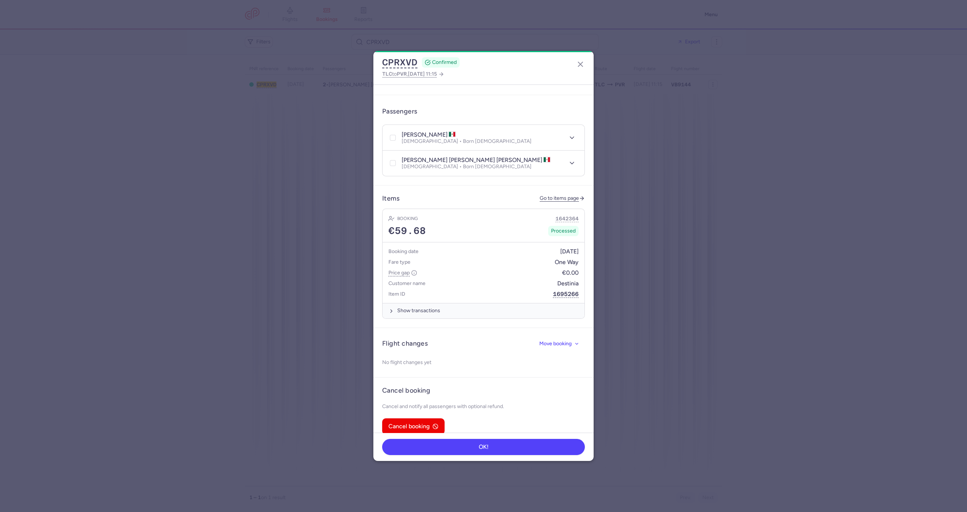
scroll to position [152, 0]
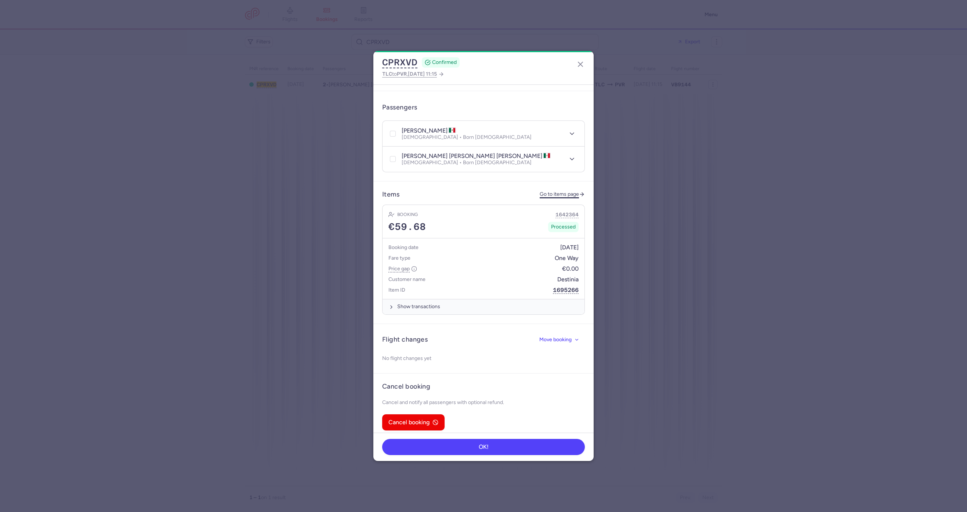
click at [543, 191] on link "Go to items page" at bounding box center [561, 194] width 45 height 6
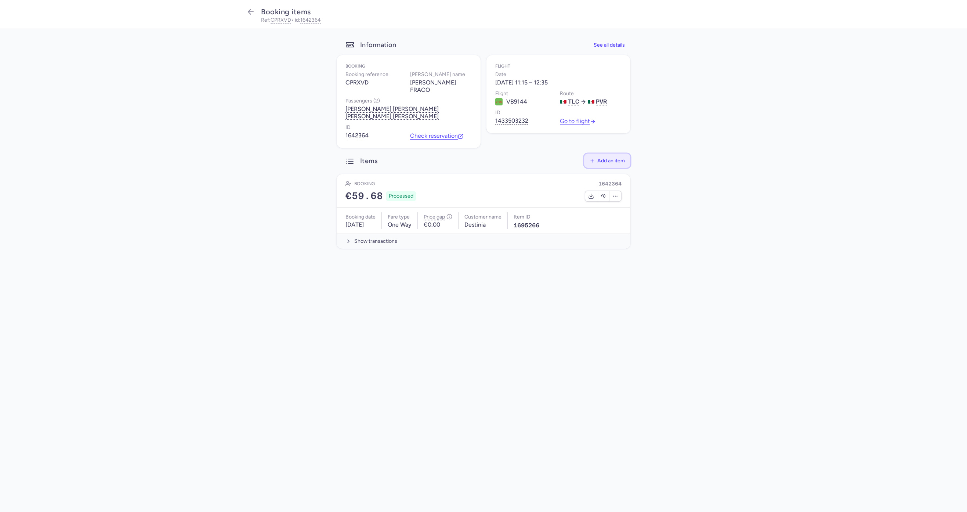
click at [607, 157] on button "Add an item" at bounding box center [607, 160] width 46 height 14
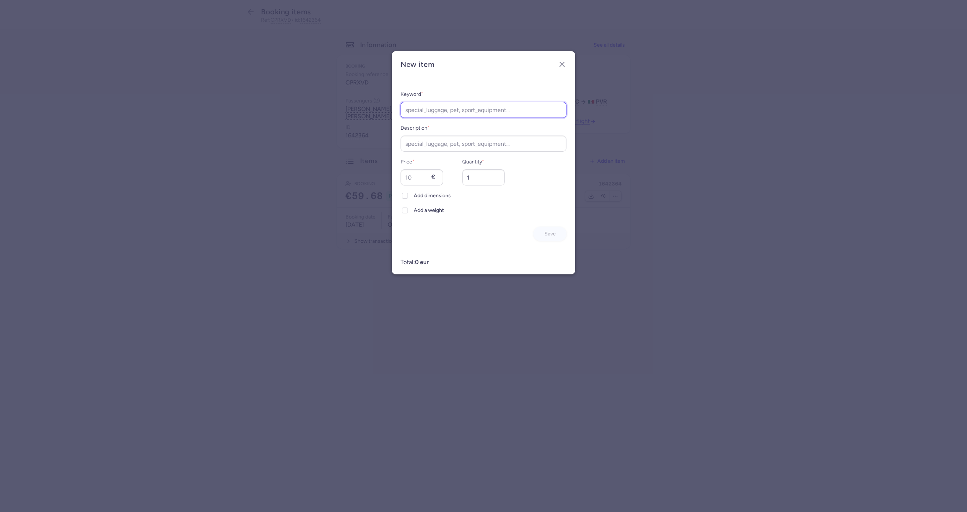
click at [423, 116] on input "Keyword *" at bounding box center [483, 110] width 166 height 16
type input "Name Change"
click at [460, 130] on label "Description *" at bounding box center [483, 128] width 166 height 9
click at [460, 135] on input "Description *" at bounding box center [483, 143] width 166 height 16
paste input "Name Change"
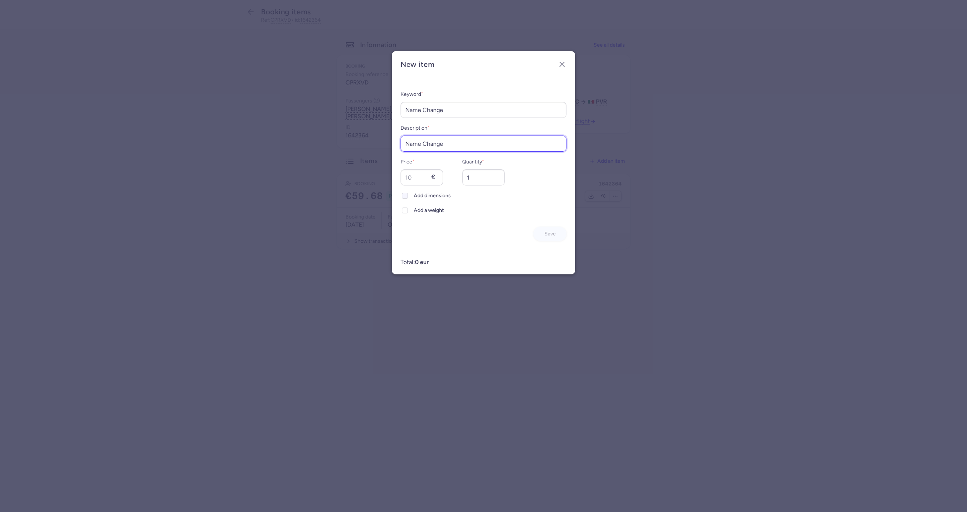
type input "Name Change"
click at [403, 193] on icon at bounding box center [405, 195] width 4 height 4
click at [403, 193] on input "Add dimensions" at bounding box center [405, 196] width 6 height 6
checkbox input "true"
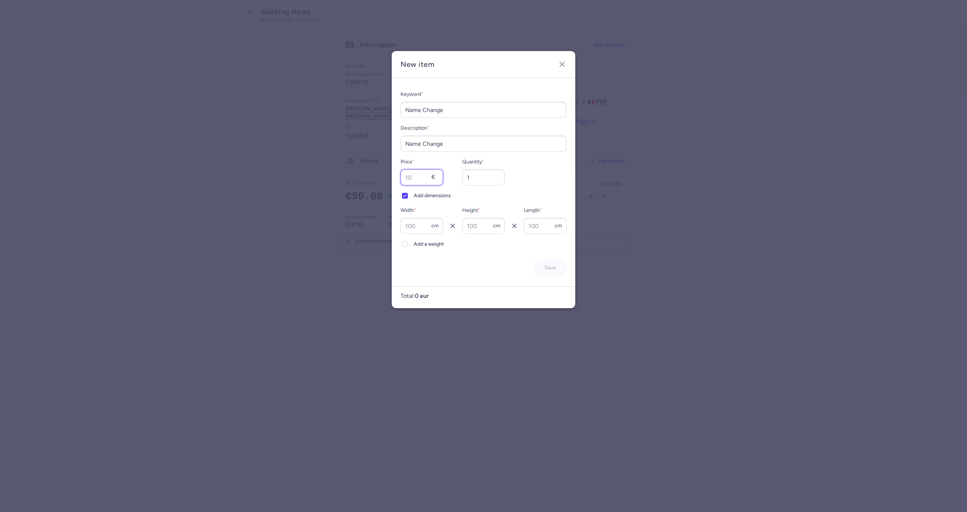
click at [404, 172] on input "Price *" at bounding box center [421, 177] width 43 height 16
type input "74"
click at [412, 192] on label "Add dimensions" at bounding box center [483, 195] width 166 height 9
click at [408, 193] on input "Add dimensions" at bounding box center [405, 196] width 6 height 6
checkbox input "false"
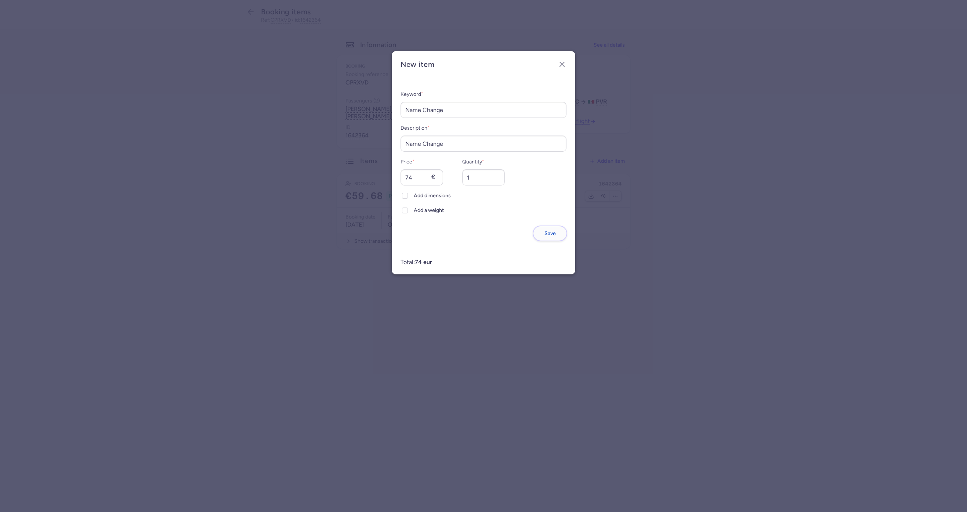
click at [547, 228] on button "Save" at bounding box center [549, 233] width 33 height 14
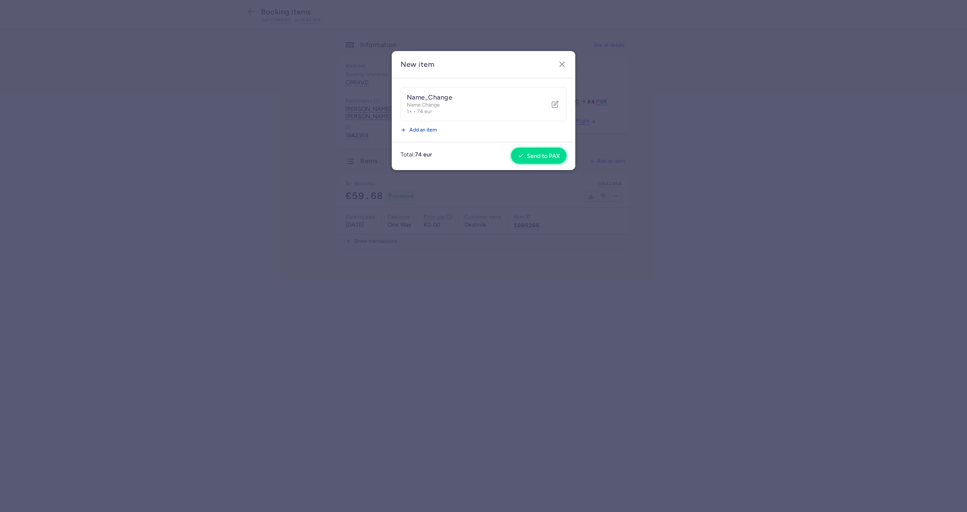
click at [526, 149] on button "Send to PAX" at bounding box center [538, 156] width 55 height 16
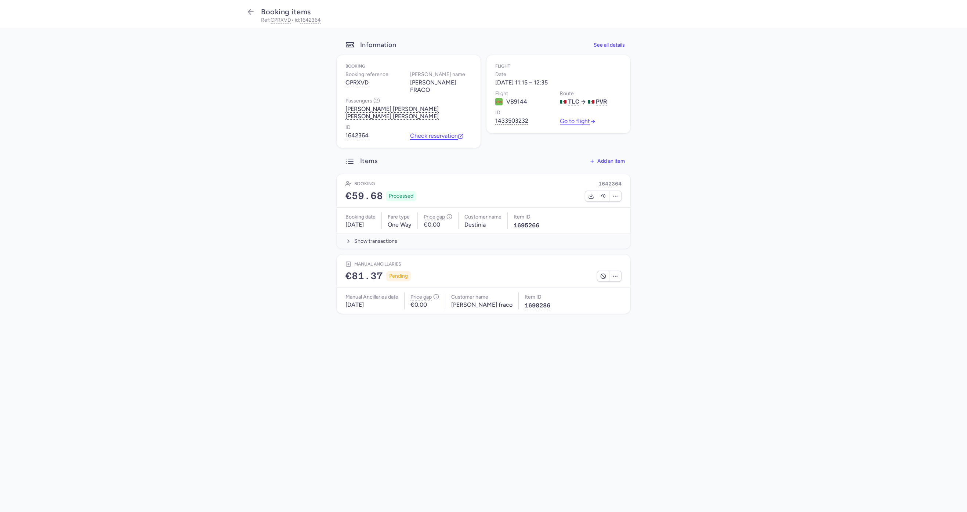
click at [436, 137] on link "Check reservation" at bounding box center [437, 135] width 54 height 7
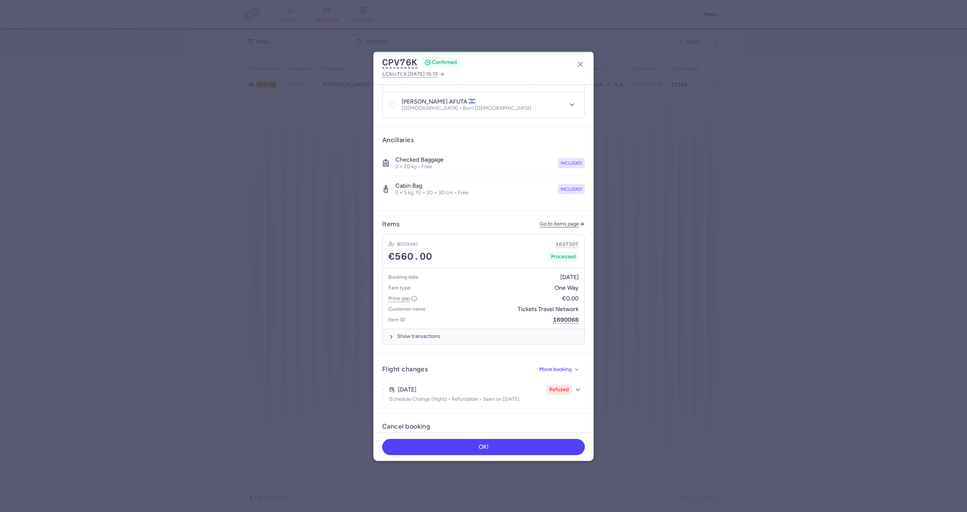
scroll to position [229, 0]
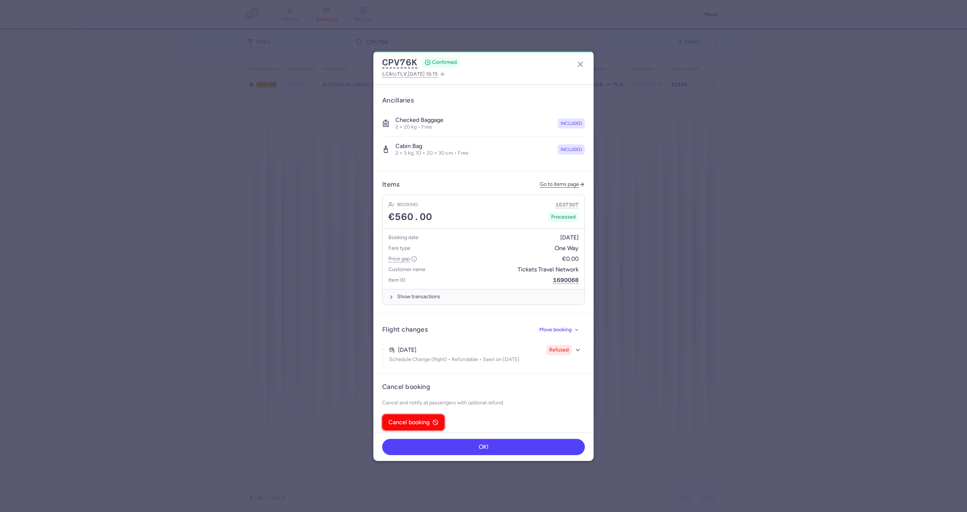
click at [409, 414] on button "Cancel booking" at bounding box center [413, 422] width 62 height 16
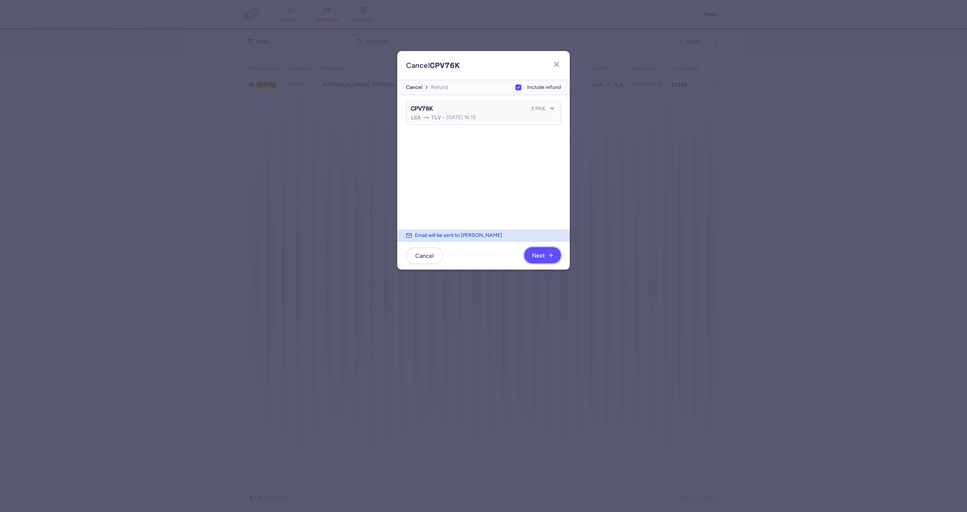
click at [550, 253] on icon "button" at bounding box center [550, 255] width 6 height 6
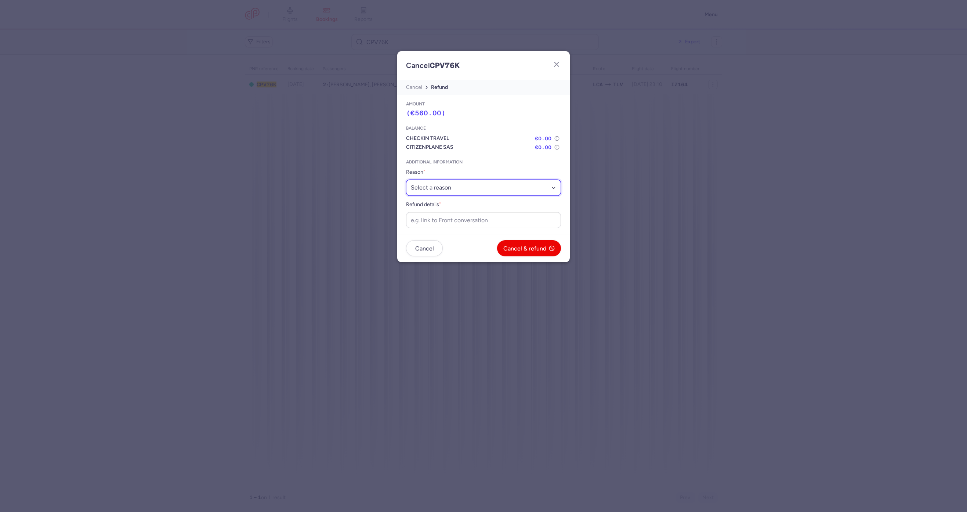
click at [467, 189] on select "Select a reason ⛔️ Unconfirmed booking ❌ Flight canceled 🙅 Schedule change not …" at bounding box center [483, 187] width 155 height 16
select select "refused_sc"
click at [406, 179] on select "Select a reason ⛔️ Unconfirmed booking ❌ Flight canceled 🙅 Schedule change not …" at bounding box center [483, 187] width 155 height 16
click at [453, 216] on input "Refund details *" at bounding box center [483, 220] width 155 height 16
paste input "[URL][DOMAIN_NAME]"
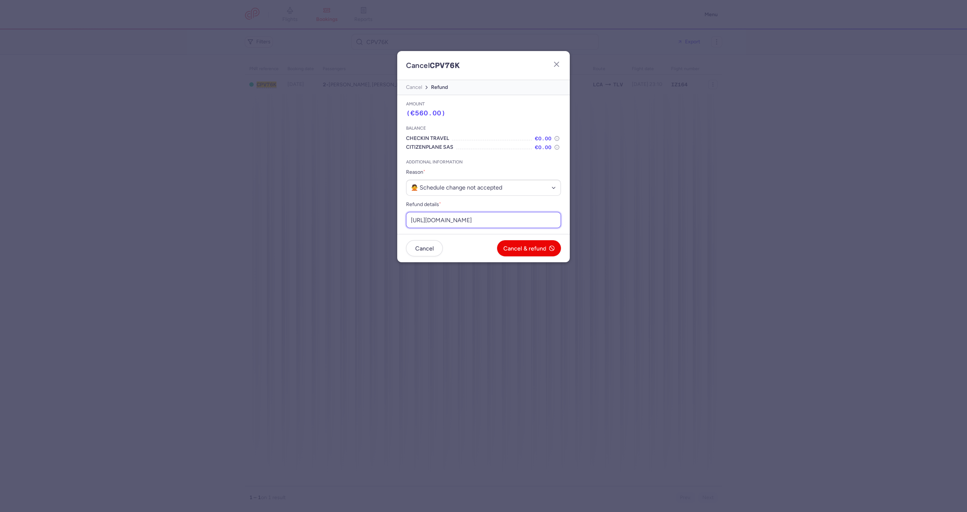
scroll to position [0, 101]
type input "[URL][DOMAIN_NAME]"
click at [517, 243] on button "Cancel & refund" at bounding box center [529, 248] width 64 height 16
click at [534, 245] on span "Yes, confirm" at bounding box center [529, 248] width 33 height 7
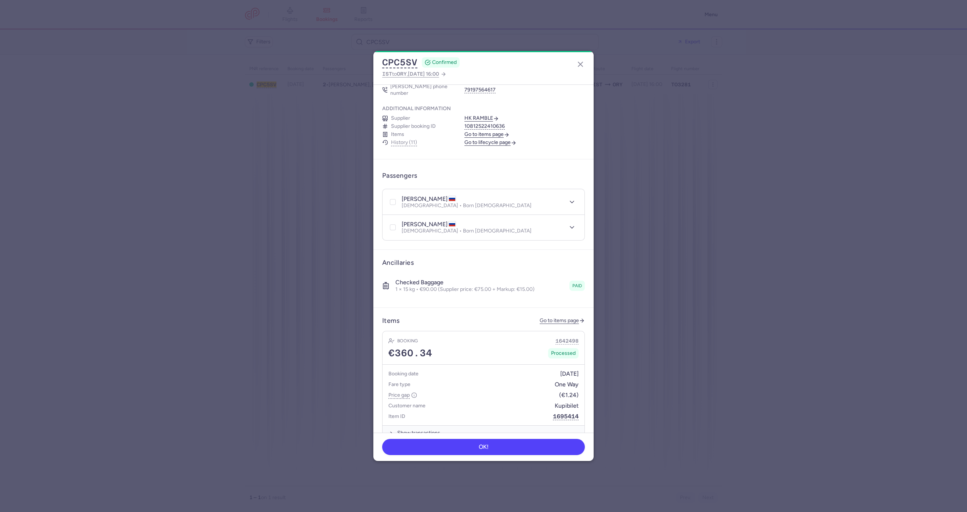
scroll to position [209, 0]
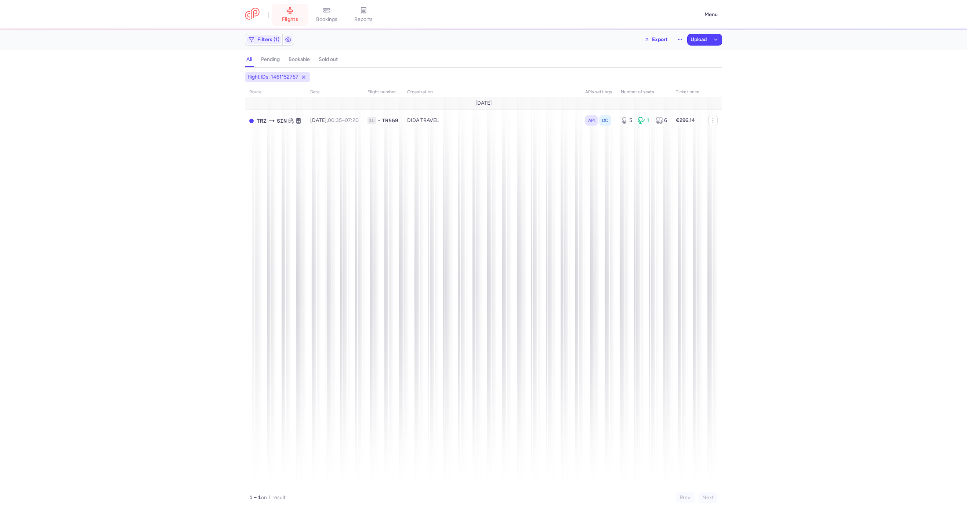
click at [286, 8] on icon at bounding box center [289, 10] width 7 height 7
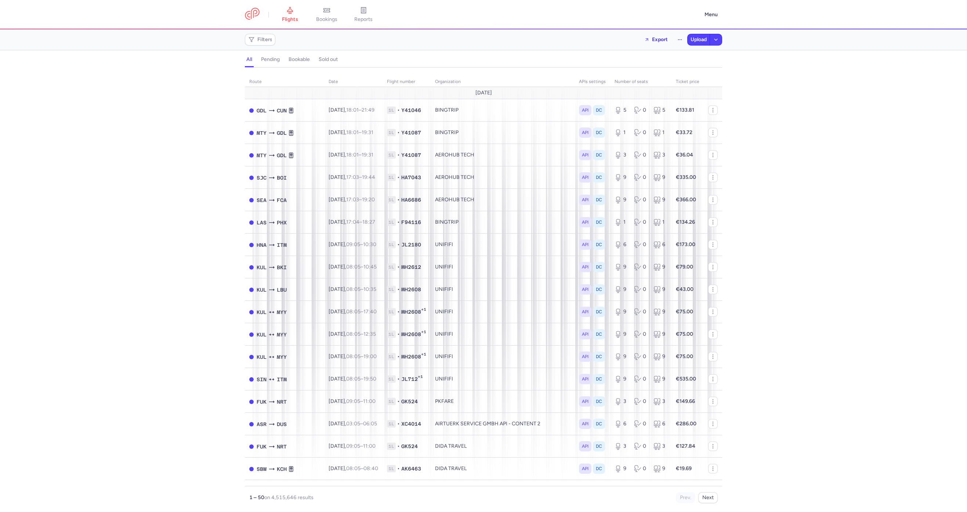
click at [268, 64] on div "all pending bookable sold out" at bounding box center [483, 61] width 477 height 13
click at [271, 62] on button "pending" at bounding box center [270, 60] width 22 height 10
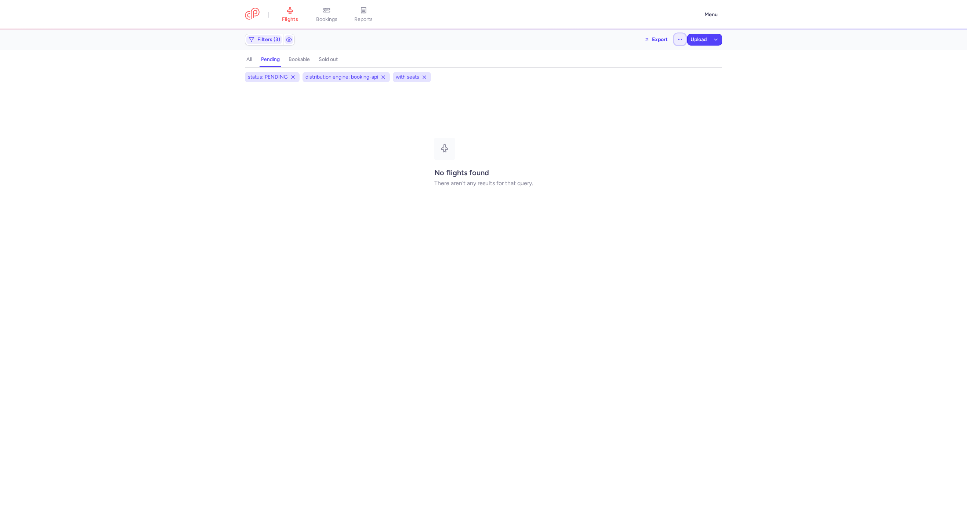
click at [674, 36] on button "button" at bounding box center [680, 39] width 12 height 12
click at [629, 76] on button "Open flights" at bounding box center [642, 73] width 84 height 12
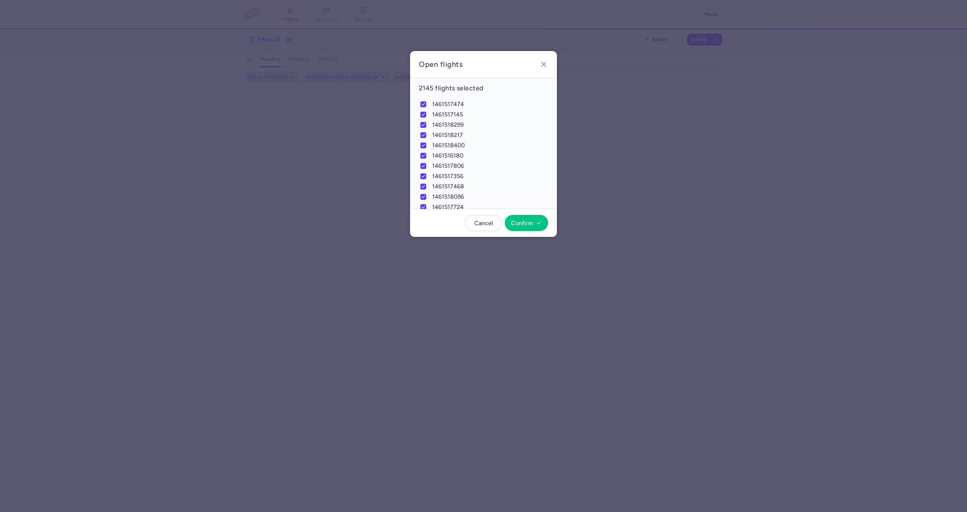
click at [435, 220] on div "Cancel Confirm" at bounding box center [483, 223] width 129 height 16
checkbox input "true"
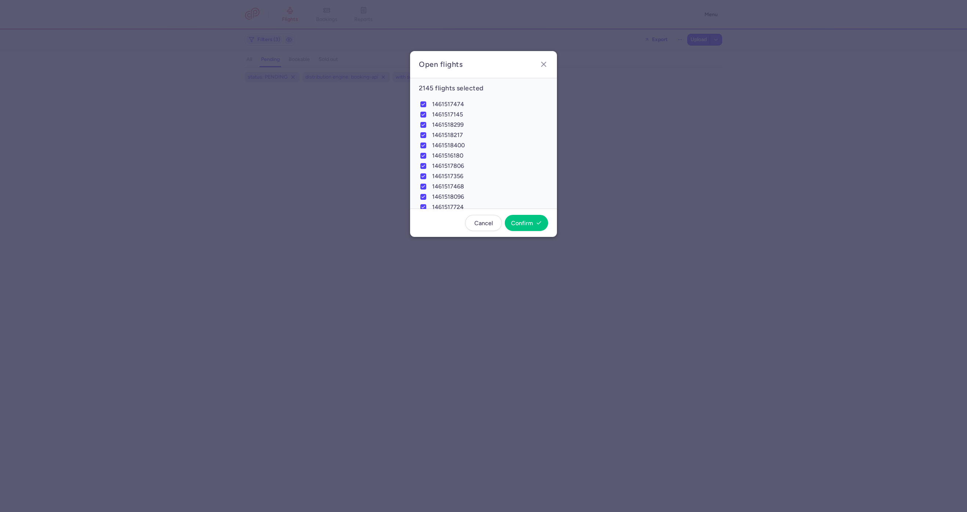
checkbox input "true"
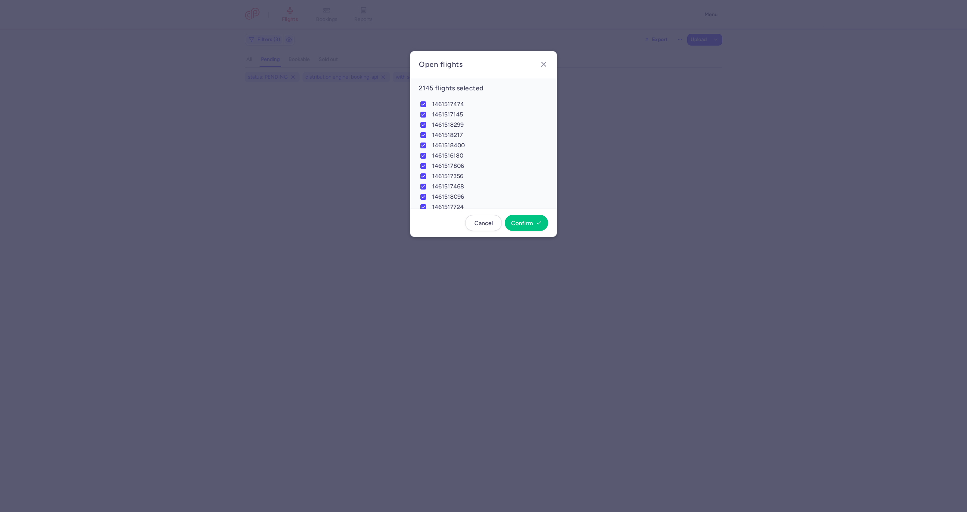
checkbox input "true"
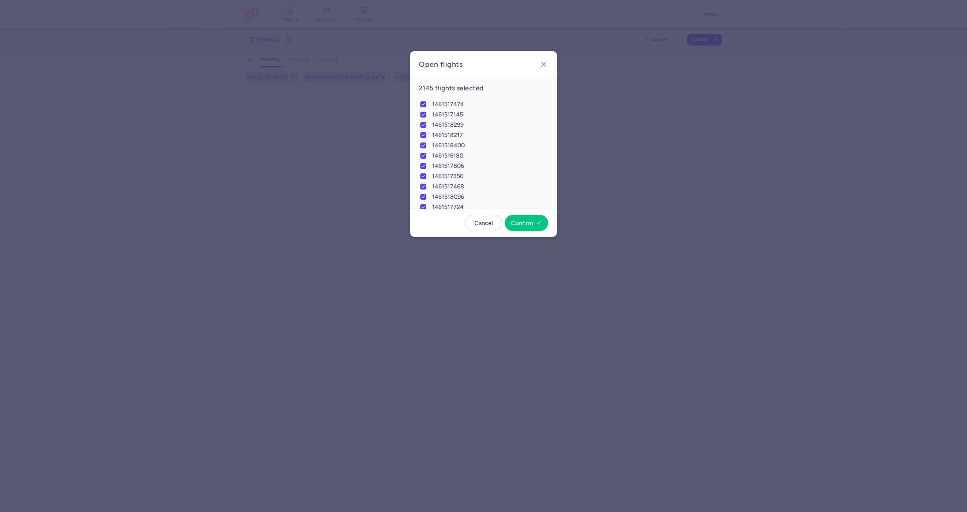
checkbox input "true"
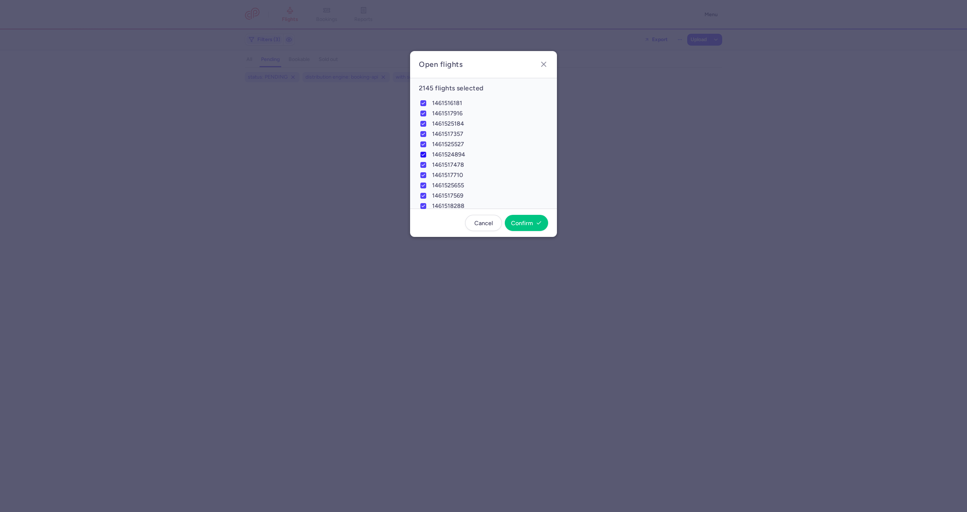
checkbox input "true"
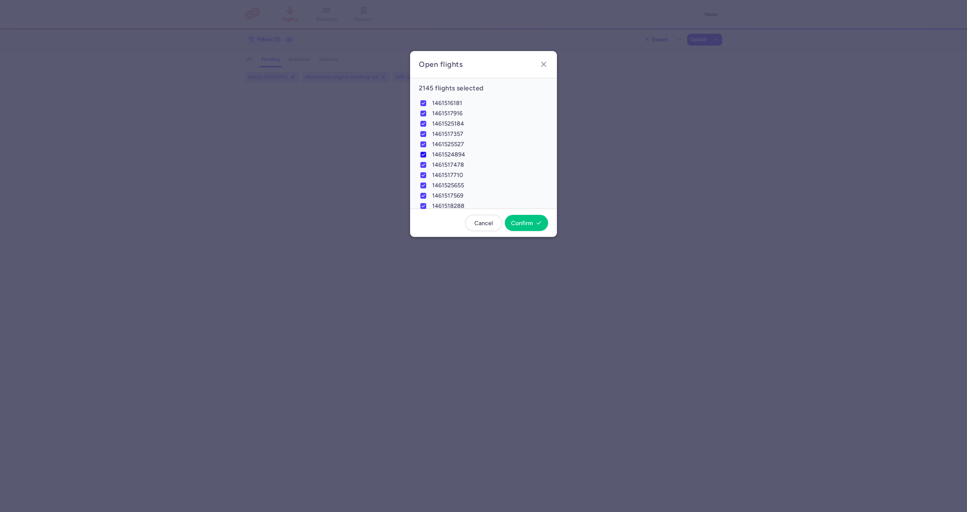
checkbox input "true"
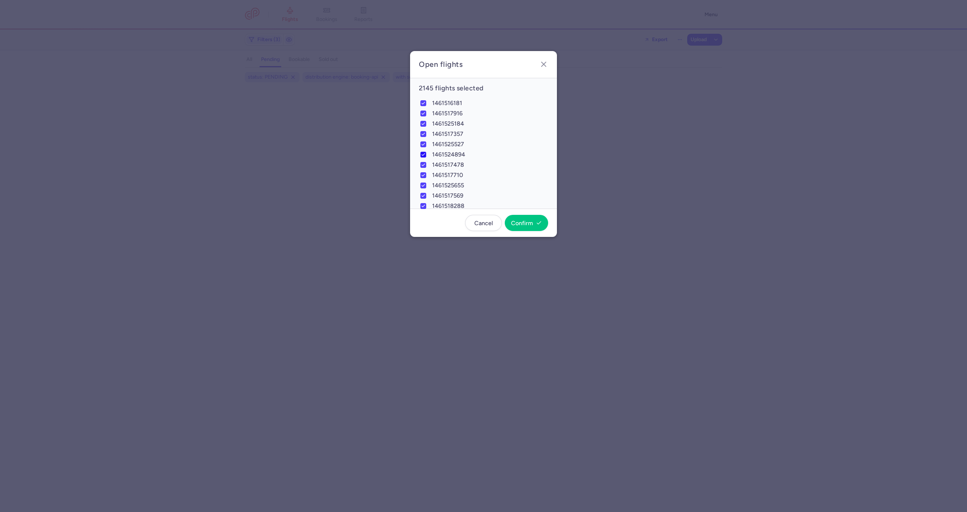
checkbox input "true"
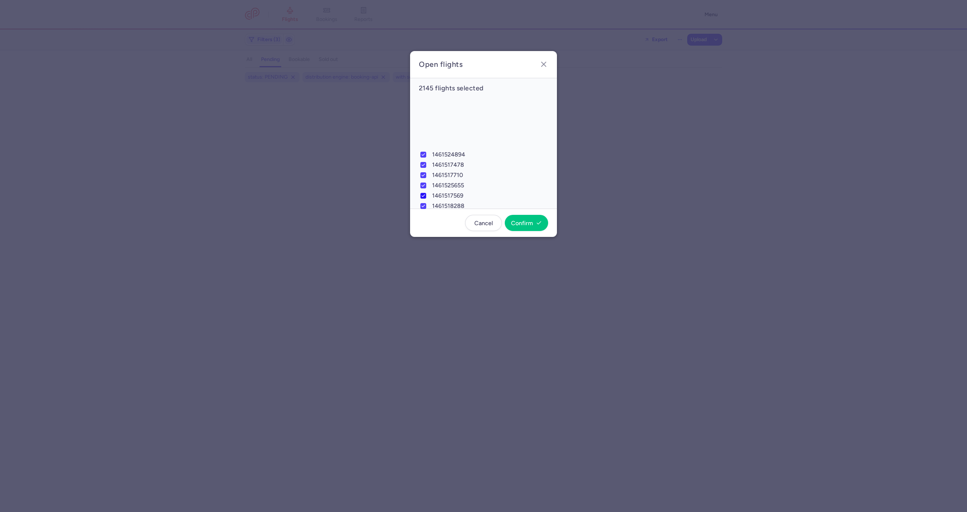
checkbox input "true"
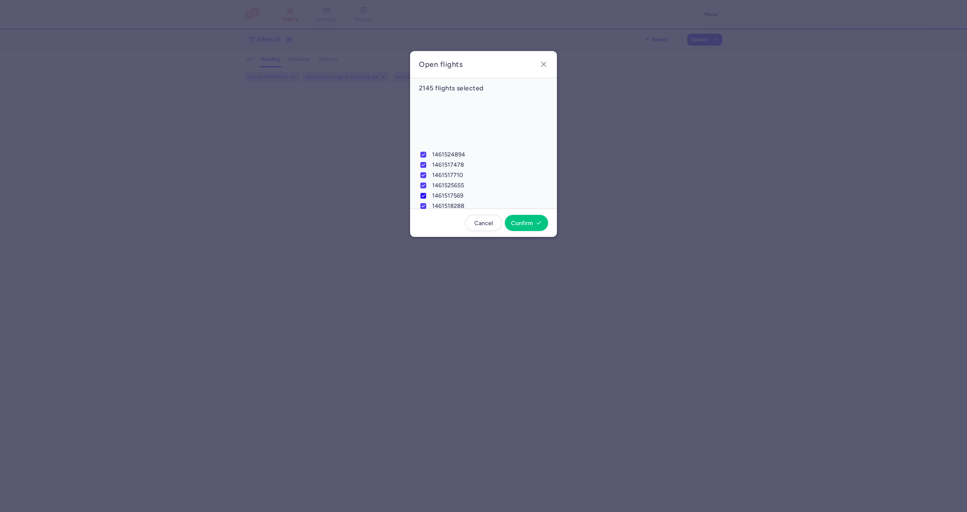
checkbox input "true"
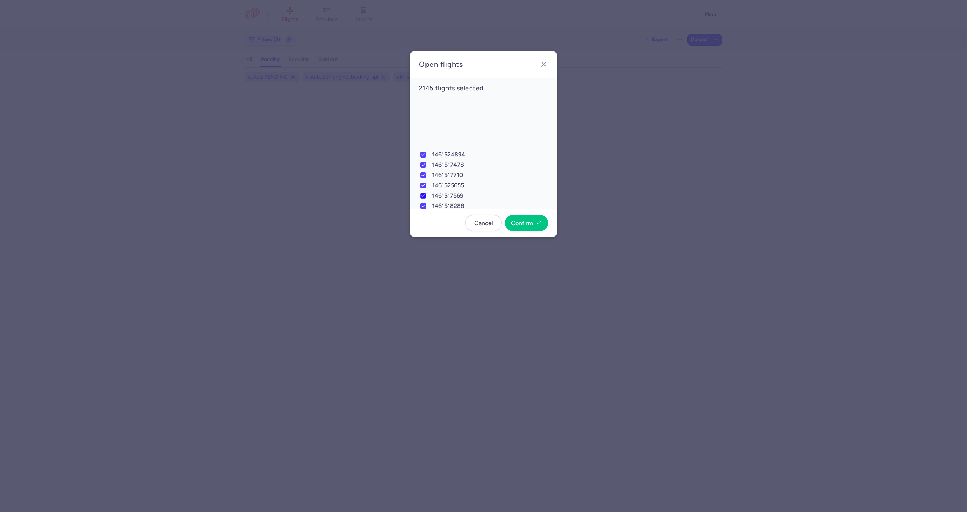
checkbox input "true"
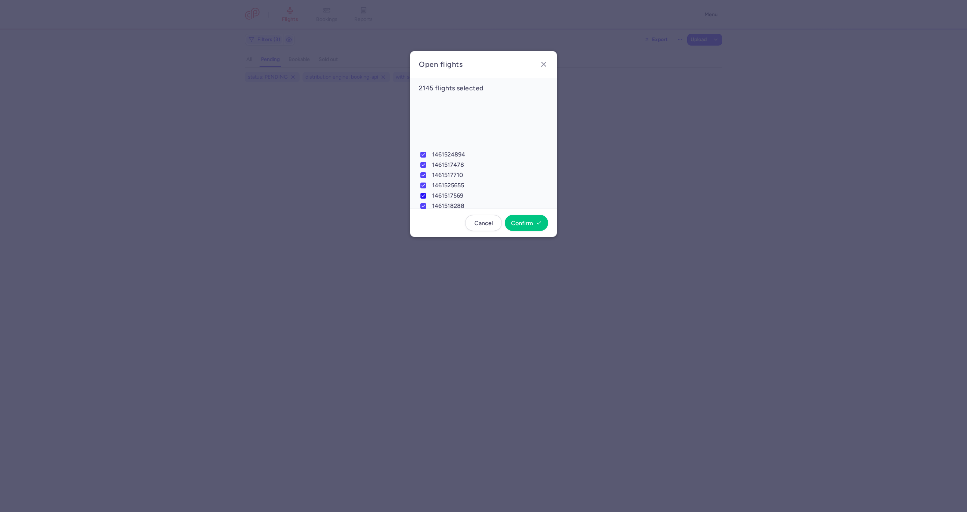
checkbox input "true"
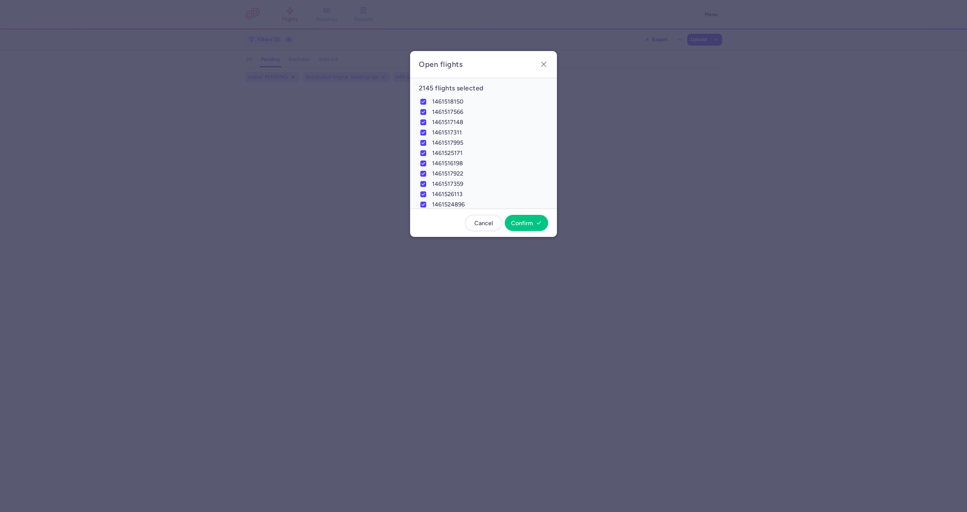
checkbox input "true"
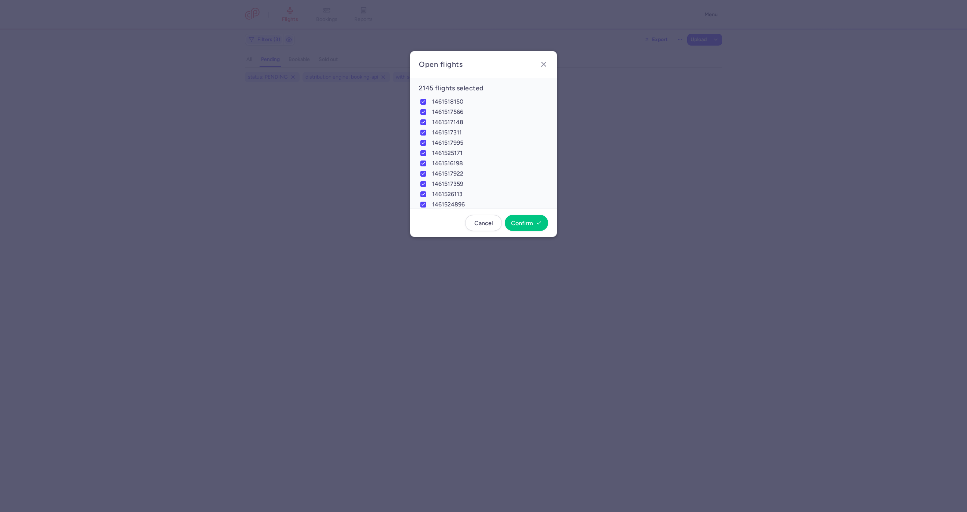
checkbox input "true"
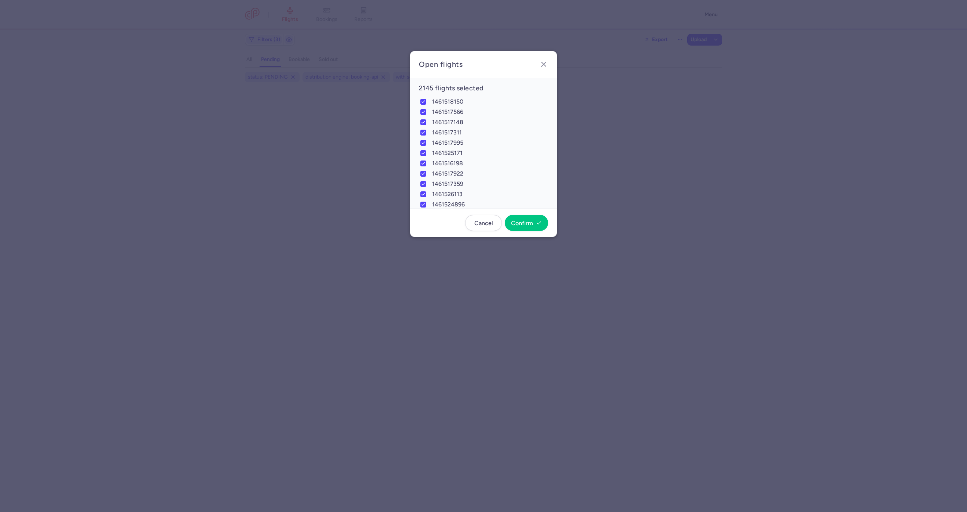
checkbox input "true"
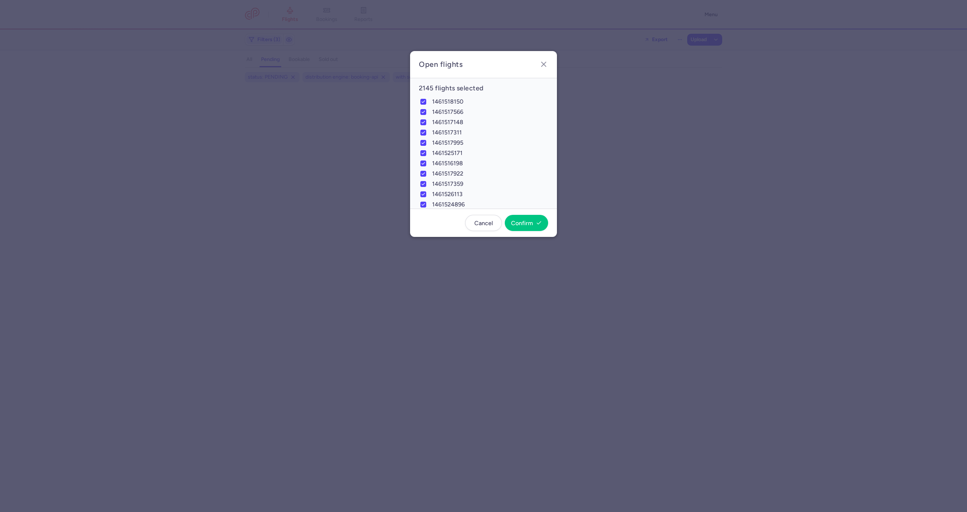
checkbox input "true"
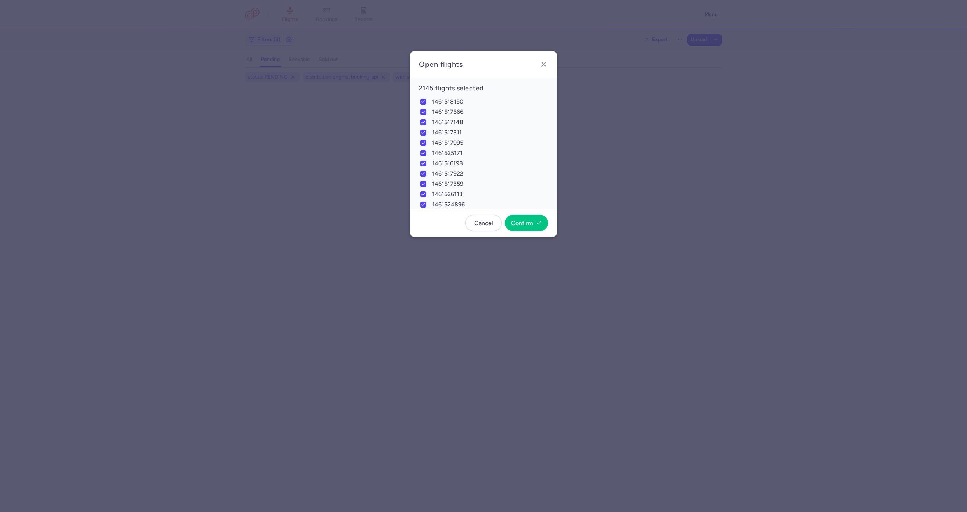
checkbox input "true"
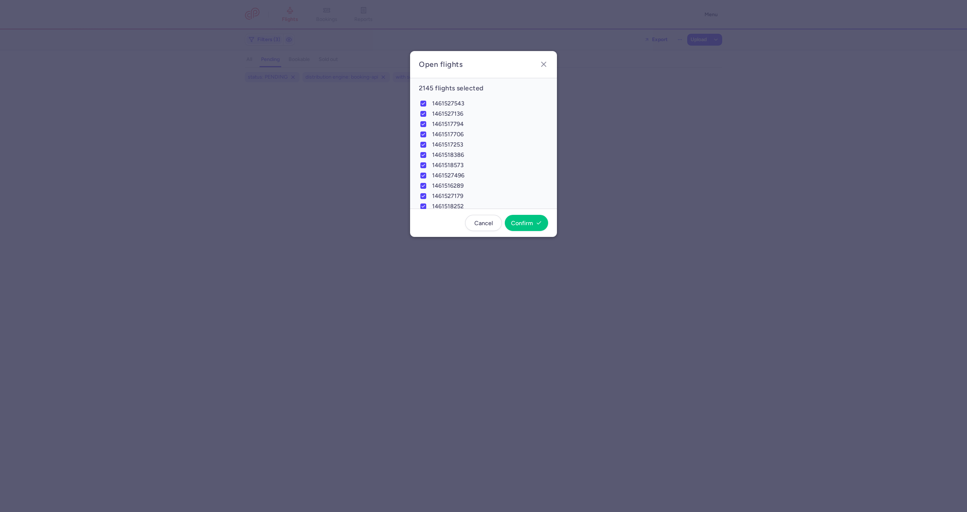
checkbox input "true"
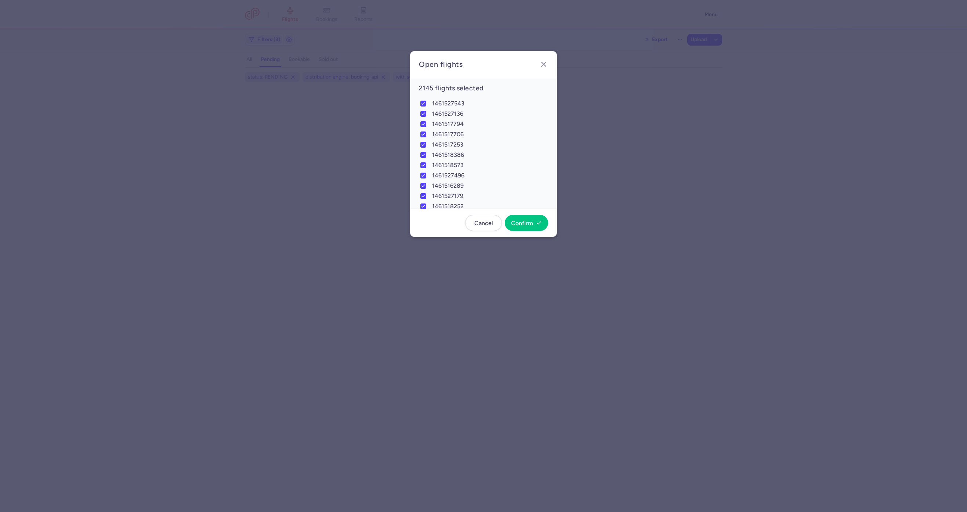
checkbox input "true"
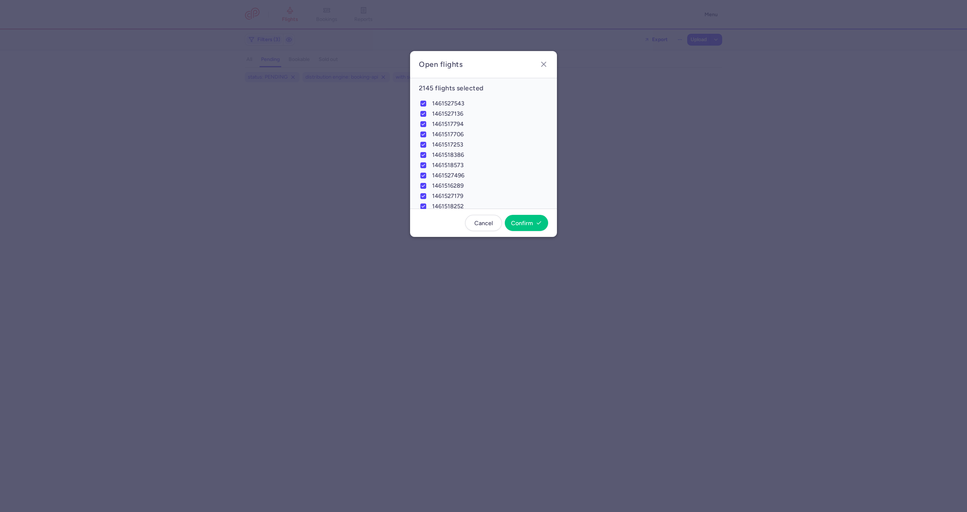
checkbox input "true"
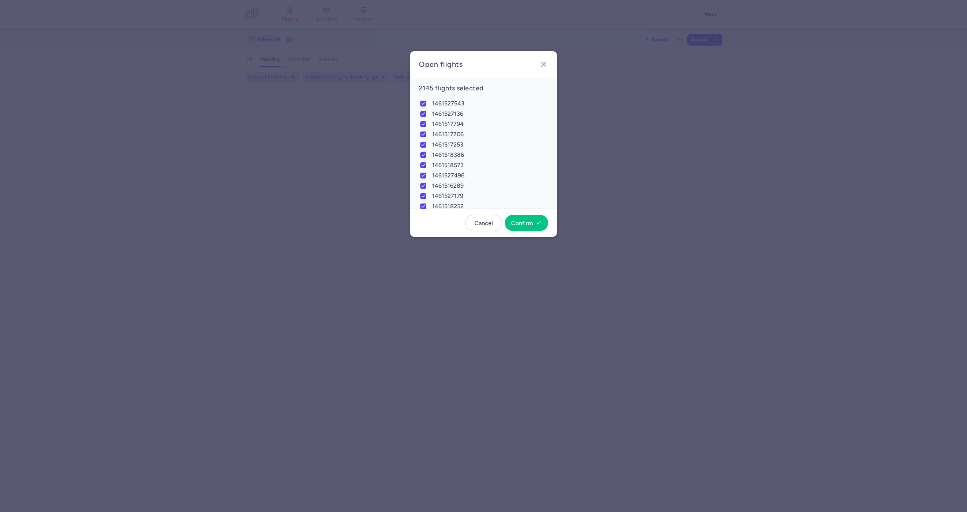
checkbox input "true"
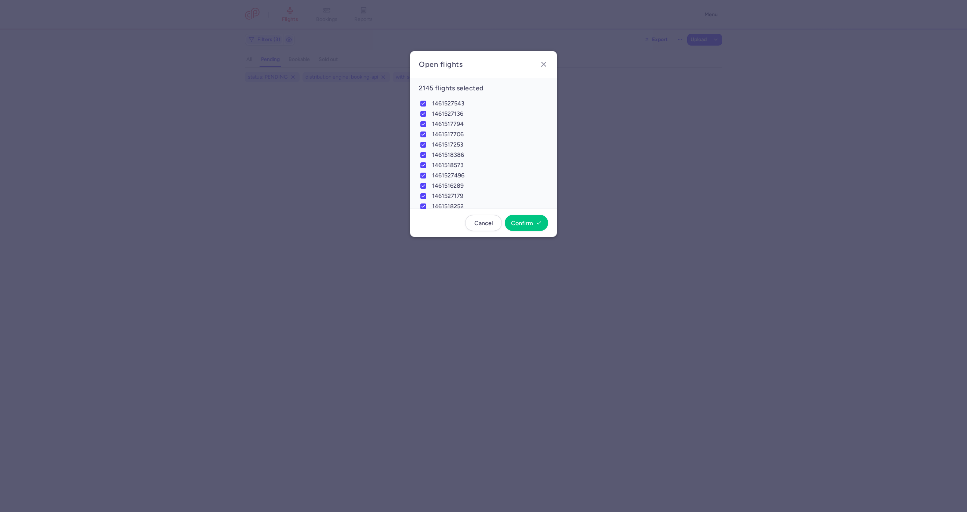
checkbox input "true"
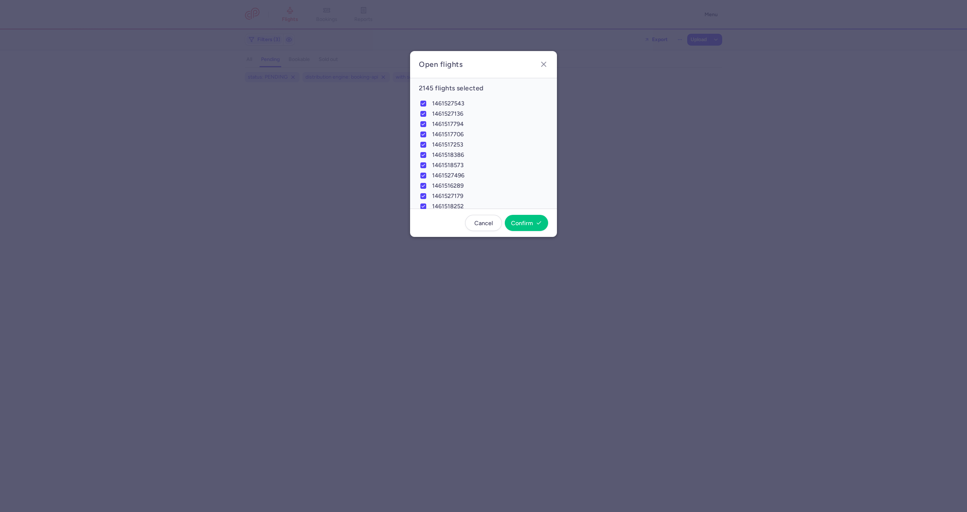
checkbox input "true"
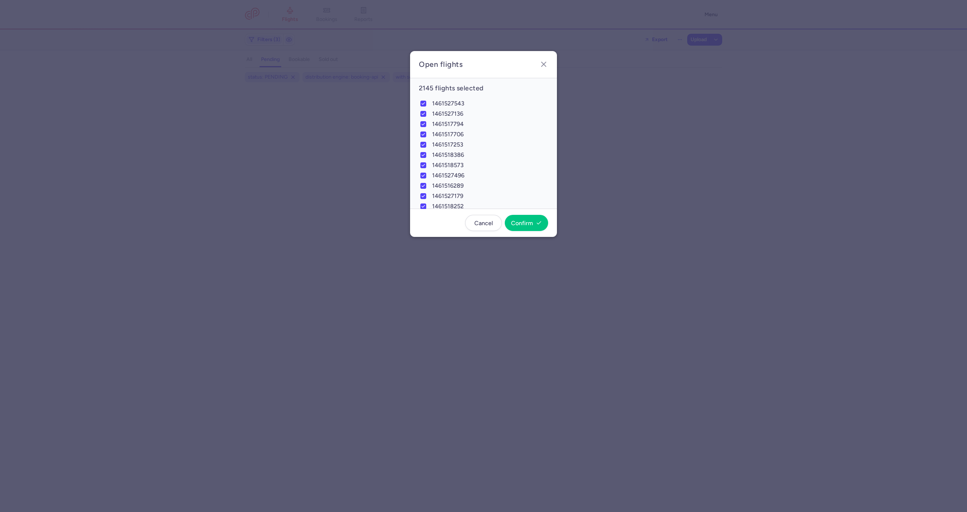
checkbox input "true"
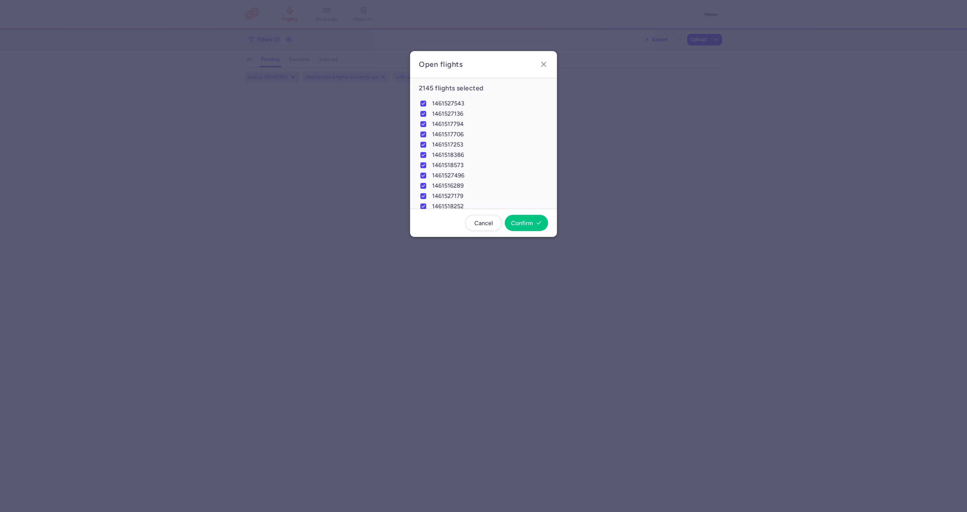
checkbox input "true"
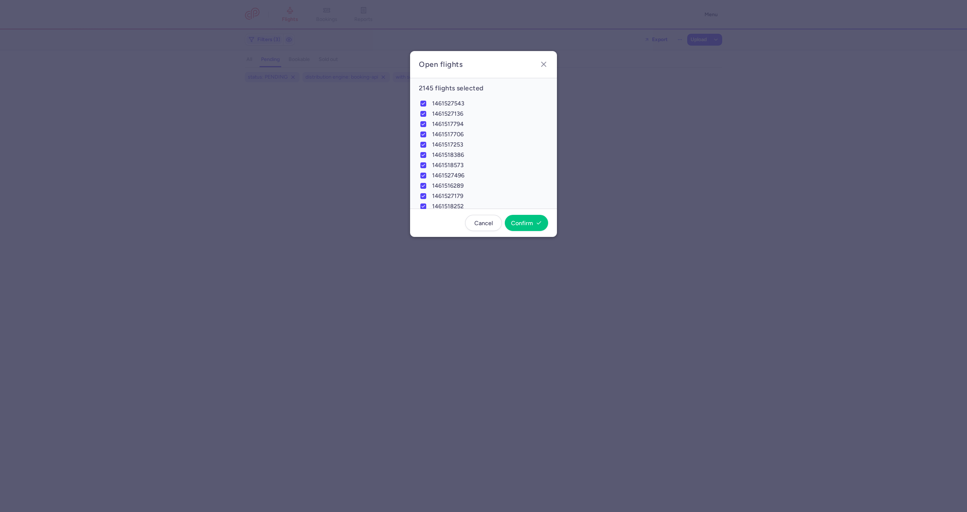
checkbox input "true"
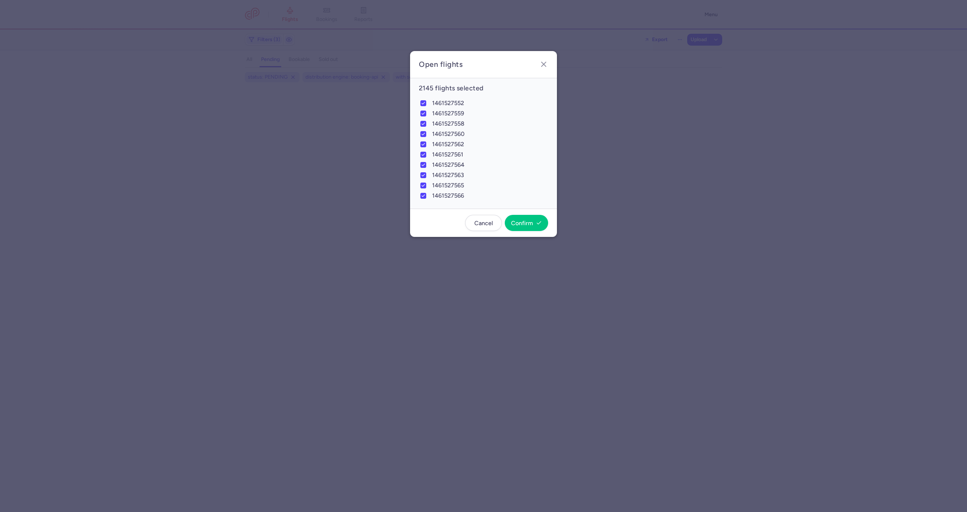
checkbox input "true"
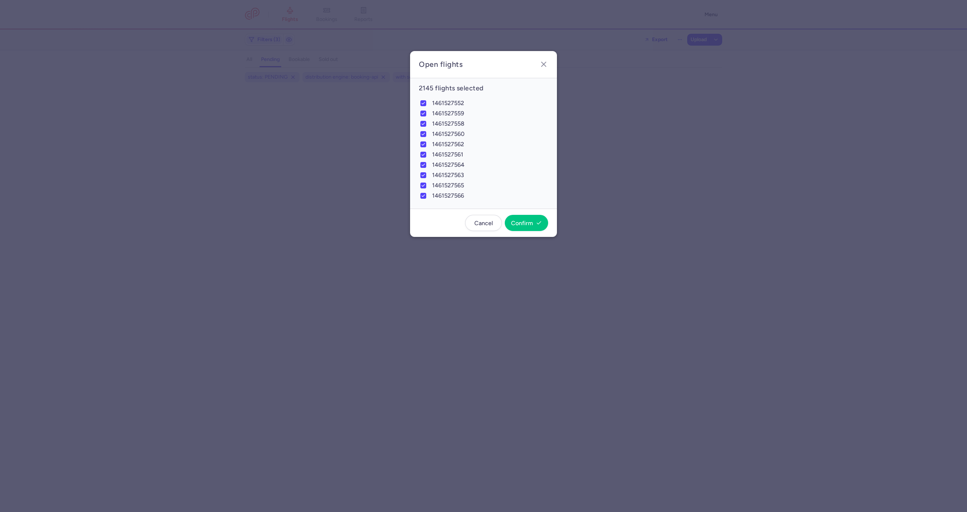
checkbox input "true"
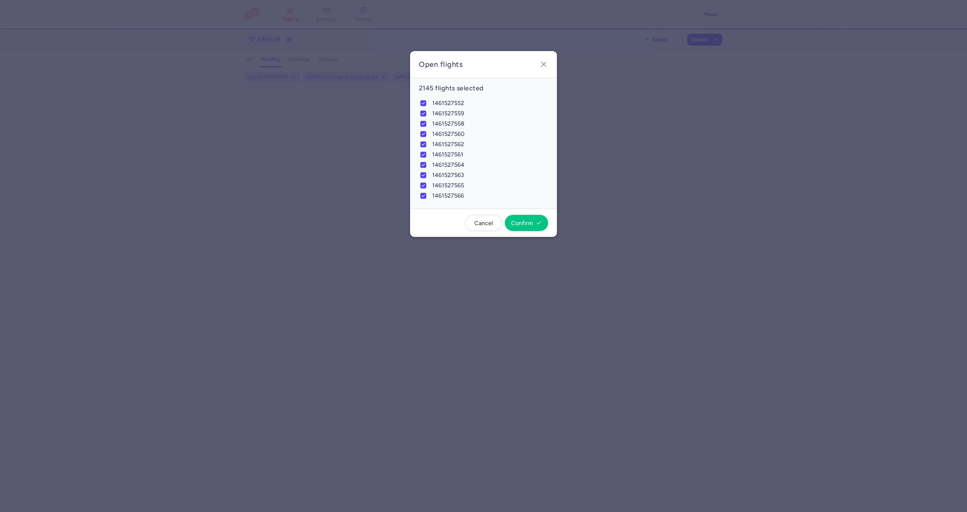
checkbox input "true"
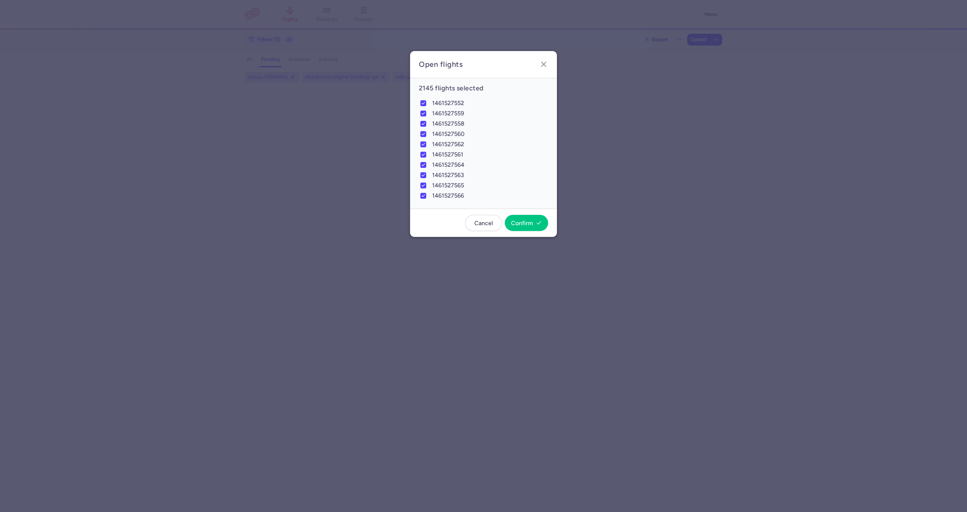
checkbox input "true"
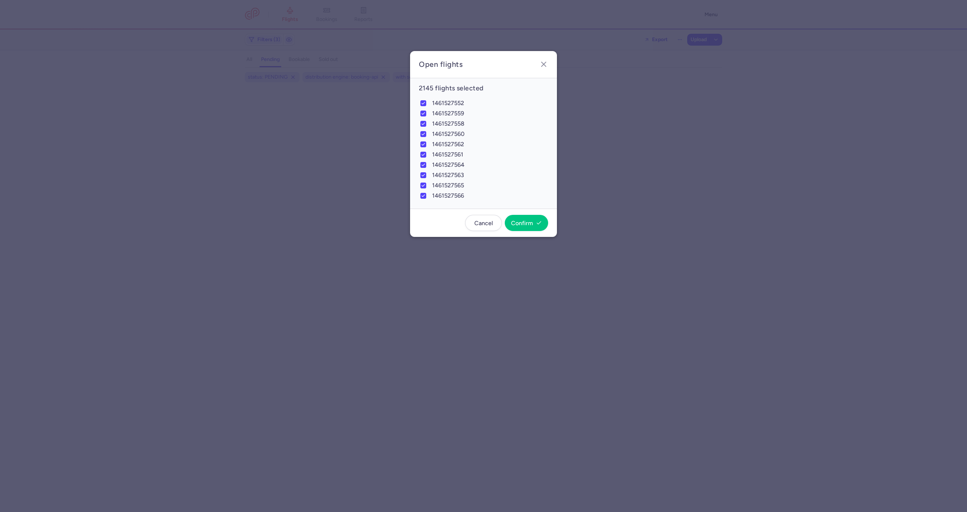
checkbox input "true"
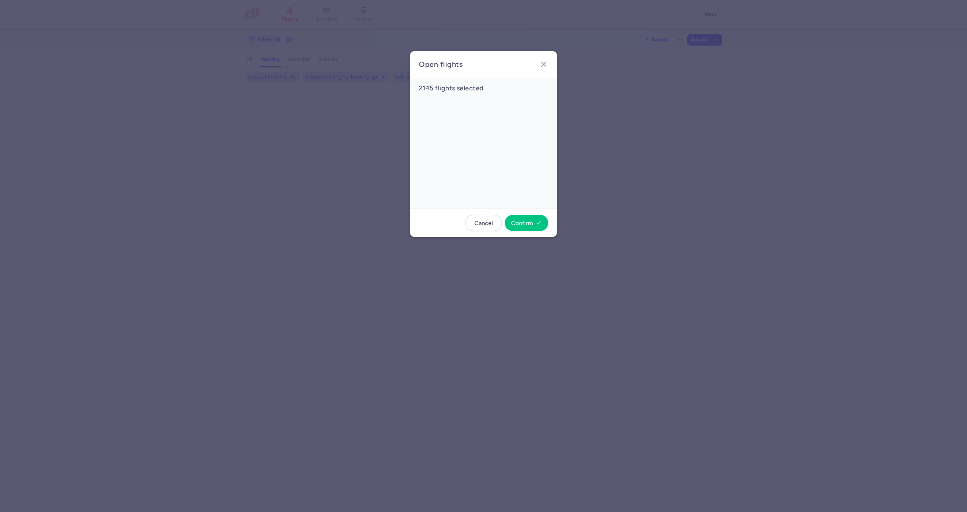
checkbox input "true"
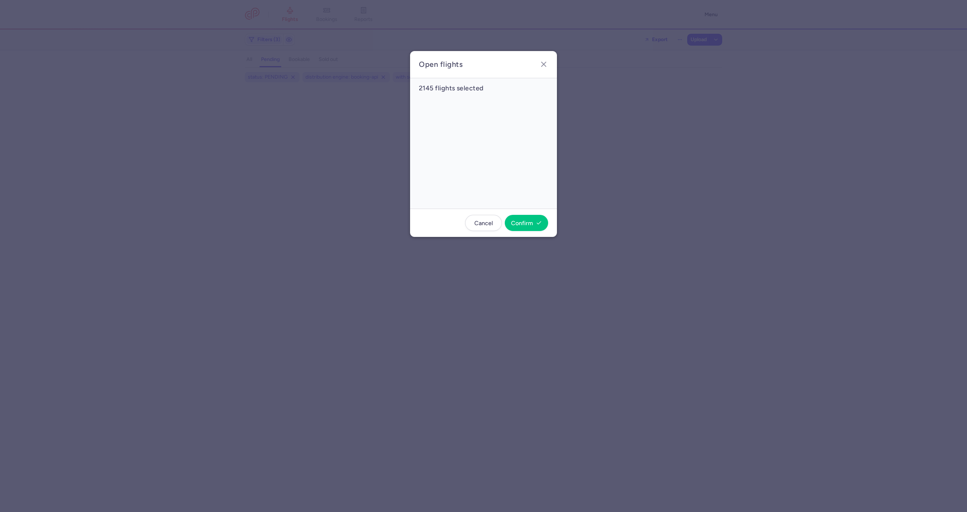
checkbox input "true"
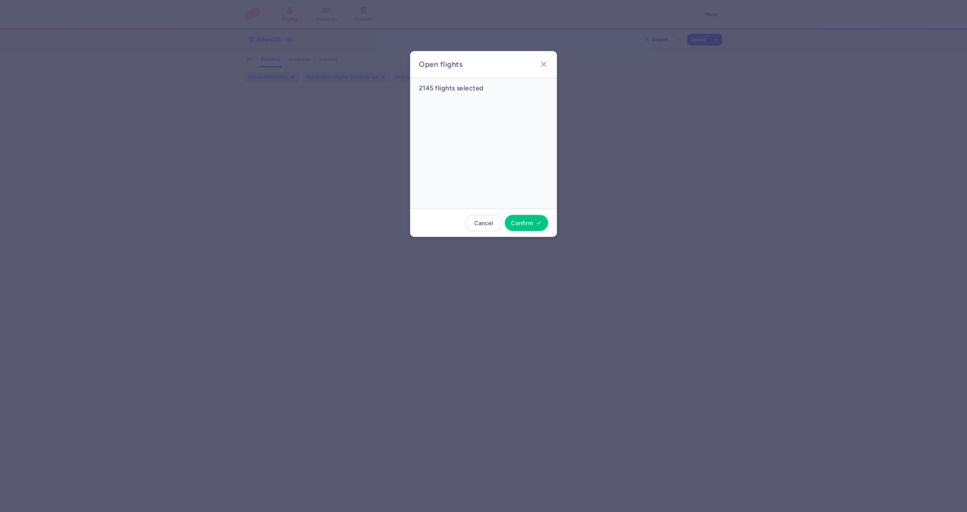
checkbox input "true"
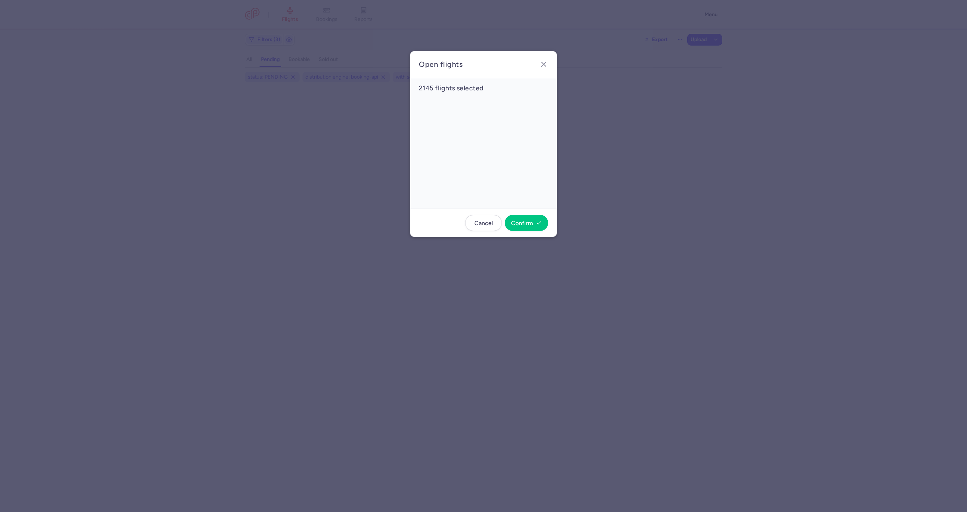
checkbox input "true"
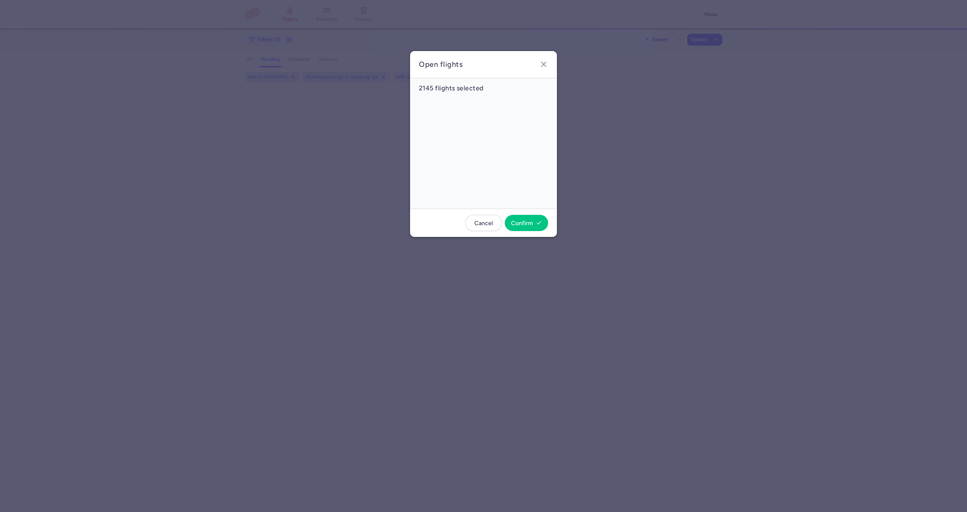
checkbox input "true"
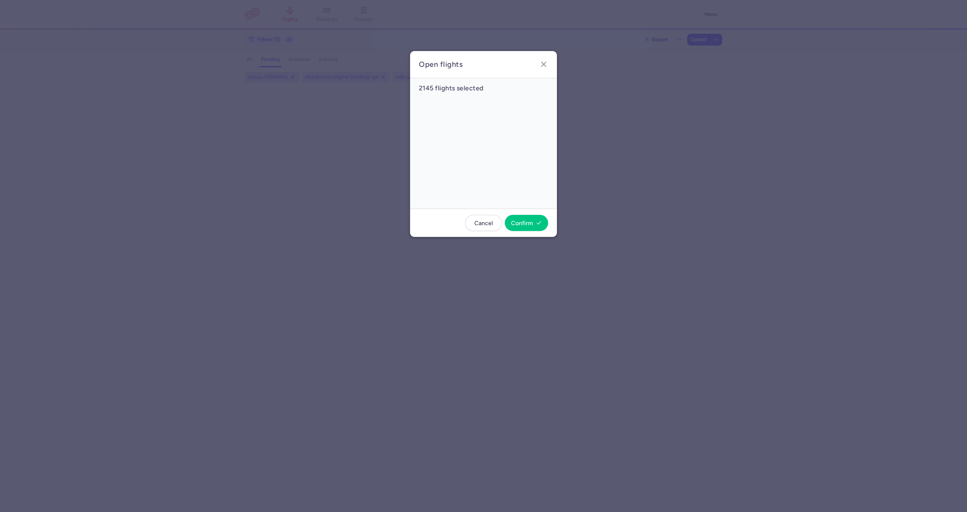
checkbox input "true"
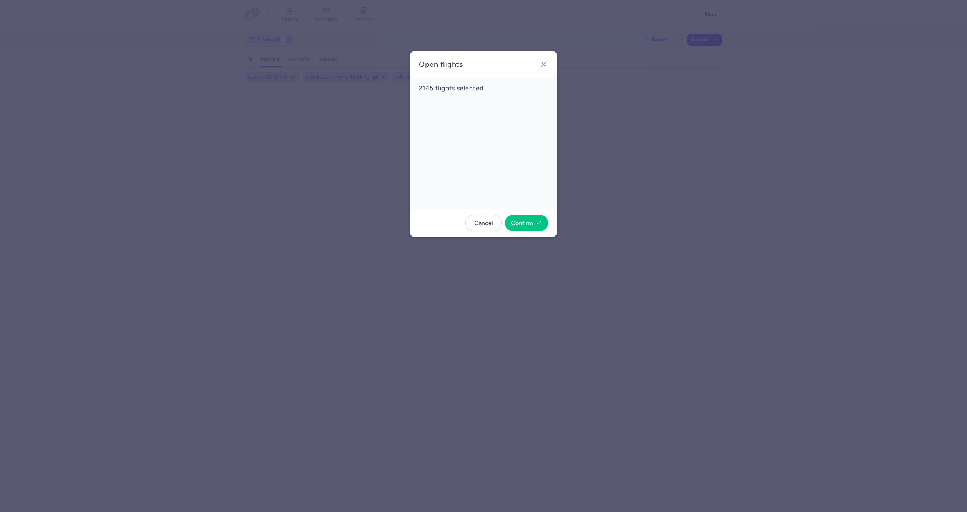
checkbox input "true"
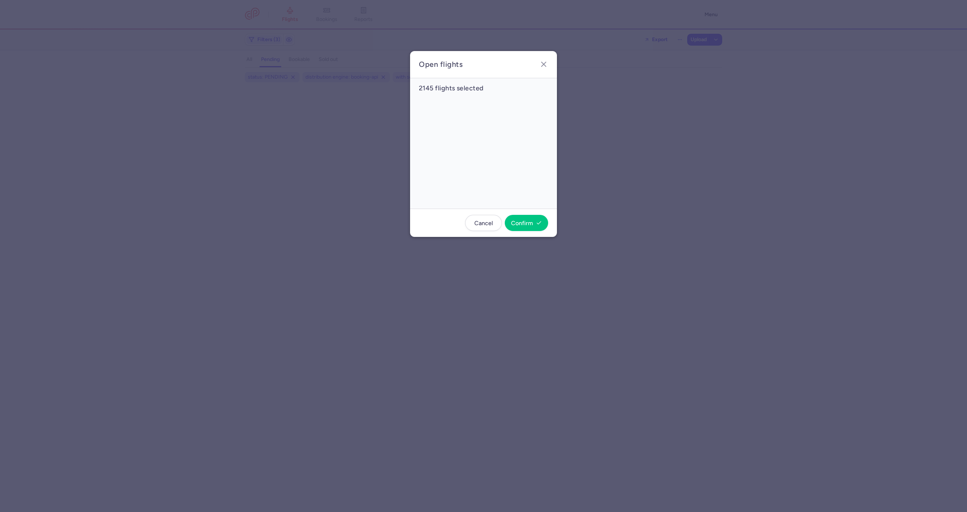
checkbox input "true"
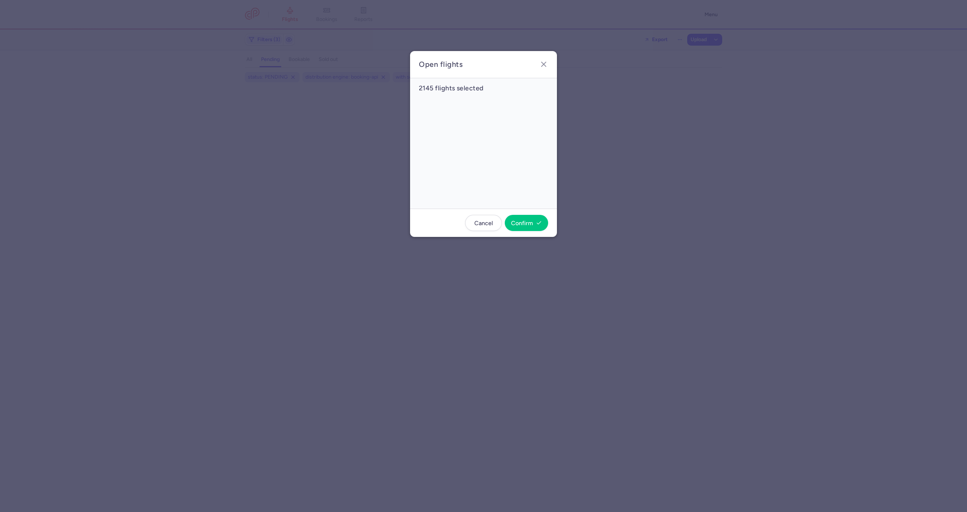
checkbox input "true"
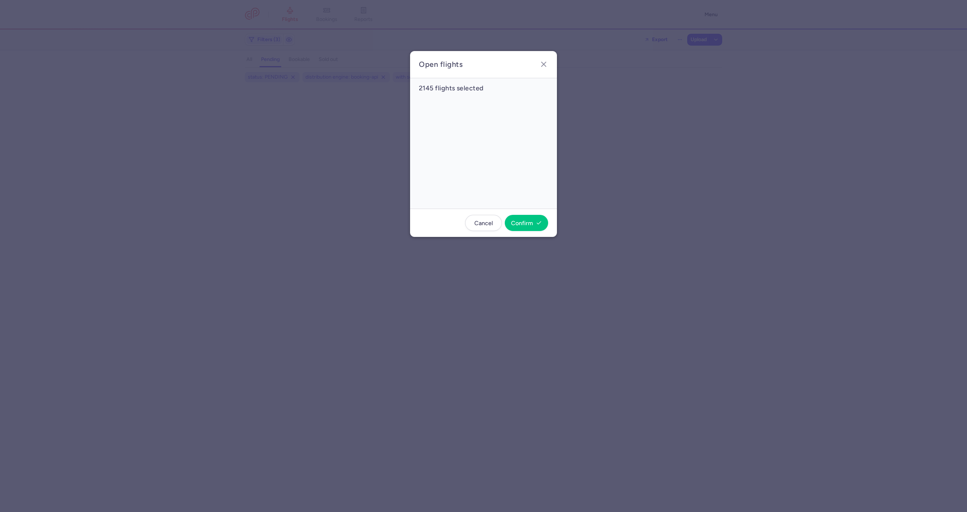
checkbox input "true"
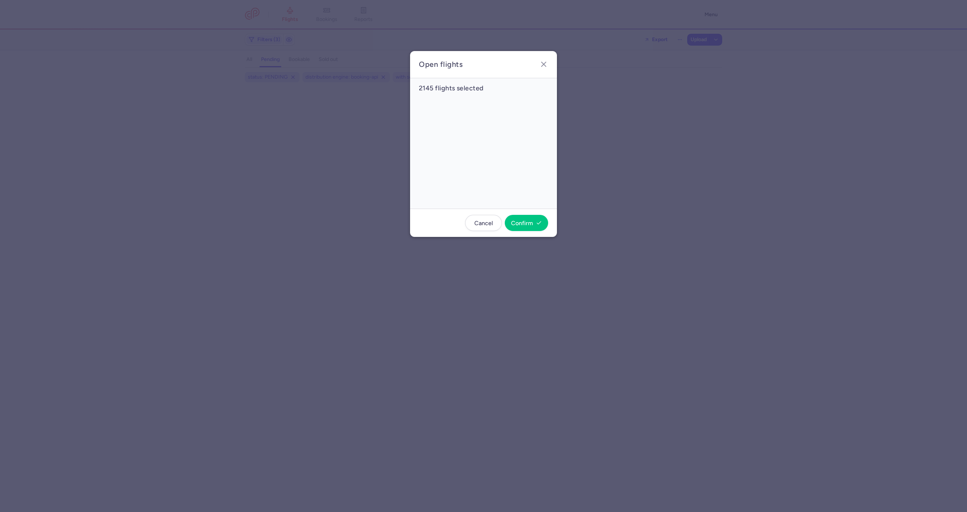
checkbox input "true"
click at [481, 226] on button "Cancel" at bounding box center [483, 222] width 37 height 16
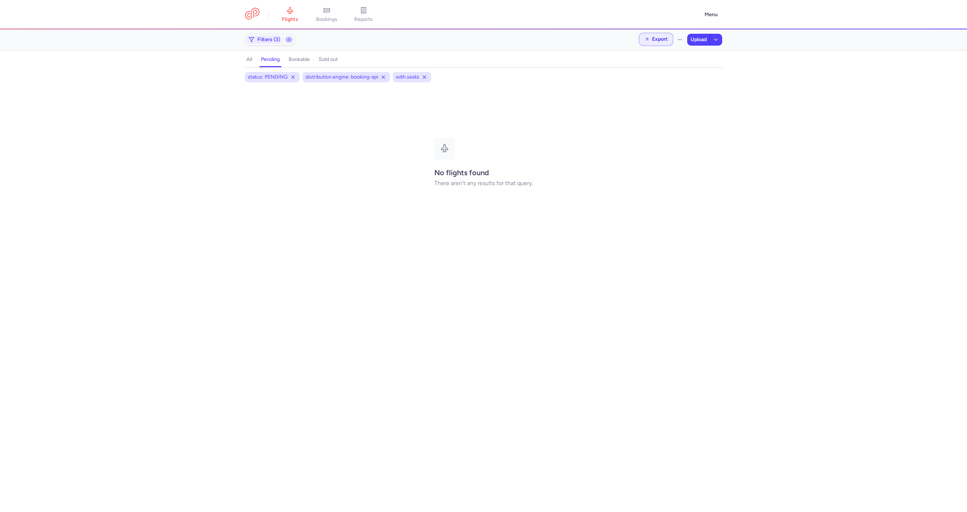
click at [655, 40] on span "Export" at bounding box center [660, 39] width 16 height 6
click at [637, 55] on button "Export flights" at bounding box center [635, 59] width 73 height 12
drag, startPoint x: 681, startPoint y: 43, endPoint x: 668, endPoint y: 47, distance: 13.7
click at [681, 43] on button "button" at bounding box center [680, 40] width 12 height 12
click at [634, 72] on button "Open flights" at bounding box center [642, 73] width 84 height 12
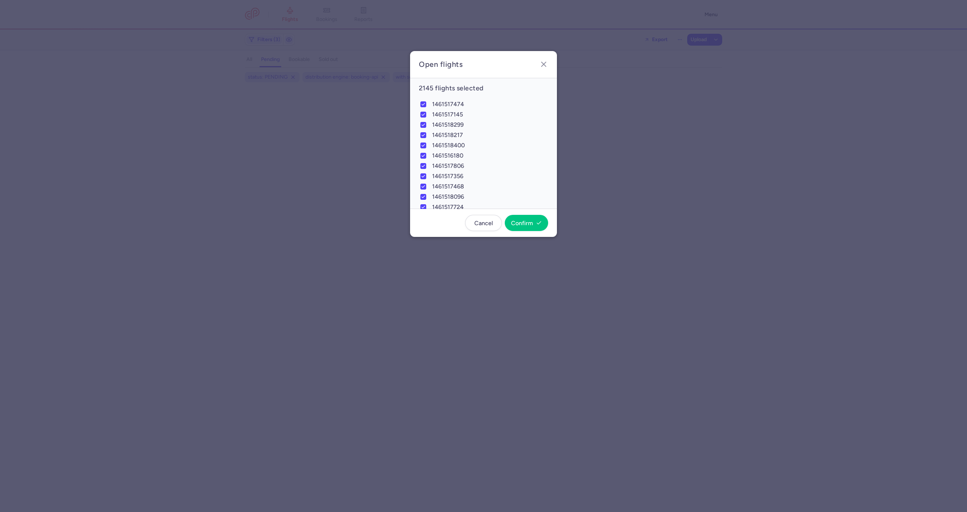
drag, startPoint x: 55, startPoint y: 208, endPoint x: 70, endPoint y: 199, distance: 17.6
click at [55, 208] on dialog "Open flights 2145 flights selected 1461517474 1461517145 1461518299 1461518217 …" at bounding box center [483, 255] width 943 height 409
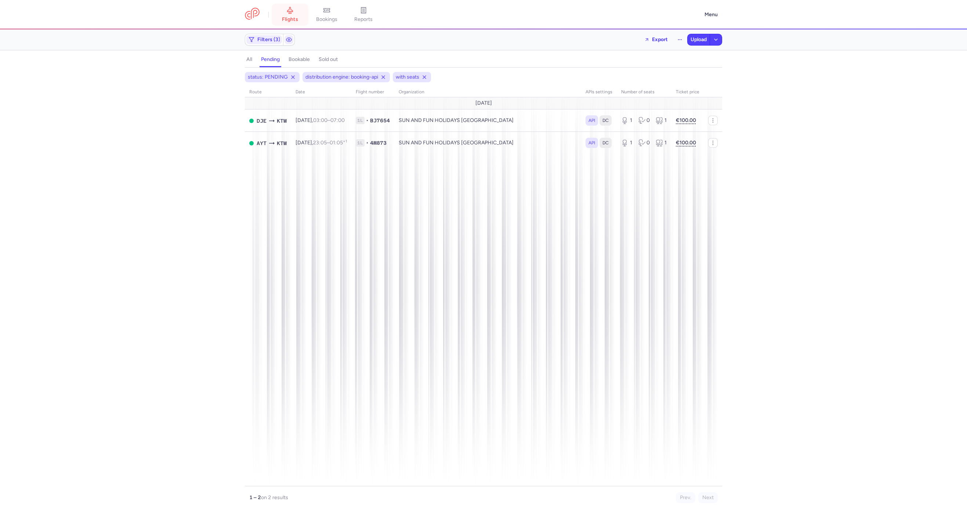
click at [295, 23] on link "flights" at bounding box center [290, 15] width 37 height 16
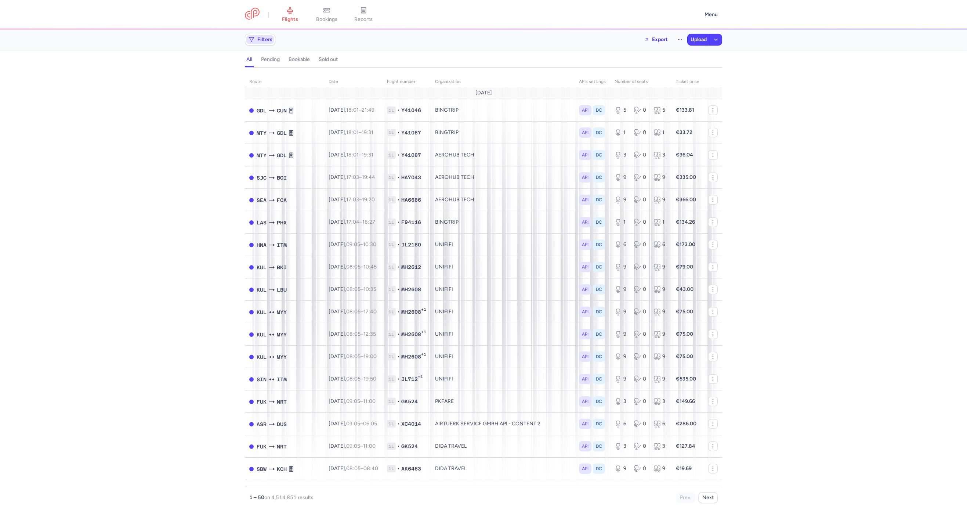
click at [253, 41] on icon "button" at bounding box center [251, 40] width 6 height 6
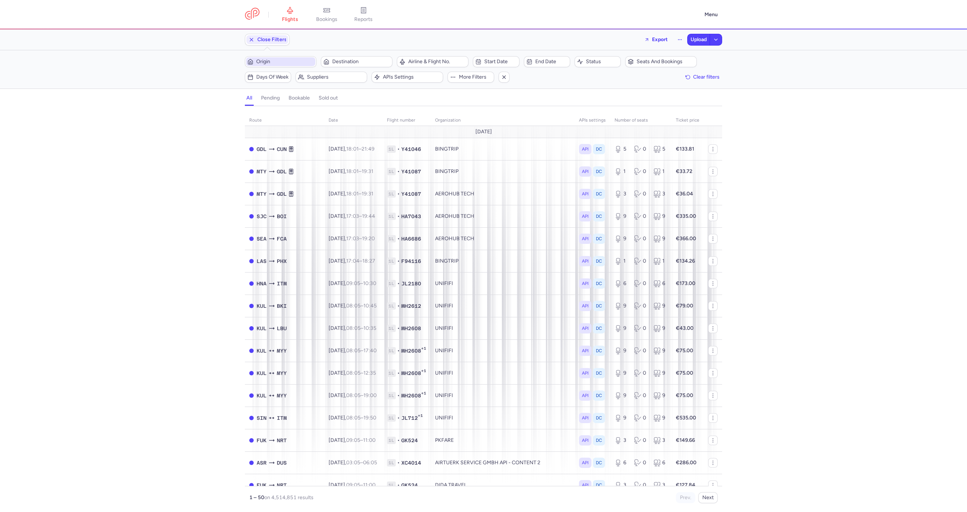
click at [280, 59] on span "Origin" at bounding box center [285, 62] width 58 height 6
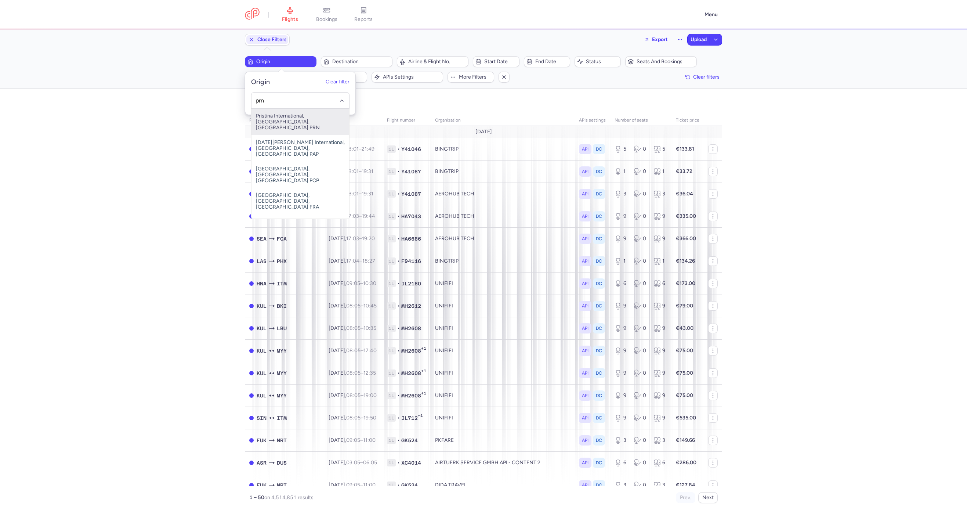
click at [280, 122] on span "Pristina International, Pristina, Kosovo PRN" at bounding box center [300, 122] width 98 height 26
type input "prn"
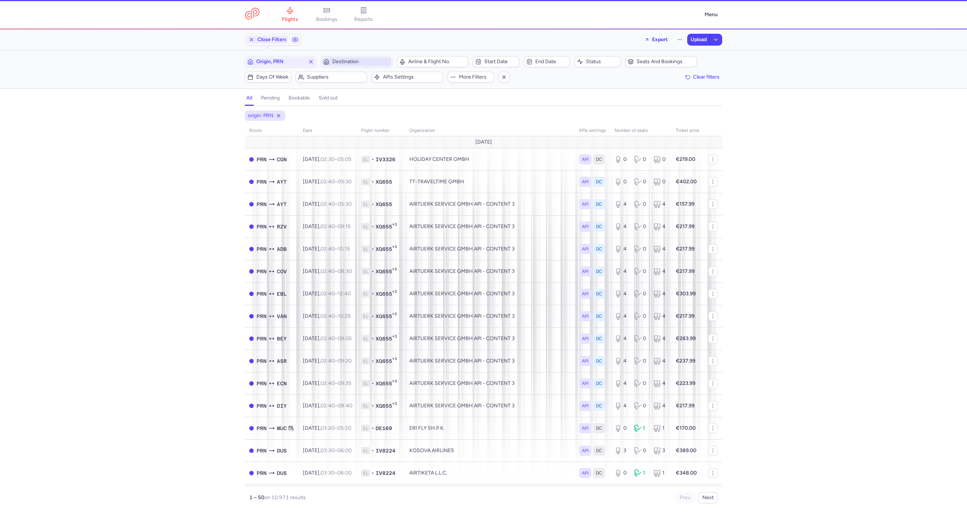
click at [359, 64] on span "Destination" at bounding box center [356, 61] width 69 height 9
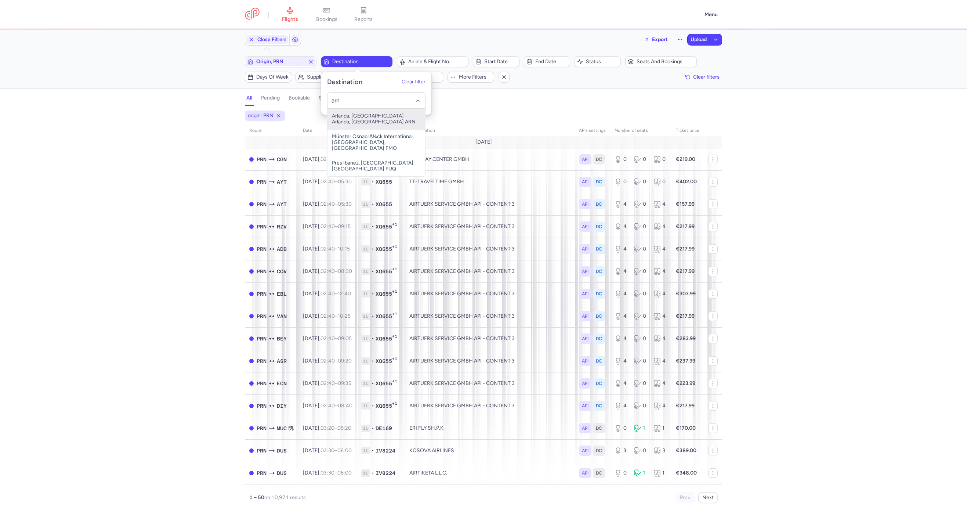
click at [353, 114] on span "Arlanda, Stockholm Arlanda, Sweden ARN" at bounding box center [376, 119] width 98 height 21
type input "arn"
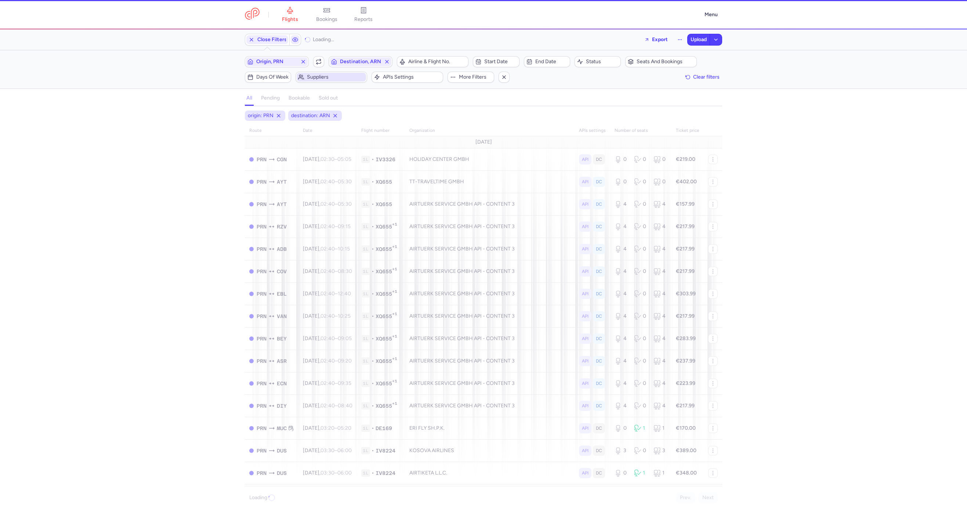
click at [299, 78] on icon "button" at bounding box center [301, 77] width 6 height 6
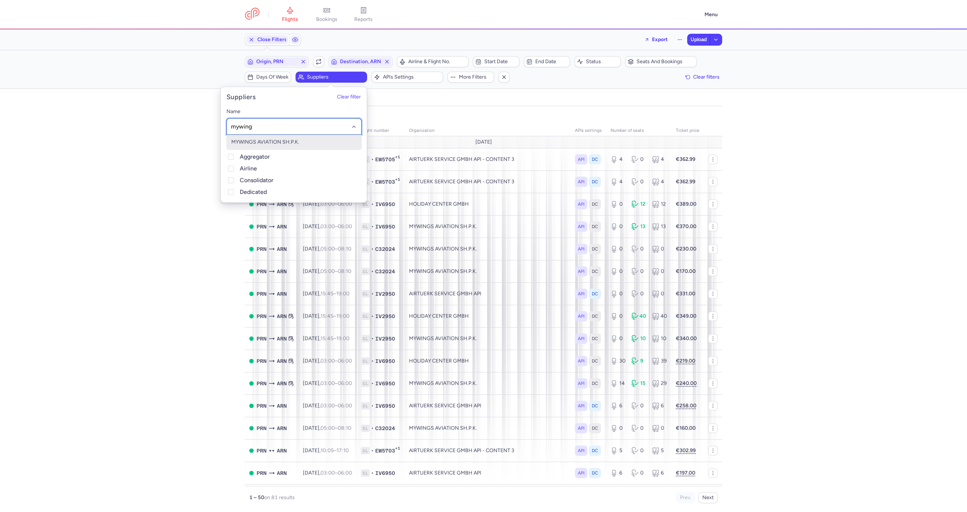
type input "mywings"
click at [247, 139] on span "MYWINGS AVIATION SH.P.K." at bounding box center [265, 142] width 68 height 6
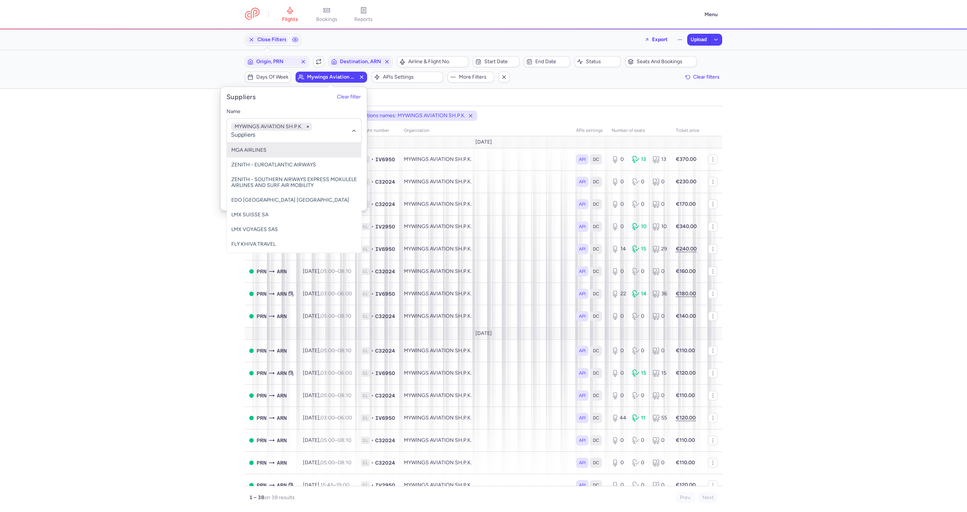
click at [143, 164] on div "origin: PRN destination: ARN organizations names: MYWINGS AVIATION SH.P.K. rout…" at bounding box center [483, 310] width 967 height 401
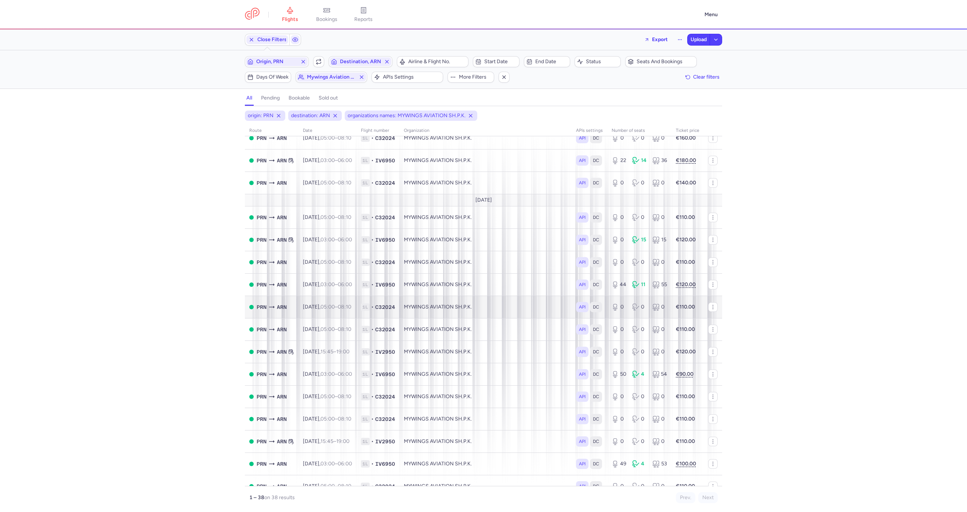
scroll to position [165, 0]
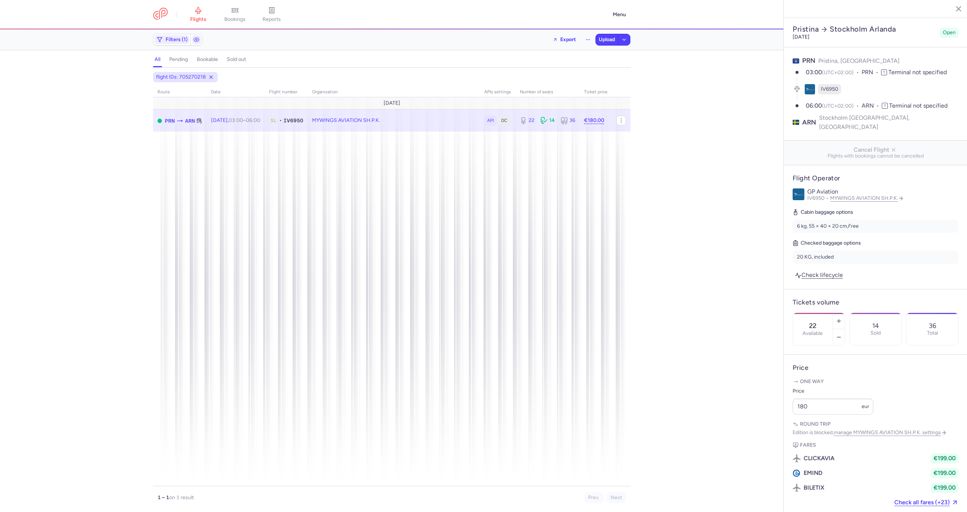
select select "hours"
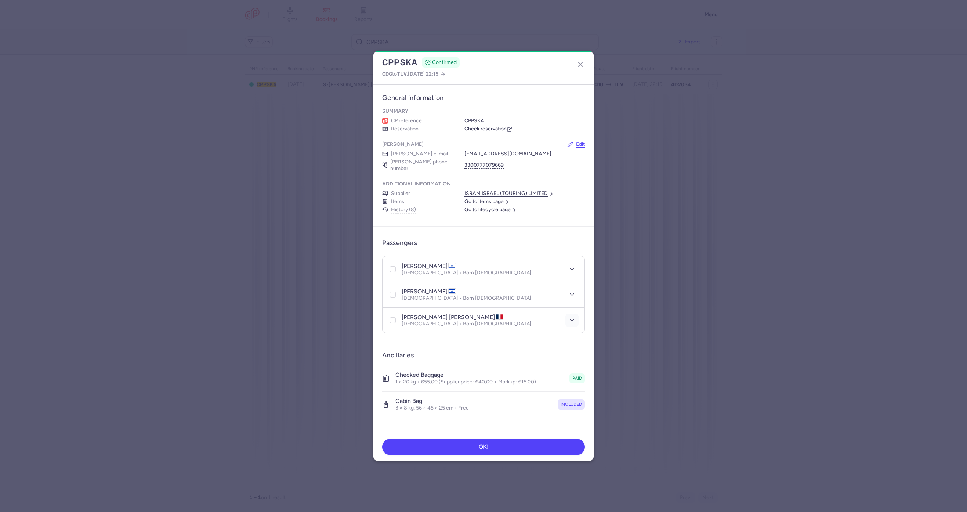
drag, startPoint x: 562, startPoint y: 320, endPoint x: 566, endPoint y: 311, distance: 10.2
click at [562, 320] on header "[PERSON_NAME] [PERSON_NAME] [DEMOGRAPHIC_DATA] • Born [DEMOGRAPHIC_DATA]" at bounding box center [483, 320] width 202 height 25
click at [568, 316] on icon "button" at bounding box center [571, 319] width 7 height 7
click at [404, 413] on button "Edit passenger APIS" at bounding box center [415, 416] width 55 height 6
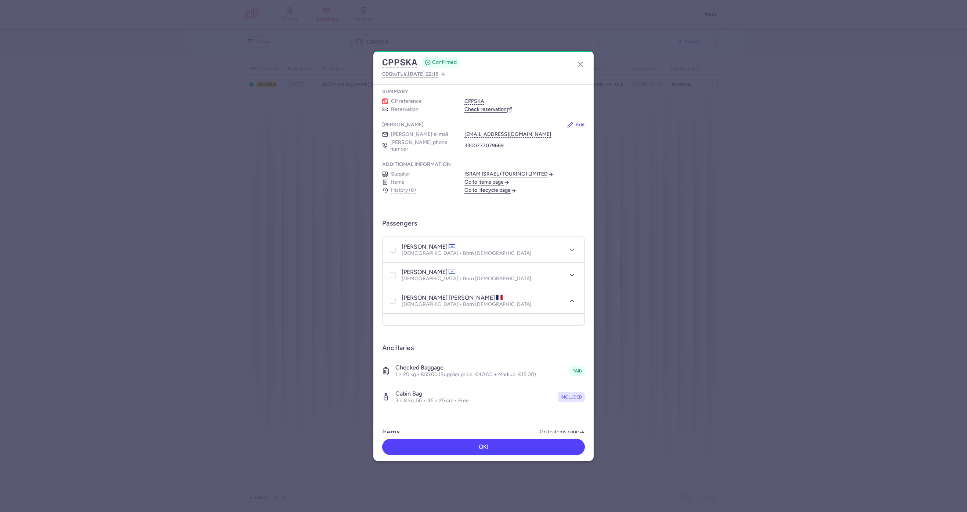
select select "fr"
select select "12"
select select "2"
select select "fr"
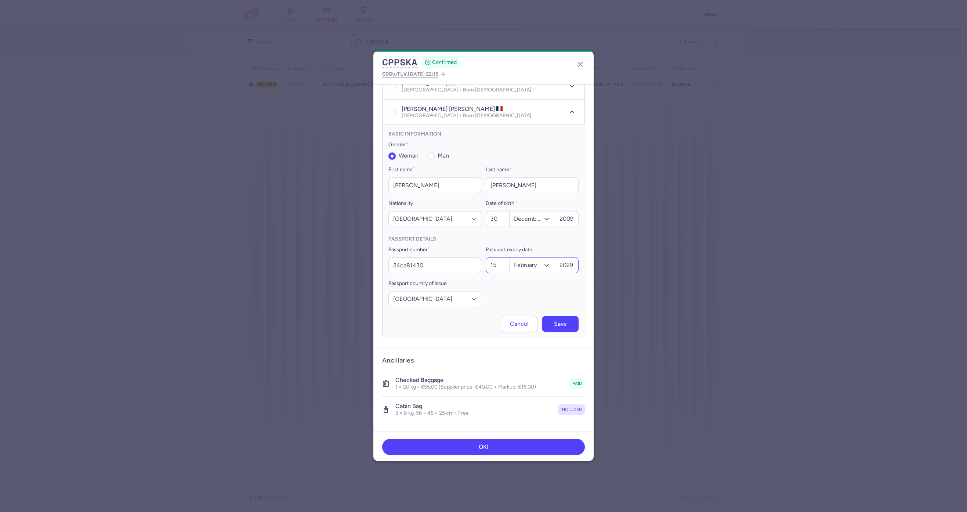
scroll to position [242, 0]
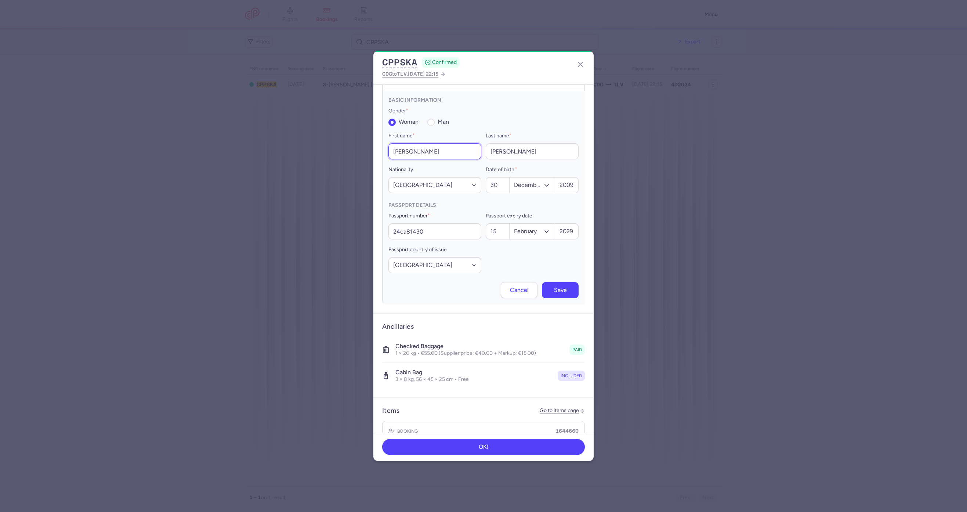
click at [401, 145] on input "[PERSON_NAME]" at bounding box center [434, 151] width 93 height 16
type input "[PERSON_NAME]"
click at [557, 281] on button "Save" at bounding box center [560, 289] width 37 height 16
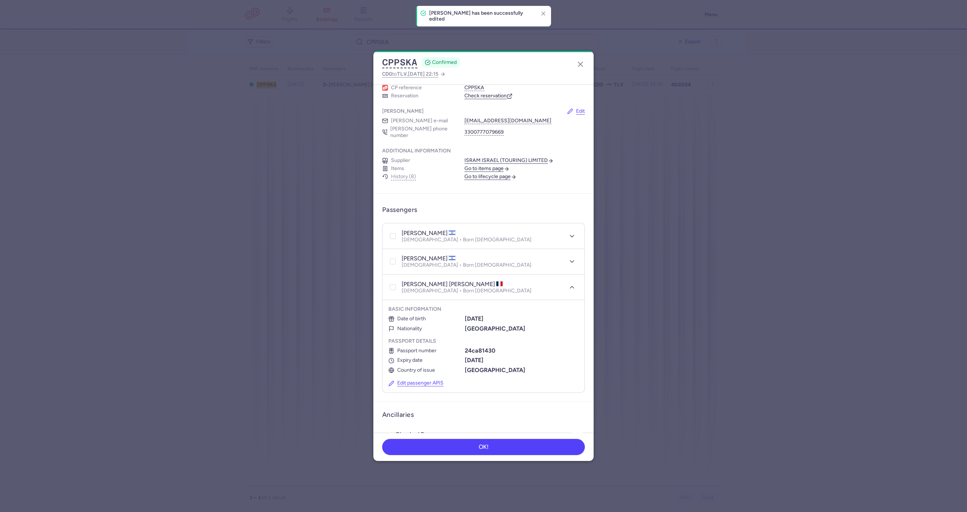
scroll to position [22, 0]
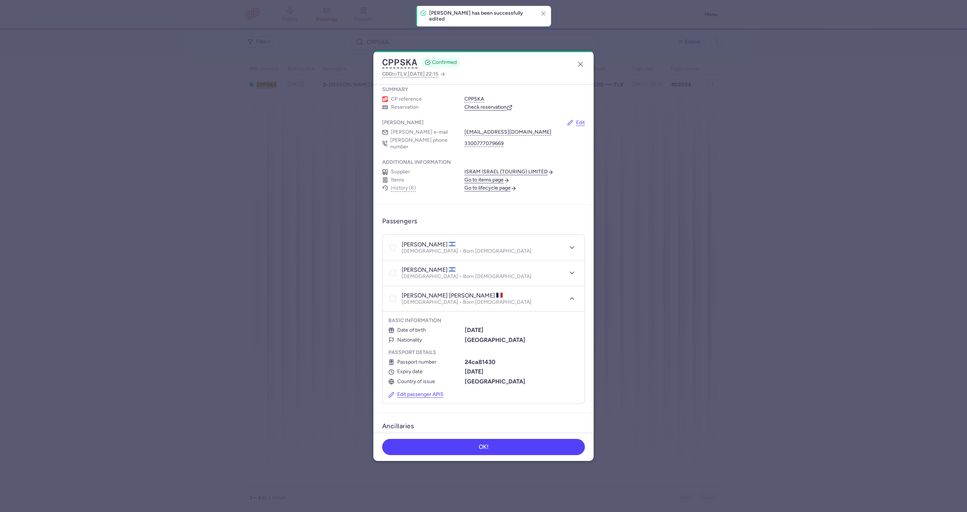
click at [480, 103] on div "CP reference CPPSKA Reservation Check reservation" at bounding box center [483, 103] width 203 height 15
click at [478, 106] on link "Check reservation" at bounding box center [488, 107] width 48 height 7
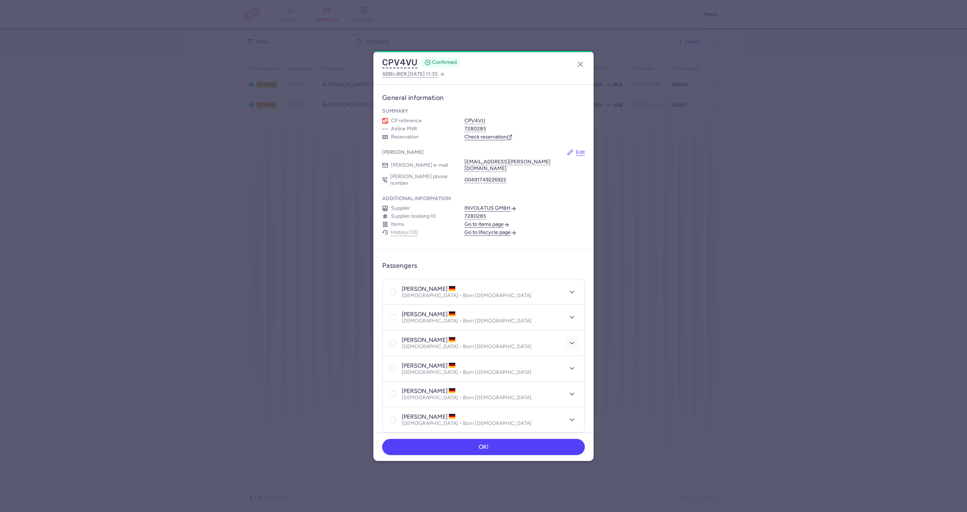
click at [568, 339] on icon "button" at bounding box center [571, 342] width 7 height 7
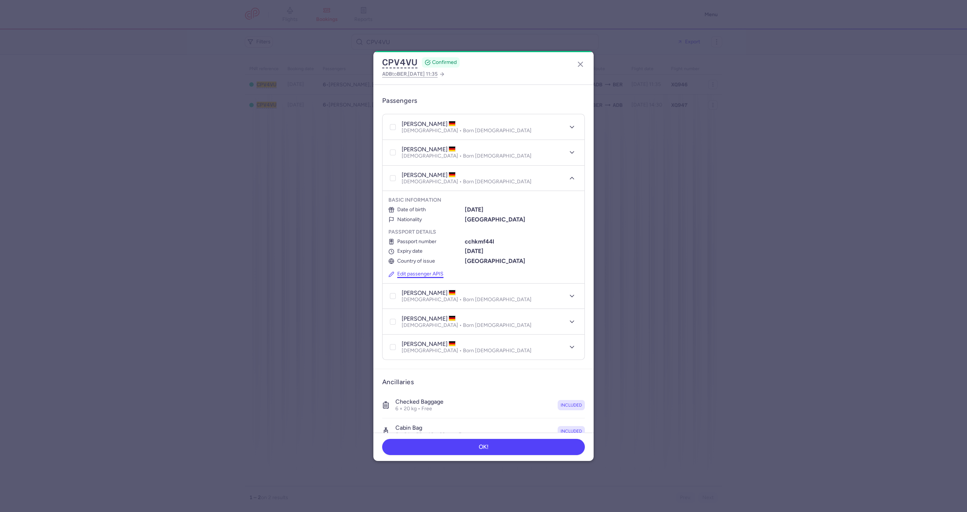
click at [419, 271] on button "Edit passenger APIS" at bounding box center [415, 274] width 55 height 6
select select "de"
select select "11"
select select "1"
select select "de"
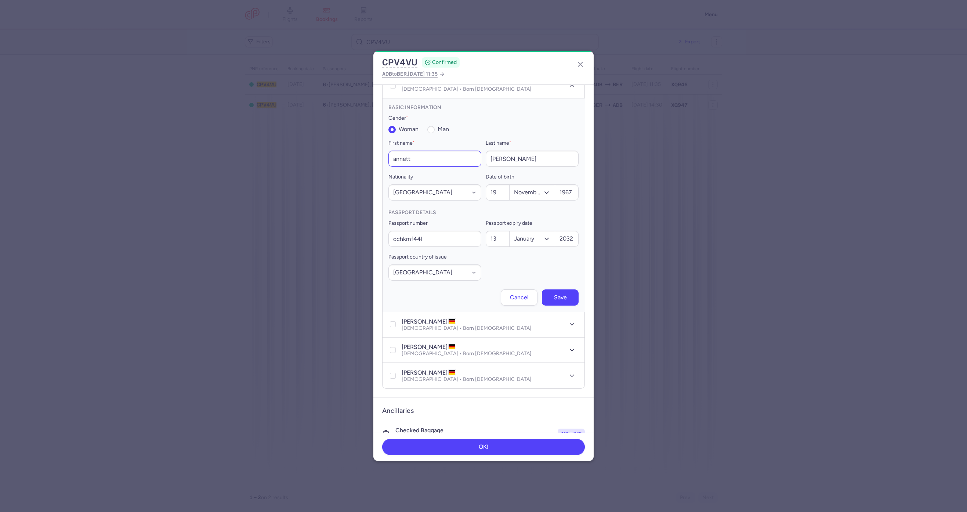
scroll to position [258, 0]
click at [413, 150] on input "annett" at bounding box center [434, 158] width 93 height 16
click at [405, 150] on input "[PERSON_NAME]" at bounding box center [434, 158] width 93 height 16
click at [405, 150] on input "annette" at bounding box center [434, 158] width 93 height 16
type input "annette"
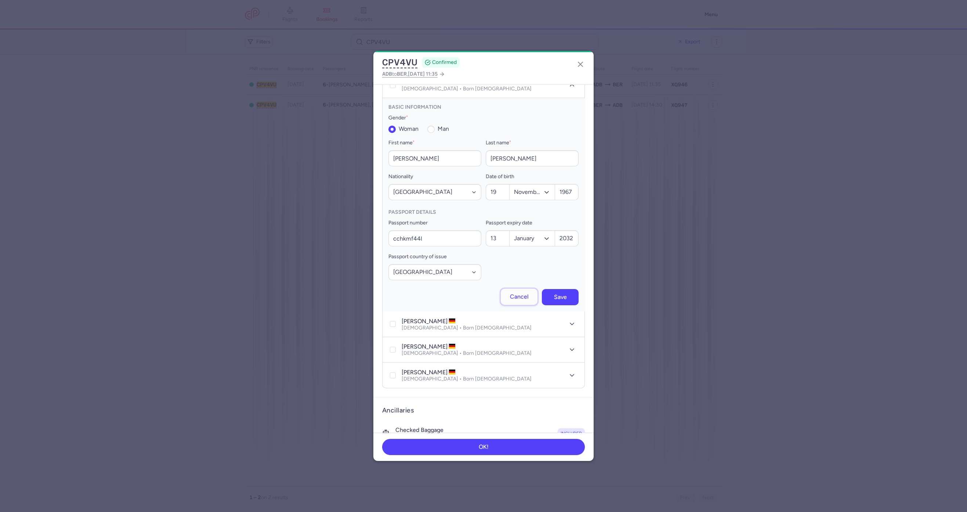
click at [501, 288] on button "Cancel" at bounding box center [519, 296] width 37 height 16
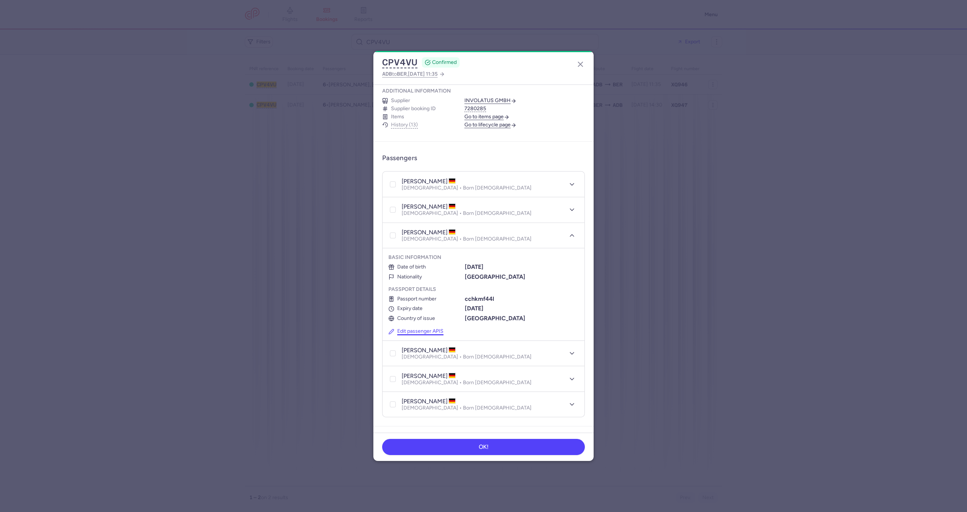
scroll to position [92, 0]
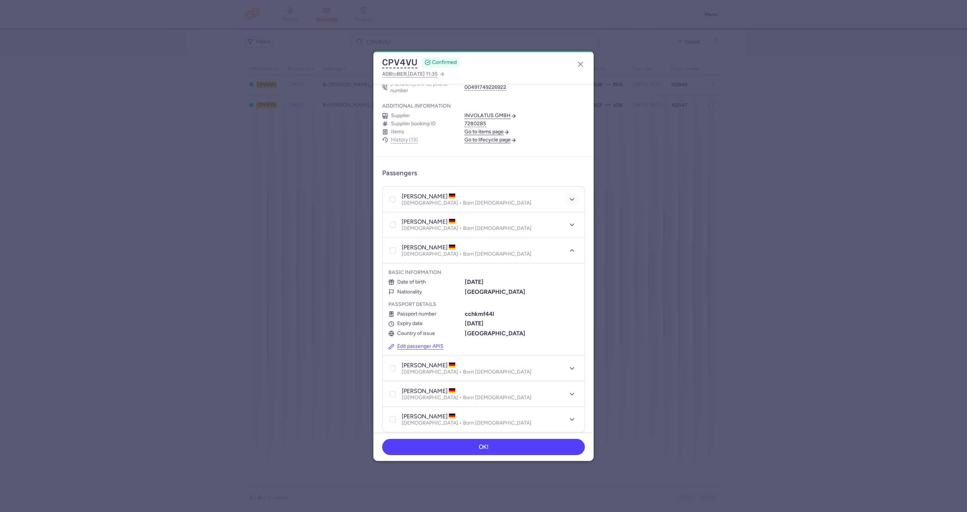
click at [567, 193] on button "button" at bounding box center [571, 199] width 13 height 13
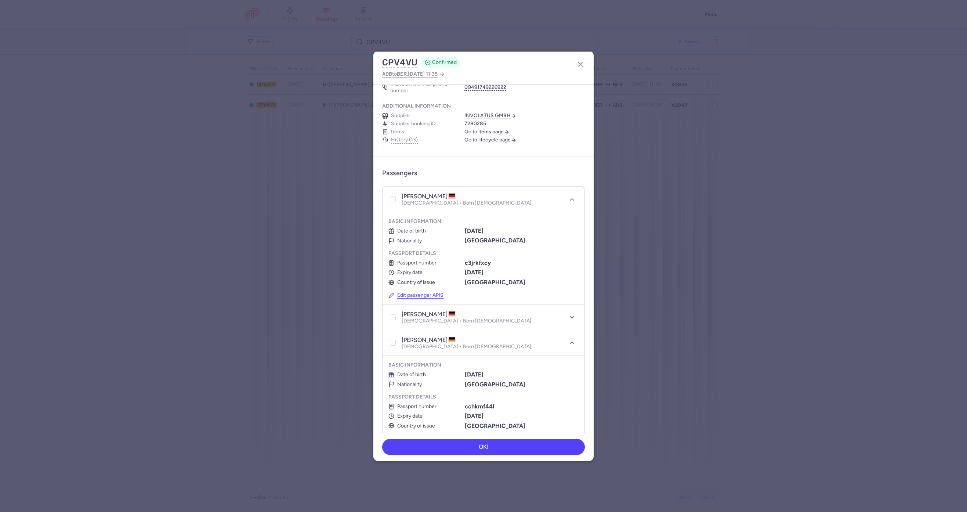
click at [425, 276] on section "Basic information Date of birth 24/07/1964 Nationality Germany Passport details…" at bounding box center [483, 258] width 202 height 92
click at [425, 292] on button "Edit passenger APIS" at bounding box center [415, 295] width 55 height 6
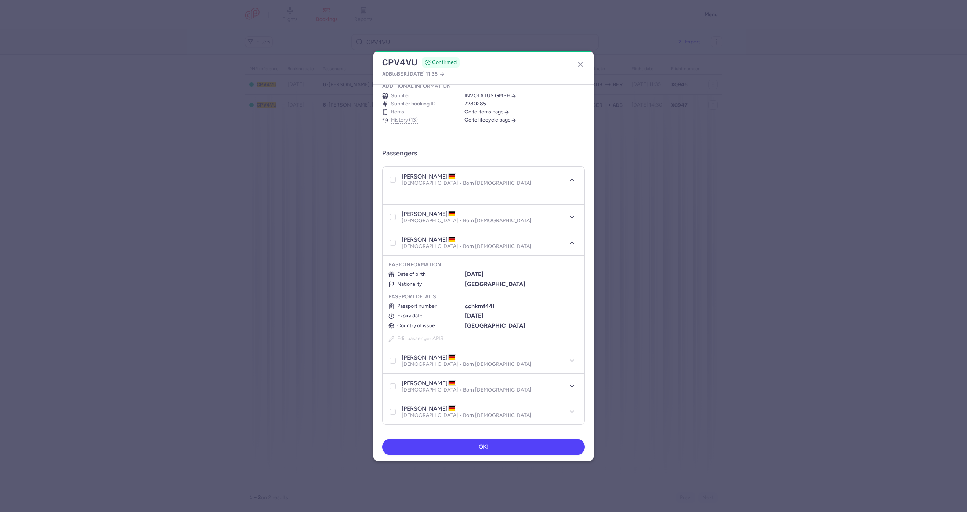
select select "de"
select select "7"
select select "2"
select select "de"
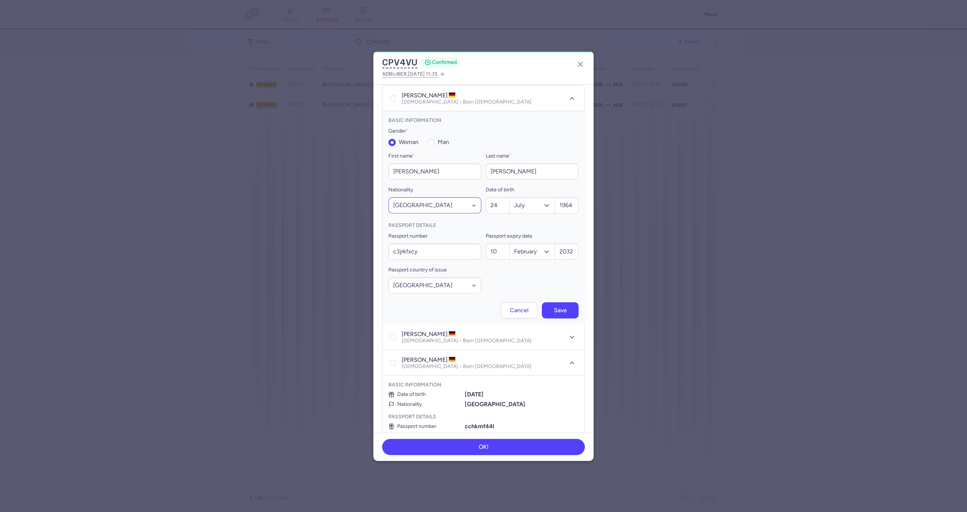
scroll to position [207, 0]
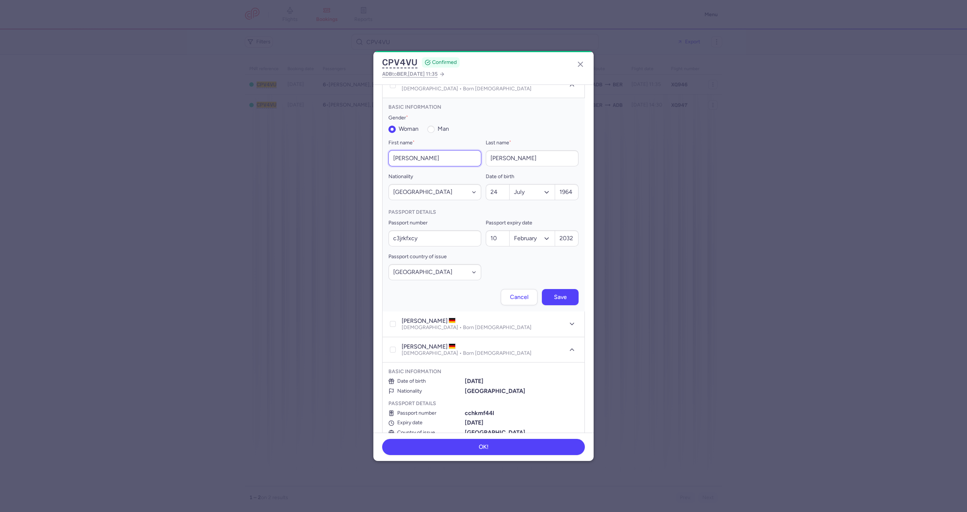
click at [409, 150] on input "annete carola" at bounding box center [434, 158] width 93 height 16
type input "annette carola"
click at [415, 150] on input "annette carola" at bounding box center [434, 158] width 93 height 16
click at [407, 150] on input "annette carola" at bounding box center [434, 158] width 93 height 16
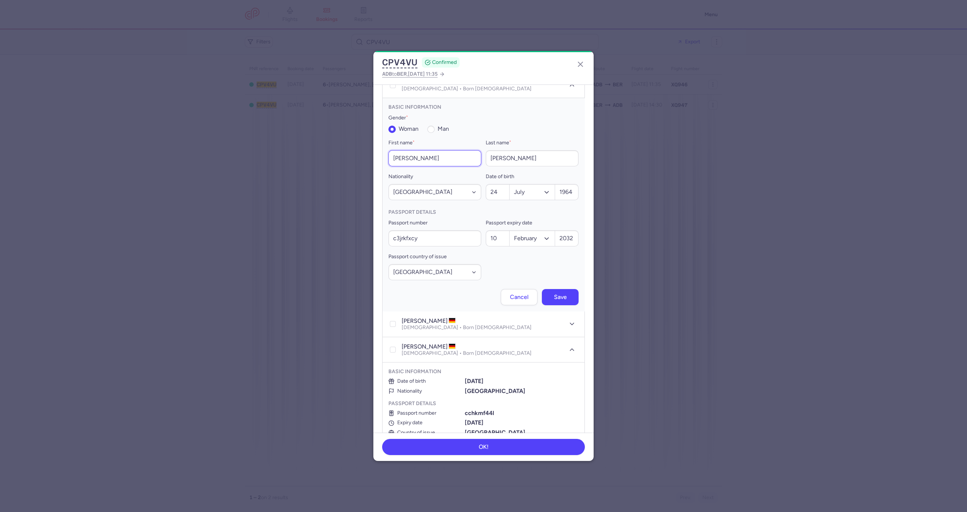
click at [400, 150] on input "annette carola" at bounding box center [434, 158] width 93 height 16
click at [559, 288] on button "Save" at bounding box center [560, 296] width 37 height 16
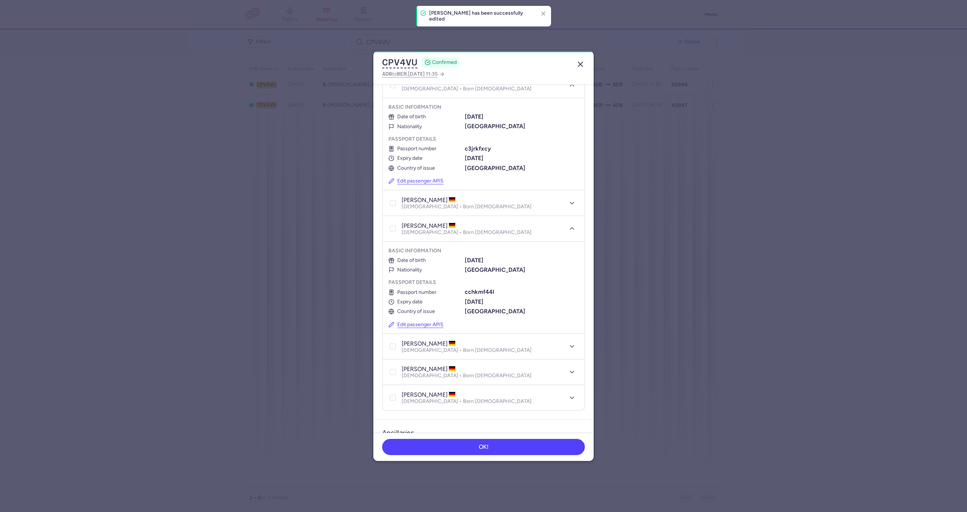
click at [581, 70] on button "button" at bounding box center [580, 64] width 12 height 12
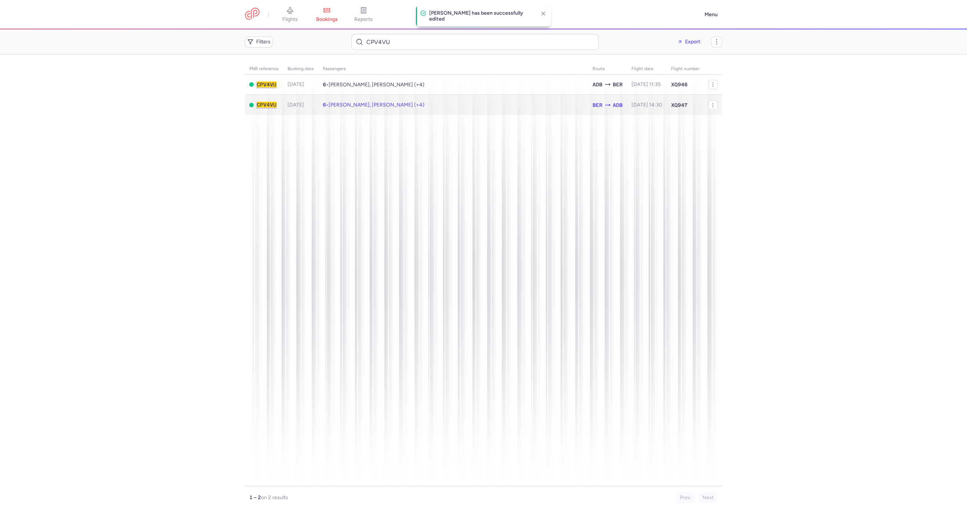
click at [517, 105] on td "6 • Annete Carola TOPP, Jens KRETZSCHMAR (+4)" at bounding box center [453, 105] width 270 height 20
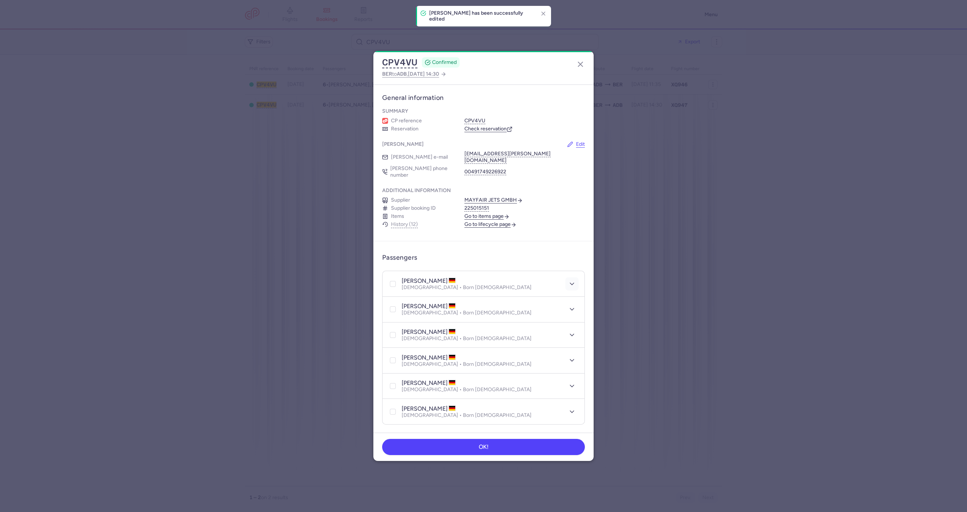
click at [568, 280] on icon "button" at bounding box center [571, 283] width 7 height 7
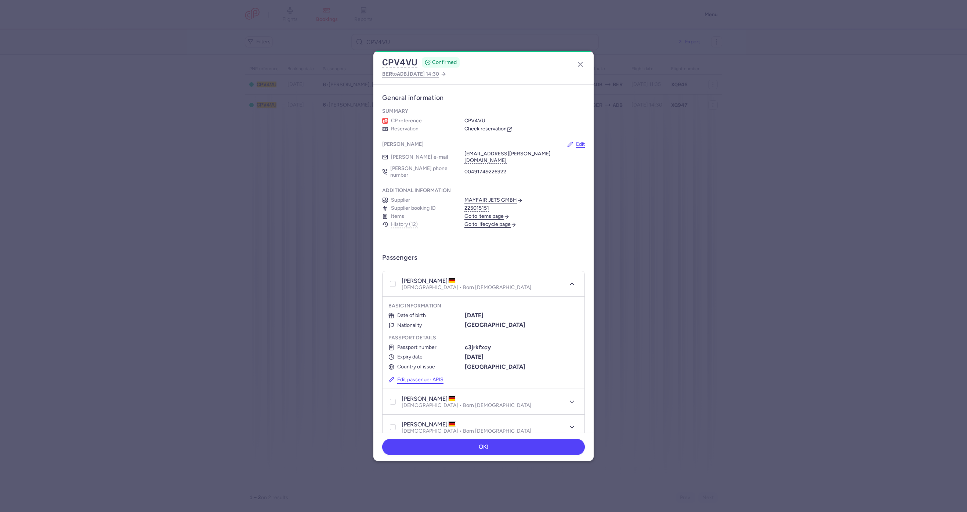
click at [429, 376] on button "Edit passenger APIS" at bounding box center [415, 379] width 55 height 6
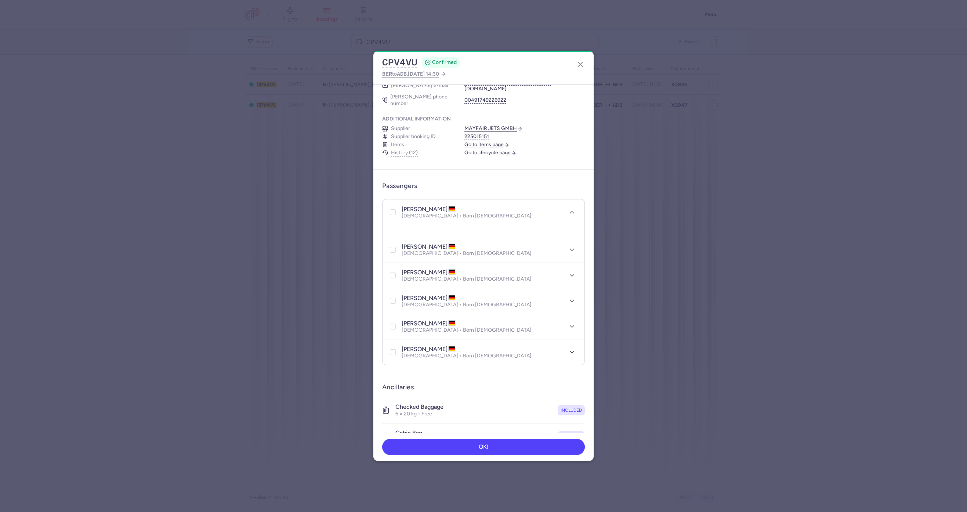
select select "de"
select select "7"
select select "2"
select select "de"
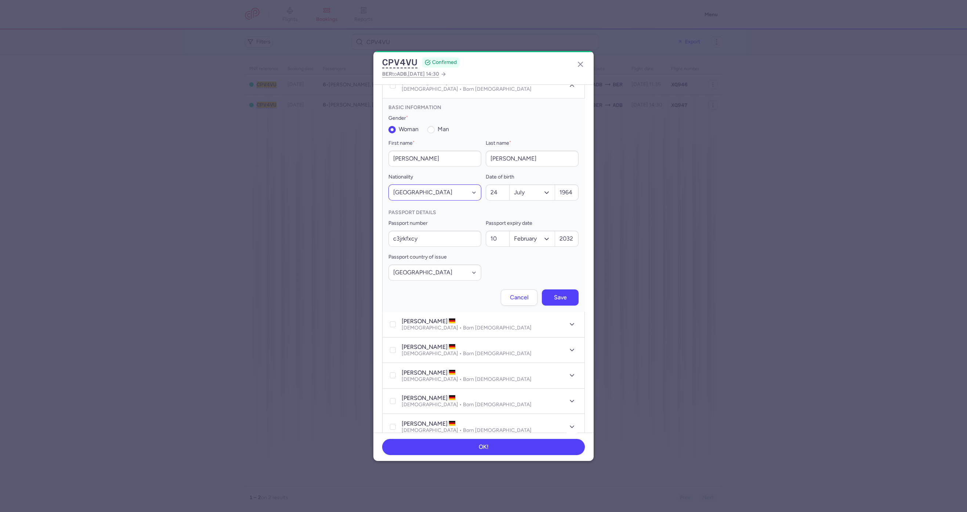
scroll to position [199, 0]
click at [413, 150] on input "annete carola" at bounding box center [434, 158] width 93 height 16
paste input "t"
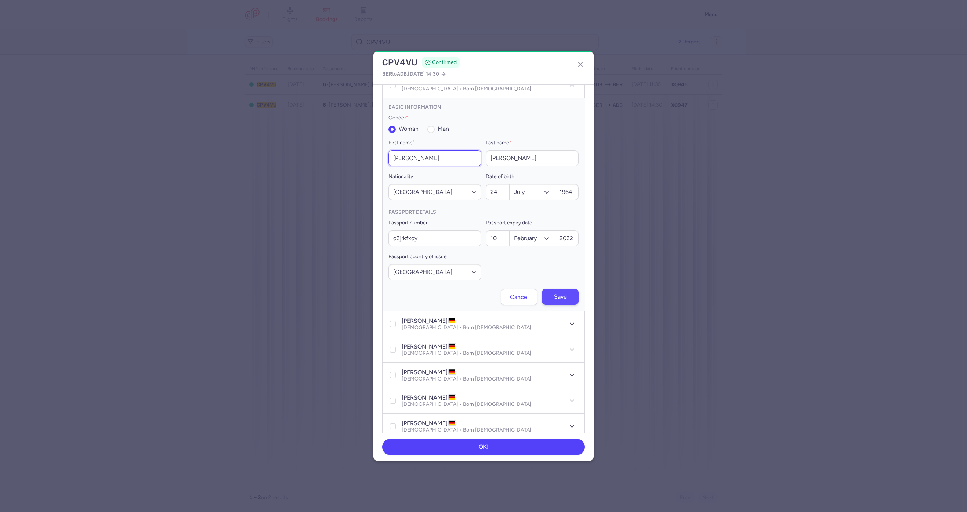
type input "annette carola"
click at [553, 290] on button "Save" at bounding box center [560, 296] width 37 height 16
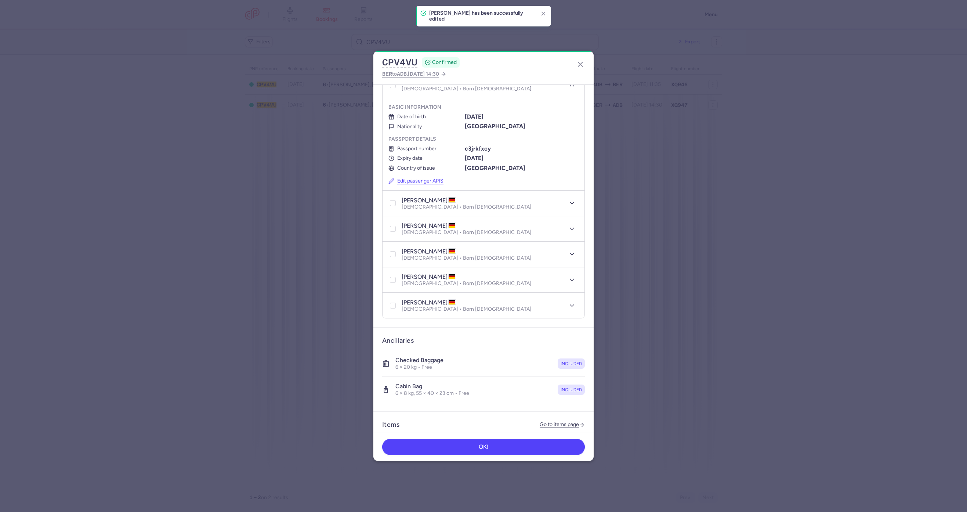
scroll to position [0, 0]
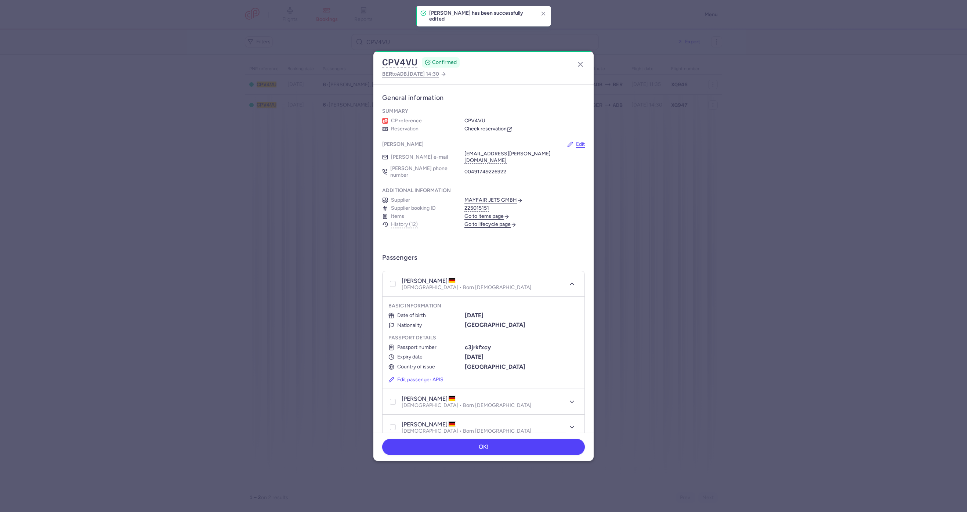
click at [490, 132] on link "Check reservation" at bounding box center [488, 128] width 48 height 7
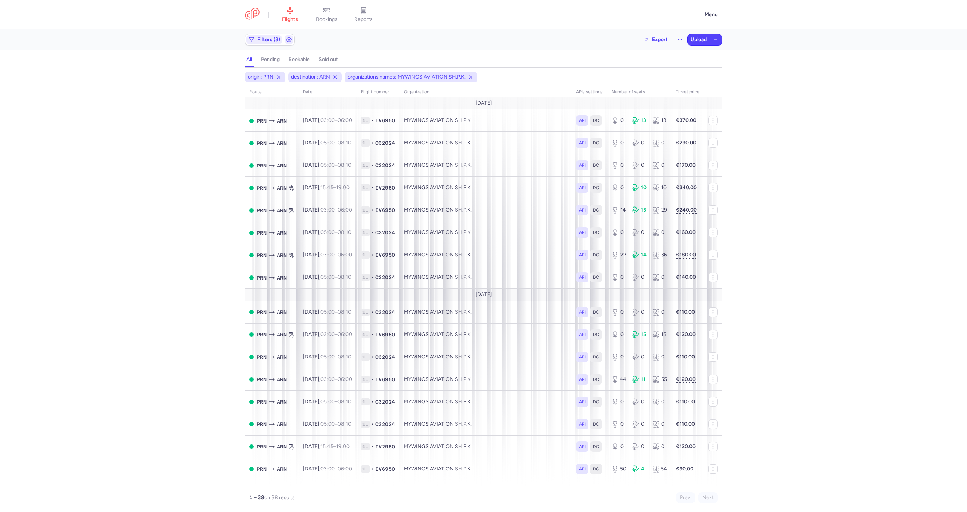
click at [270, 62] on h4 "pending" at bounding box center [270, 59] width 19 height 7
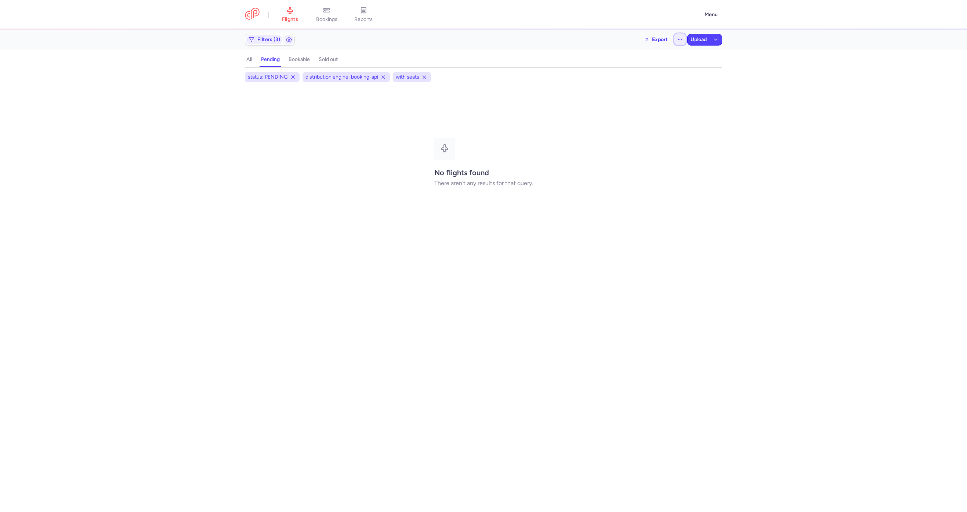
click at [677, 36] on button "button" at bounding box center [680, 39] width 12 height 12
click at [615, 76] on button "Open flights" at bounding box center [642, 73] width 84 height 12
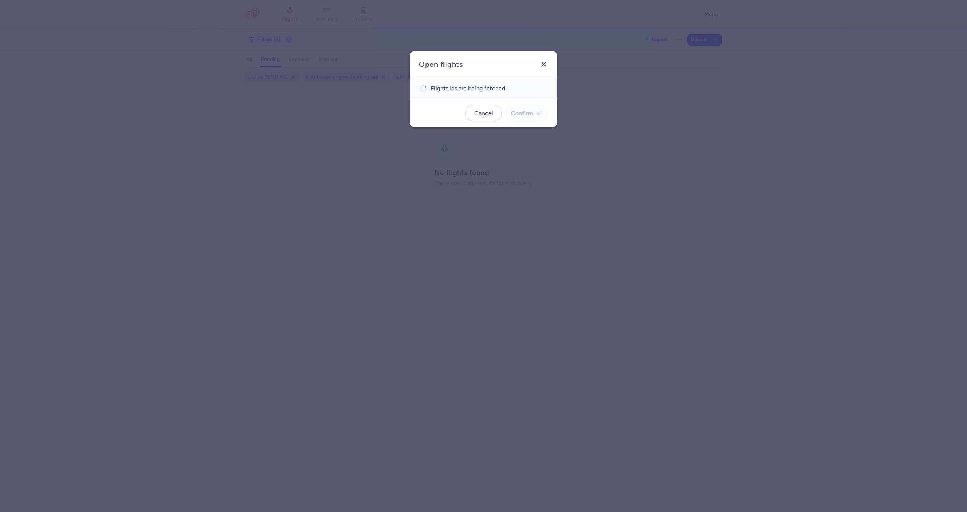
click at [546, 58] on button "button" at bounding box center [544, 64] width 12 height 12
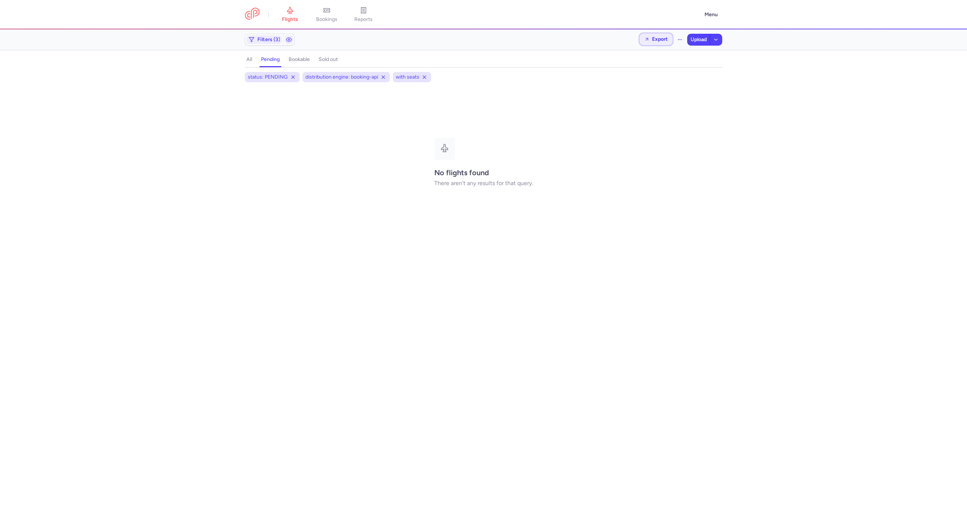
click at [659, 41] on span "Export" at bounding box center [660, 39] width 16 height 6
click at [652, 60] on button "Export flights" at bounding box center [635, 59] width 73 height 12
click at [687, 37] on div "Export Upload" at bounding box center [680, 40] width 83 height 12
click at [680, 36] on button "button" at bounding box center [680, 39] width 12 height 12
drag, startPoint x: 630, startPoint y: 72, endPoint x: 628, endPoint y: 76, distance: 4.4
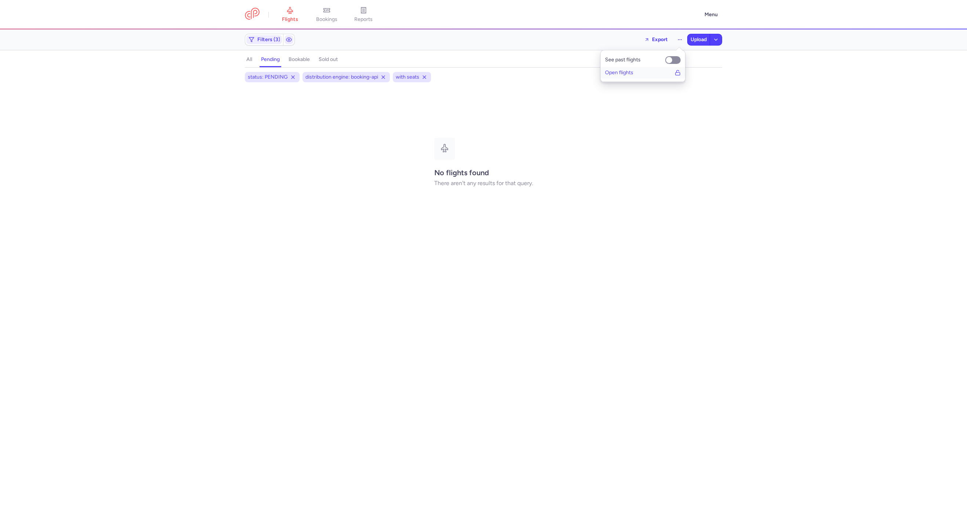
click at [628, 72] on span "Open flights" at bounding box center [619, 73] width 28 height 6
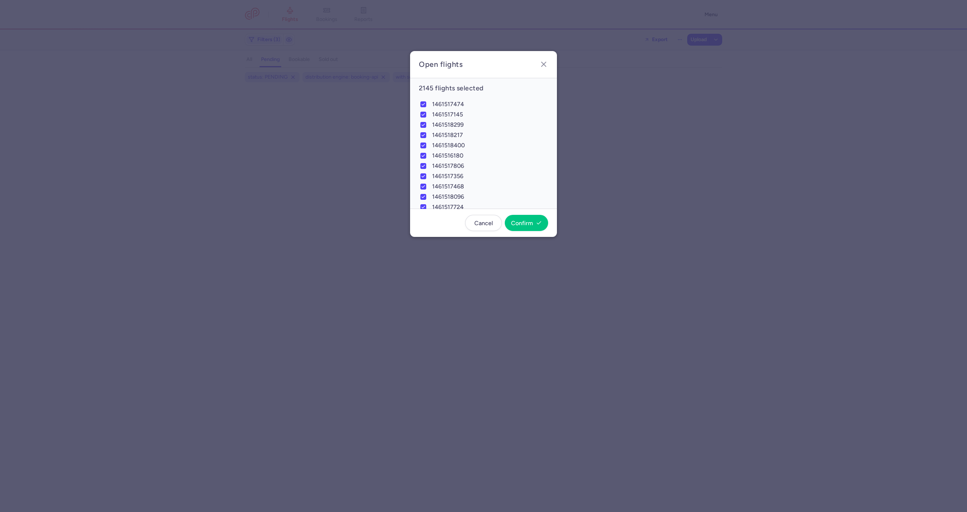
click at [204, 324] on dialog "Open flights 2145 flights selected 1461517474 1461517145 1461518299 1461518217 …" at bounding box center [483, 255] width 943 height 409
click at [407, 336] on dialog "Open flights 2145 flights selected 1461517474 1461517145 1461518299 1461518217 …" at bounding box center [483, 255] width 943 height 409
click at [542, 65] on icon "button" at bounding box center [543, 64] width 9 height 9
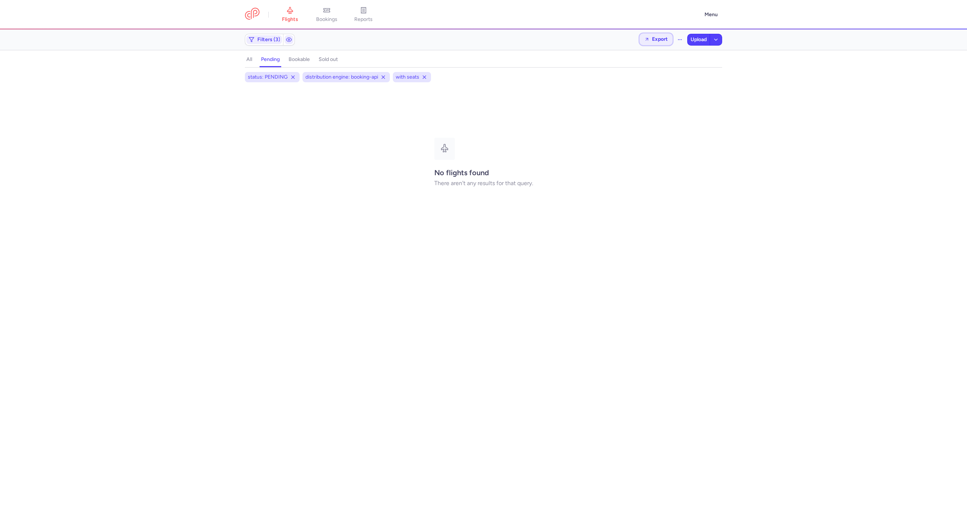
click at [662, 42] on button "Export" at bounding box center [655, 39] width 33 height 12
click at [660, 16] on nav "flights bookings reports" at bounding box center [472, 15] width 455 height 16
click at [680, 35] on button "button" at bounding box center [680, 39] width 12 height 12
click at [651, 72] on button "Open flights" at bounding box center [642, 73] width 84 height 12
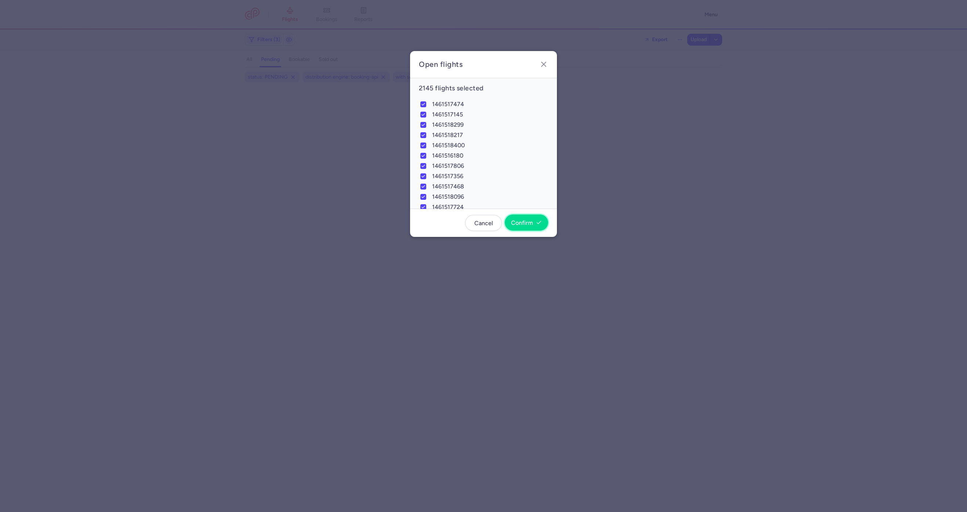
click at [528, 218] on button "Confirm" at bounding box center [526, 222] width 43 height 16
